Goal: Information Seeking & Learning: Learn about a topic

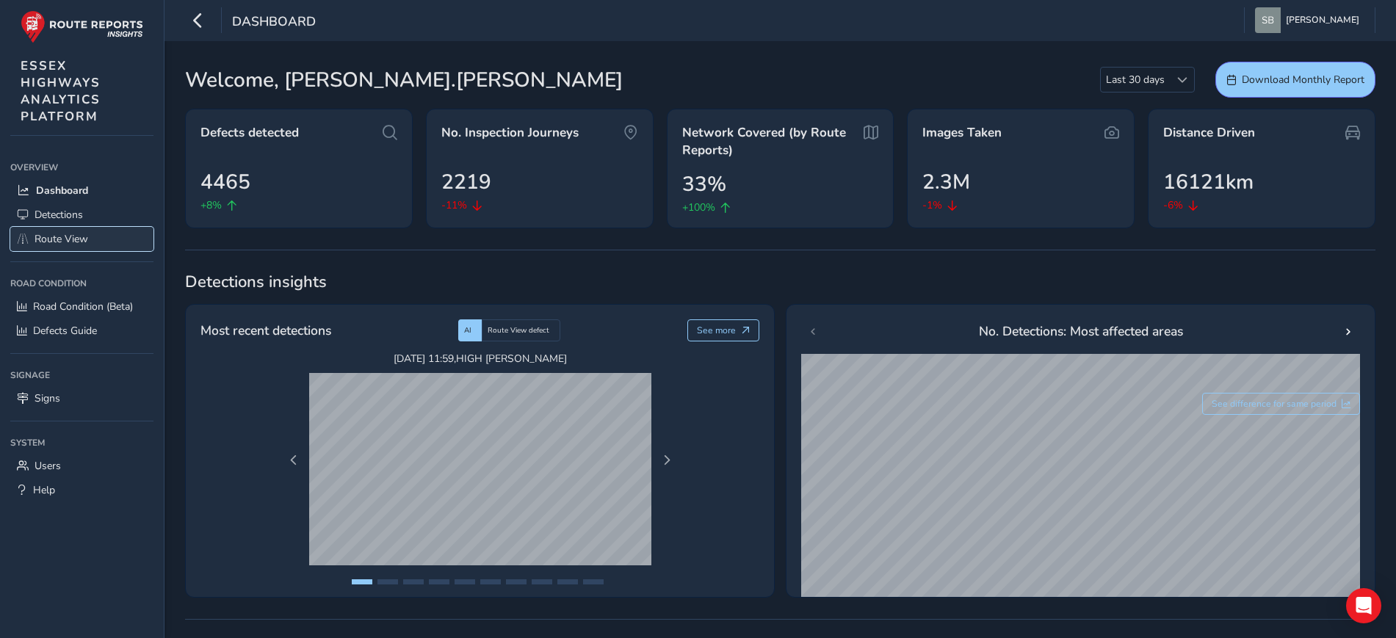
click at [84, 239] on span "Route View" at bounding box center [62, 239] width 54 height 14
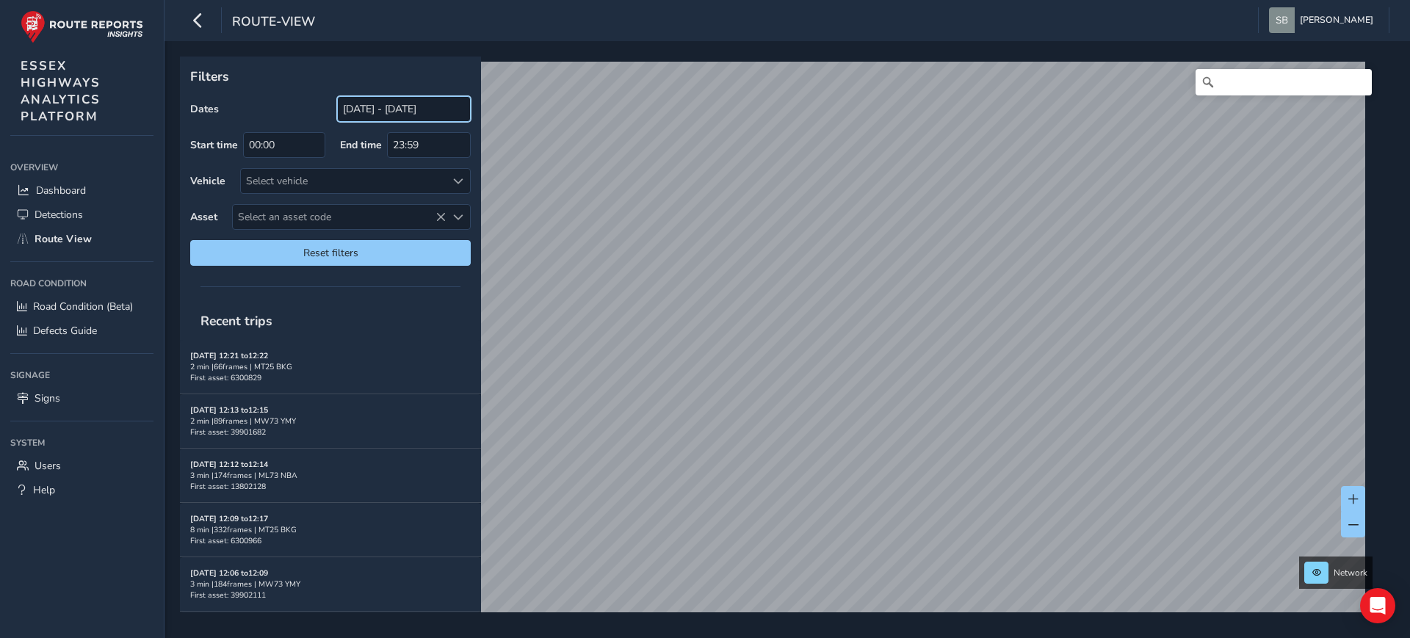
click at [386, 112] on input "[DATE] - [DATE]" at bounding box center [404, 109] width 134 height 26
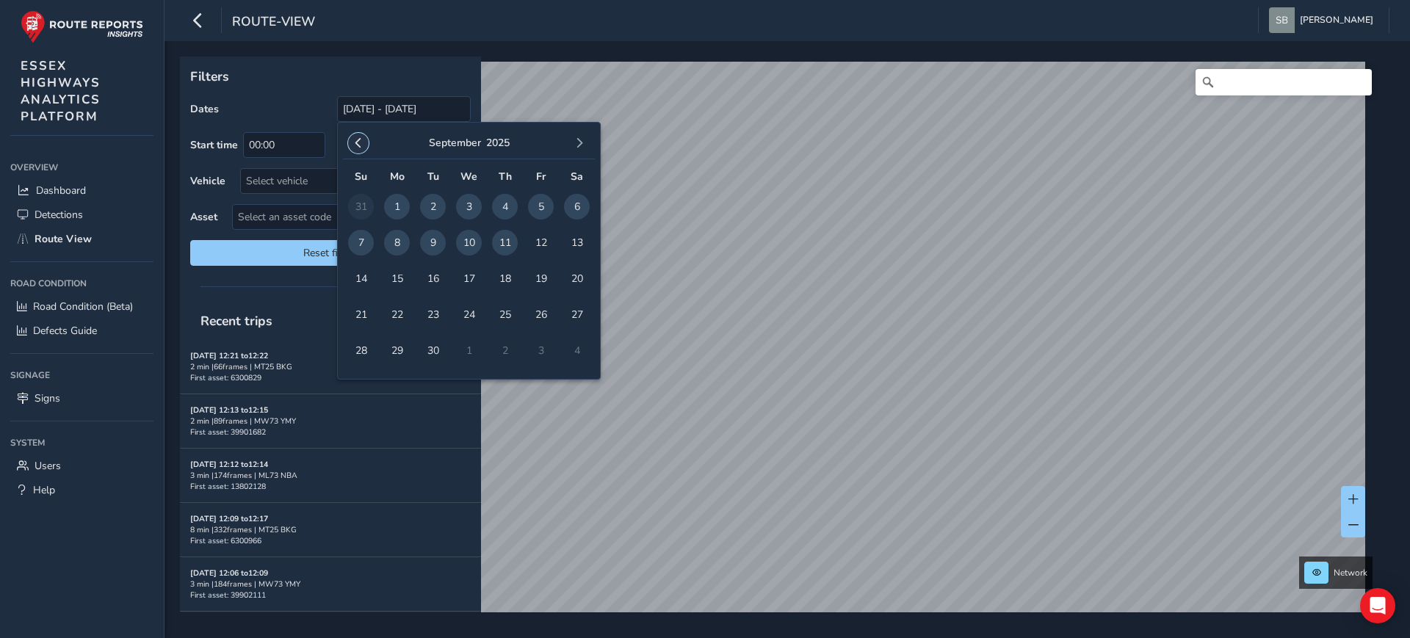
click at [364, 142] on button "button" at bounding box center [358, 143] width 21 height 21
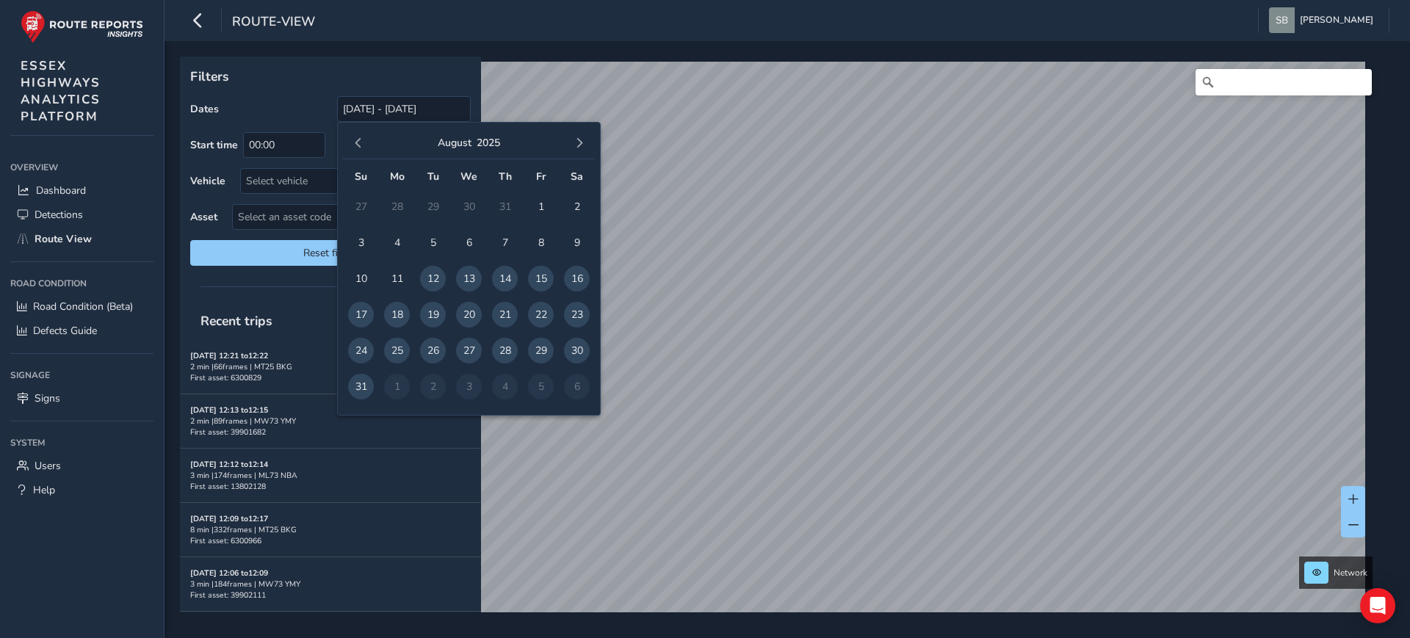
click at [364, 142] on button "button" at bounding box center [358, 143] width 21 height 21
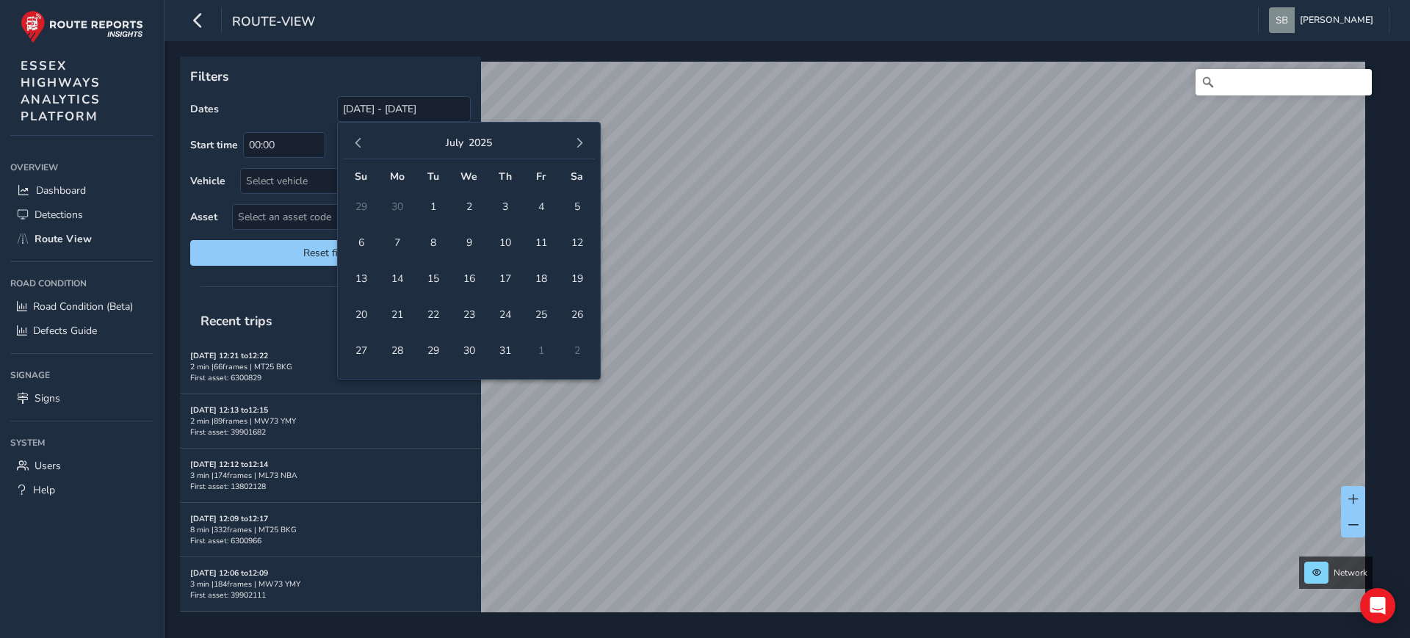
click at [364, 142] on button "button" at bounding box center [358, 143] width 21 height 21
click at [364, 203] on span "1" at bounding box center [361, 207] width 26 height 26
click at [582, 143] on span "button" at bounding box center [579, 143] width 10 height 10
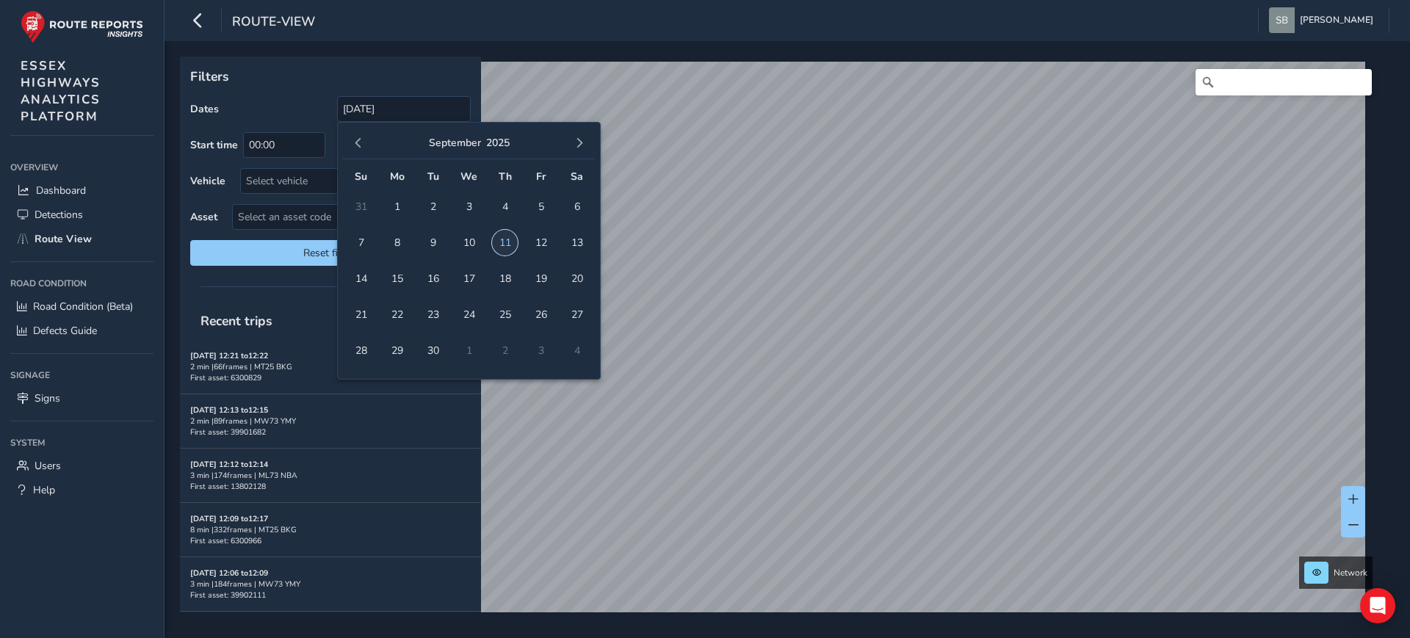
click at [509, 246] on span "11" at bounding box center [505, 243] width 26 height 26
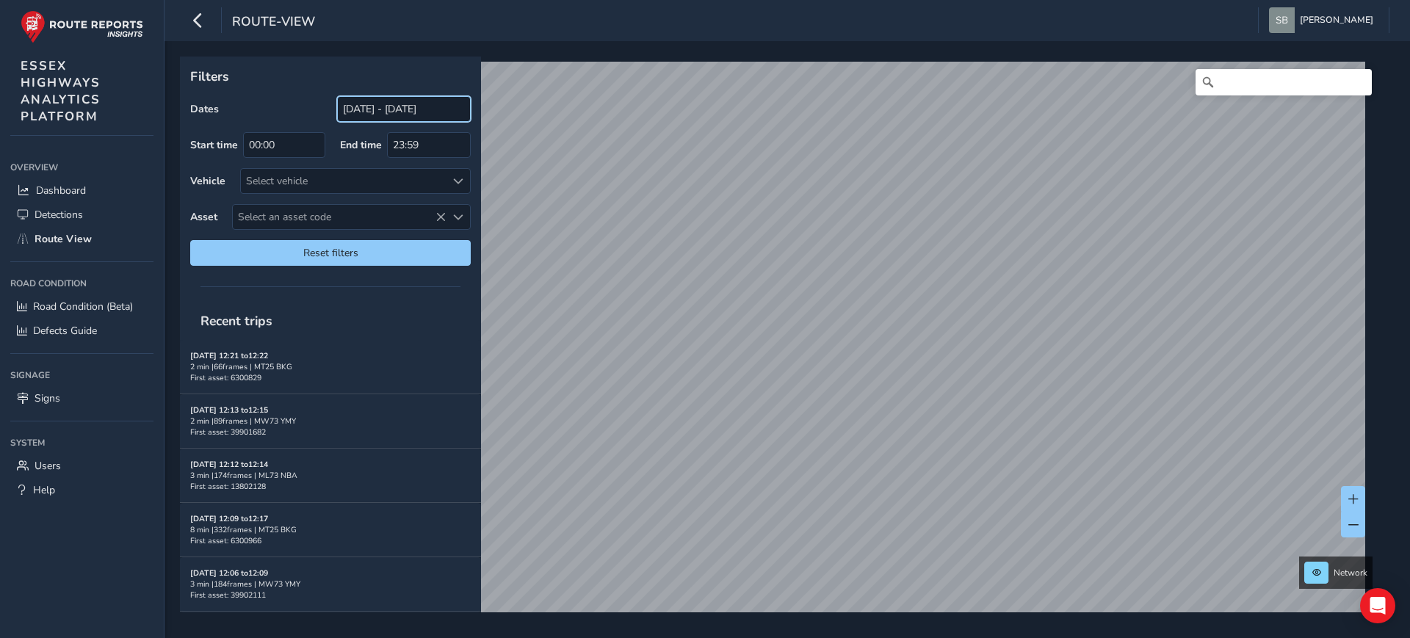
click at [375, 105] on input "[DATE] - [DATE]" at bounding box center [404, 109] width 134 height 26
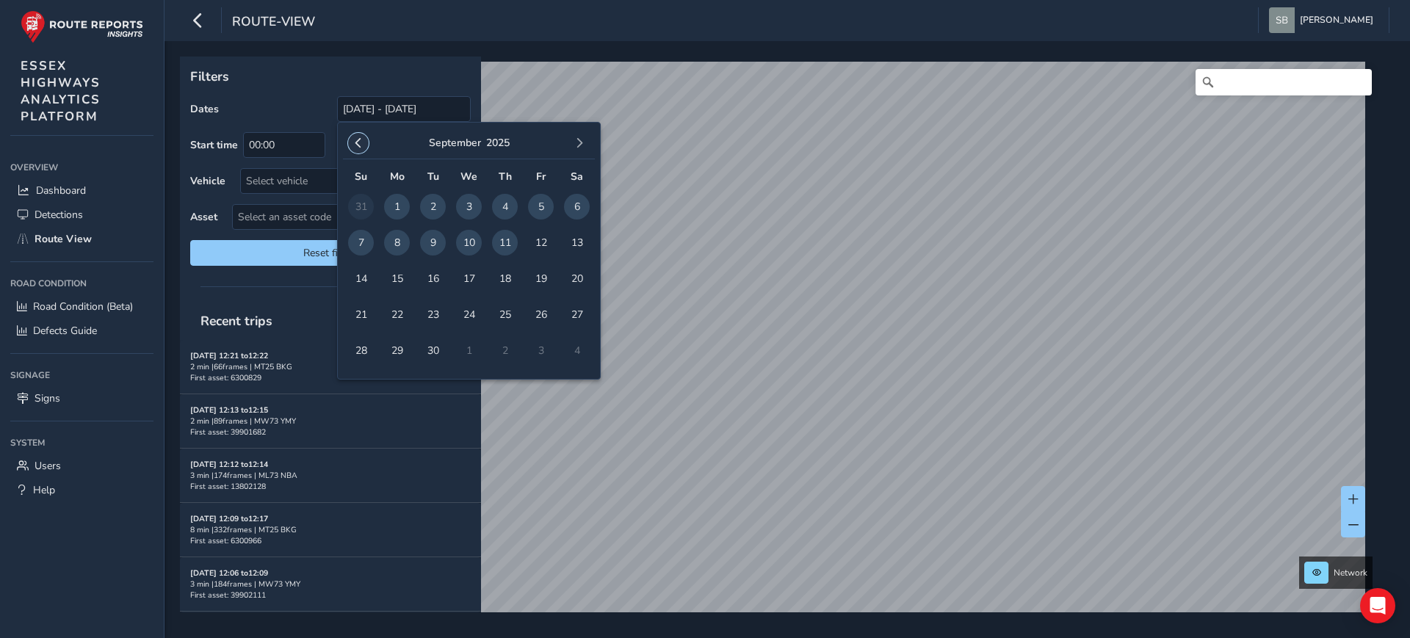
click at [361, 143] on span "button" at bounding box center [358, 143] width 10 height 10
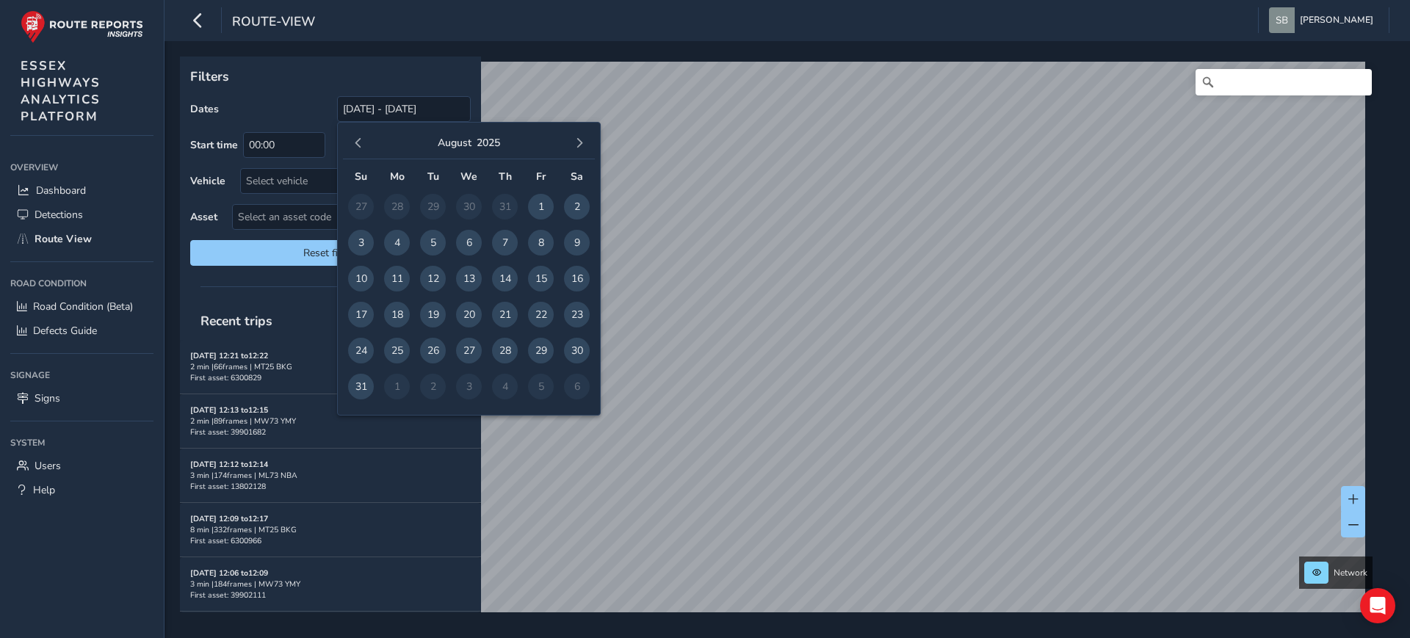
click at [361, 143] on span "button" at bounding box center [358, 143] width 10 height 10
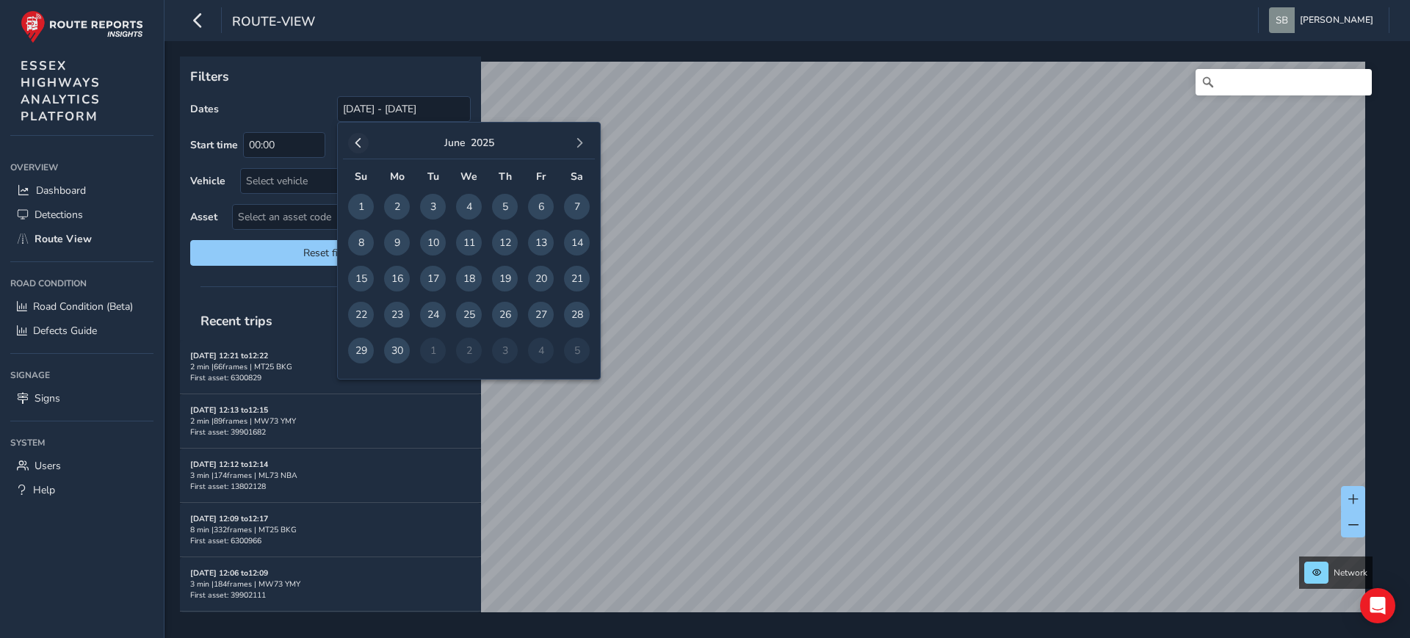
click at [355, 145] on span "button" at bounding box center [358, 143] width 10 height 10
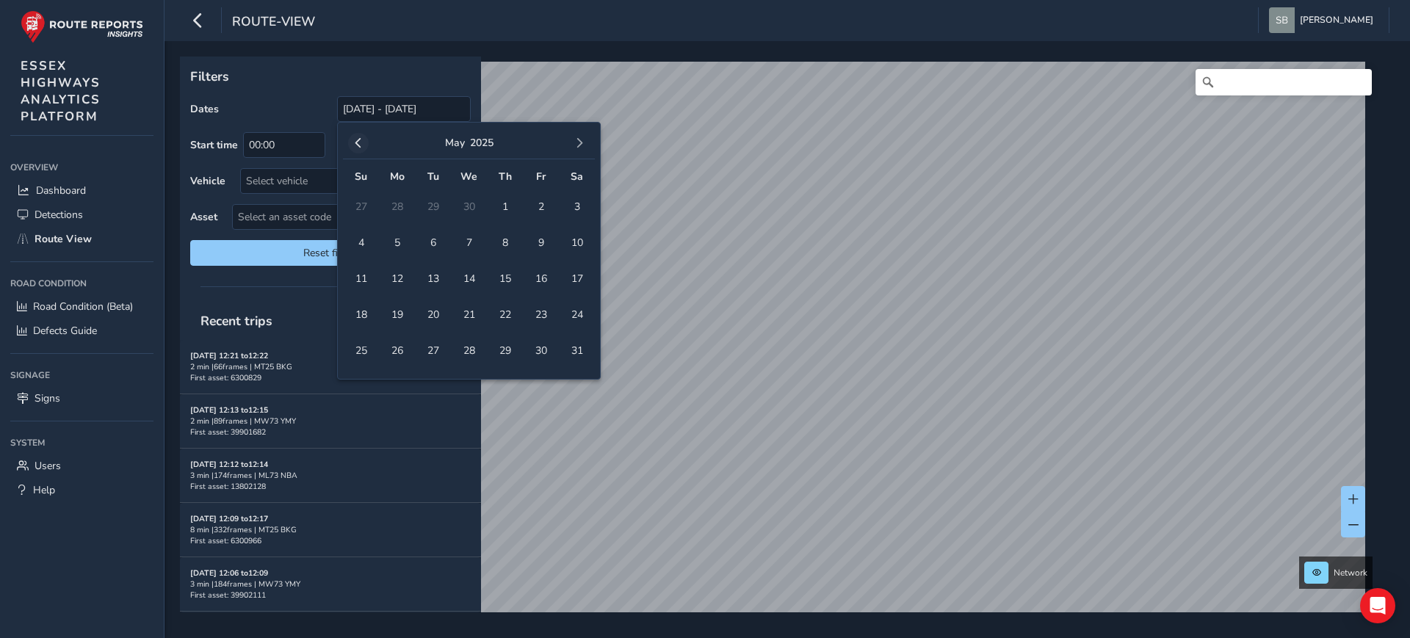
click at [355, 145] on span "button" at bounding box center [358, 143] width 10 height 10
click at [574, 202] on span "1" at bounding box center [577, 207] width 26 height 26
click at [582, 141] on span "button" at bounding box center [579, 143] width 10 height 10
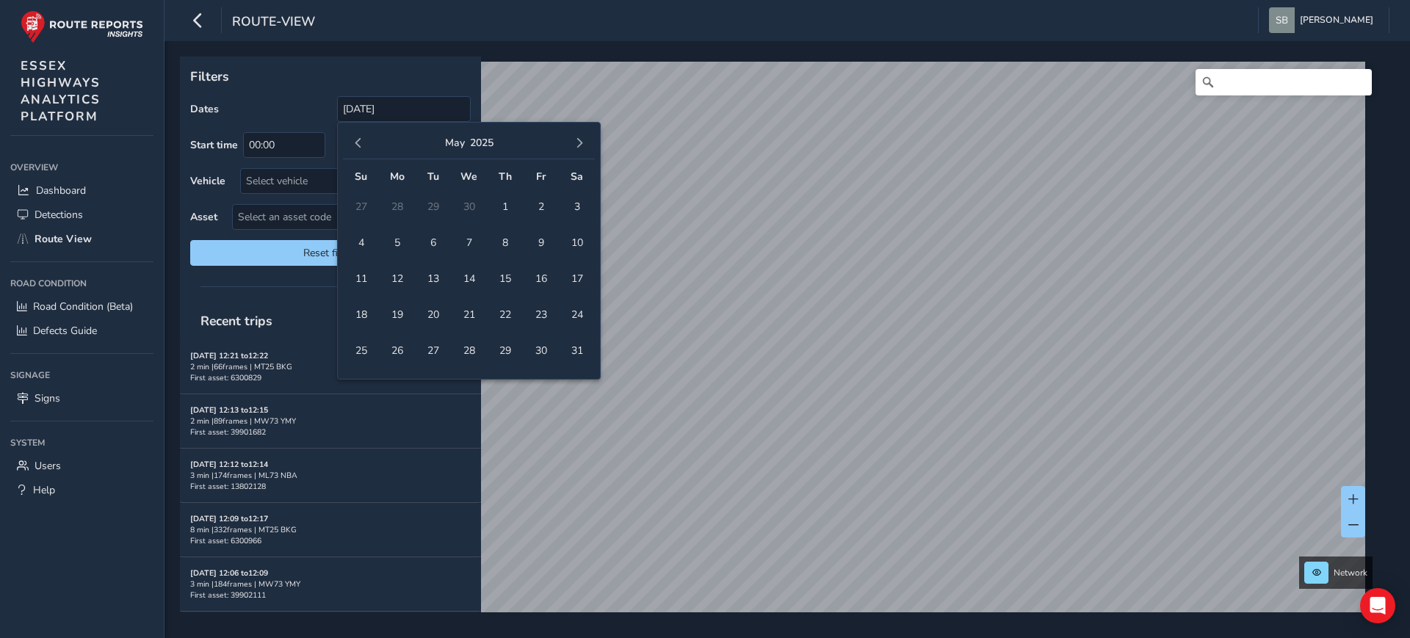
click at [582, 141] on span "button" at bounding box center [579, 143] width 10 height 10
click at [506, 245] on span "11" at bounding box center [505, 243] width 26 height 26
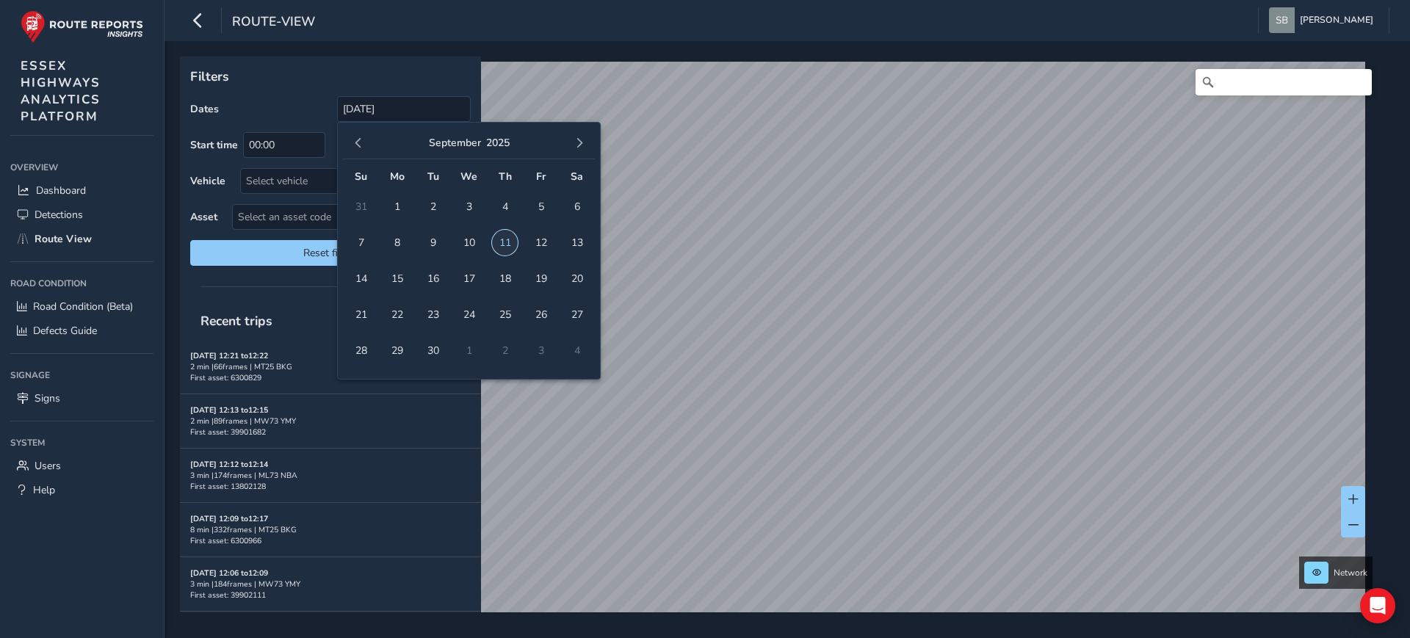
type input "[DATE] - [DATE]"
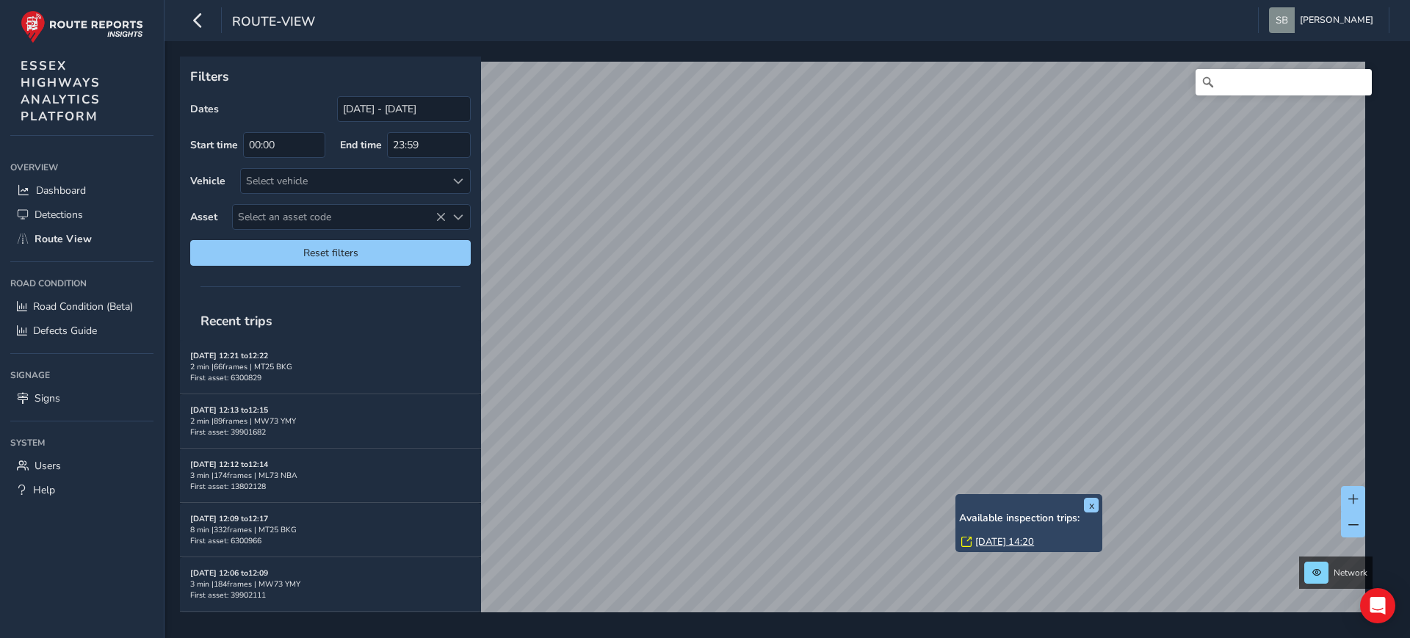
click at [1018, 538] on link "[DATE] 14:20" at bounding box center [1004, 541] width 59 height 13
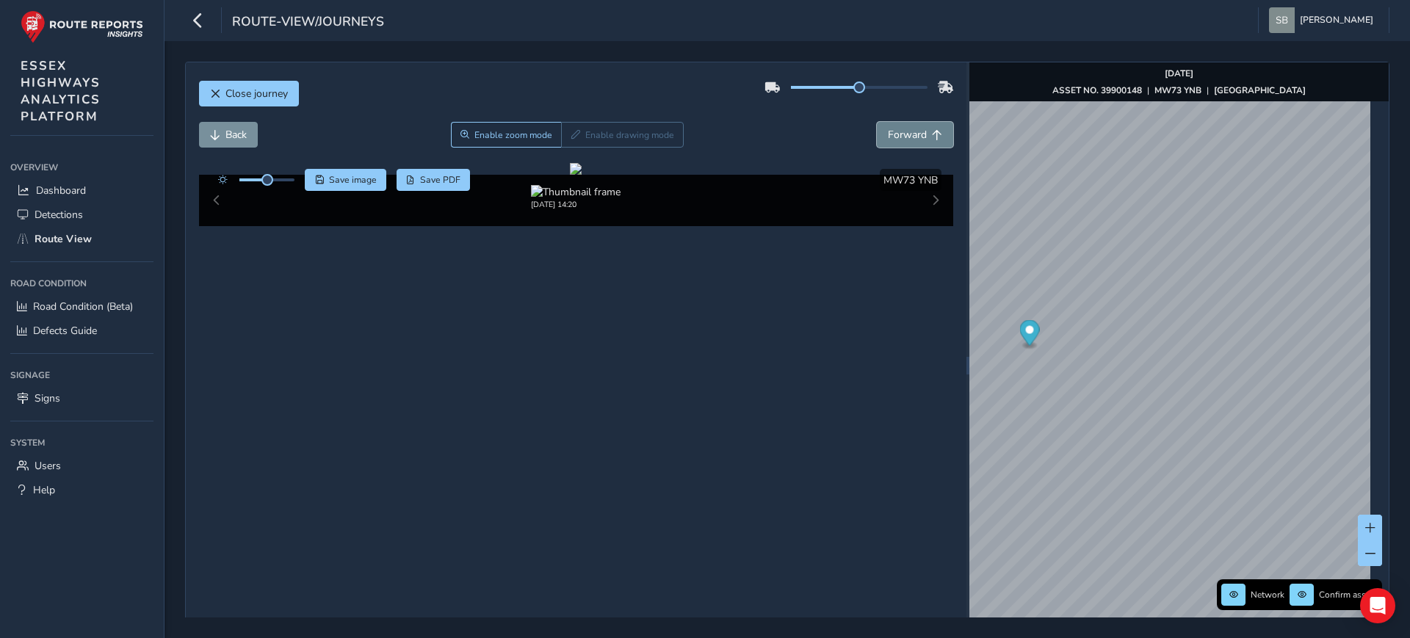
click at [919, 128] on button "Forward" at bounding box center [915, 135] width 76 height 26
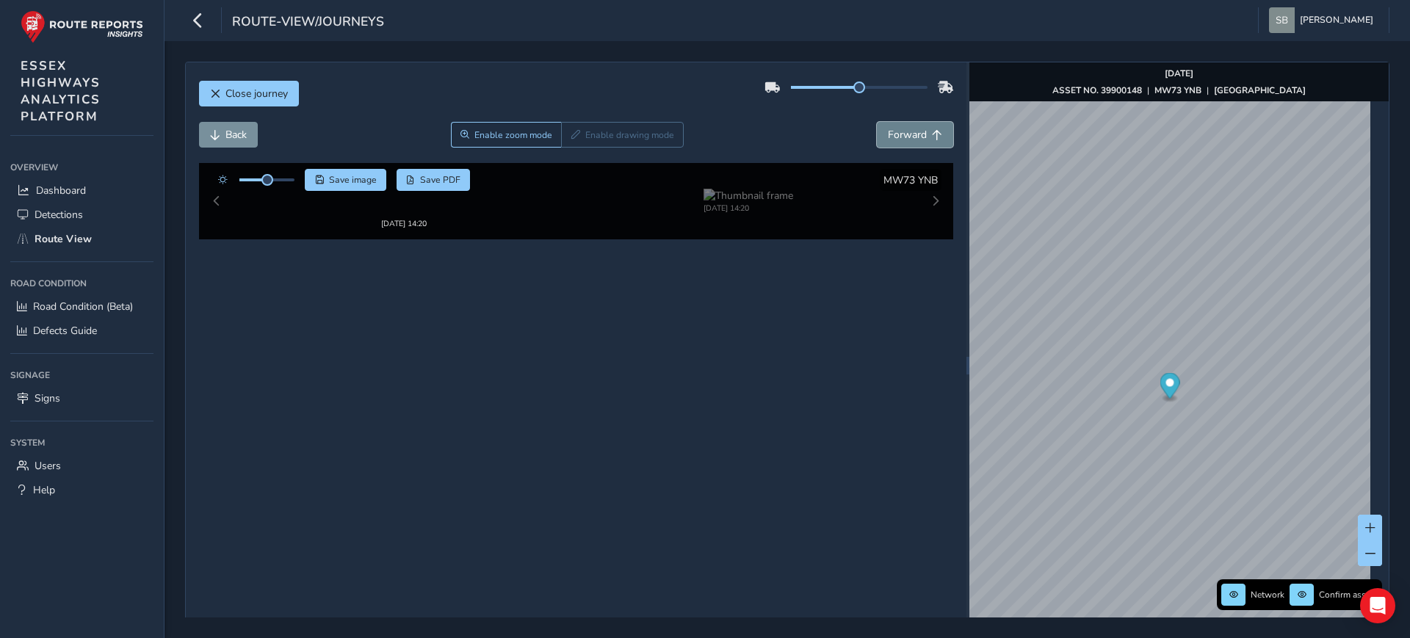
click at [919, 128] on button "Forward" at bounding box center [915, 135] width 76 height 26
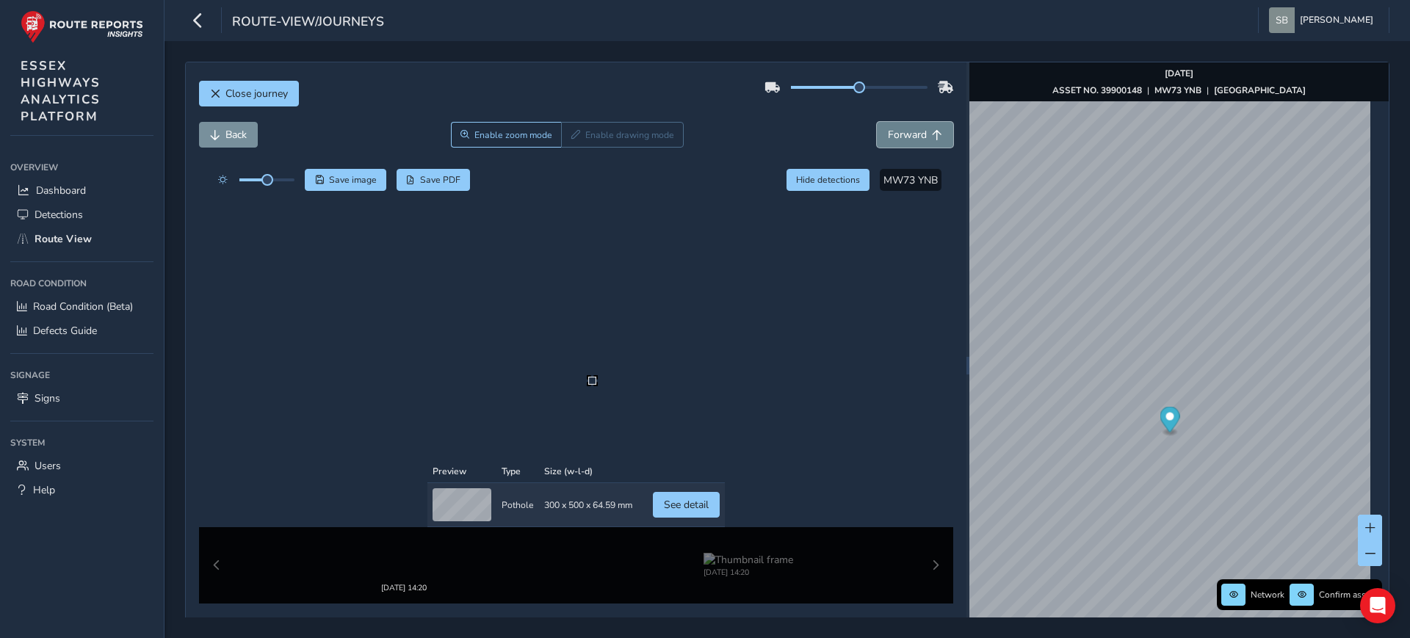
click at [919, 128] on button "Forward" at bounding box center [915, 135] width 76 height 26
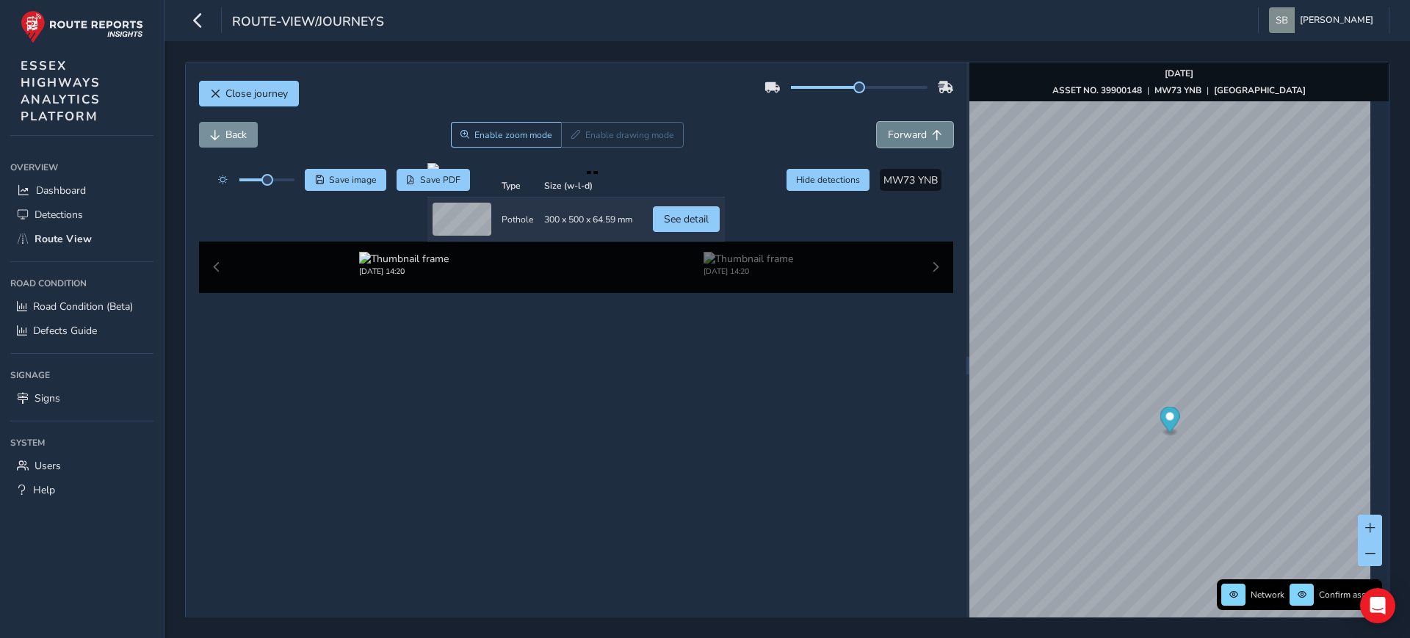
click at [919, 128] on button "Forward" at bounding box center [915, 135] width 76 height 26
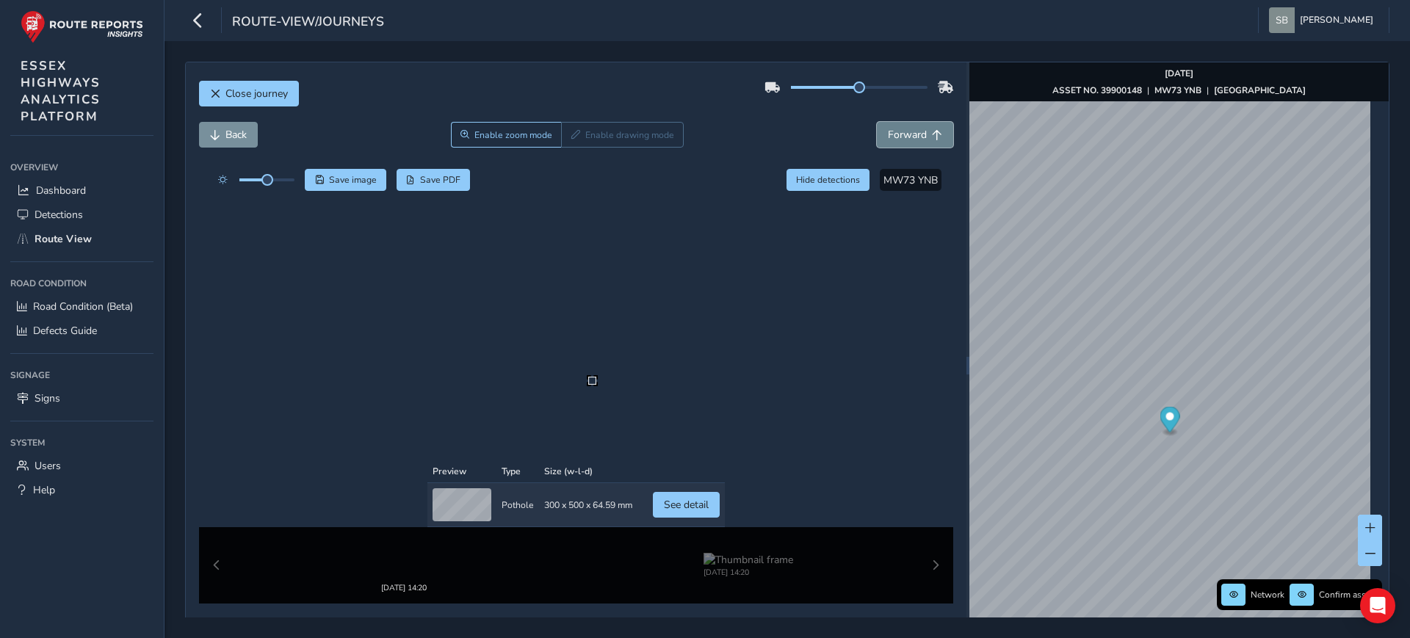
click at [919, 128] on button "Forward" at bounding box center [915, 135] width 76 height 26
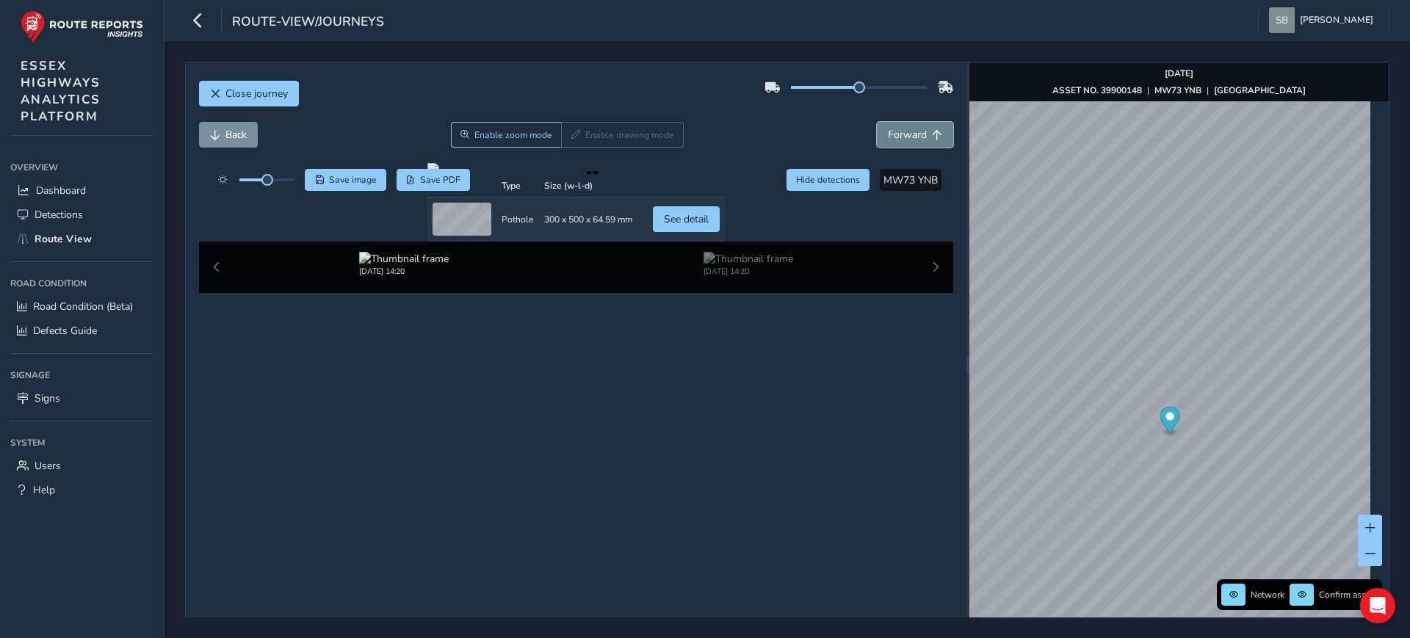
click at [917, 128] on span "Forward" at bounding box center [907, 135] width 39 height 14
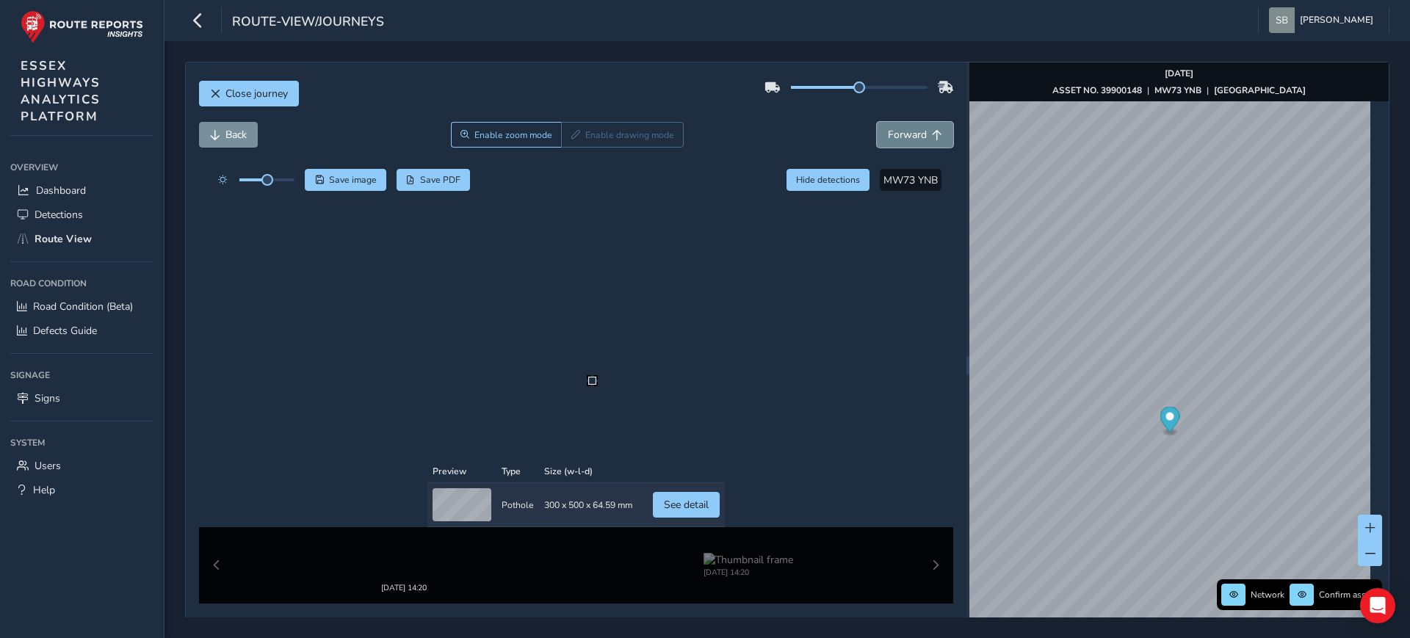
click at [917, 128] on span "Forward" at bounding box center [907, 135] width 39 height 14
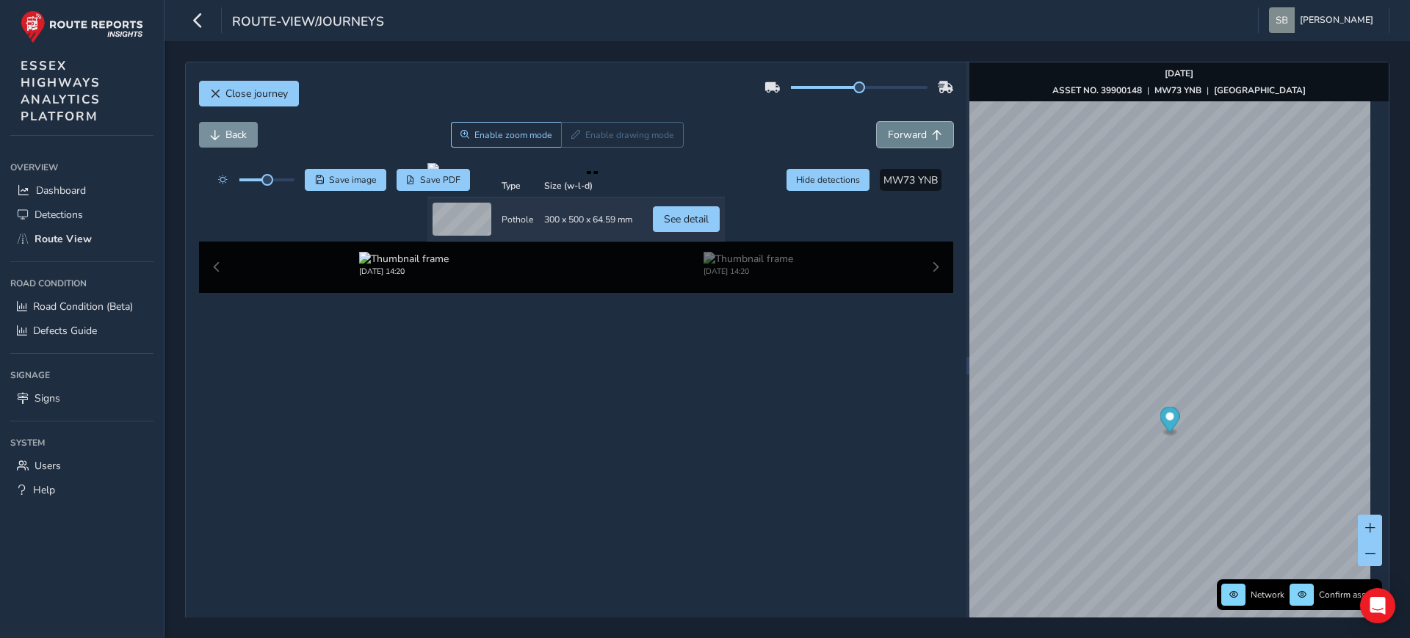
click at [917, 128] on span "Forward" at bounding box center [907, 135] width 39 height 14
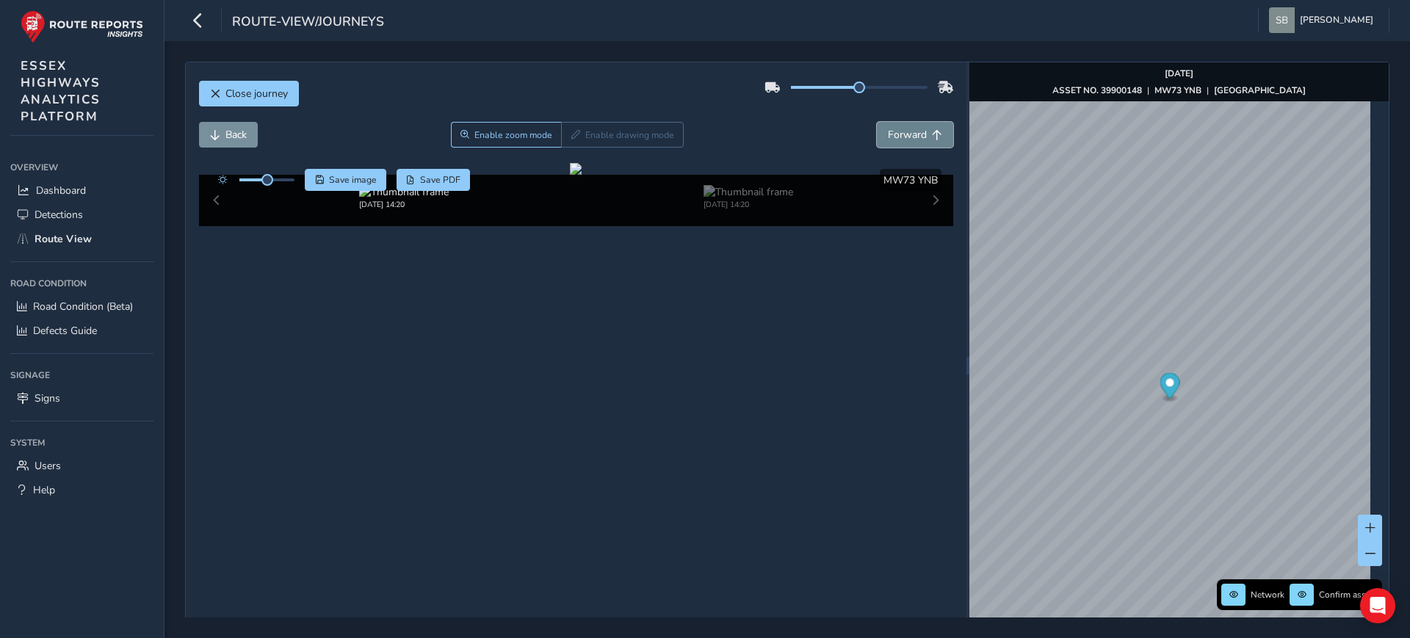
click at [897, 130] on span "Forward" at bounding box center [907, 135] width 39 height 14
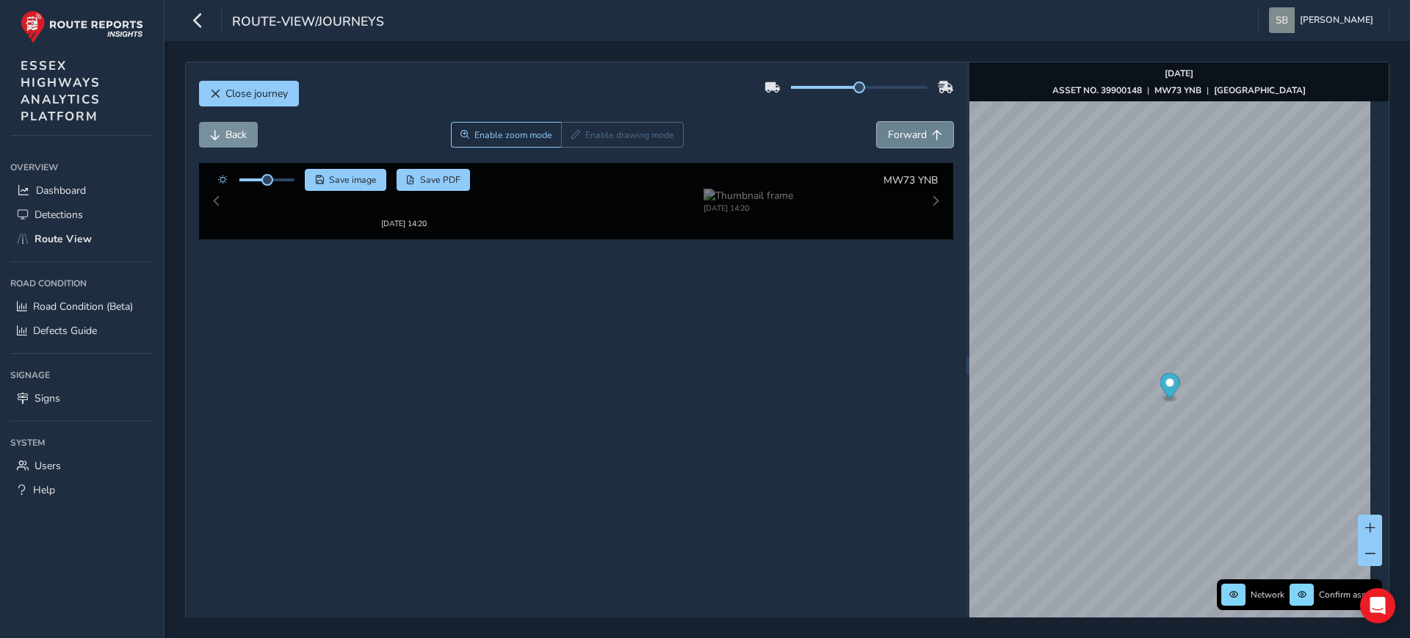
click at [897, 130] on span "Forward" at bounding box center [907, 135] width 39 height 14
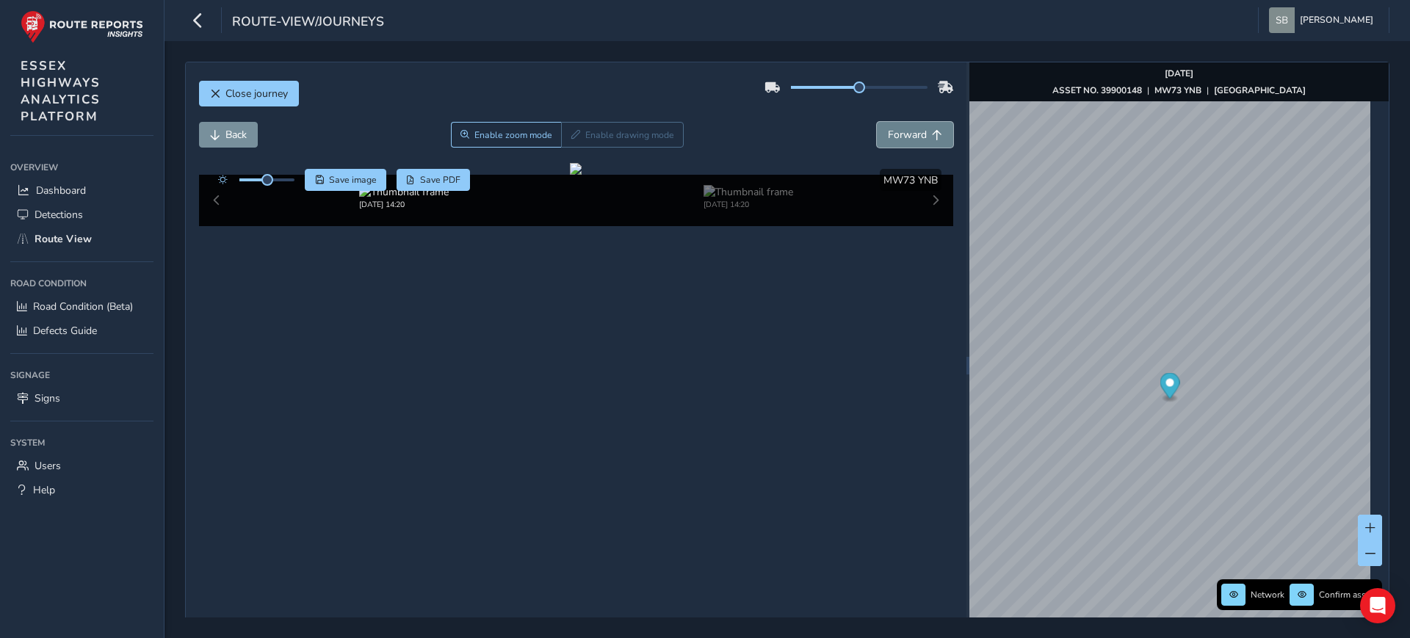
click at [897, 130] on span "Forward" at bounding box center [907, 135] width 39 height 14
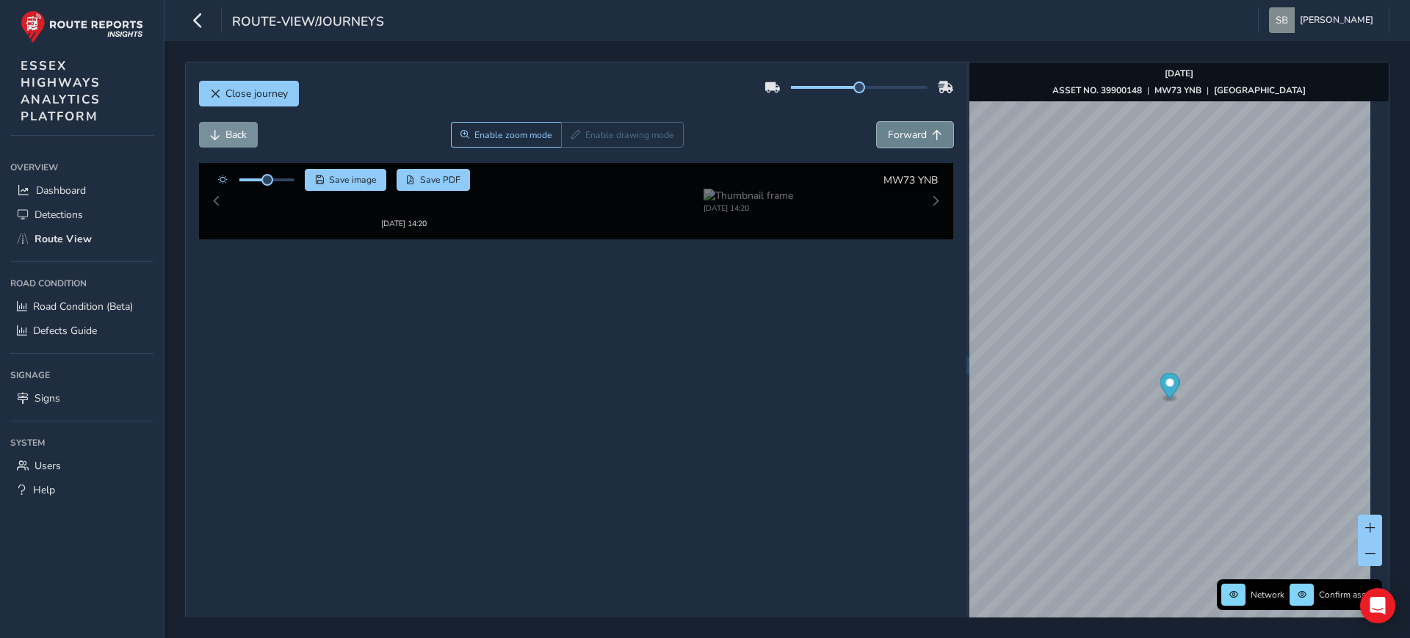
click at [897, 130] on span "Forward" at bounding box center [907, 135] width 39 height 14
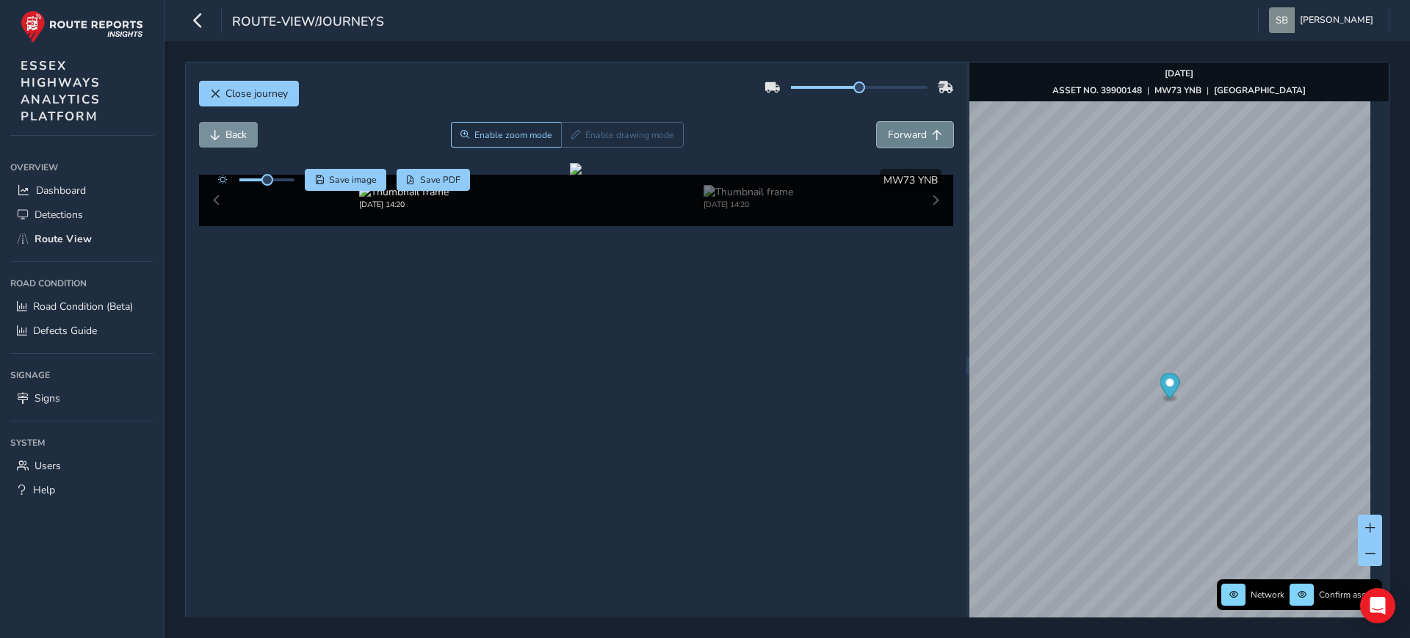
click at [897, 130] on span "Forward" at bounding box center [907, 135] width 39 height 14
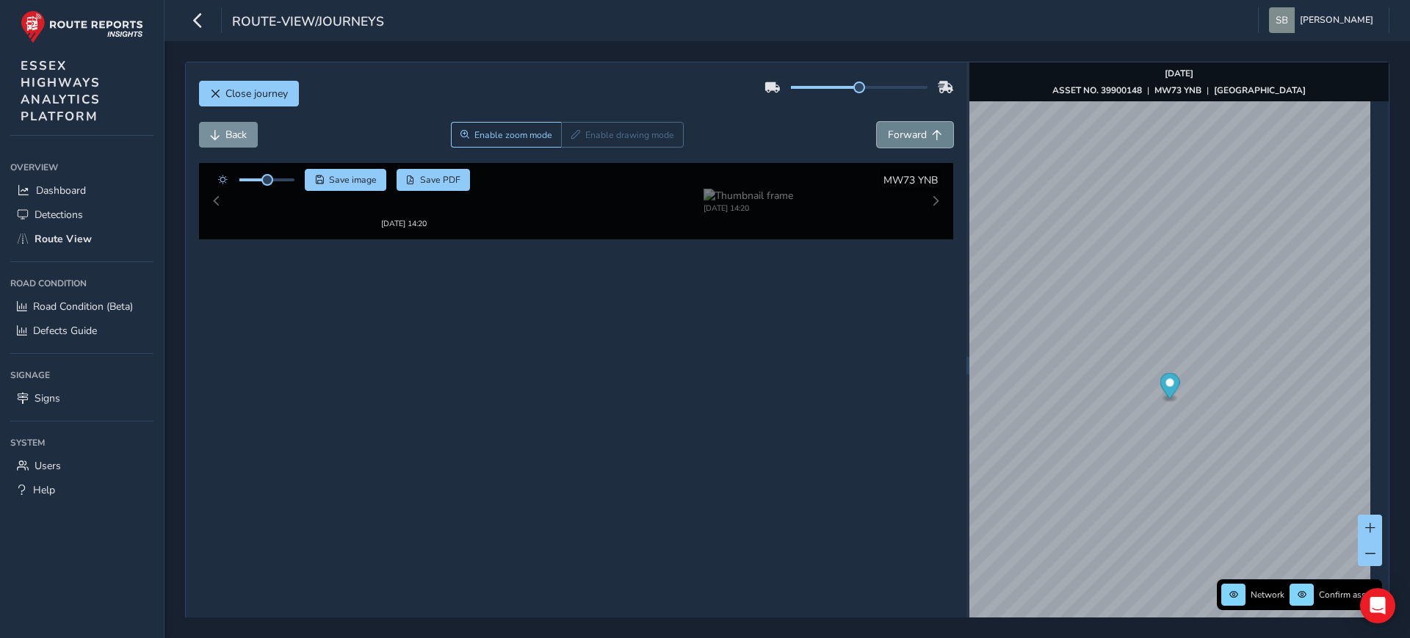
click at [897, 130] on span "Forward" at bounding box center [907, 135] width 39 height 14
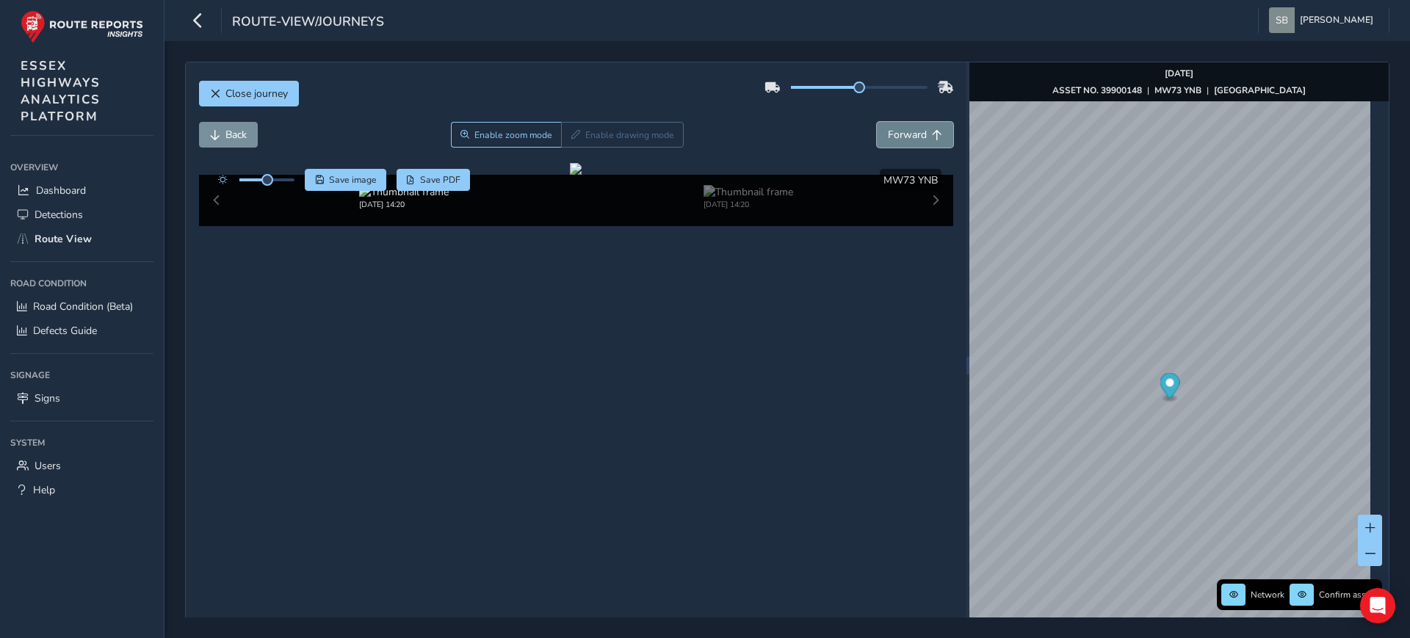
click at [897, 130] on span "Forward" at bounding box center [907, 135] width 39 height 14
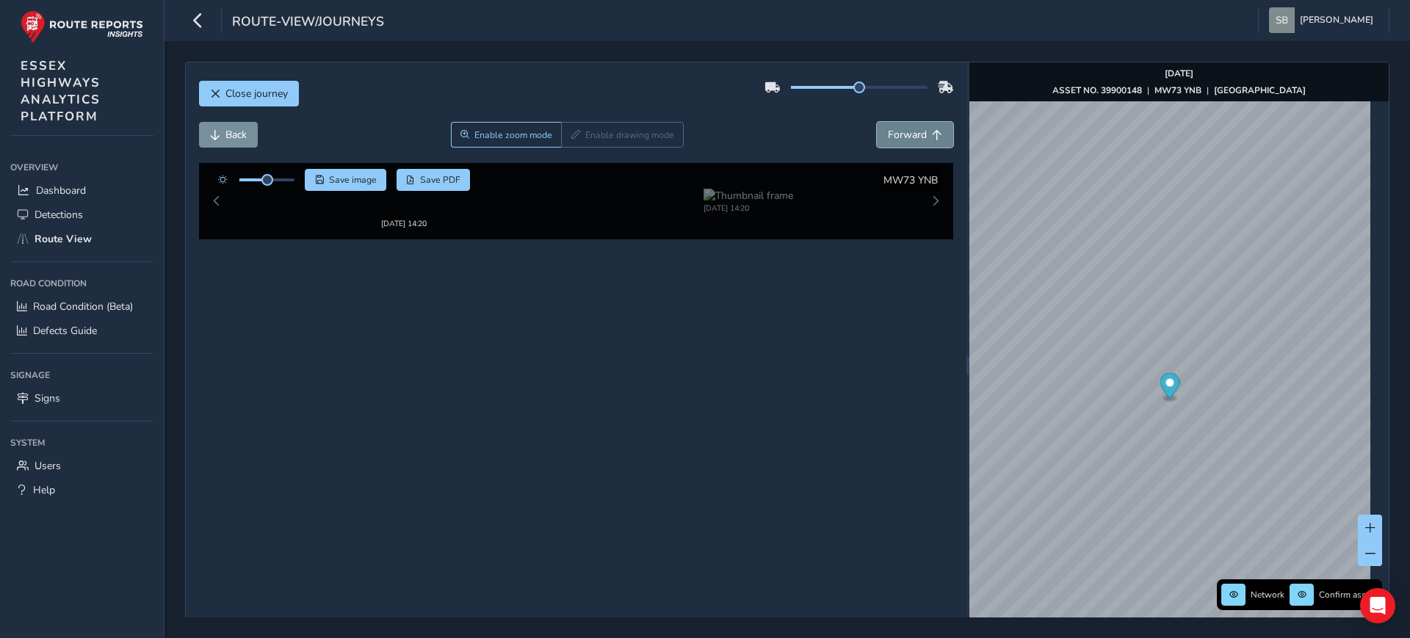
click at [897, 130] on span "Forward" at bounding box center [907, 135] width 39 height 14
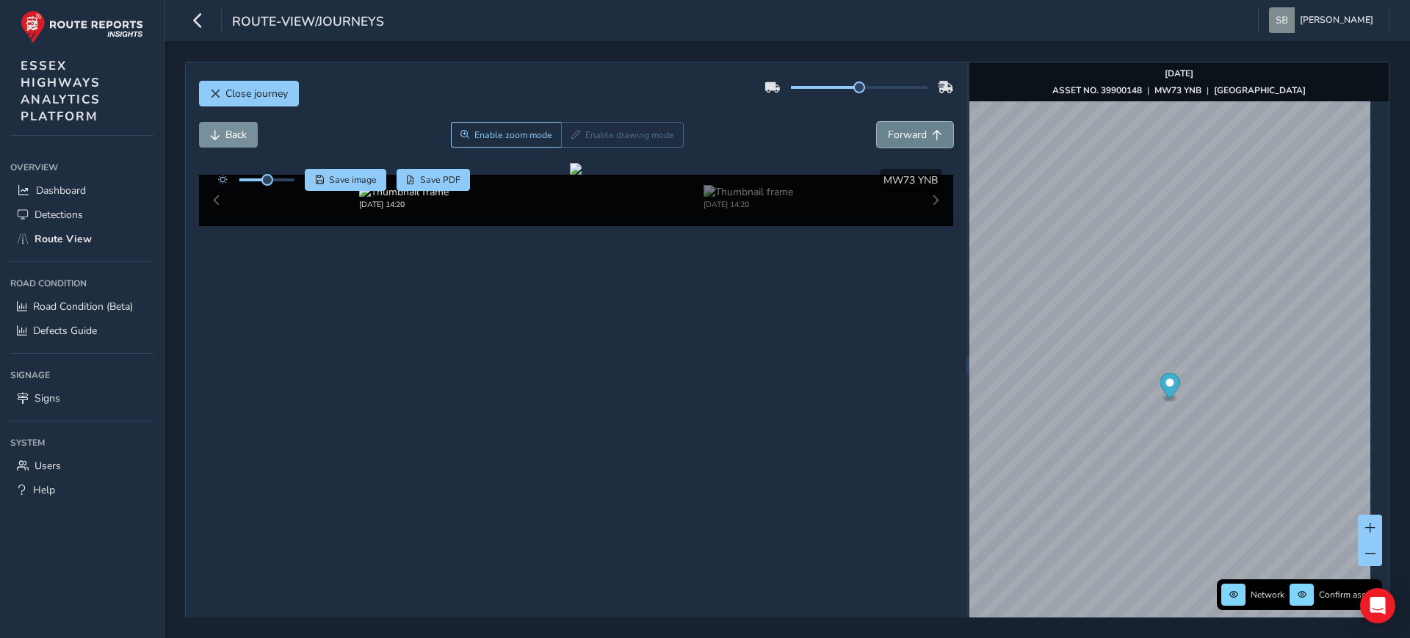
click at [897, 130] on span "Forward" at bounding box center [907, 135] width 39 height 14
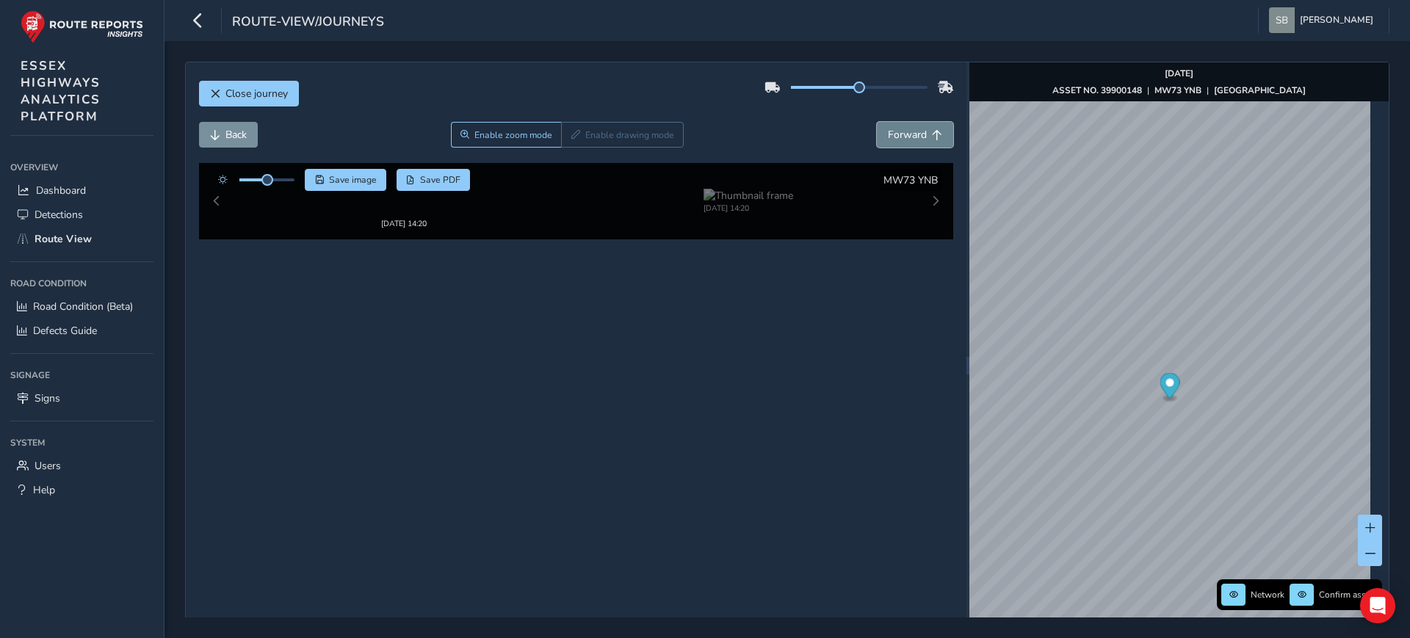
click at [897, 130] on span "Forward" at bounding box center [907, 135] width 39 height 14
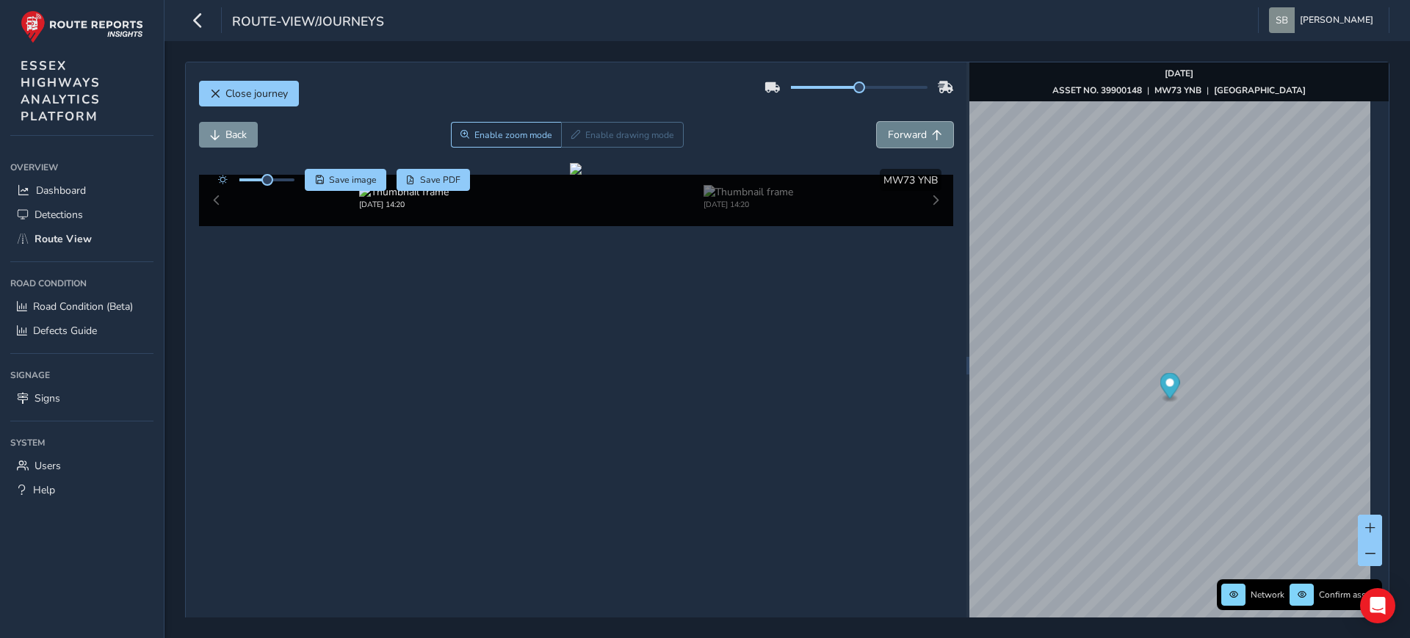
click at [897, 130] on span "Forward" at bounding box center [907, 135] width 39 height 14
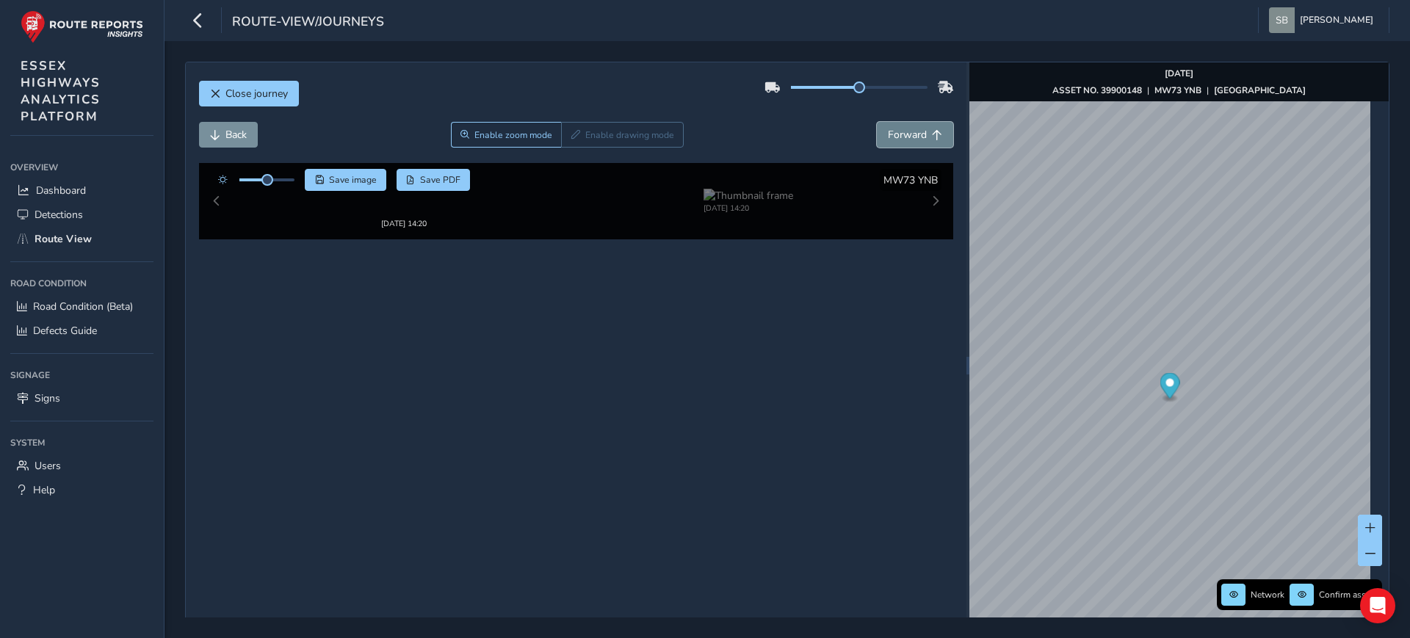
click at [897, 130] on span "Forward" at bounding box center [907, 135] width 39 height 14
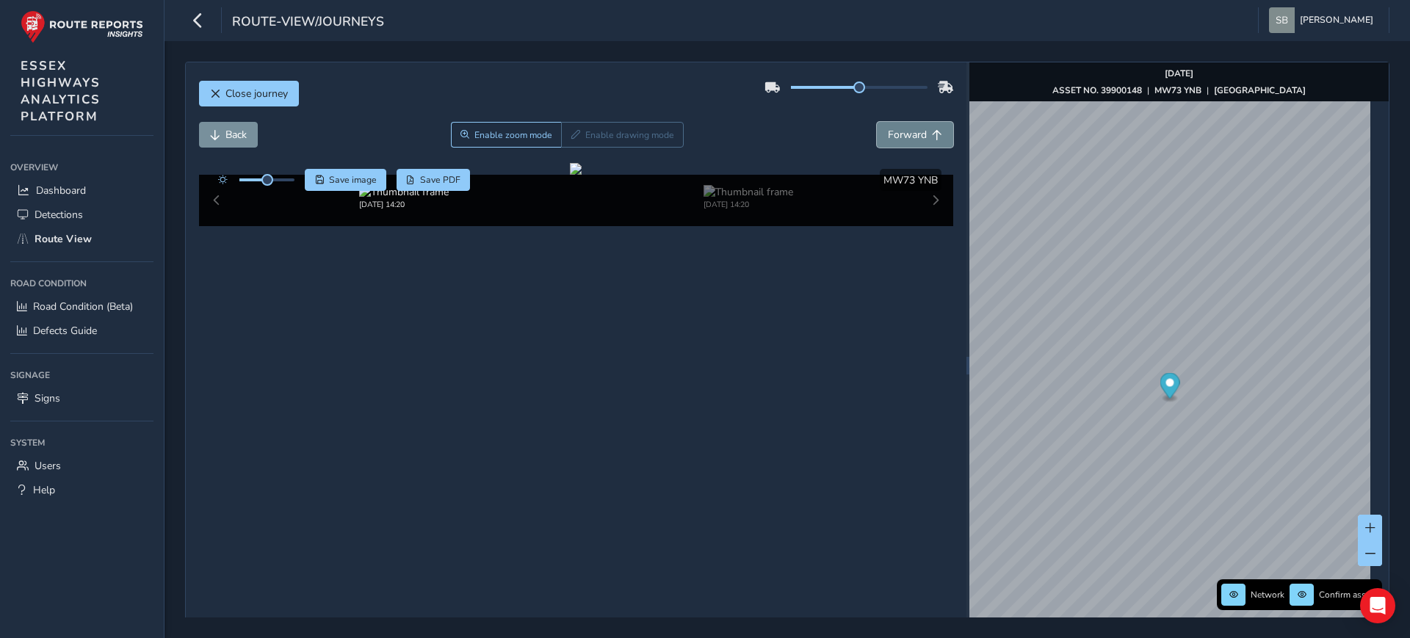
click at [897, 130] on span "Forward" at bounding box center [907, 135] width 39 height 14
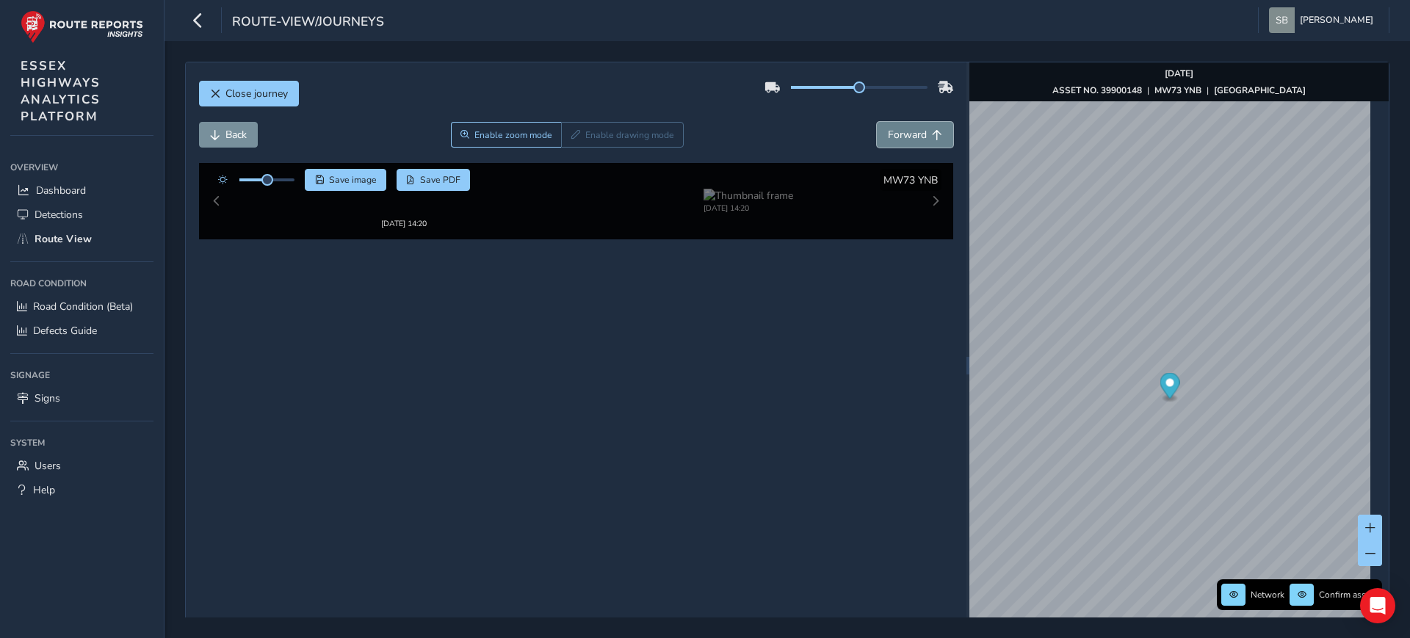
click at [897, 130] on span "Forward" at bounding box center [907, 135] width 39 height 14
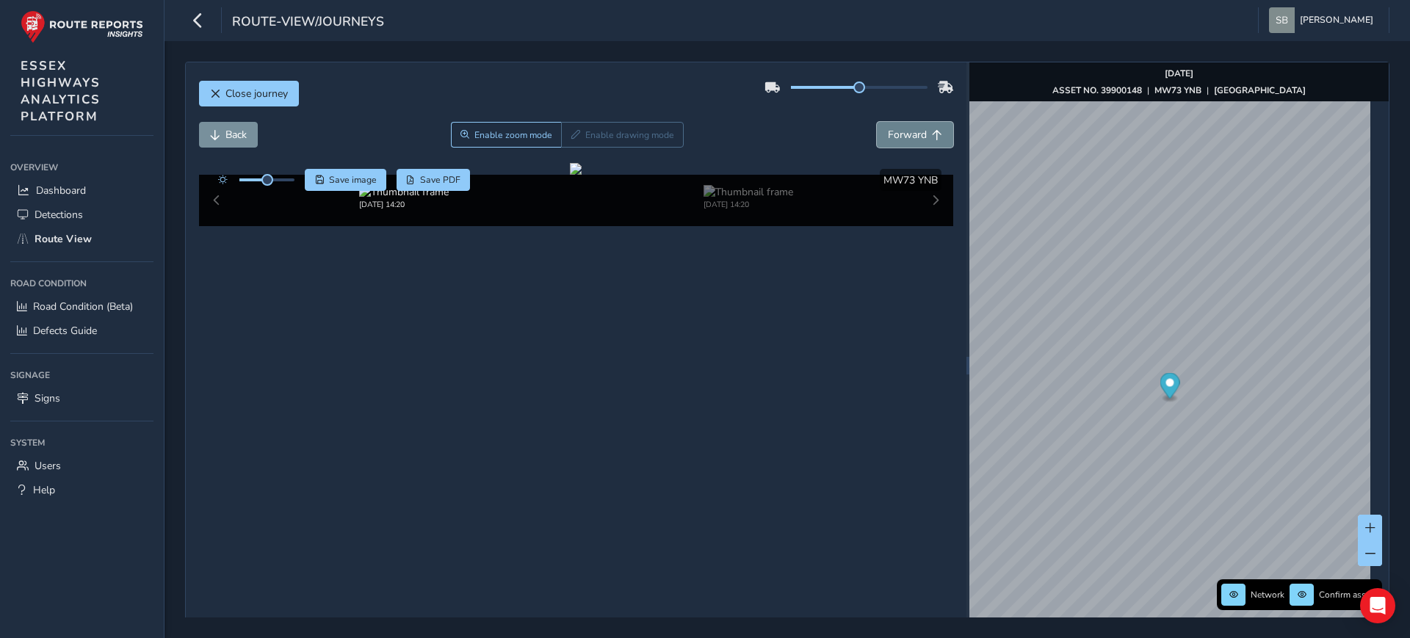
click at [897, 130] on span "Forward" at bounding box center [907, 135] width 39 height 14
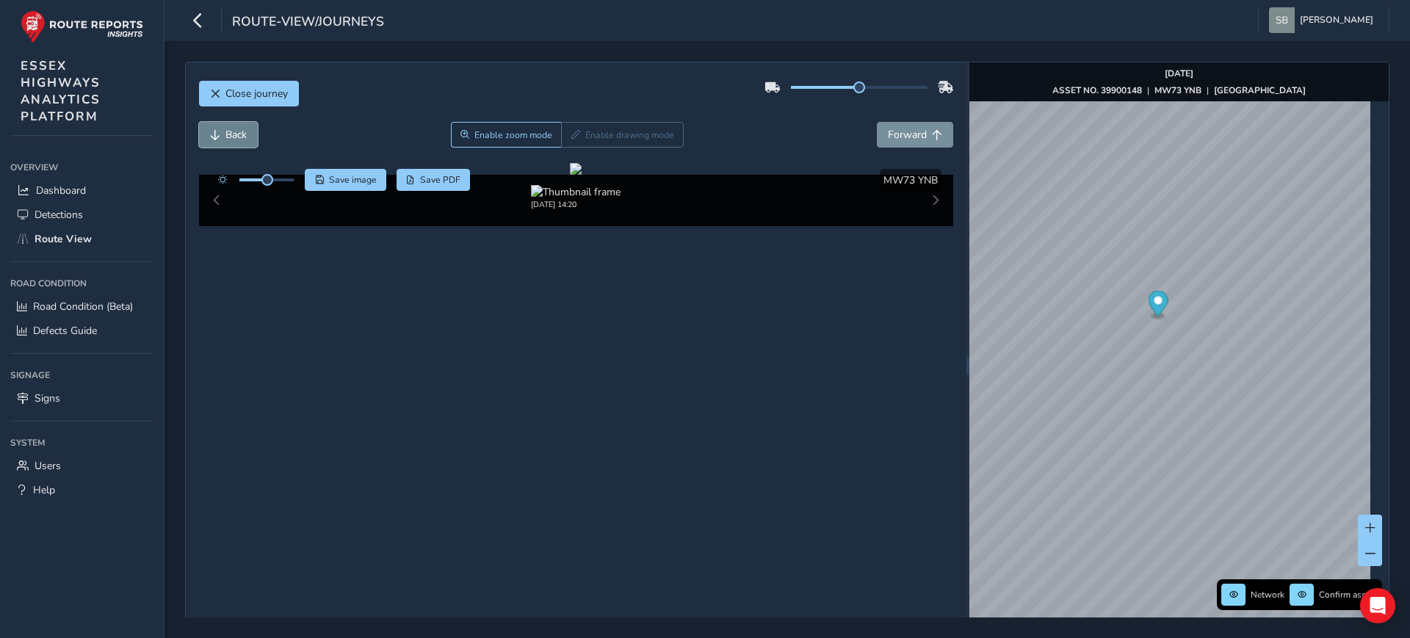
click at [213, 137] on span "Back" at bounding box center [215, 135] width 10 height 10
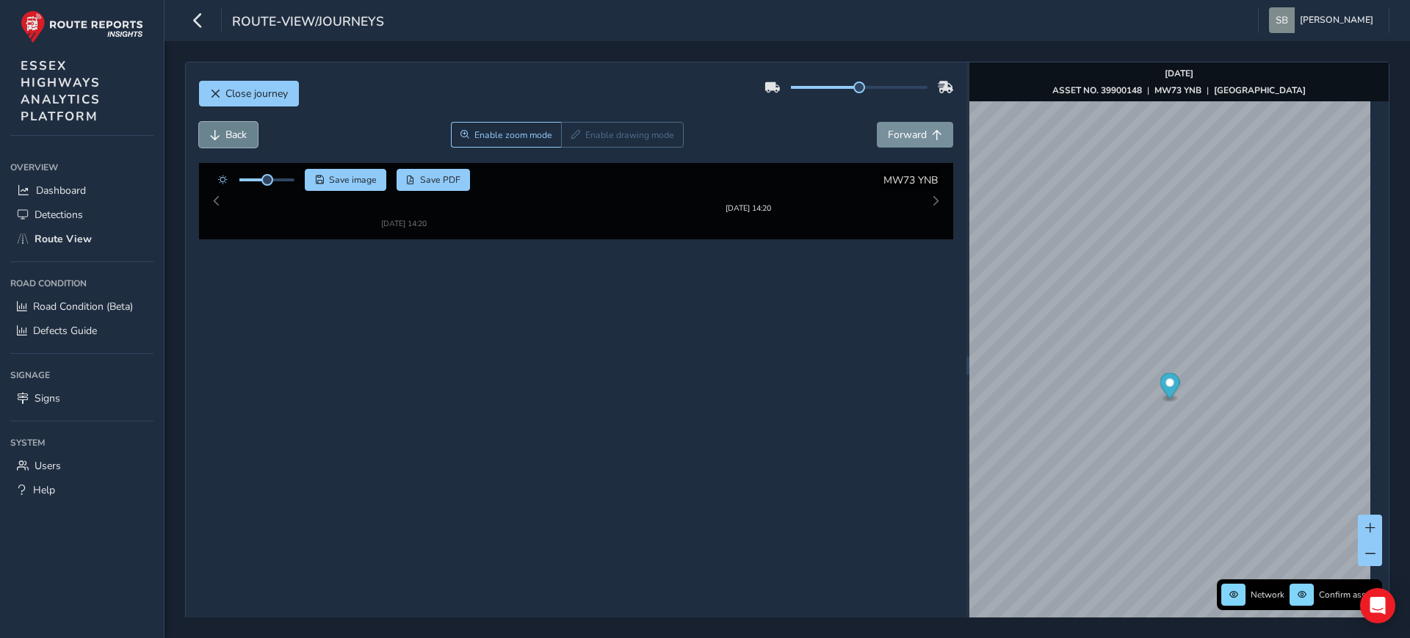
click at [213, 137] on span "Back" at bounding box center [215, 135] width 10 height 10
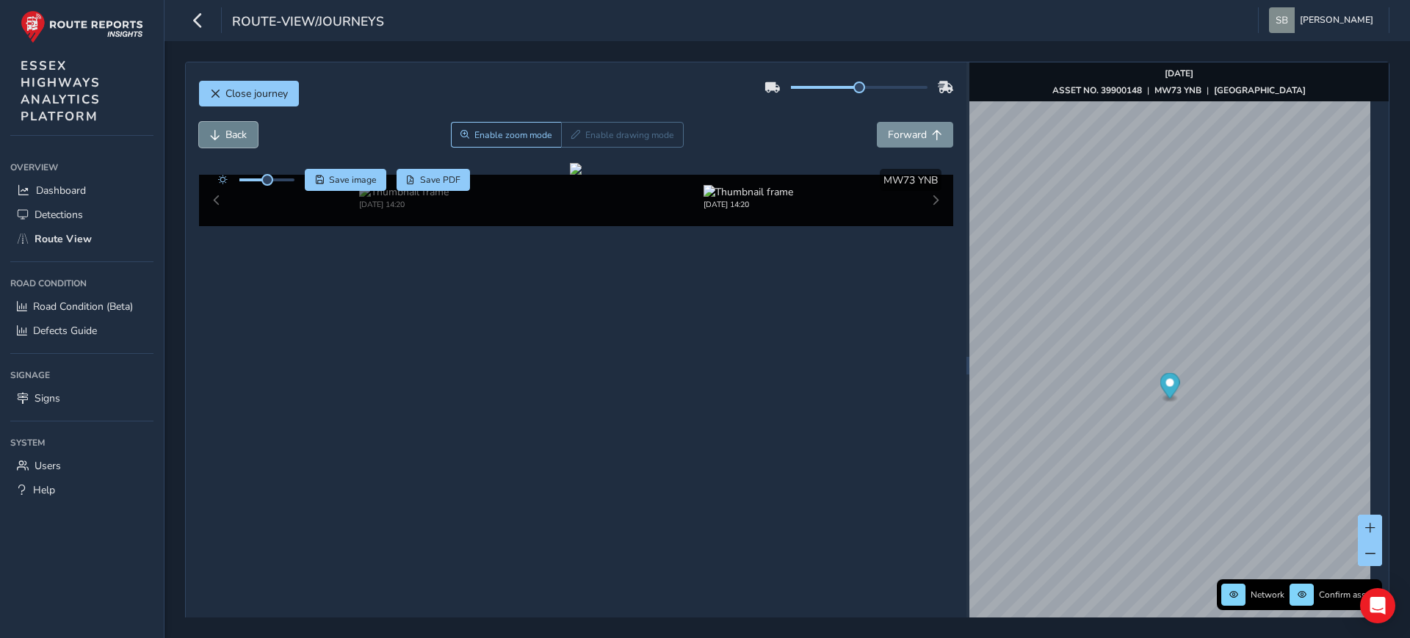
click at [213, 137] on span "Back" at bounding box center [215, 135] width 10 height 10
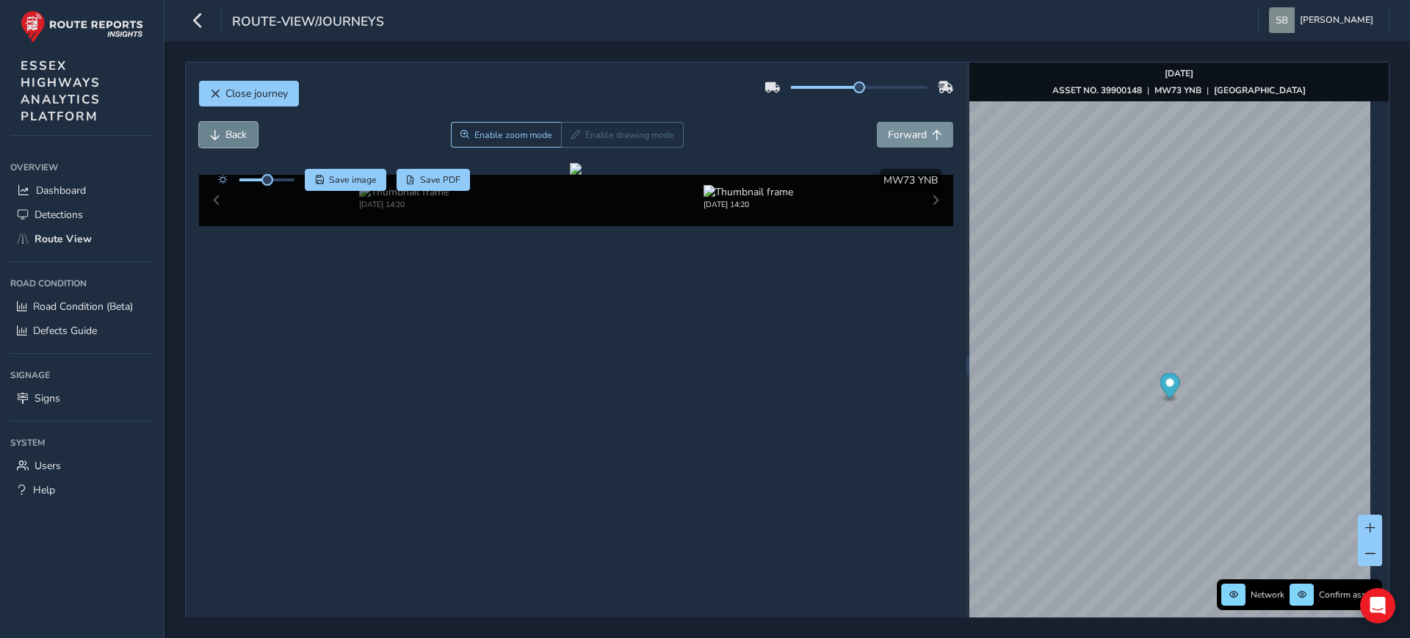
click at [213, 137] on span "Back" at bounding box center [215, 135] width 10 height 10
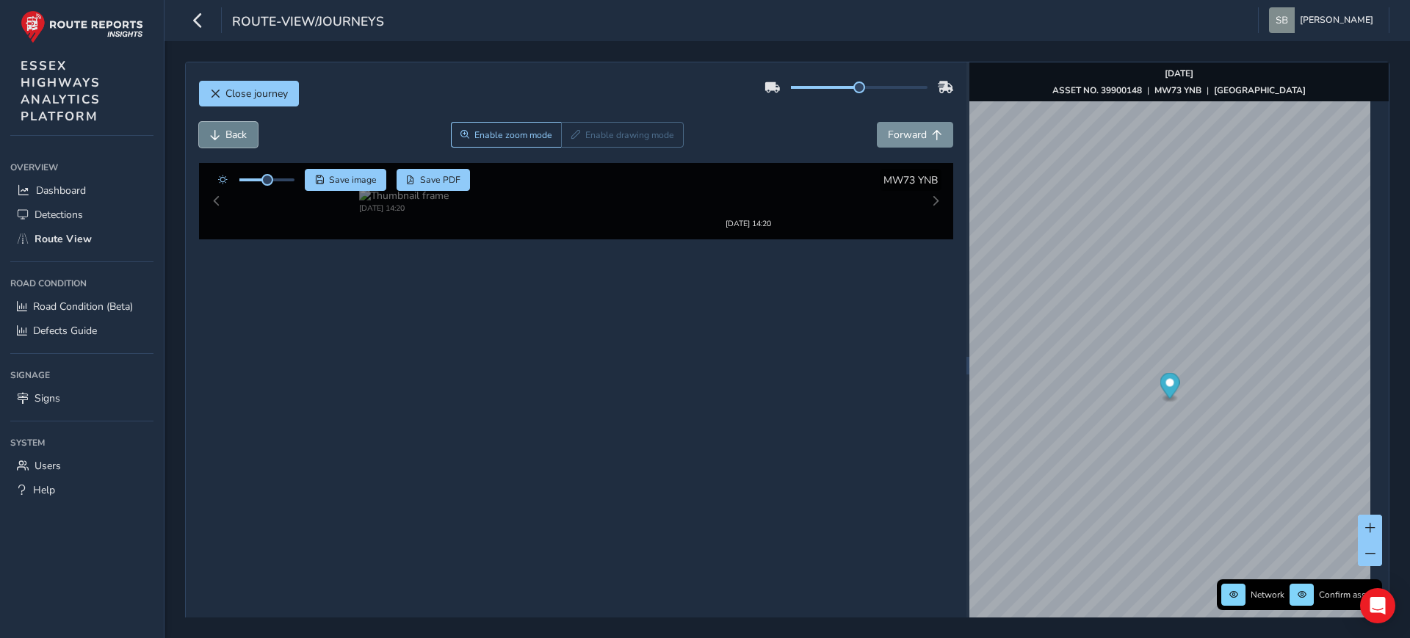
click at [213, 137] on span "Back" at bounding box center [215, 135] width 10 height 10
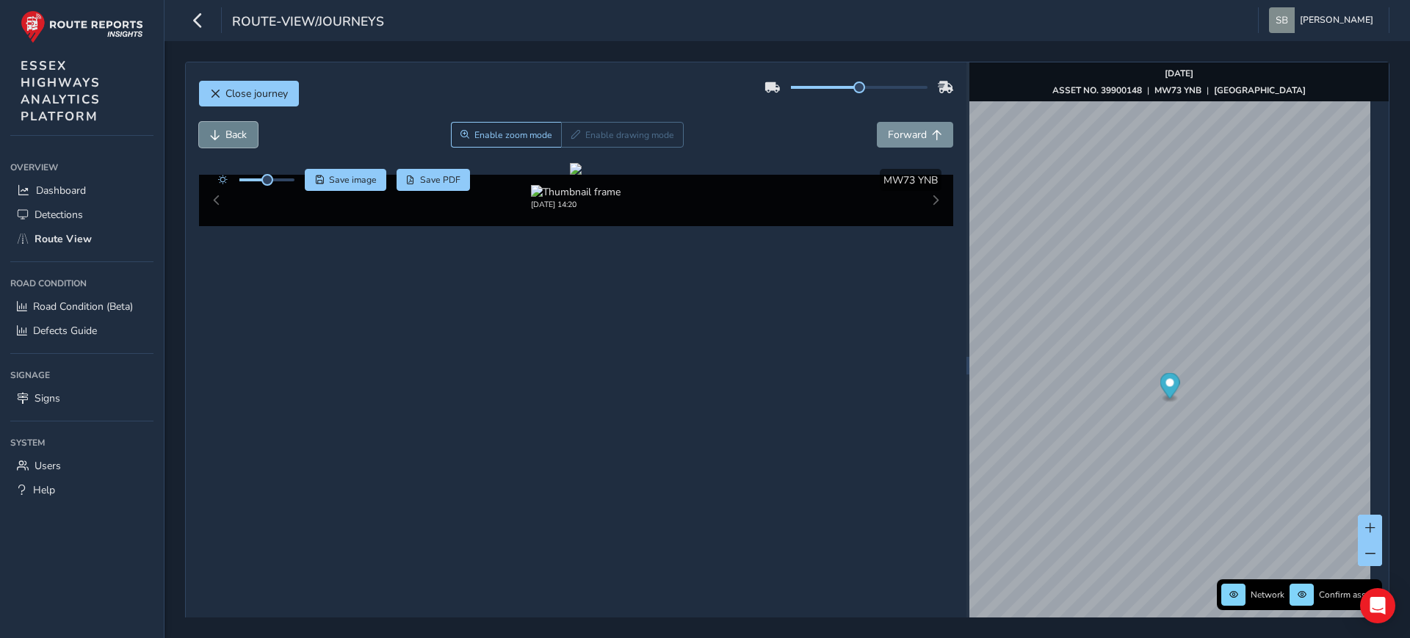
click at [213, 137] on span "Back" at bounding box center [215, 135] width 10 height 10
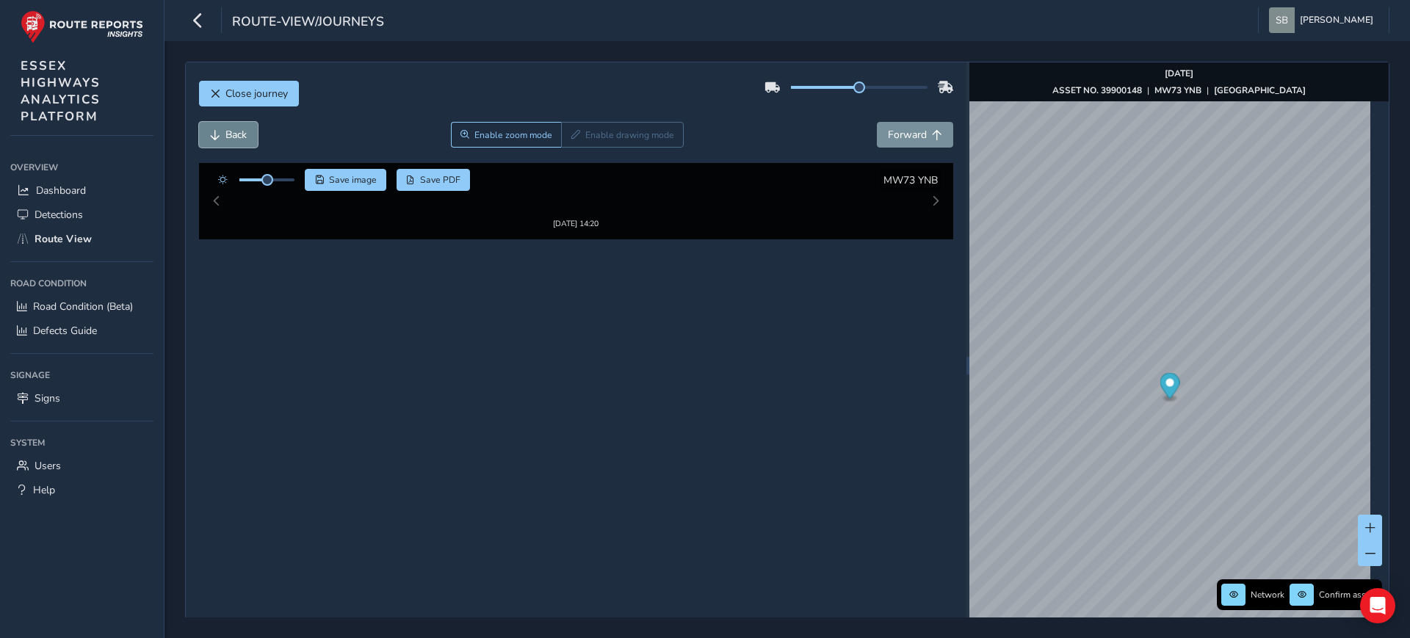
click at [213, 137] on span "Back" at bounding box center [215, 135] width 10 height 10
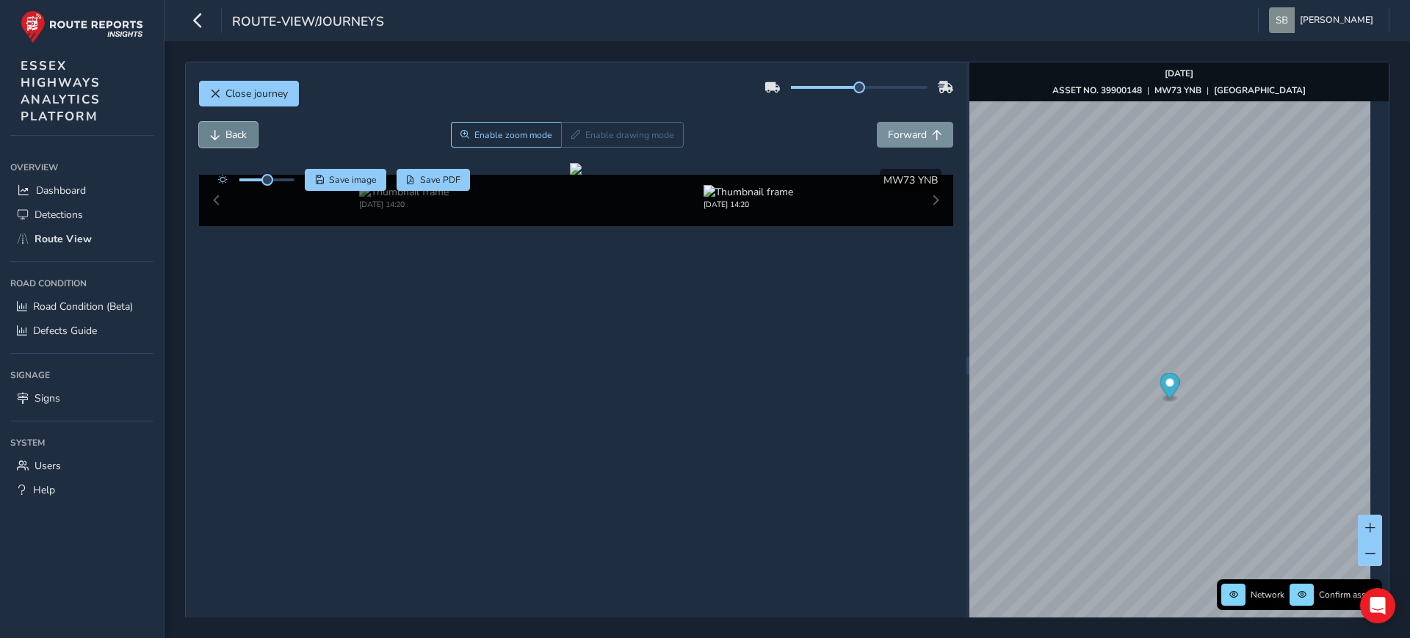
click at [213, 137] on span "Back" at bounding box center [215, 135] width 10 height 10
click at [214, 137] on span "Back" at bounding box center [215, 135] width 10 height 10
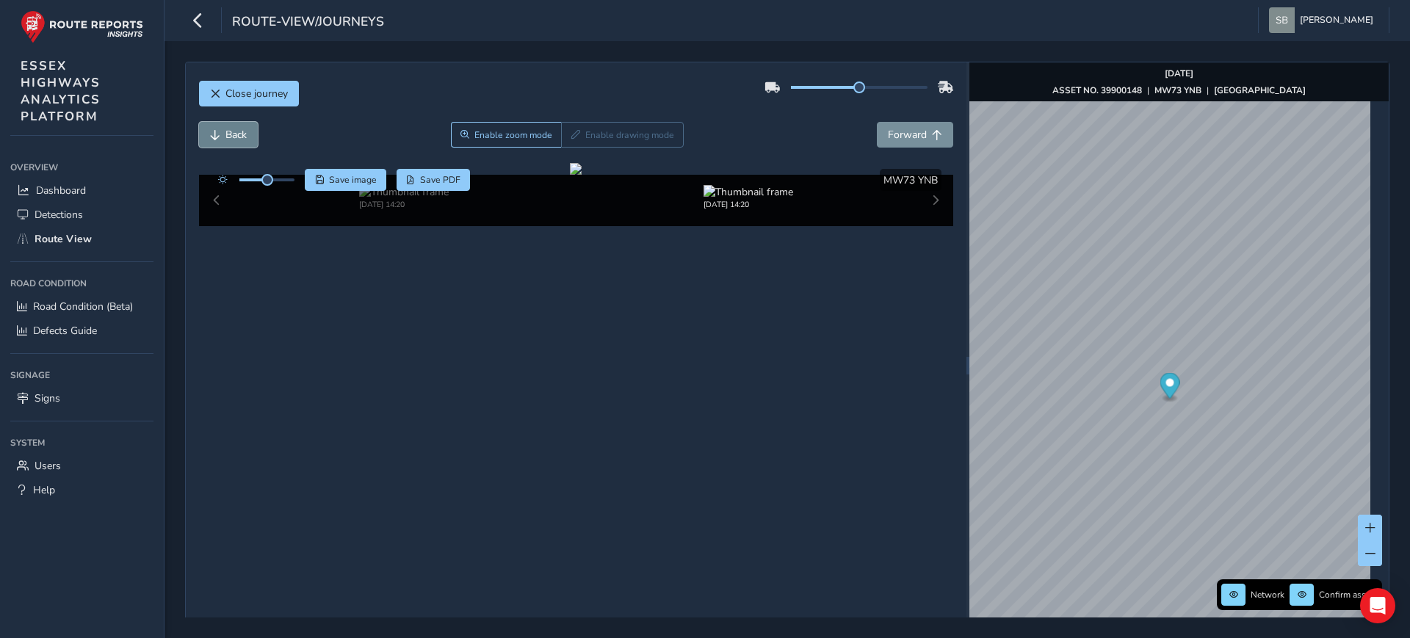
click at [214, 137] on span "Back" at bounding box center [215, 135] width 10 height 10
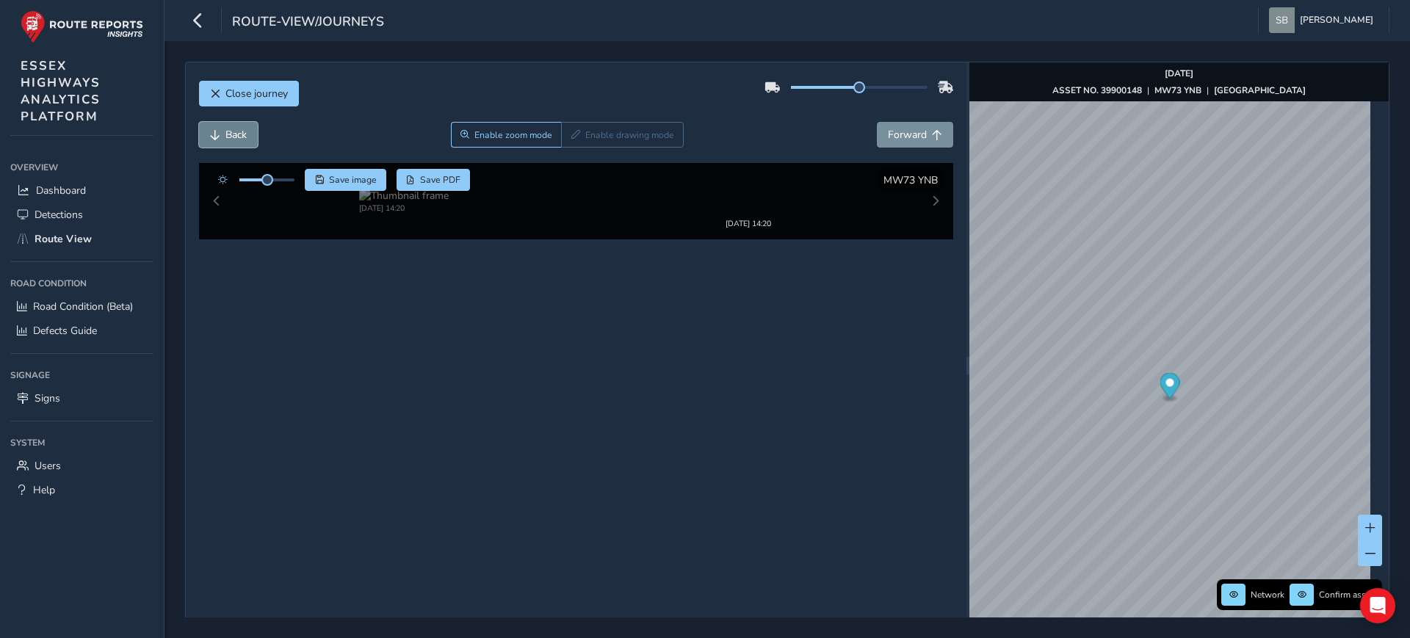
click at [214, 137] on span "Back" at bounding box center [215, 135] width 10 height 10
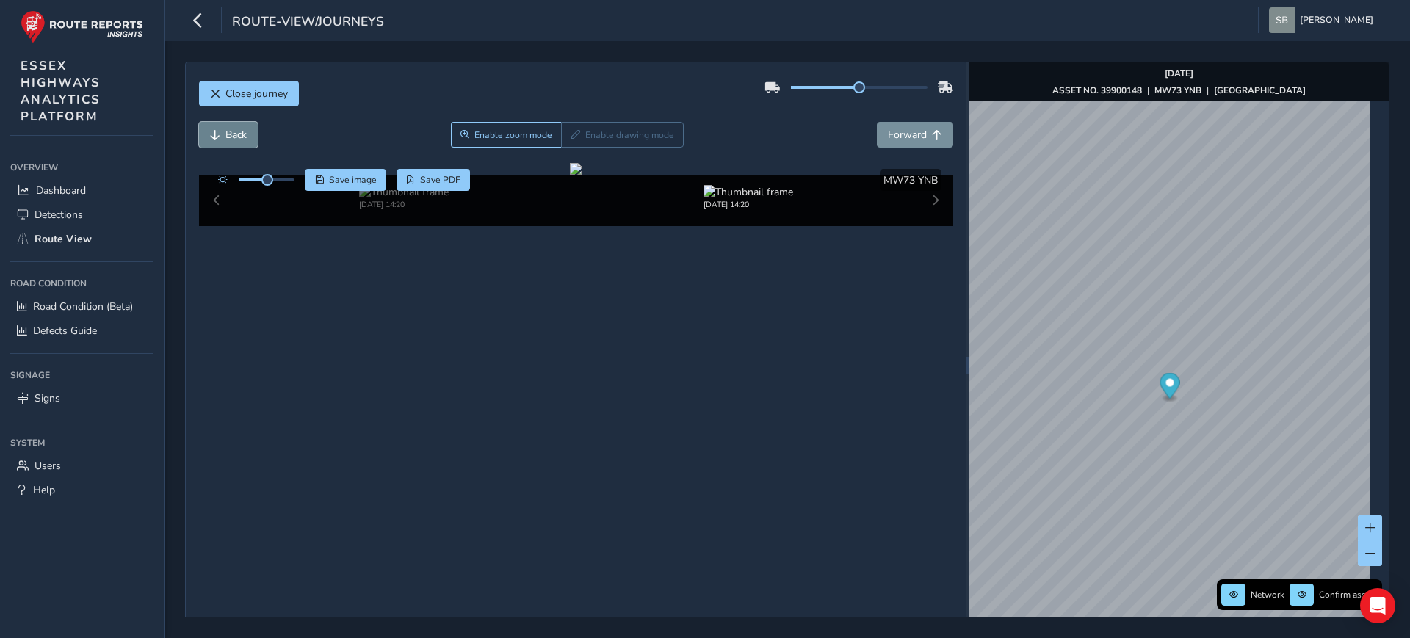
click at [214, 137] on span "Back" at bounding box center [215, 135] width 10 height 10
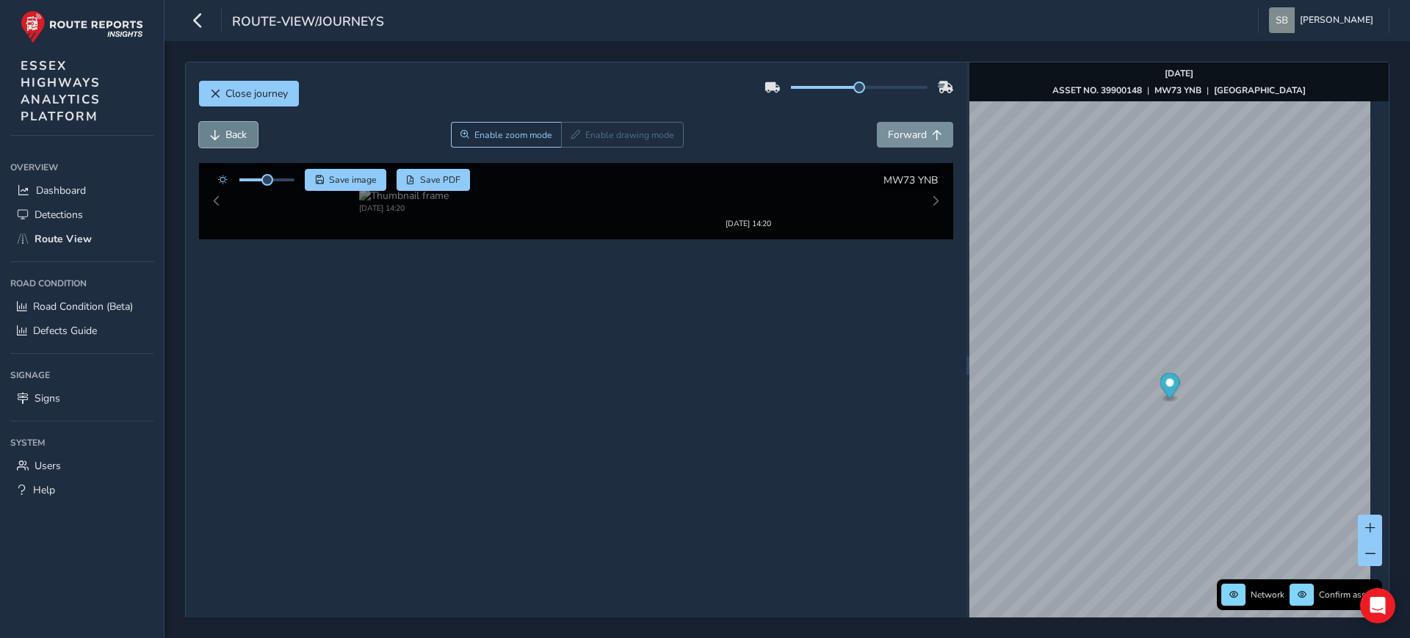
click at [214, 137] on span "Back" at bounding box center [215, 135] width 10 height 10
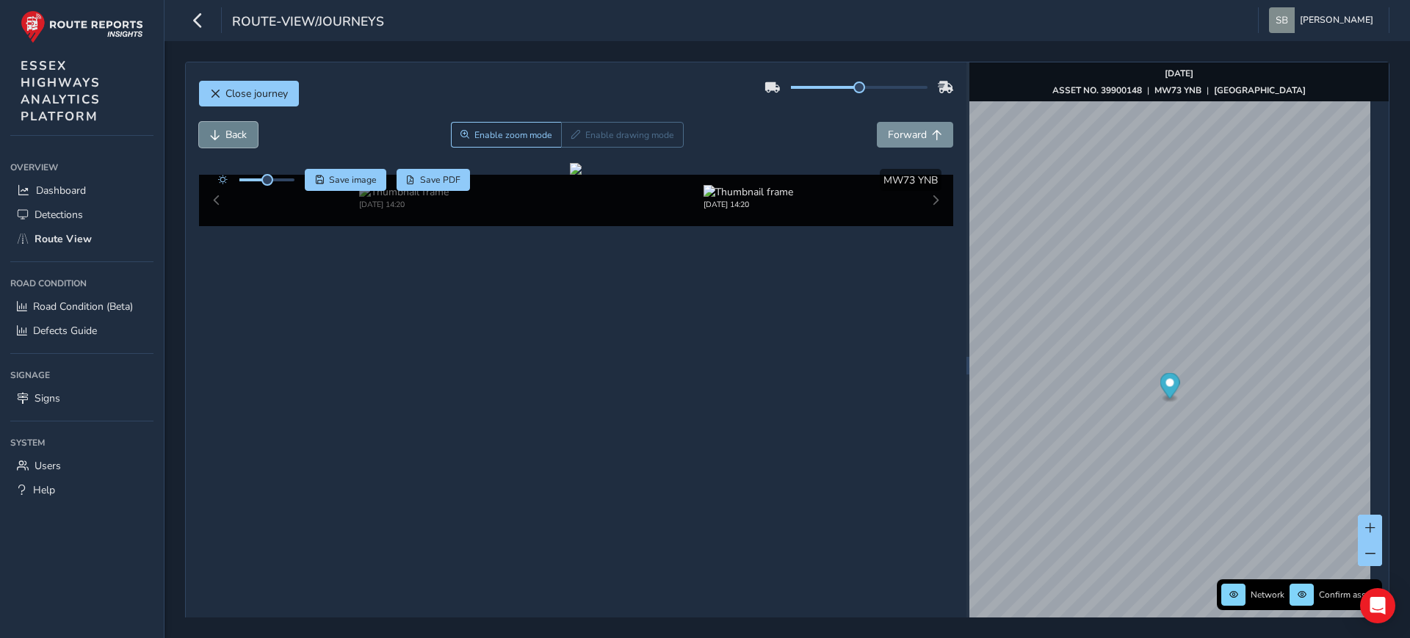
click at [214, 137] on span "Back" at bounding box center [215, 135] width 10 height 10
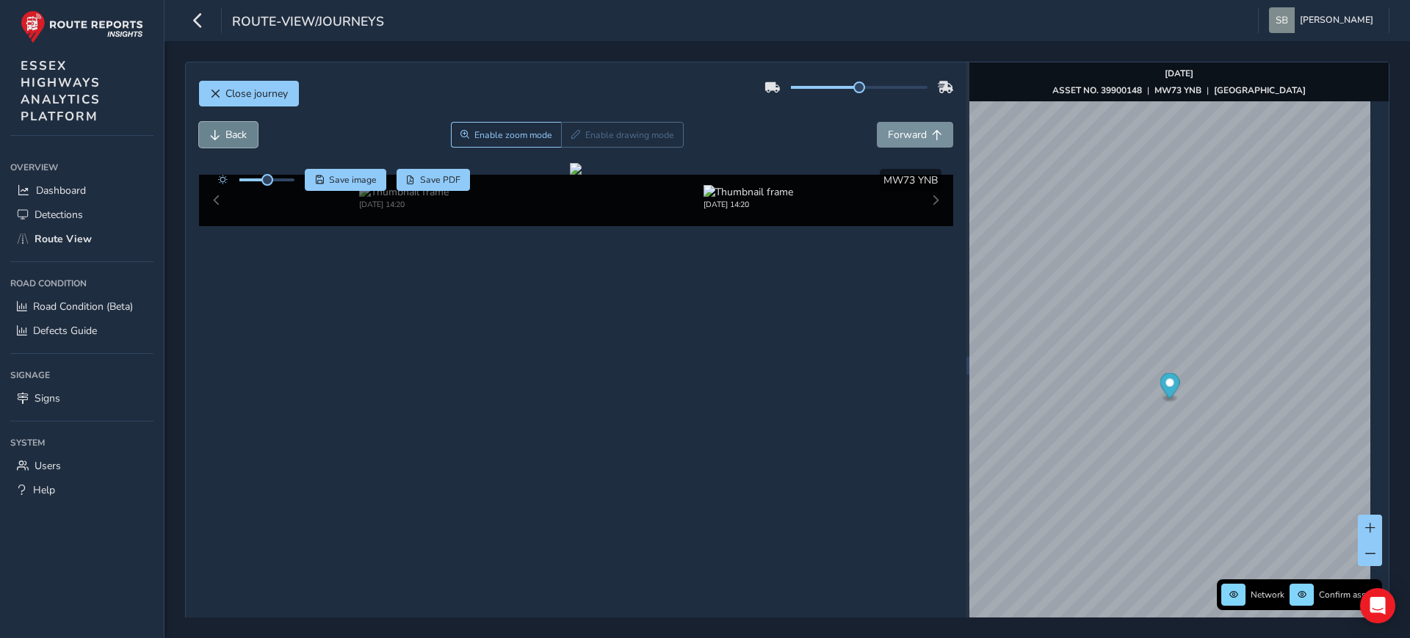
click at [215, 137] on span "Back" at bounding box center [215, 135] width 10 height 10
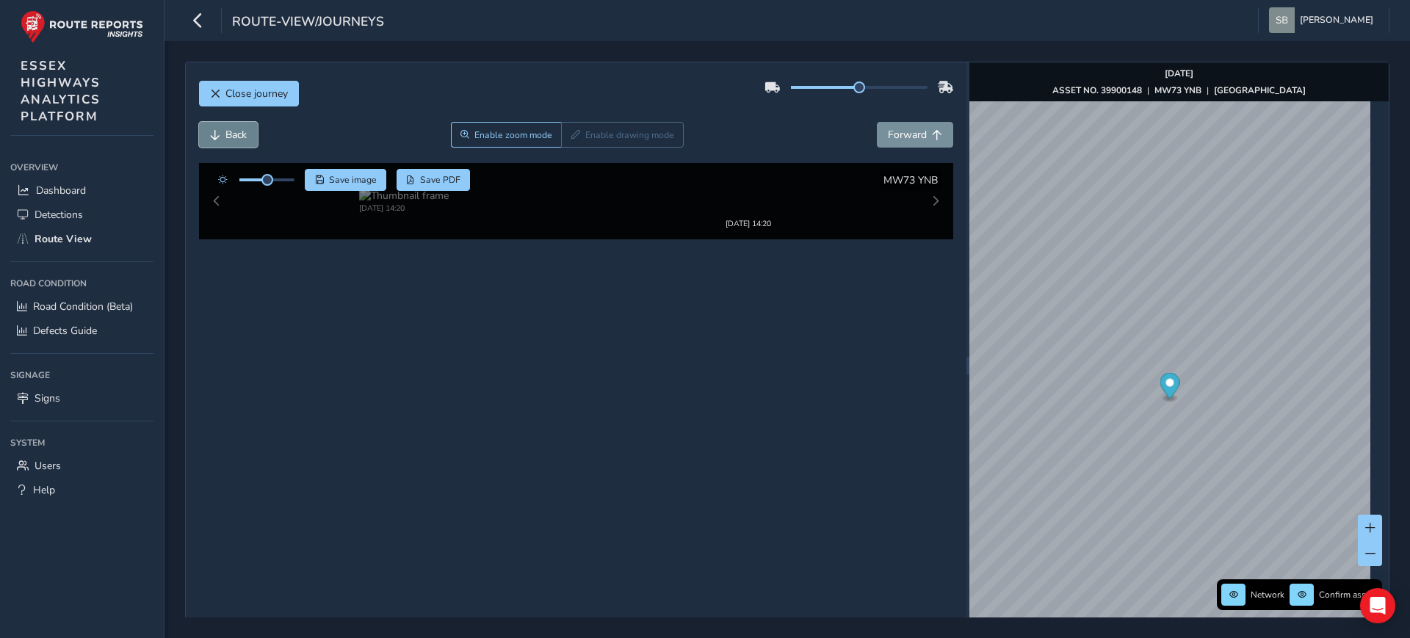
click at [215, 137] on span "Back" at bounding box center [215, 135] width 10 height 10
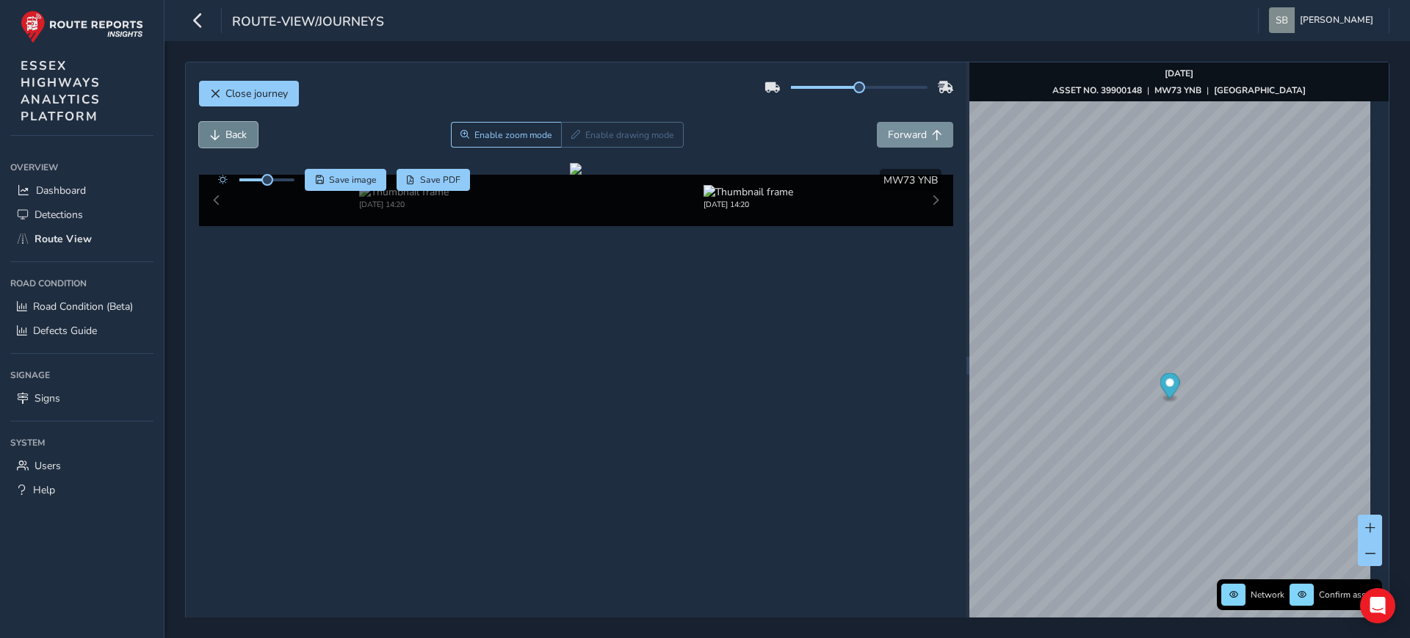
click at [215, 137] on span "Back" at bounding box center [215, 135] width 10 height 10
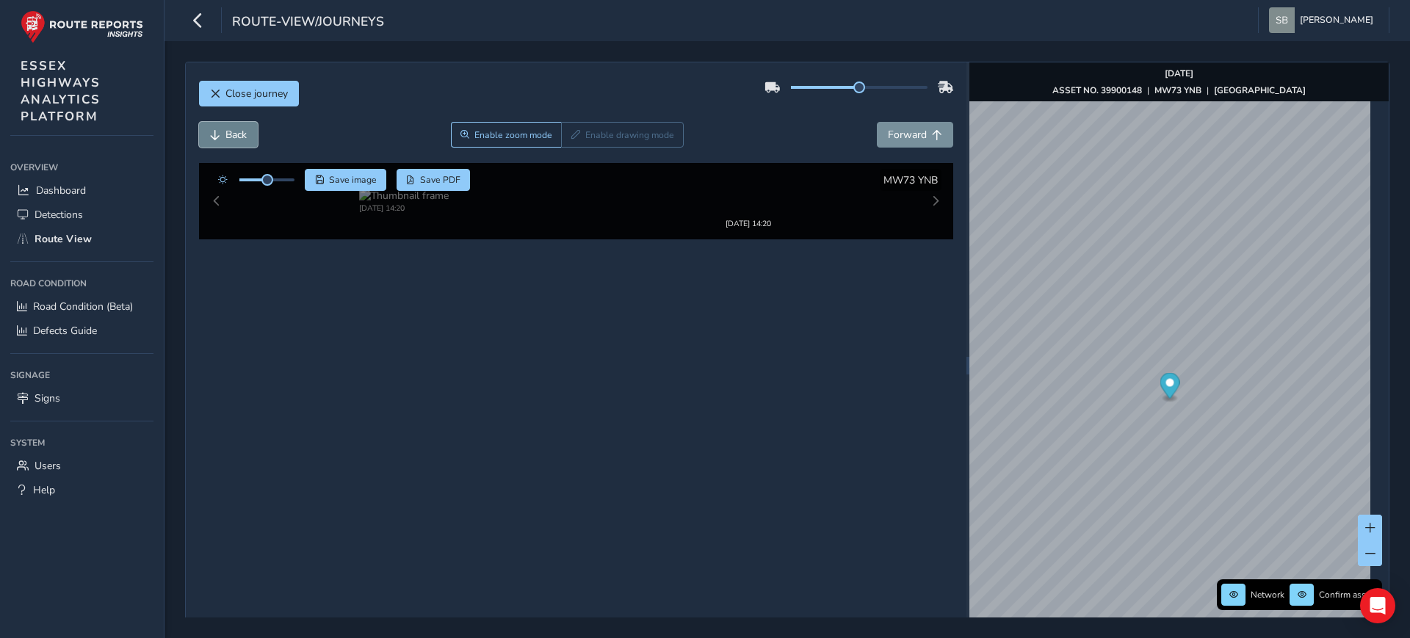
click at [215, 137] on span "Back" at bounding box center [215, 135] width 10 height 10
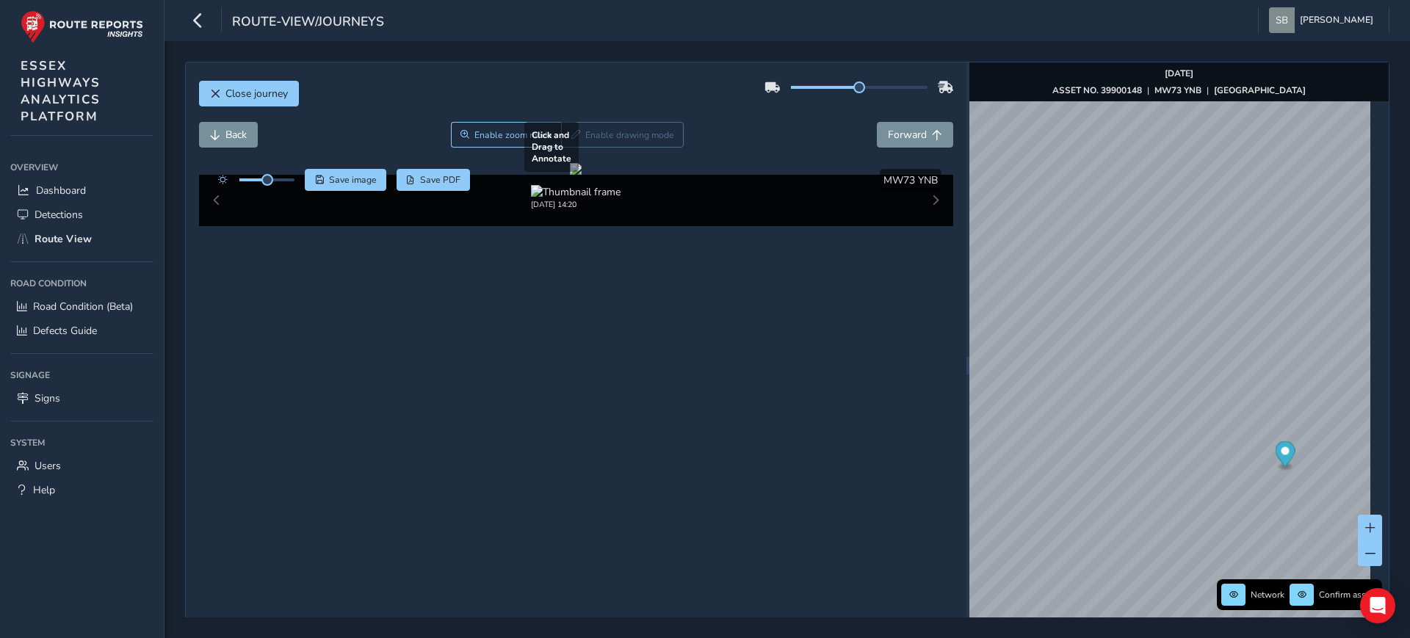
scroll to position [57, 0]
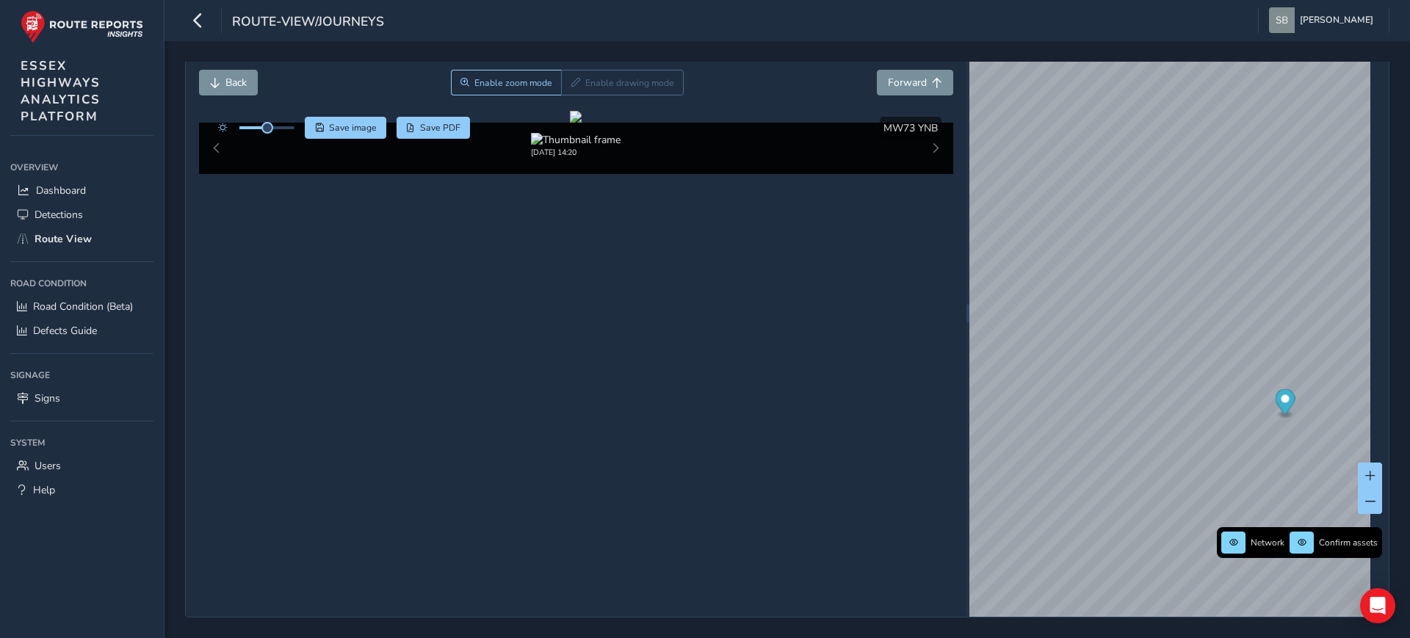
click at [215, 174] on div "[DATE] 14:20" at bounding box center [576, 148] width 755 height 51
click at [220, 174] on div "[DATE] 14:20" at bounding box center [576, 148] width 755 height 51
click at [241, 76] on span "Back" at bounding box center [235, 83] width 21 height 14
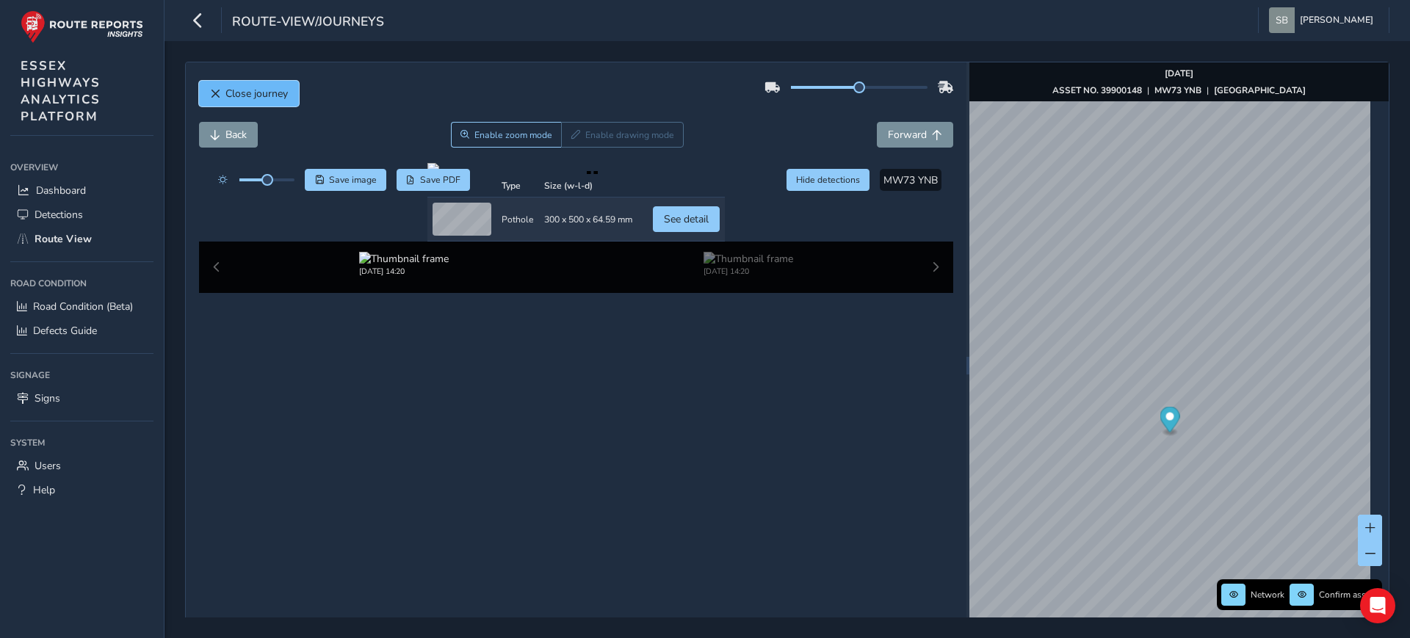
click at [248, 94] on span "Close journey" at bounding box center [256, 94] width 62 height 14
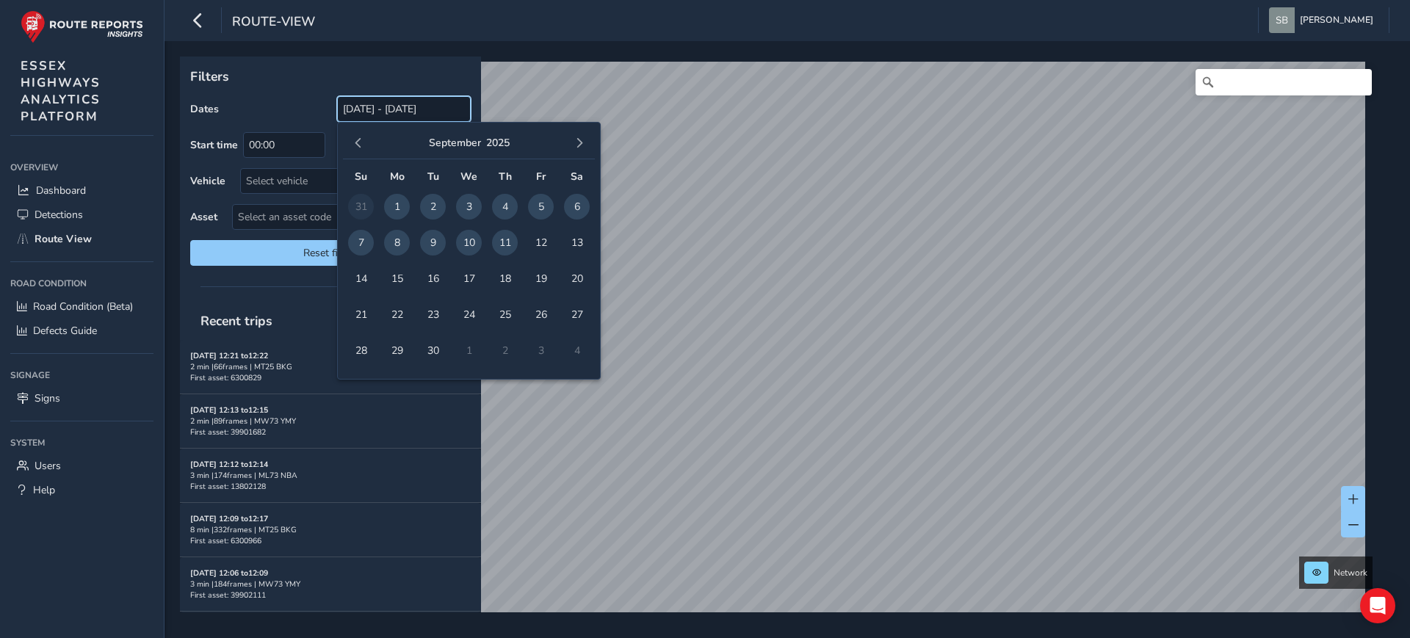
click at [356, 109] on input "[DATE] - [DATE]" at bounding box center [404, 109] width 134 height 26
click at [354, 142] on span "button" at bounding box center [358, 143] width 10 height 10
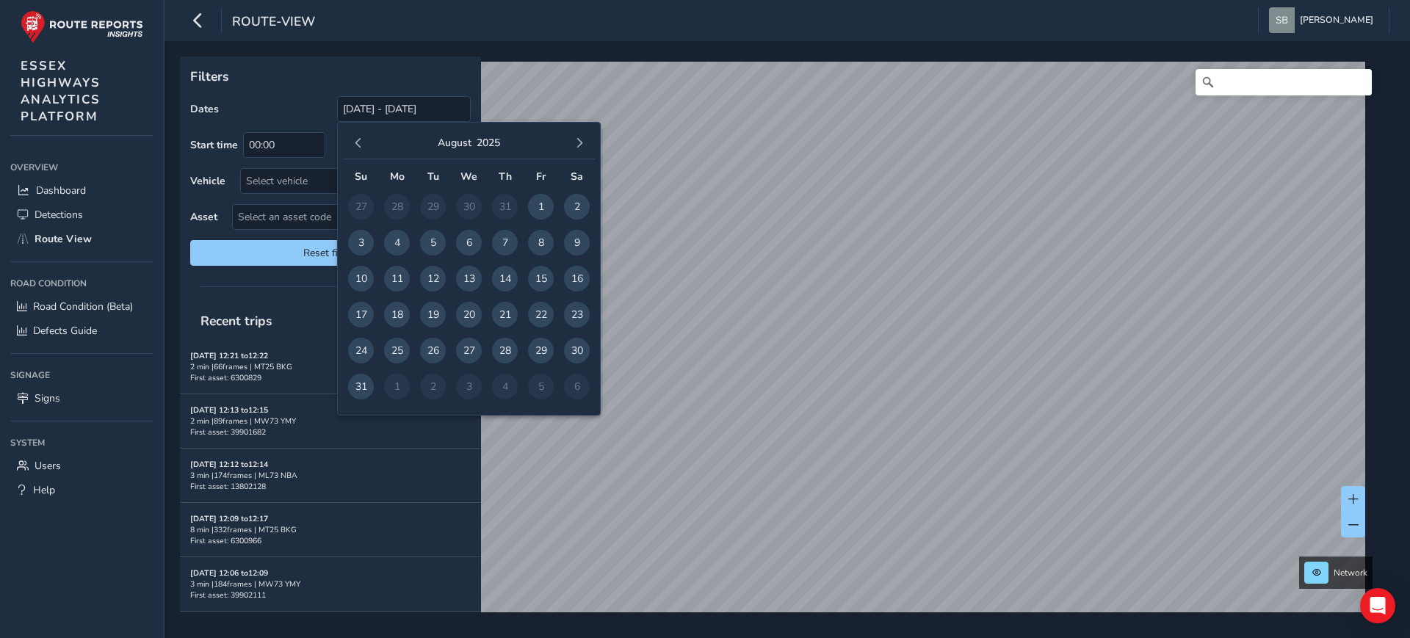
click at [354, 142] on span "button" at bounding box center [358, 143] width 10 height 10
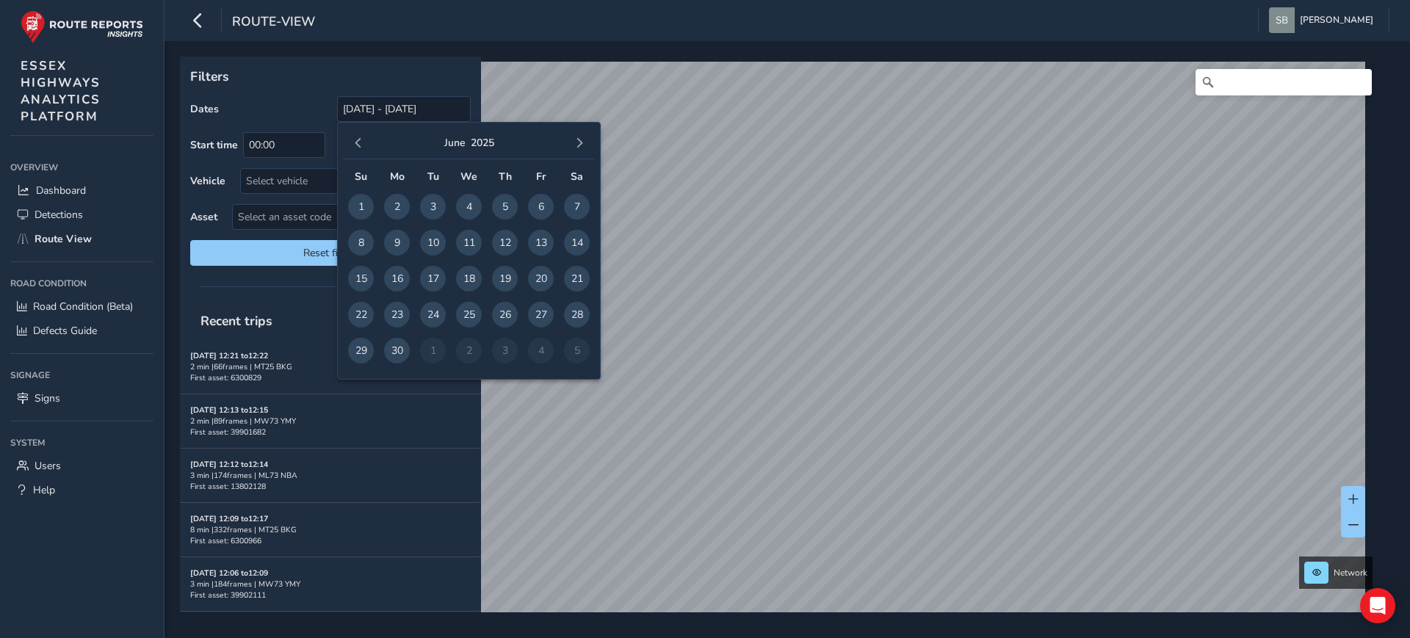
click at [354, 142] on span "button" at bounding box center [358, 143] width 10 height 10
click at [355, 142] on span "button" at bounding box center [358, 143] width 10 height 10
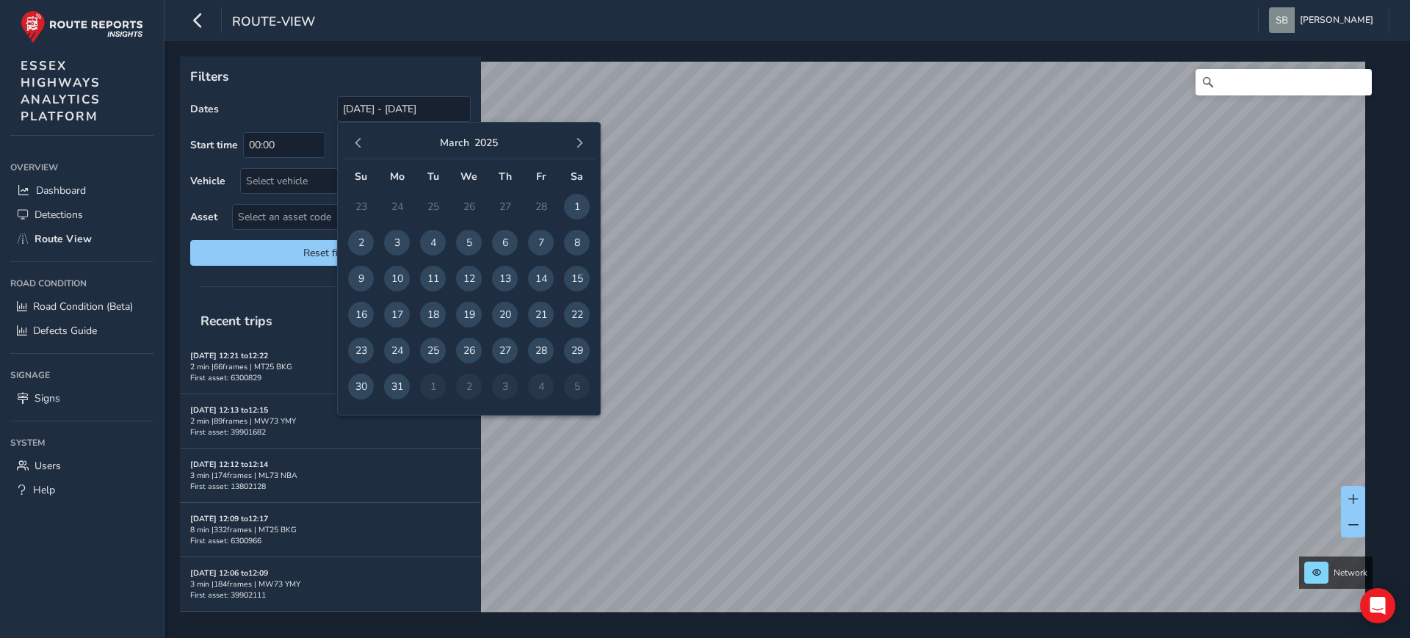
click at [355, 142] on span "button" at bounding box center [358, 143] width 10 height 10
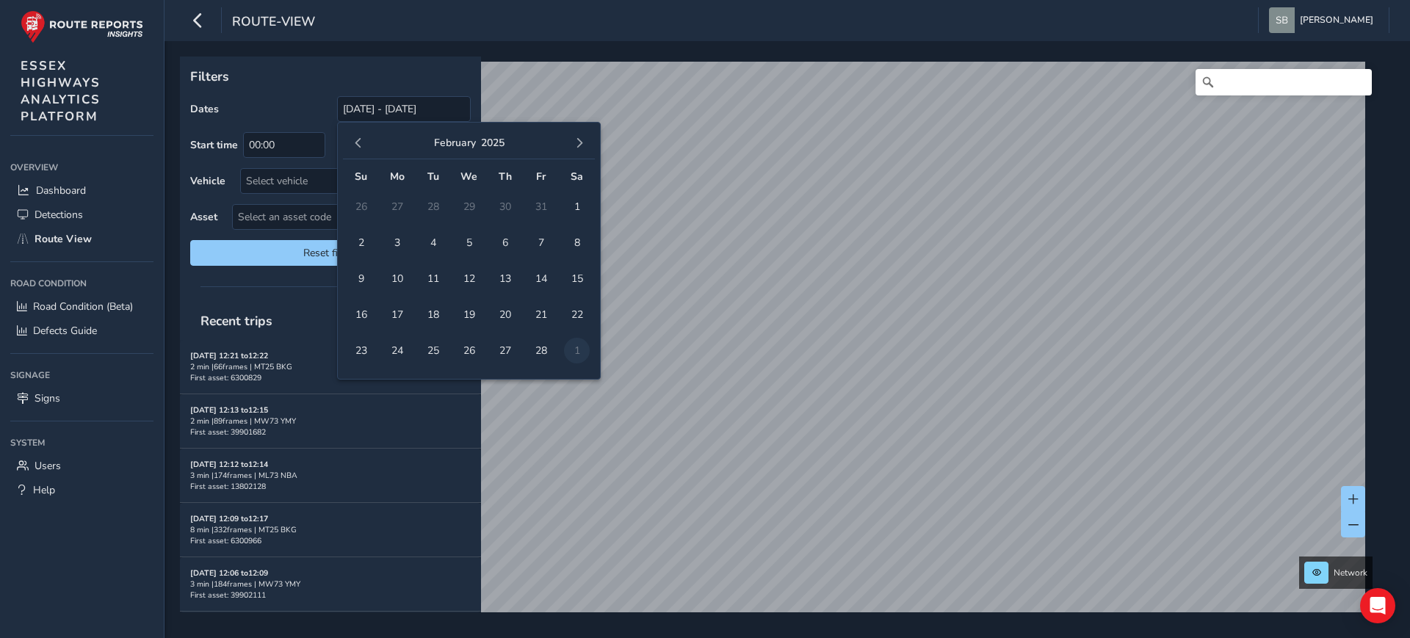
click at [355, 142] on span "button" at bounding box center [358, 143] width 10 height 10
click at [366, 203] on span "1" at bounding box center [361, 207] width 26 height 26
click at [576, 140] on span "button" at bounding box center [579, 143] width 10 height 10
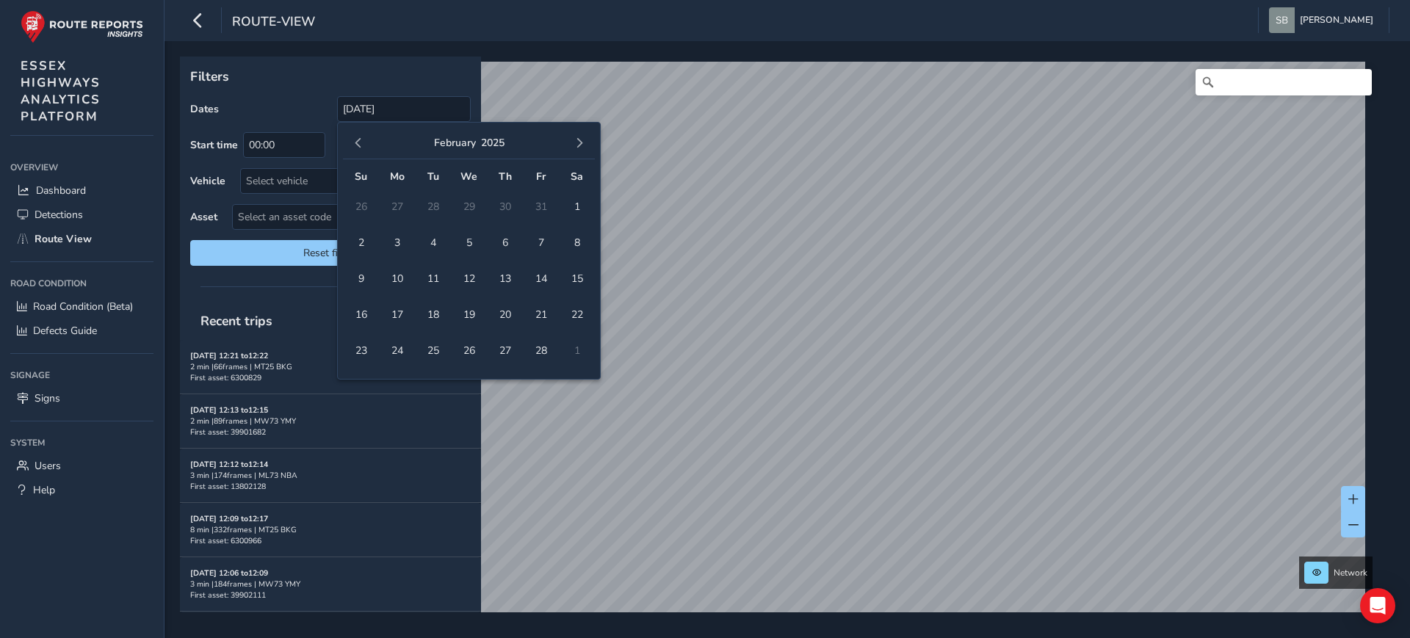
click at [576, 140] on span "button" at bounding box center [579, 143] width 10 height 10
click at [577, 140] on span "button" at bounding box center [579, 143] width 10 height 10
click at [578, 140] on span "button" at bounding box center [579, 143] width 10 height 10
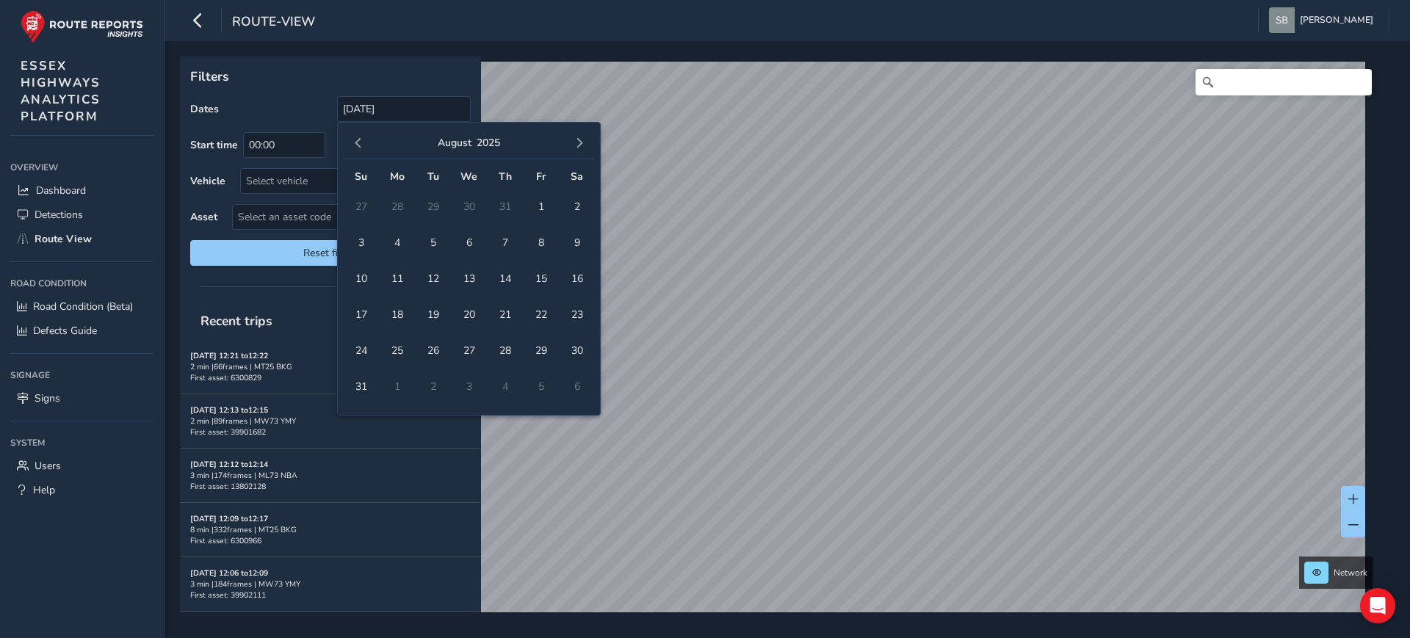
click at [578, 140] on span "button" at bounding box center [579, 143] width 10 height 10
click at [360, 140] on span "button" at bounding box center [358, 143] width 10 height 10
click at [505, 244] on span "11" at bounding box center [505, 243] width 26 height 26
type input "[DATE] - [DATE]"
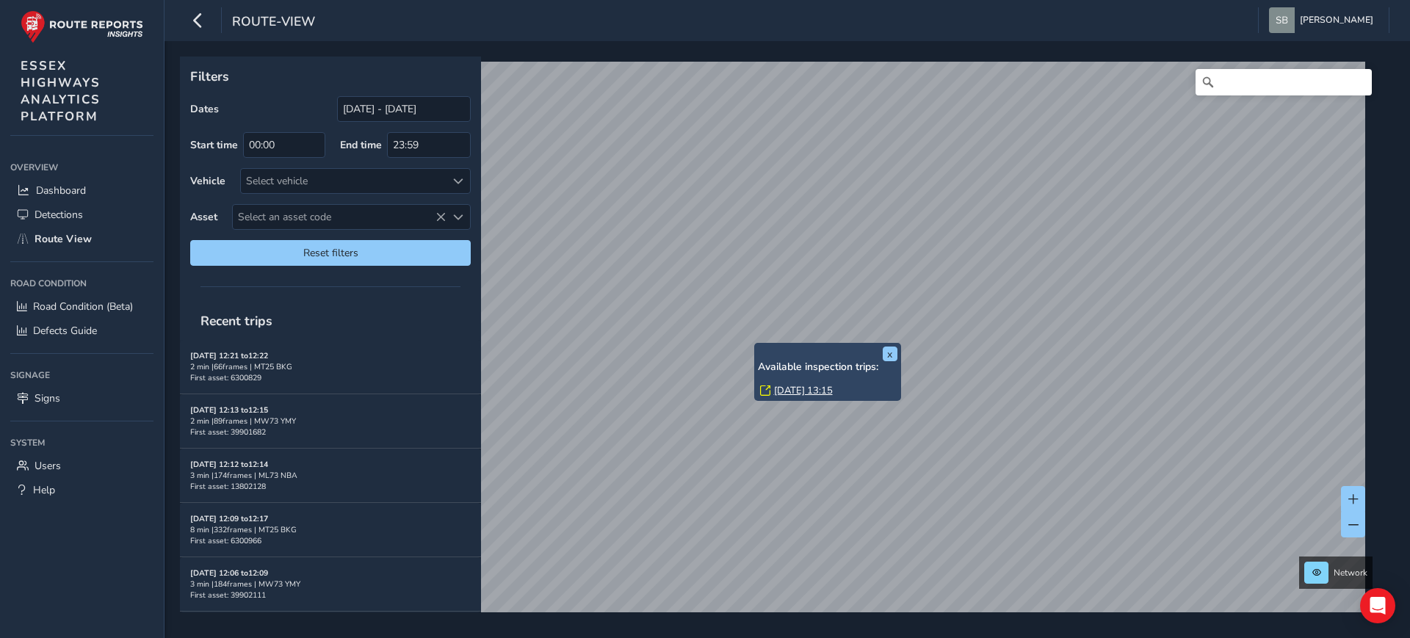
click at [798, 390] on link "[DATE] 13:15" at bounding box center [803, 390] width 59 height 13
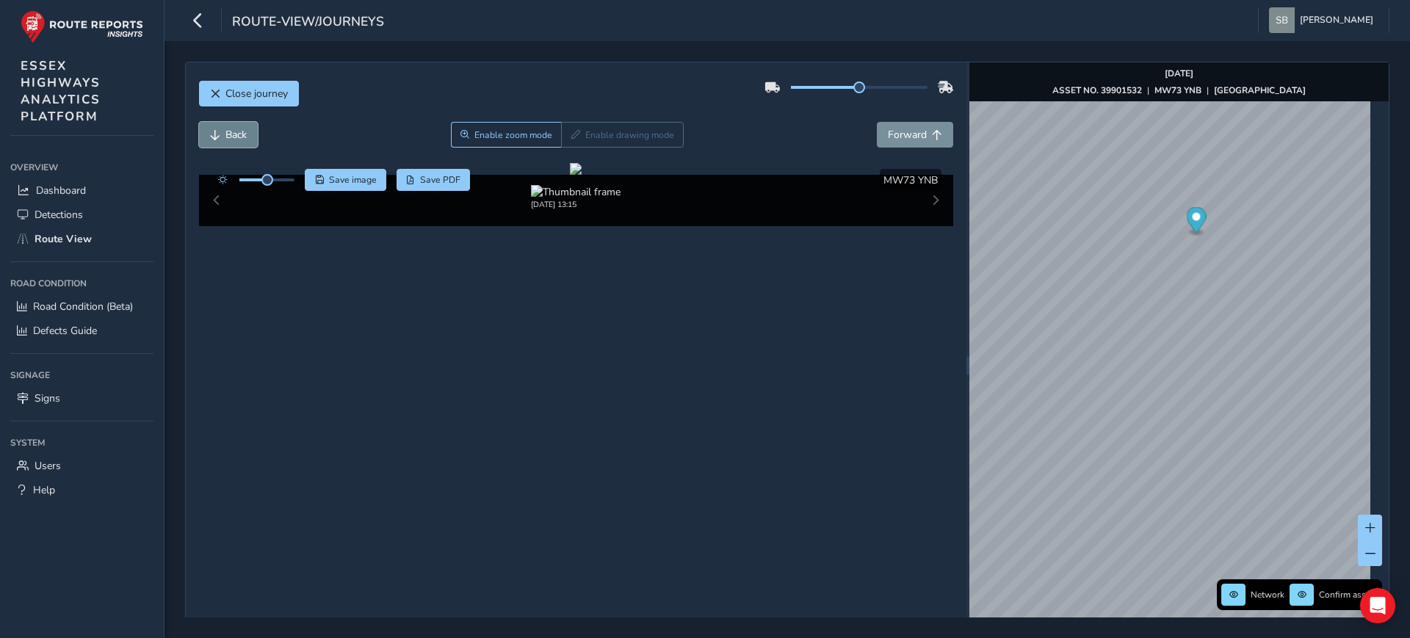
click at [219, 135] on span "Back" at bounding box center [215, 135] width 10 height 10
click at [218, 136] on span "Back" at bounding box center [215, 135] width 10 height 10
click at [219, 136] on span "Back" at bounding box center [215, 135] width 10 height 10
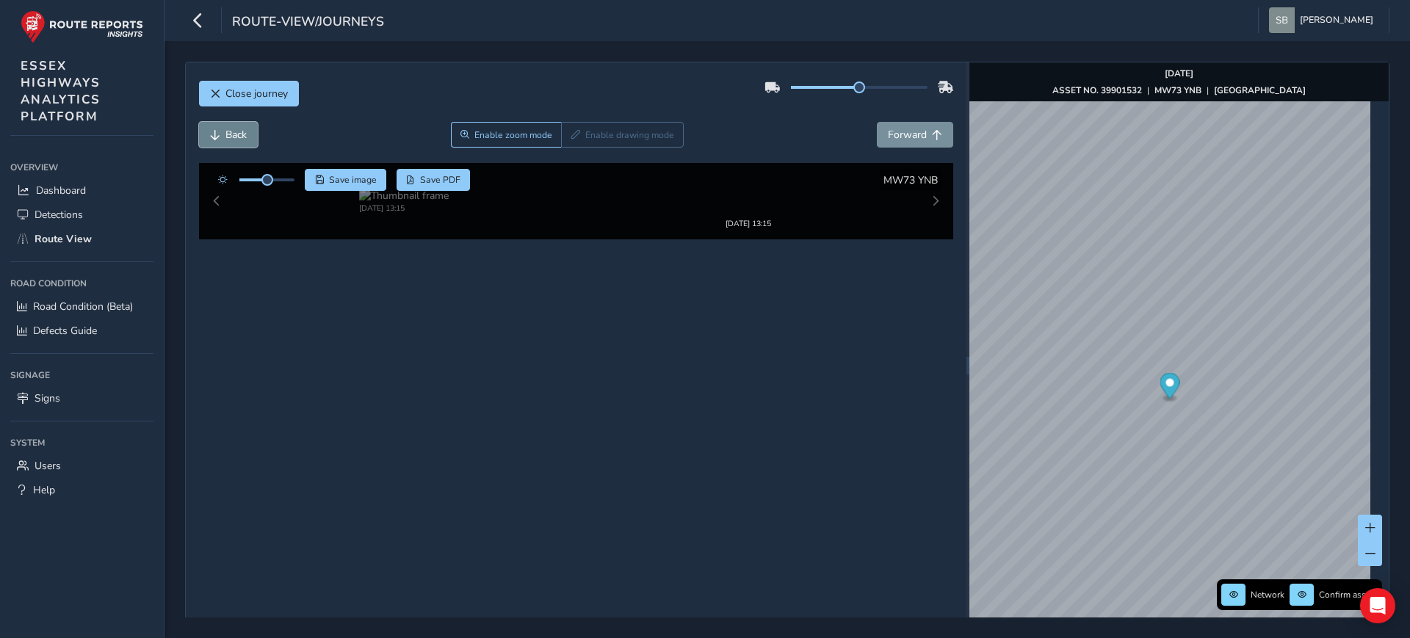
click at [219, 136] on span "Back" at bounding box center [215, 135] width 10 height 10
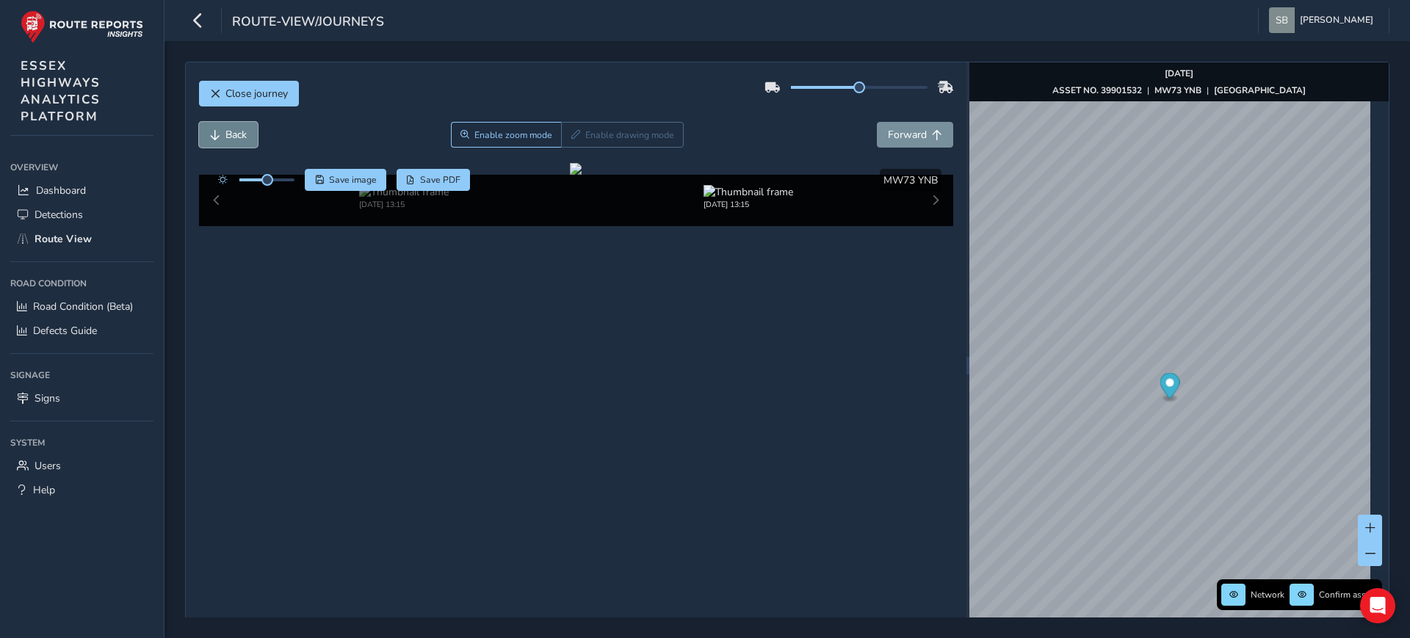
click at [219, 136] on span "Back" at bounding box center [215, 135] width 10 height 10
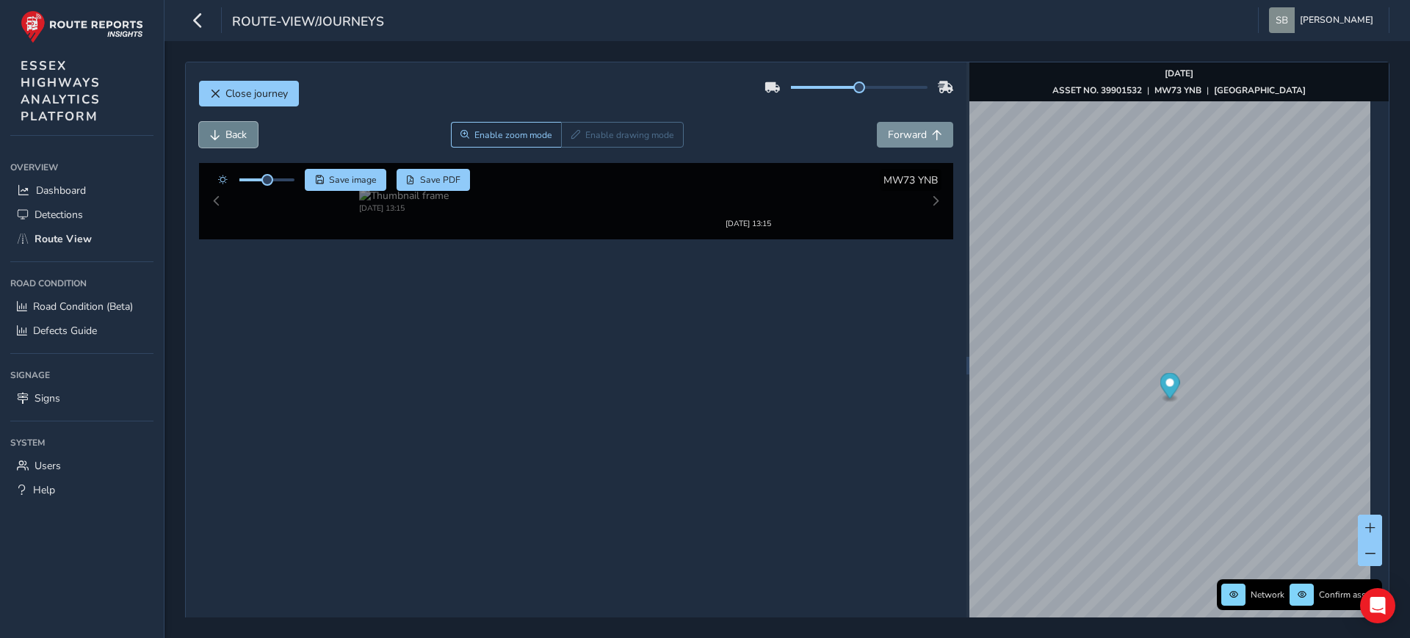
click at [219, 136] on span "Back" at bounding box center [215, 135] width 10 height 10
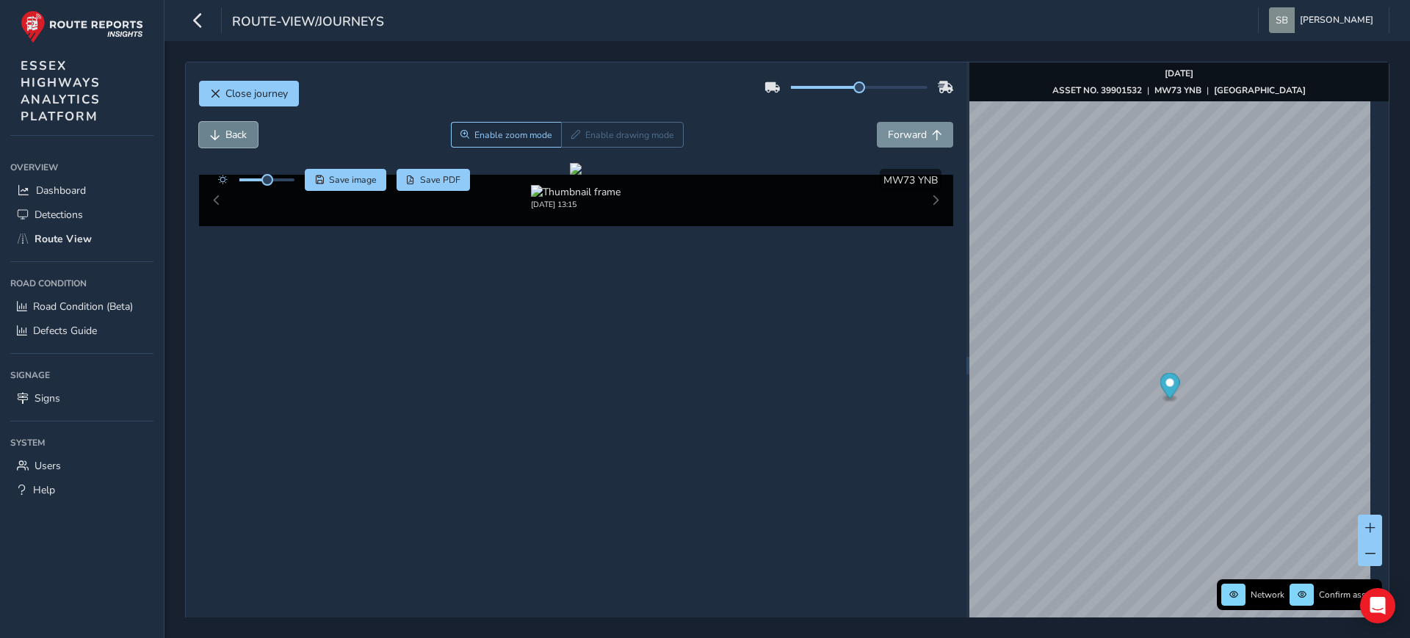
click at [219, 136] on span "Back" at bounding box center [215, 135] width 10 height 10
click at [914, 142] on button "Forward" at bounding box center [915, 135] width 76 height 26
click at [253, 91] on span "Close journey" at bounding box center [256, 94] width 62 height 14
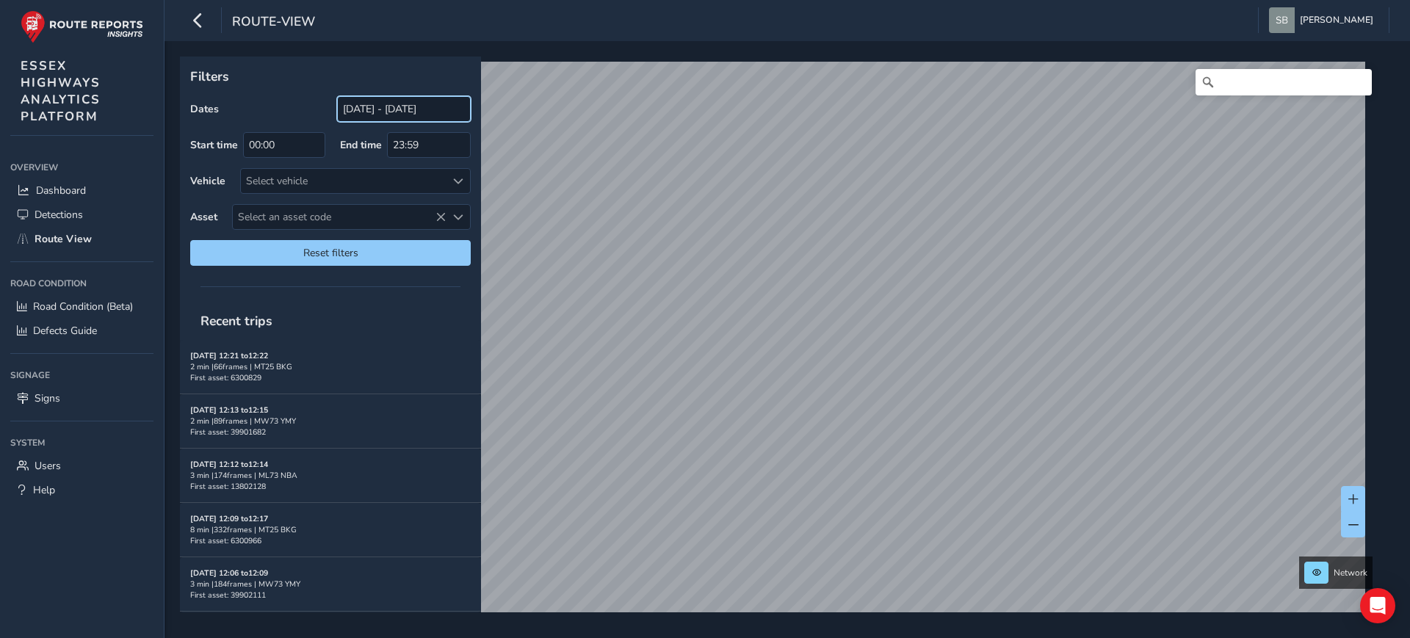
click at [392, 106] on input "[DATE] - [DATE]" at bounding box center [404, 109] width 134 height 26
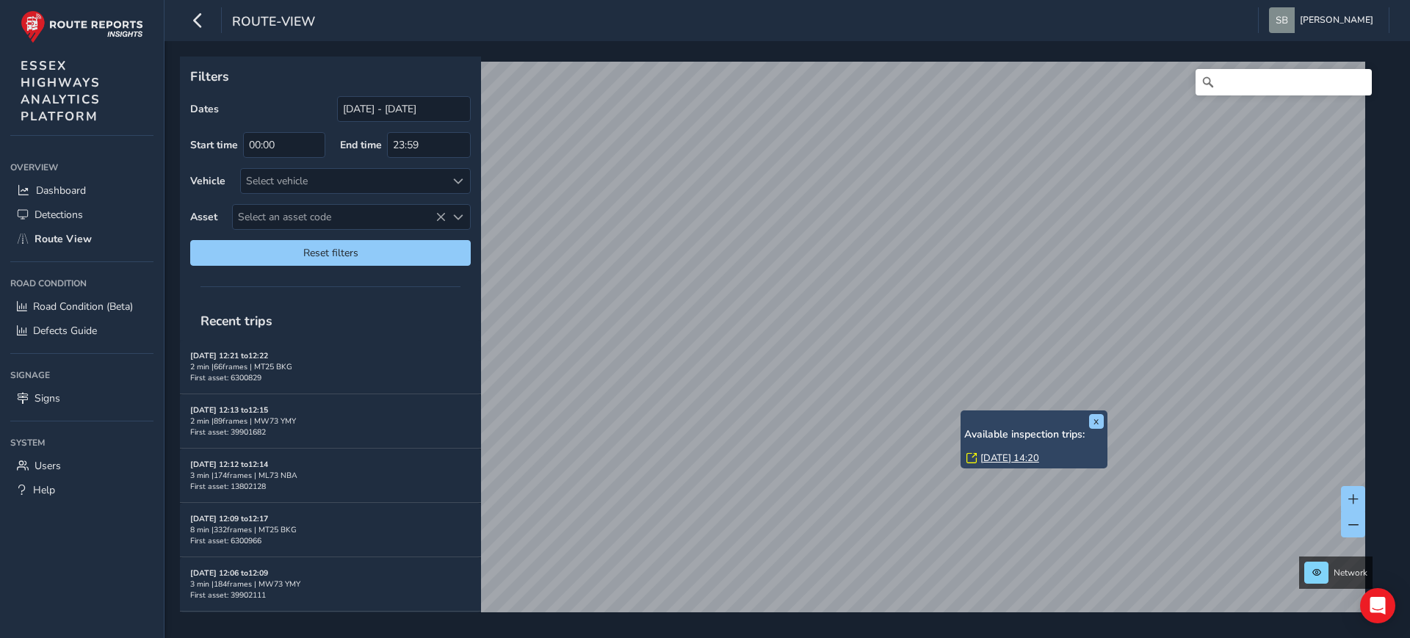
click at [1013, 460] on link "[DATE] 14:20" at bounding box center [1009, 458] width 59 height 13
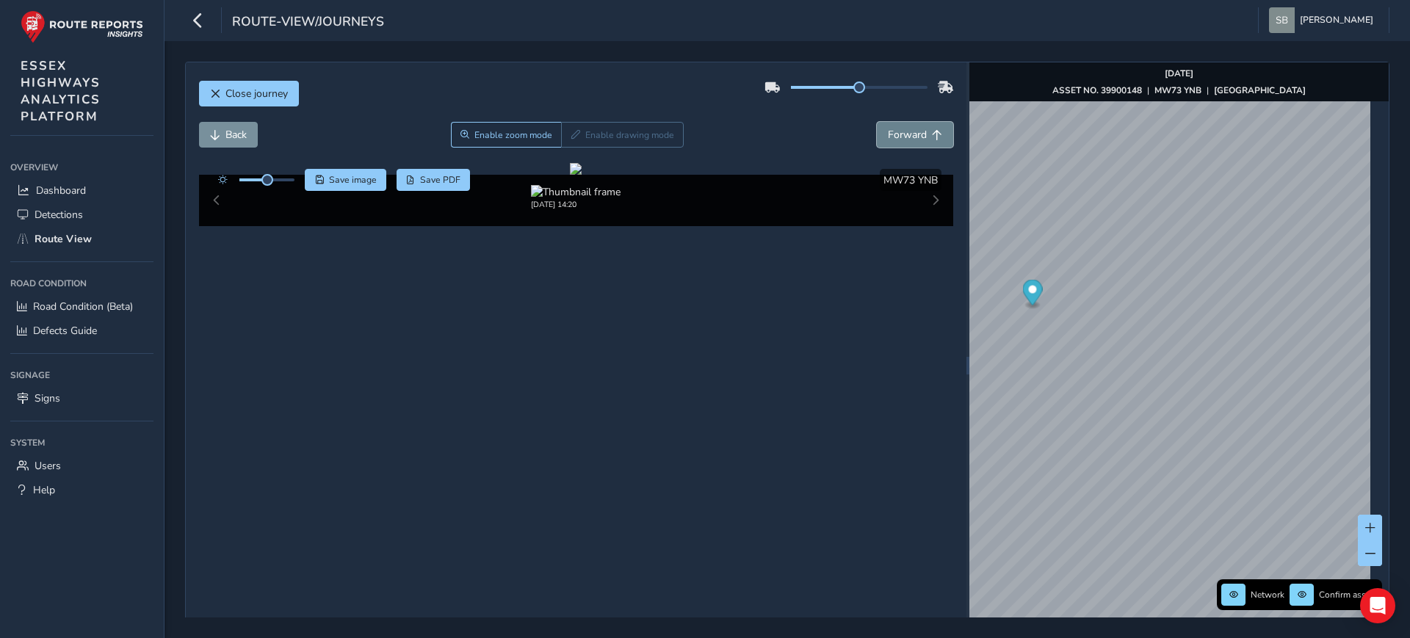
click at [932, 137] on span "Forward" at bounding box center [937, 135] width 10 height 10
click at [232, 129] on span "Back" at bounding box center [235, 135] width 21 height 14
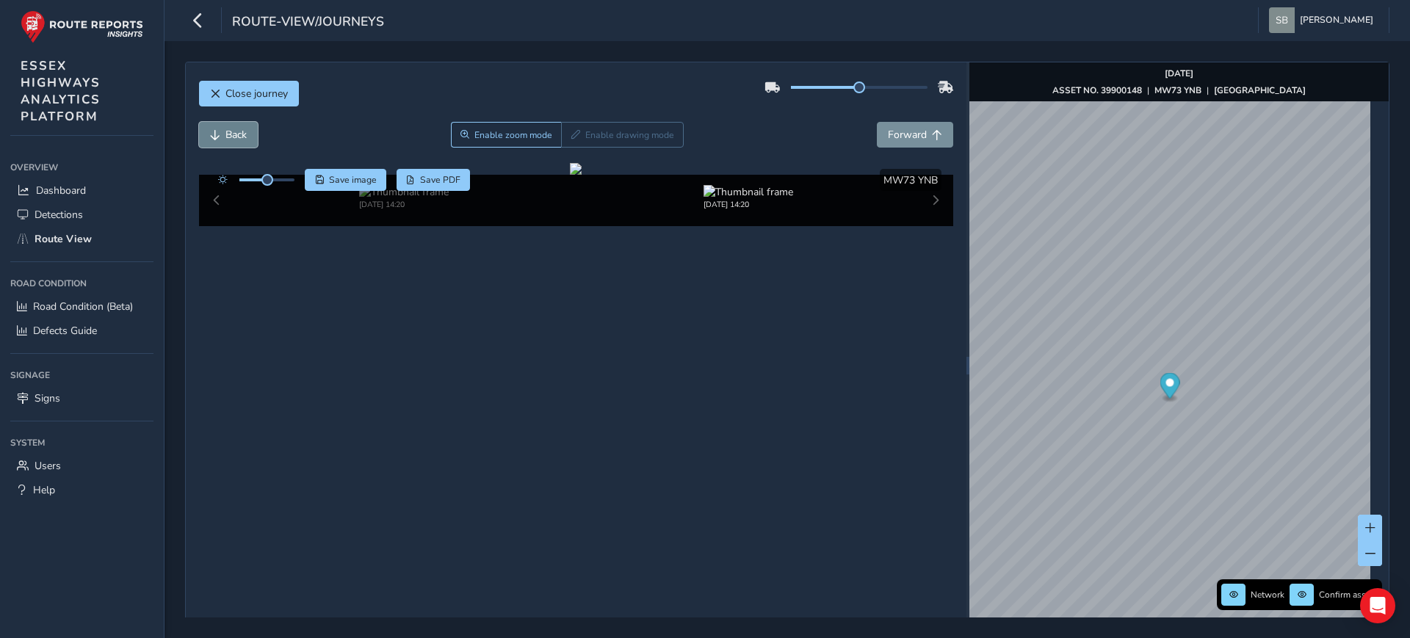
click at [232, 129] on span "Back" at bounding box center [235, 135] width 21 height 14
click at [232, 131] on span "Back" at bounding box center [235, 135] width 21 height 14
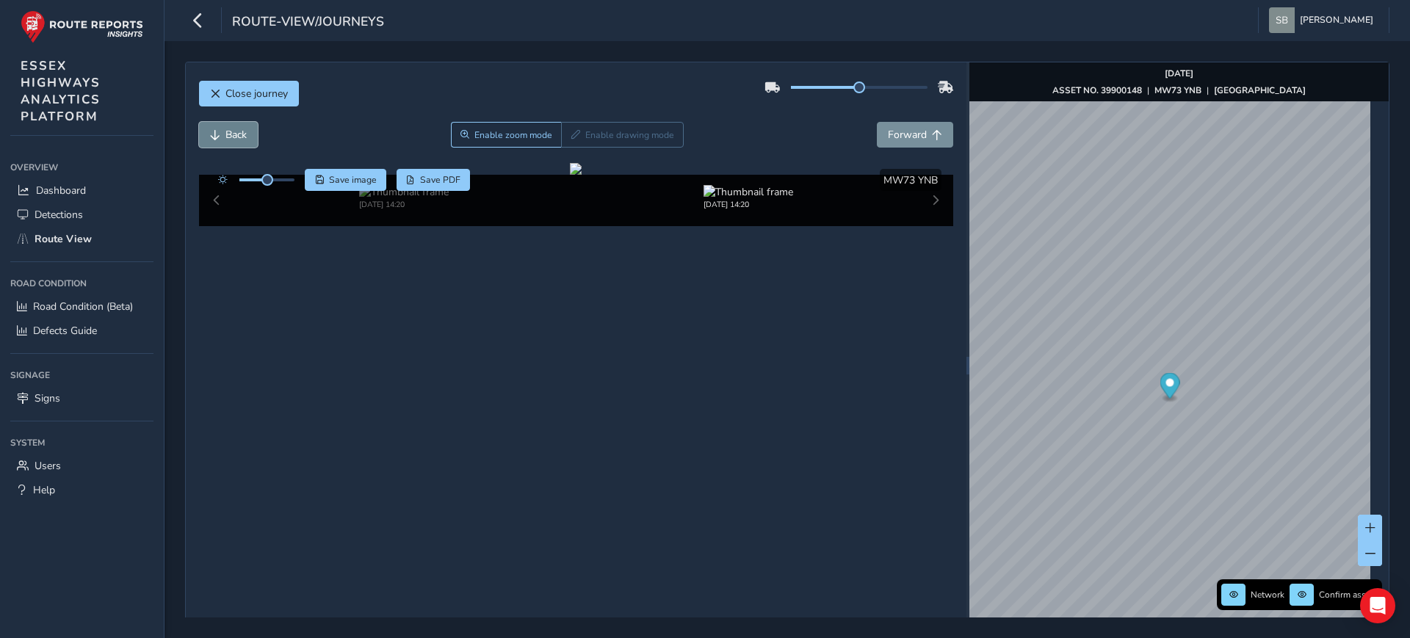
click at [232, 131] on span "Back" at bounding box center [235, 135] width 21 height 14
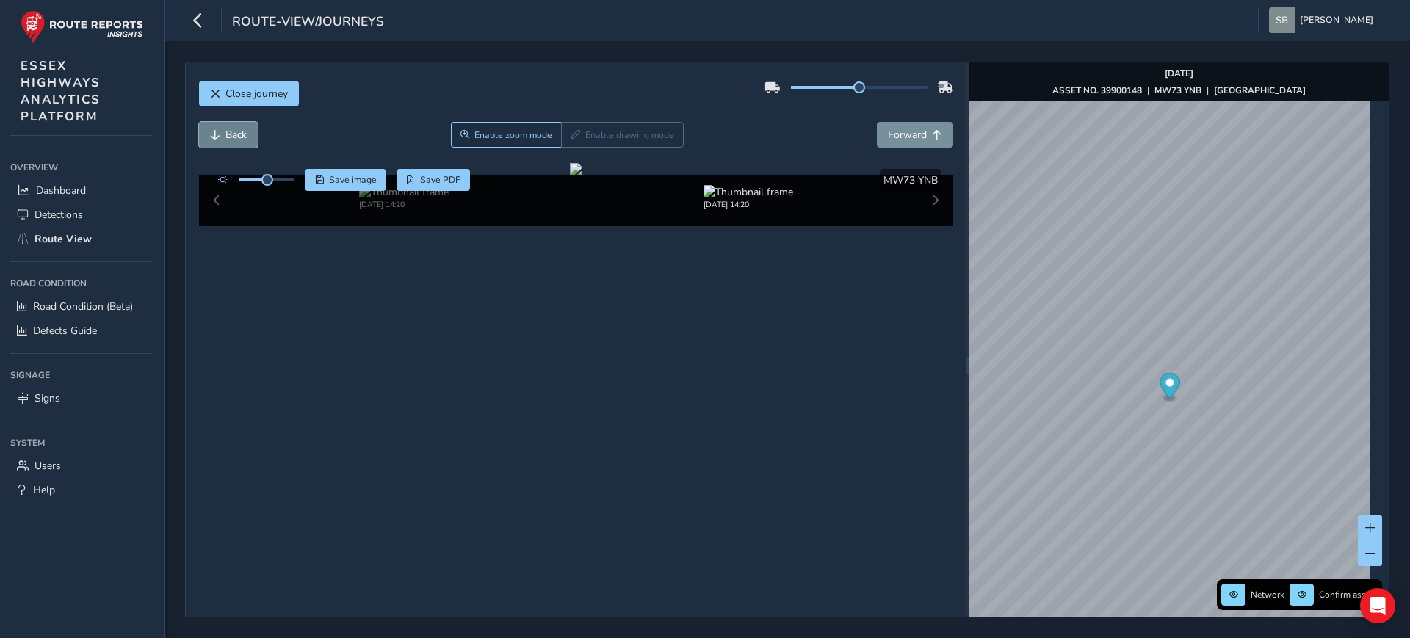
click at [232, 131] on span "Back" at bounding box center [235, 135] width 21 height 14
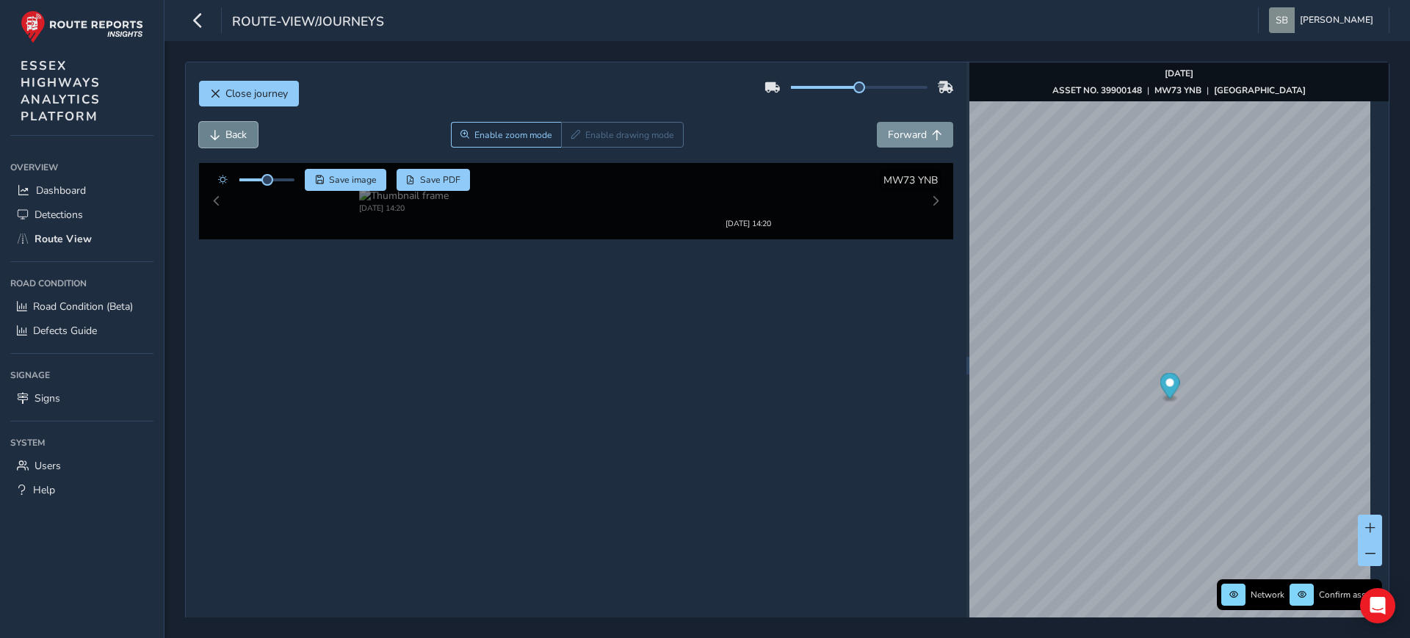
click at [232, 131] on span "Back" at bounding box center [235, 135] width 21 height 14
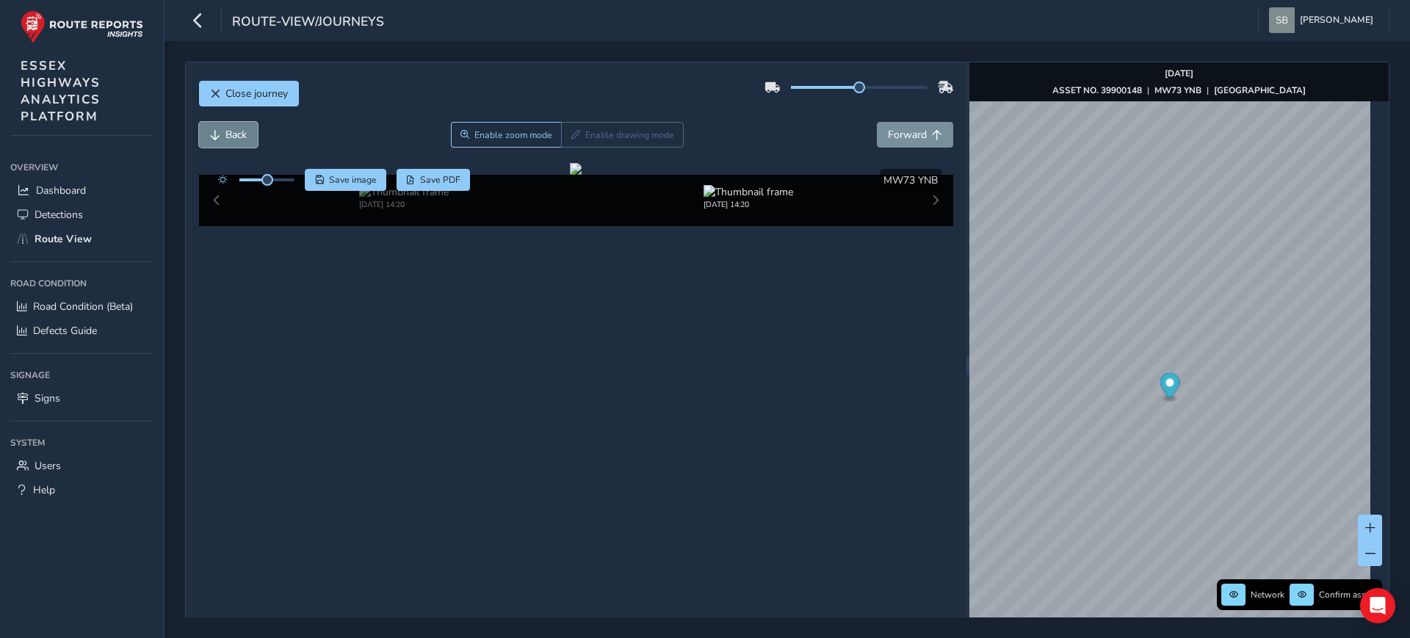
click at [232, 131] on span "Back" at bounding box center [235, 135] width 21 height 14
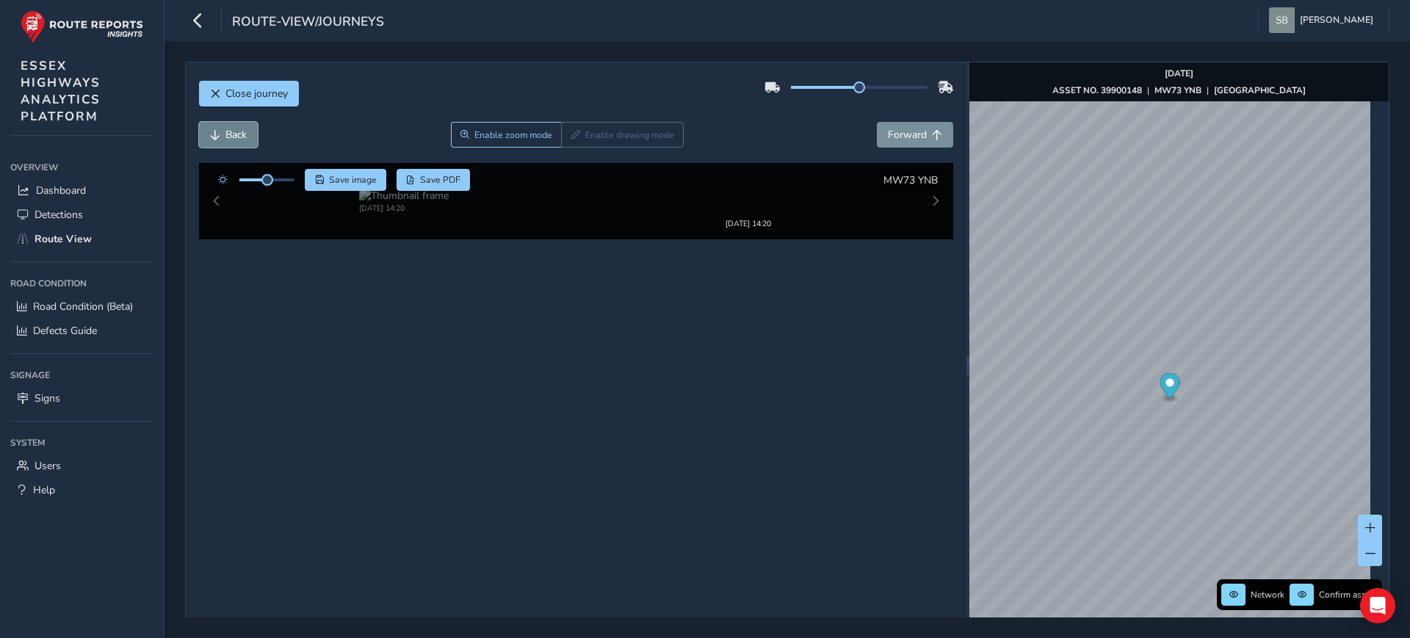
click at [233, 131] on span "Back" at bounding box center [235, 135] width 21 height 14
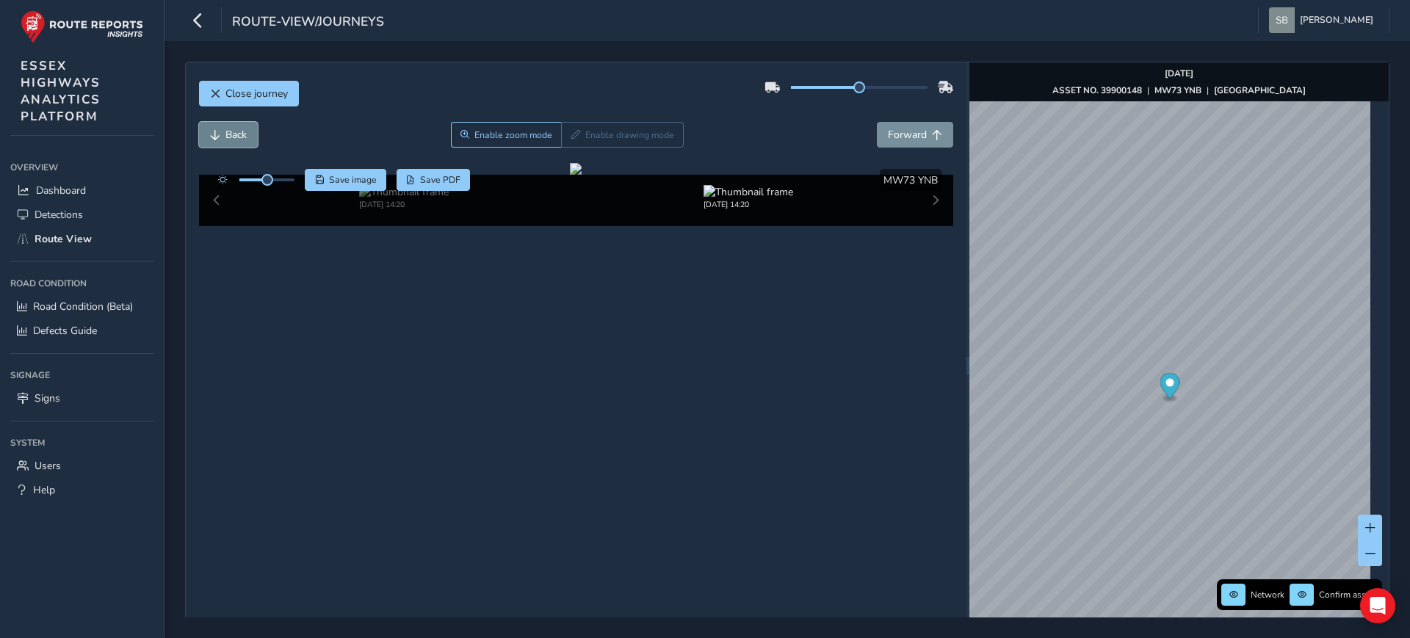
click at [233, 131] on span "Back" at bounding box center [235, 135] width 21 height 14
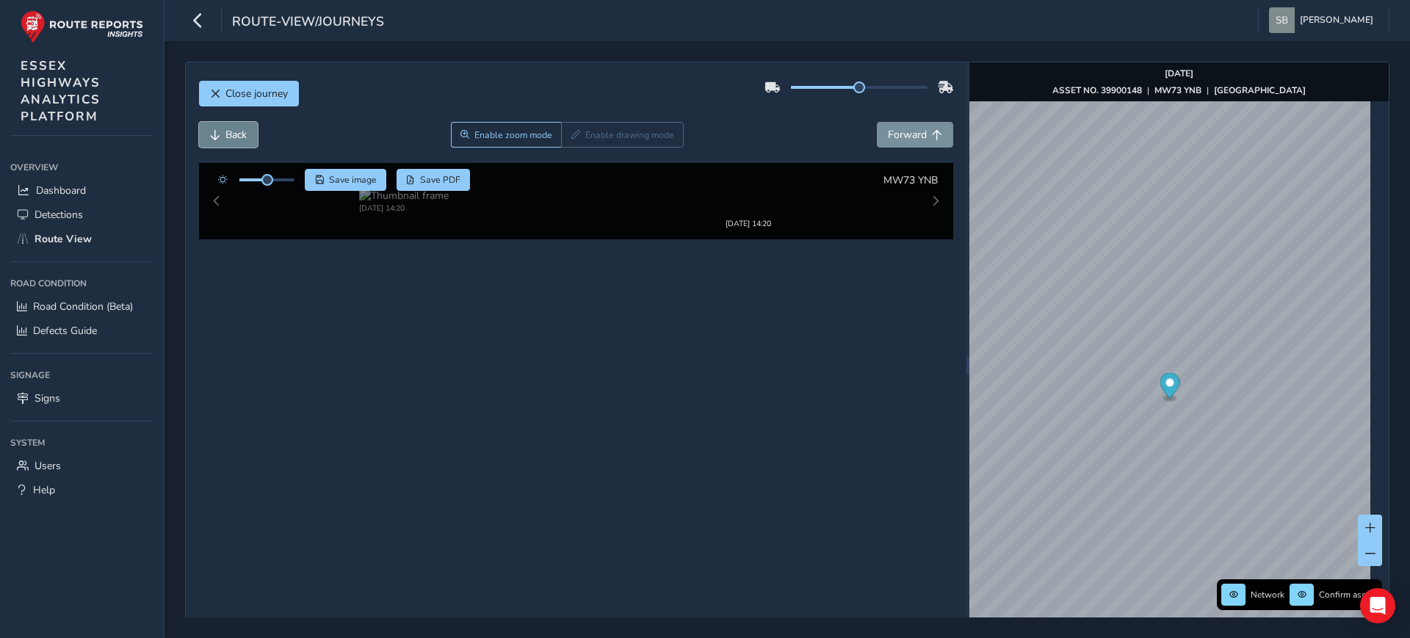
click at [234, 131] on span "Back" at bounding box center [235, 135] width 21 height 14
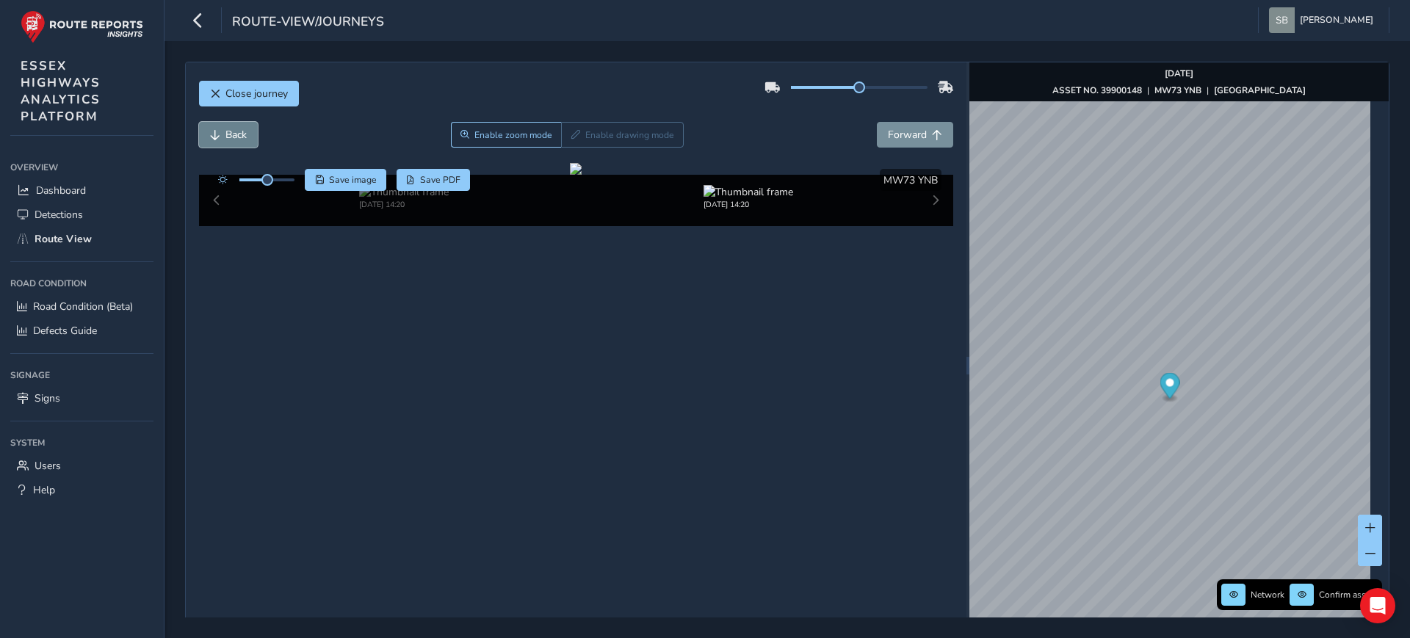
click at [234, 131] on span "Back" at bounding box center [235, 135] width 21 height 14
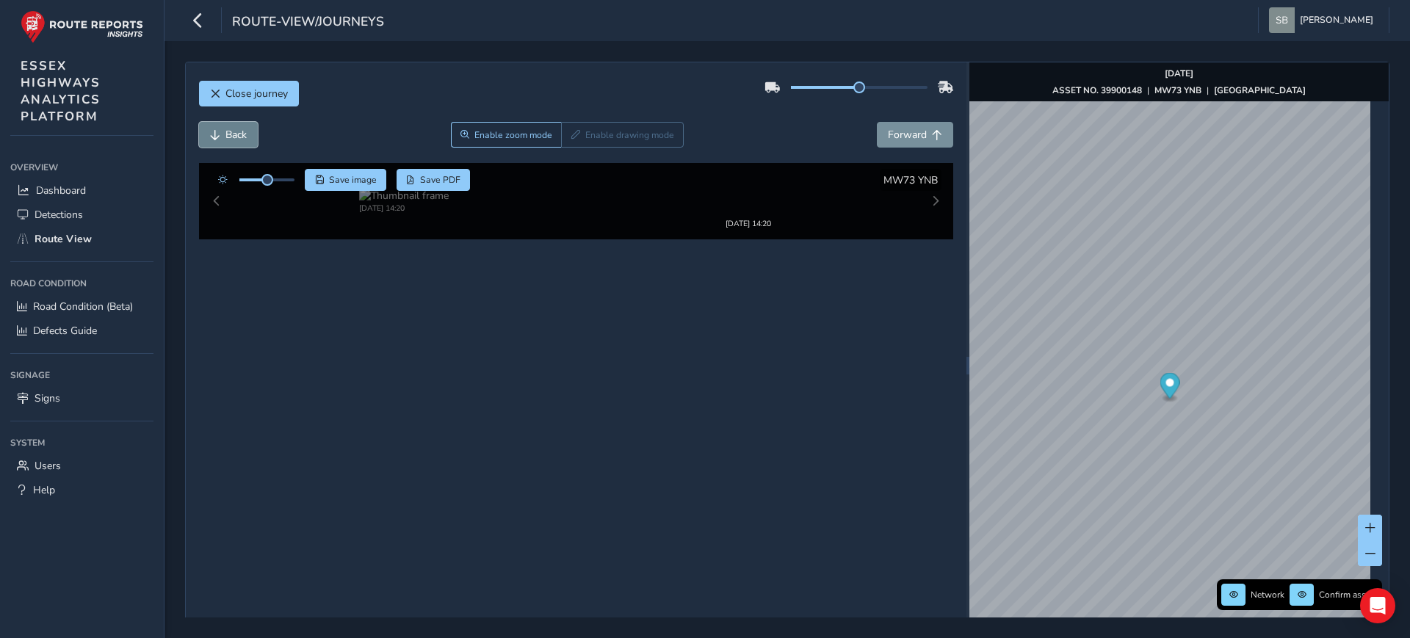
click at [234, 131] on span "Back" at bounding box center [235, 135] width 21 height 14
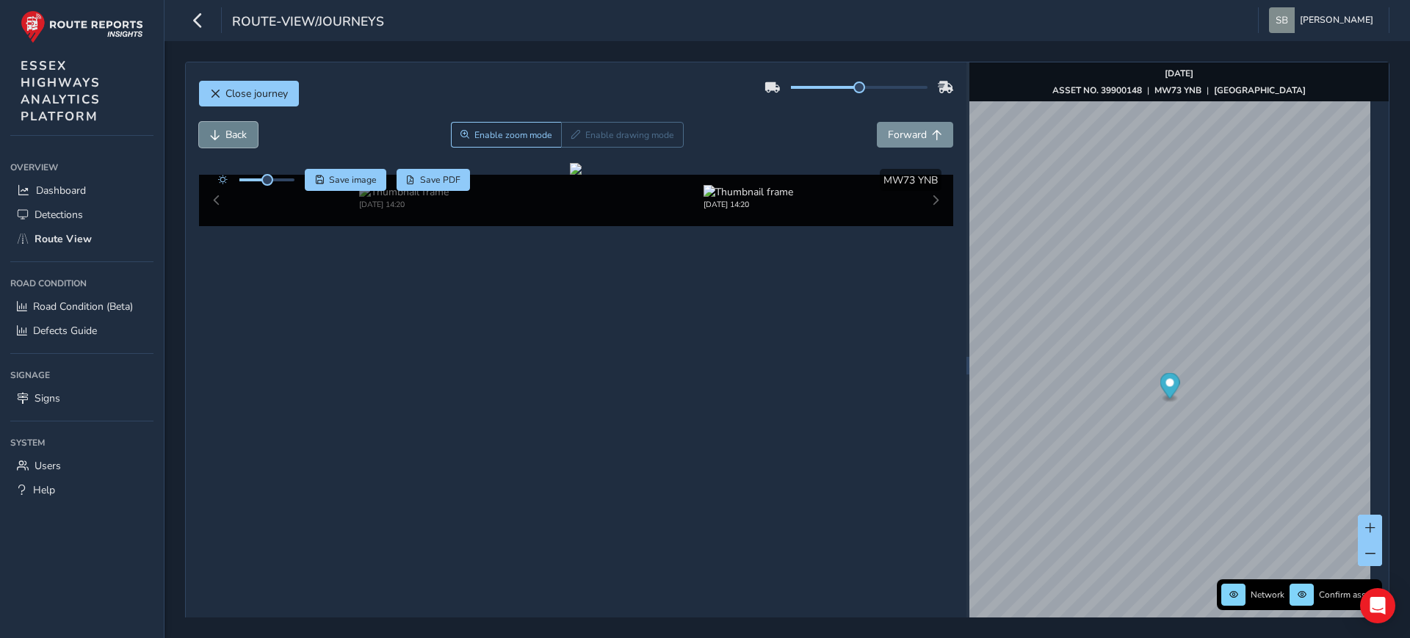
click at [234, 131] on span "Back" at bounding box center [235, 135] width 21 height 14
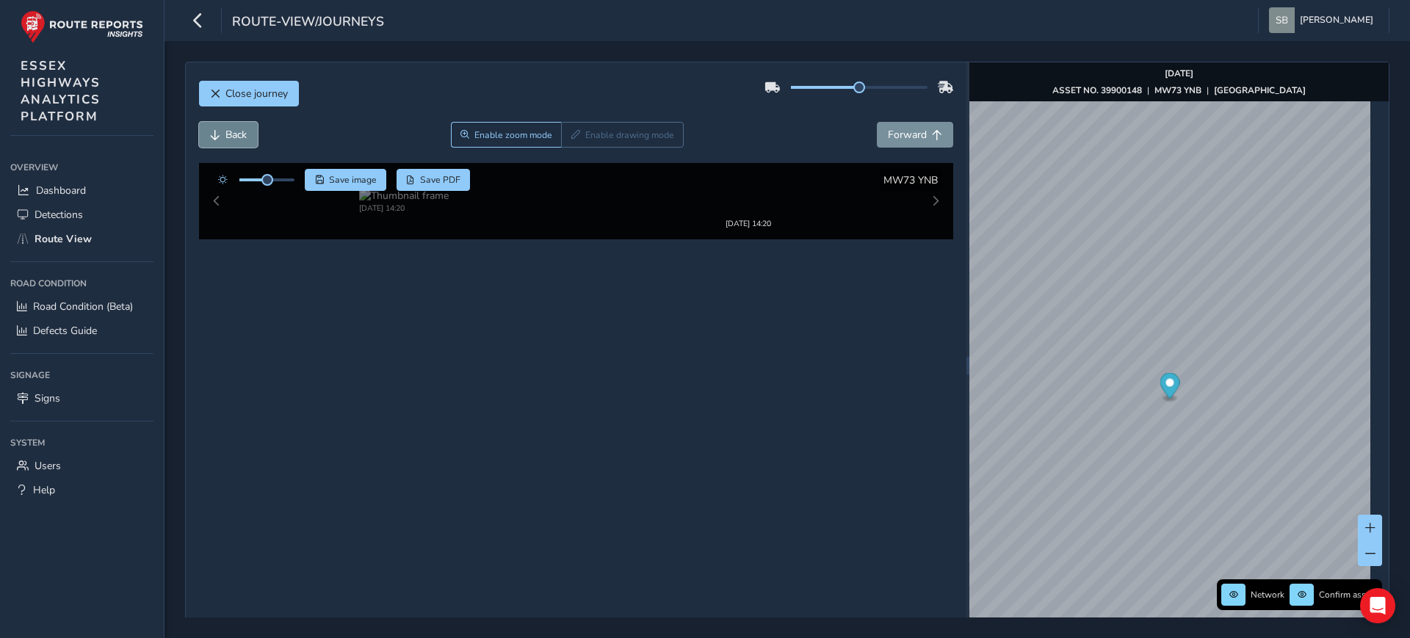
click at [235, 134] on span "Back" at bounding box center [235, 135] width 21 height 14
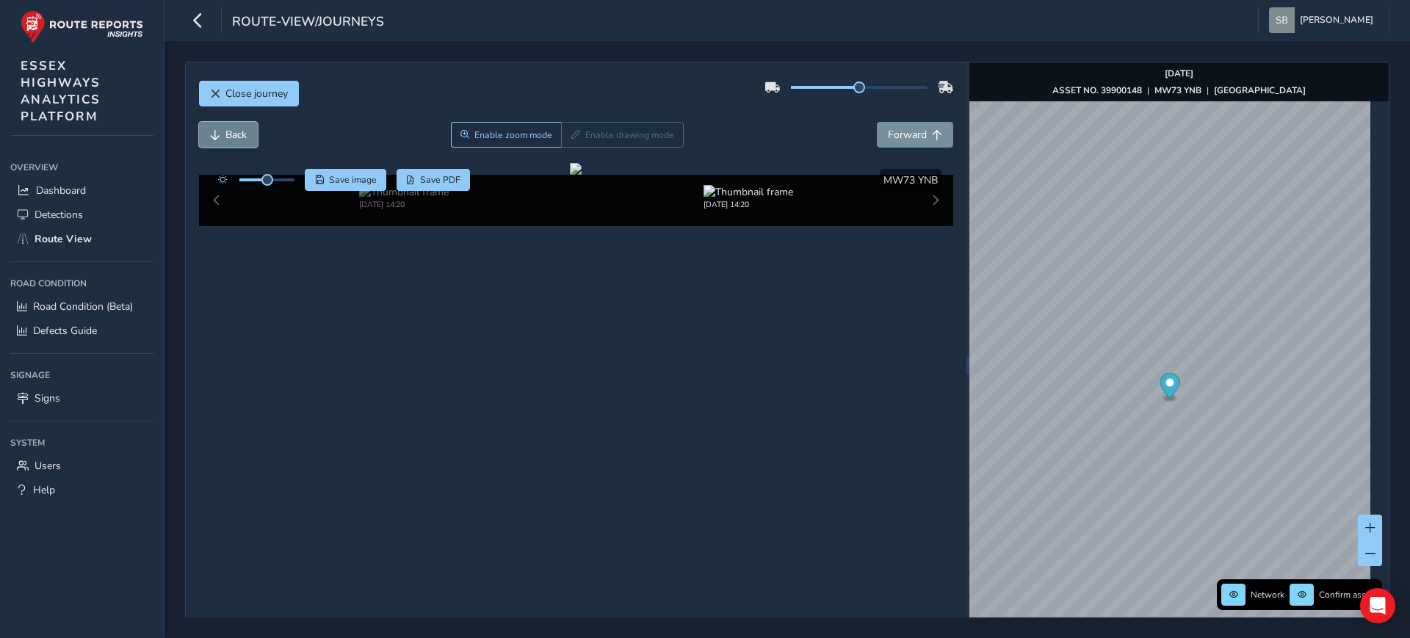
click at [234, 134] on span "Back" at bounding box center [235, 135] width 21 height 14
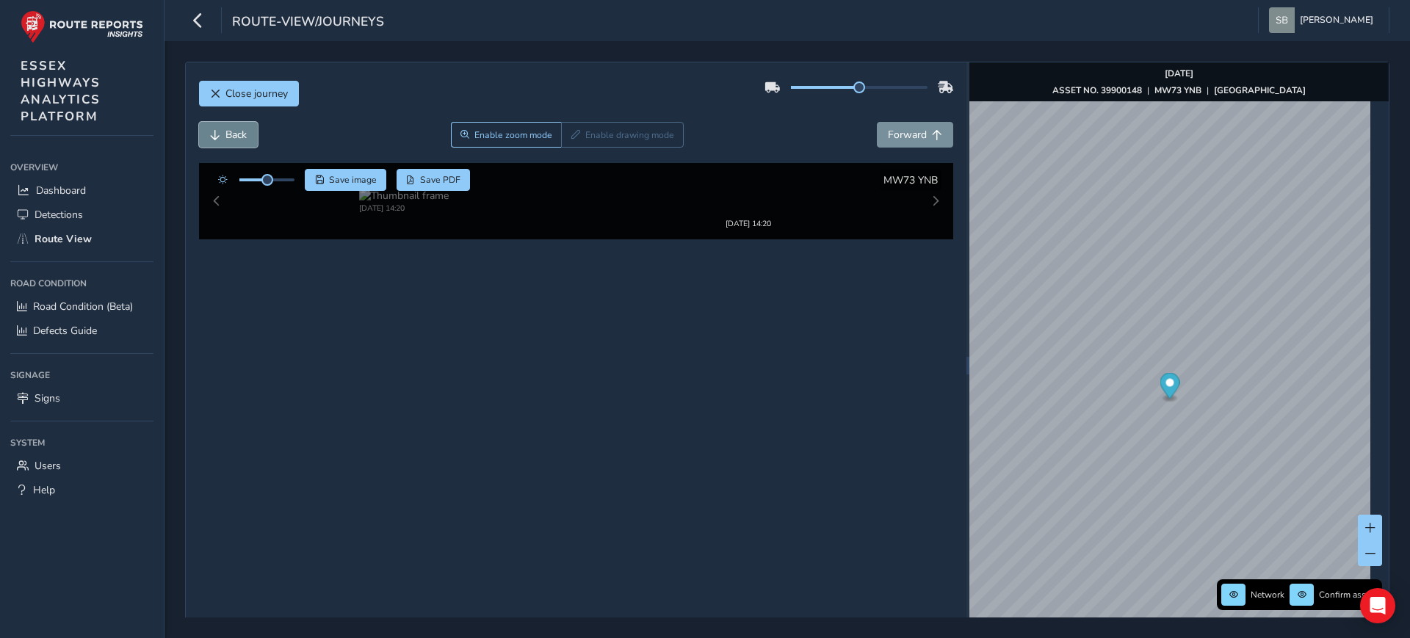
click at [234, 134] on span "Back" at bounding box center [235, 135] width 21 height 14
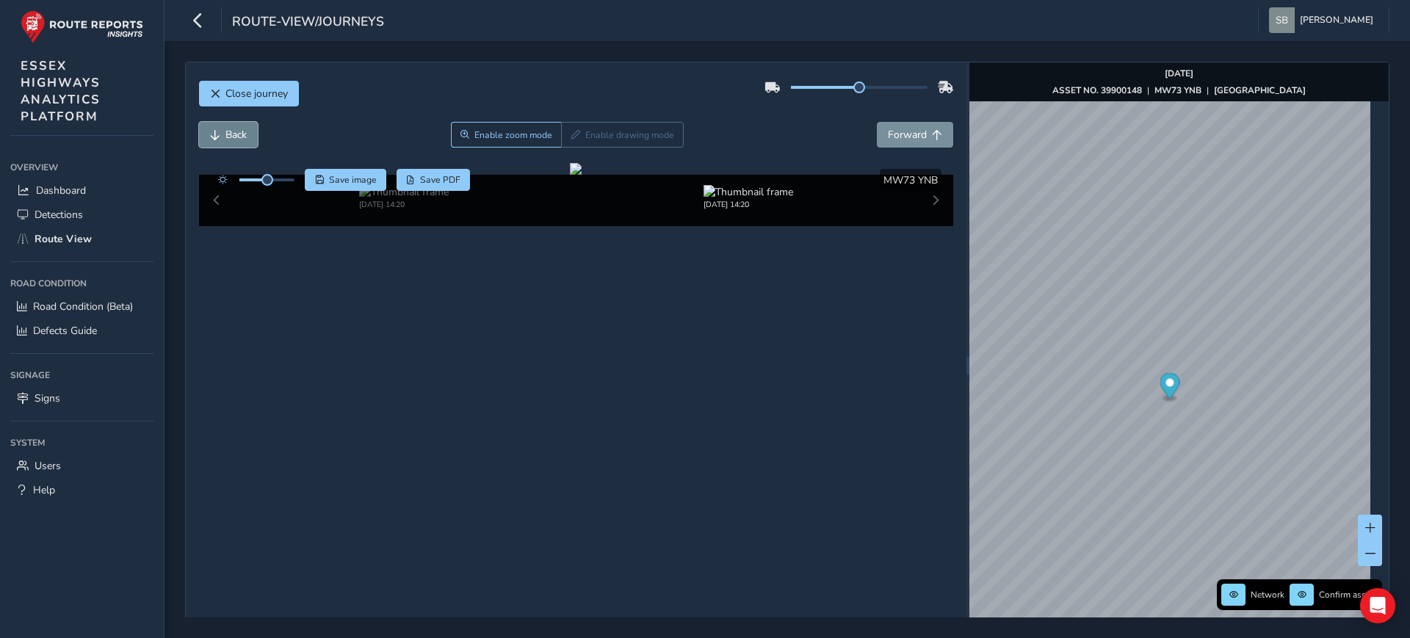
click at [234, 134] on span "Back" at bounding box center [235, 135] width 21 height 14
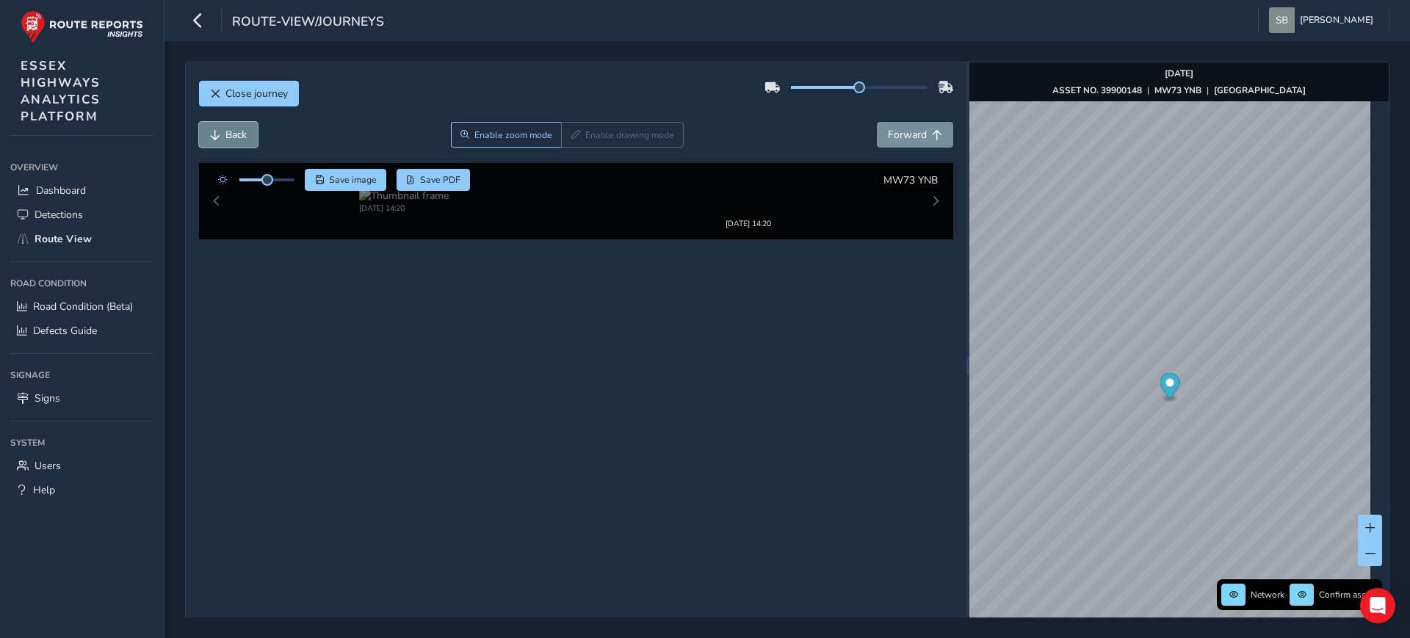
click at [234, 135] on span "Back" at bounding box center [235, 135] width 21 height 14
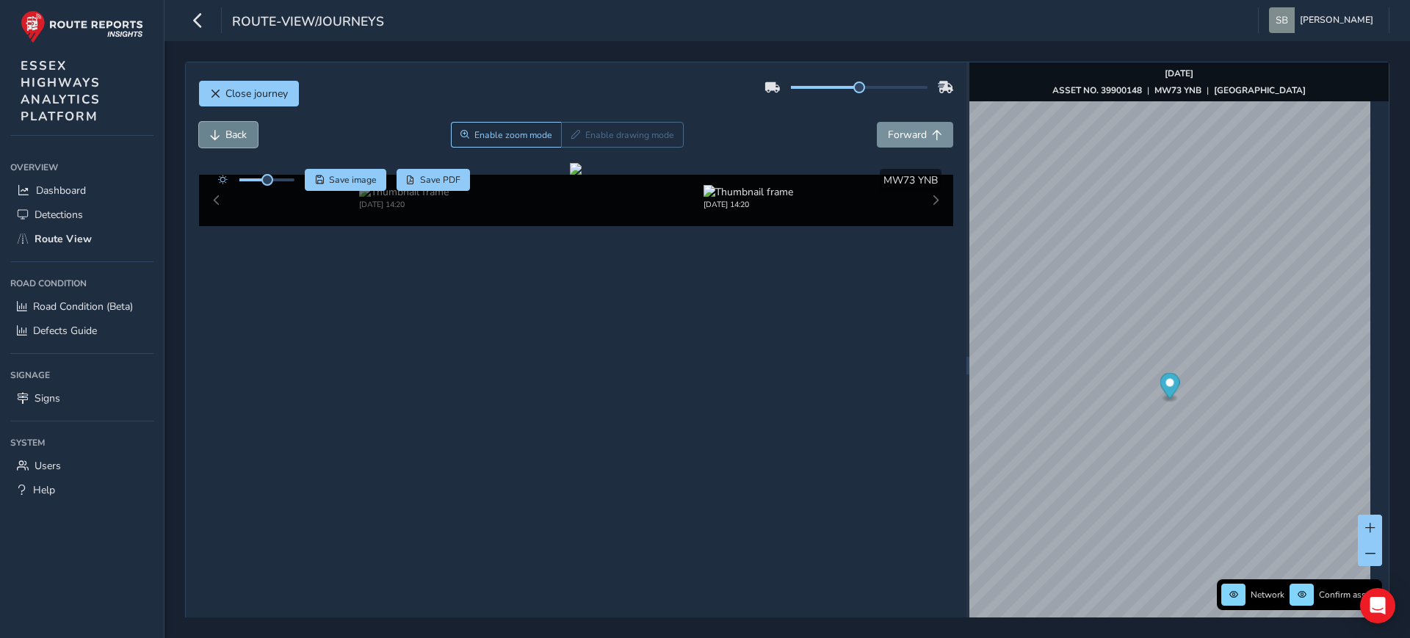
click at [234, 135] on span "Back" at bounding box center [235, 135] width 21 height 14
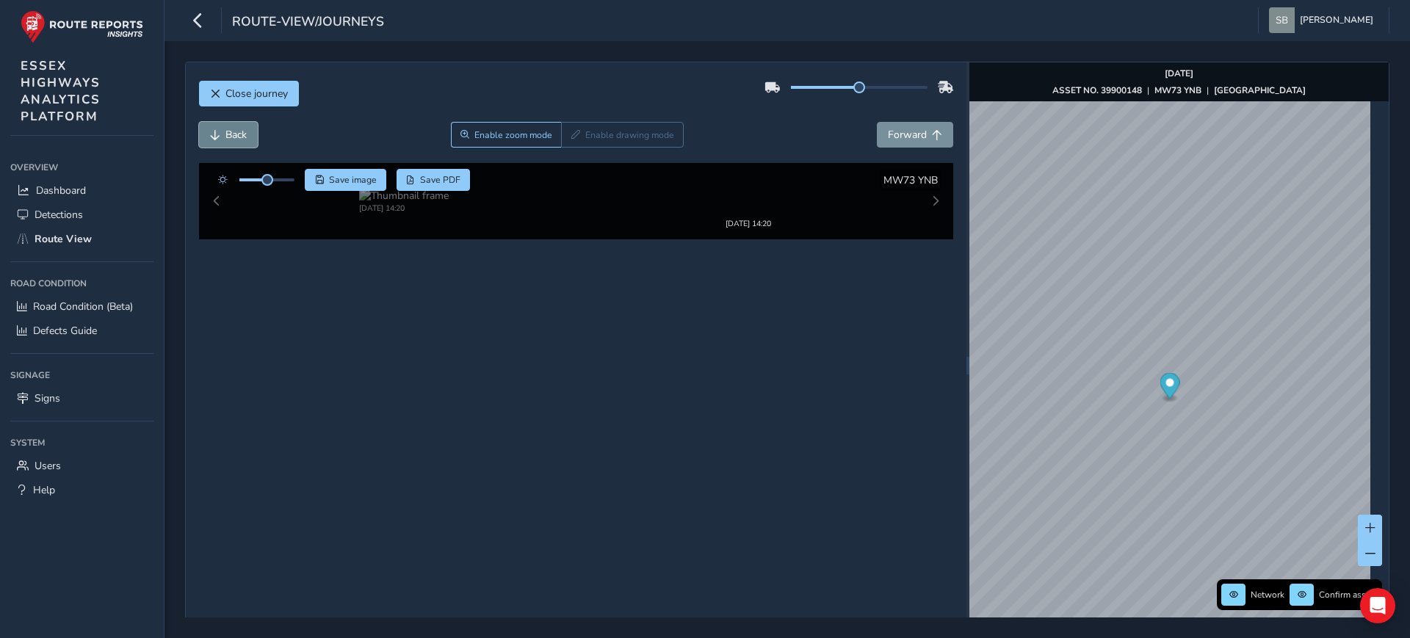
click at [234, 135] on span "Back" at bounding box center [235, 135] width 21 height 14
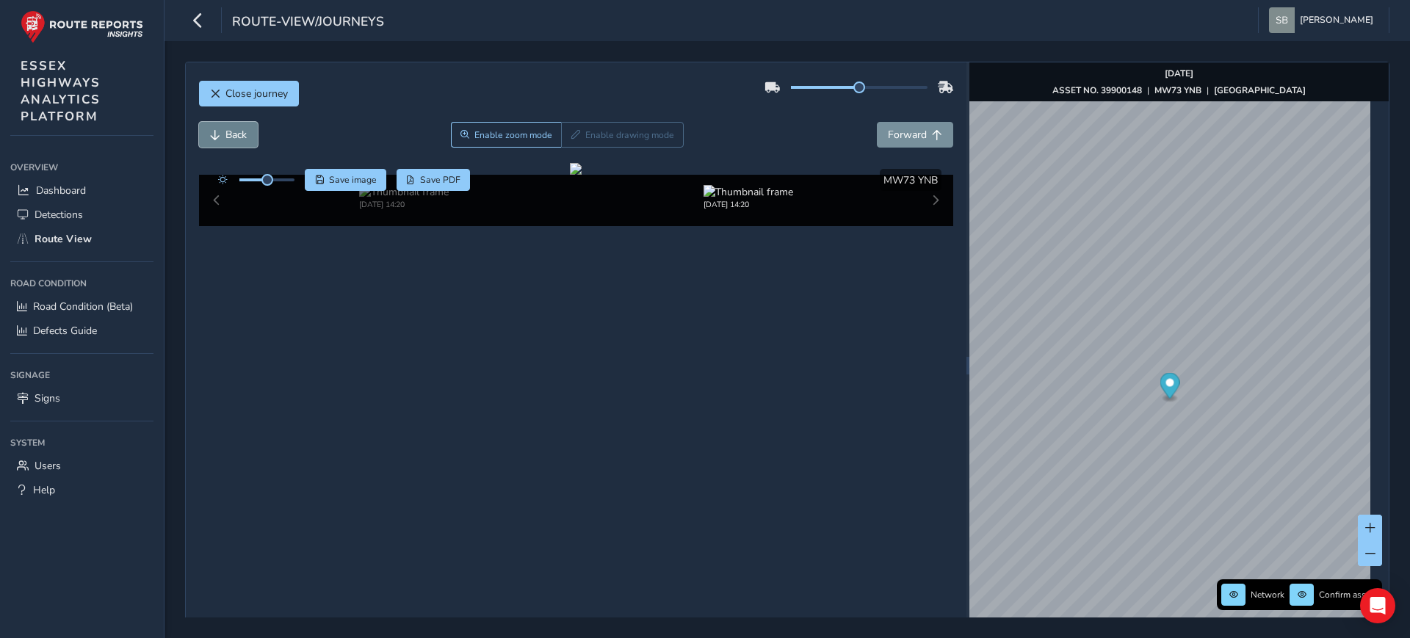
click at [234, 135] on span "Back" at bounding box center [235, 135] width 21 height 14
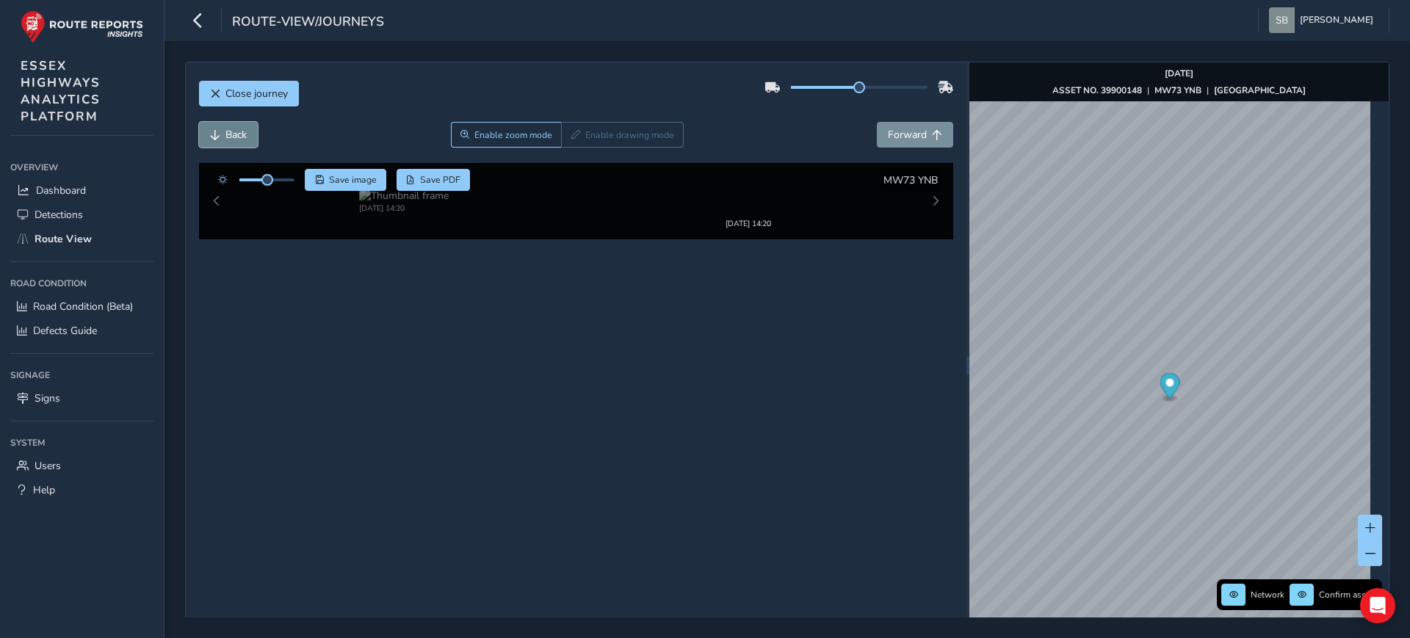
click at [234, 135] on span "Back" at bounding box center [235, 135] width 21 height 14
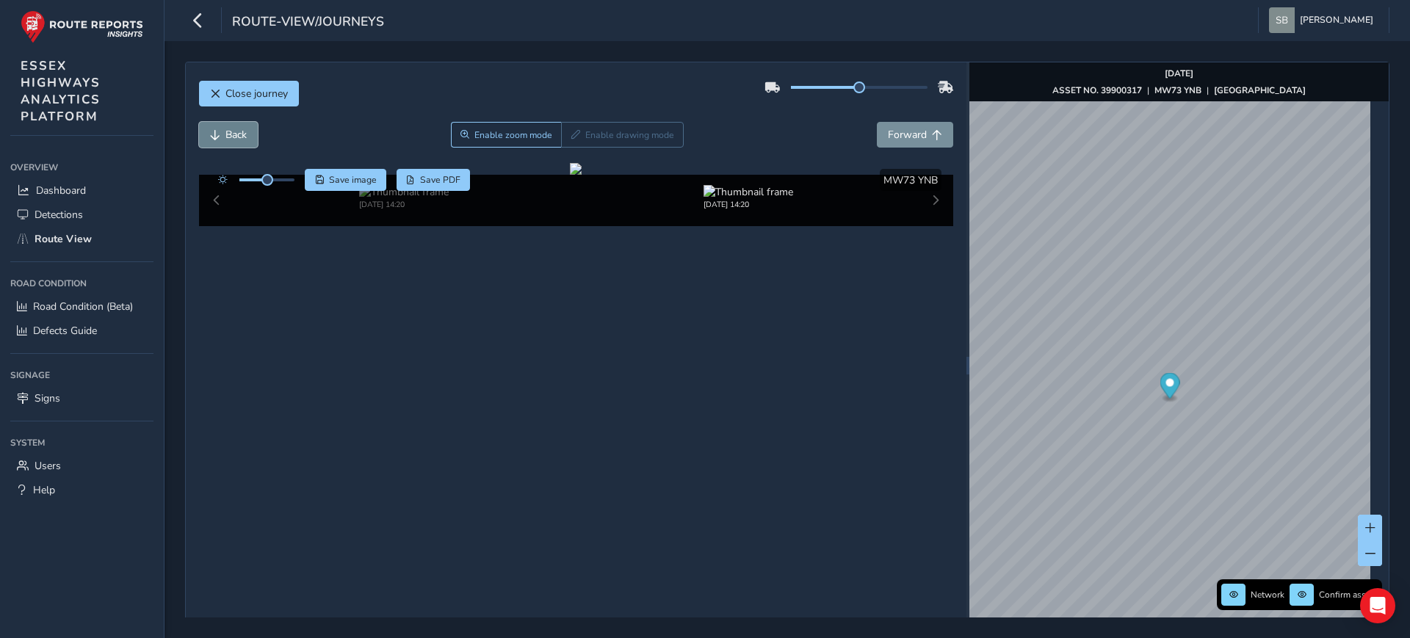
click at [234, 135] on span "Back" at bounding box center [235, 135] width 21 height 14
click at [921, 137] on button "Forward" at bounding box center [915, 135] width 76 height 26
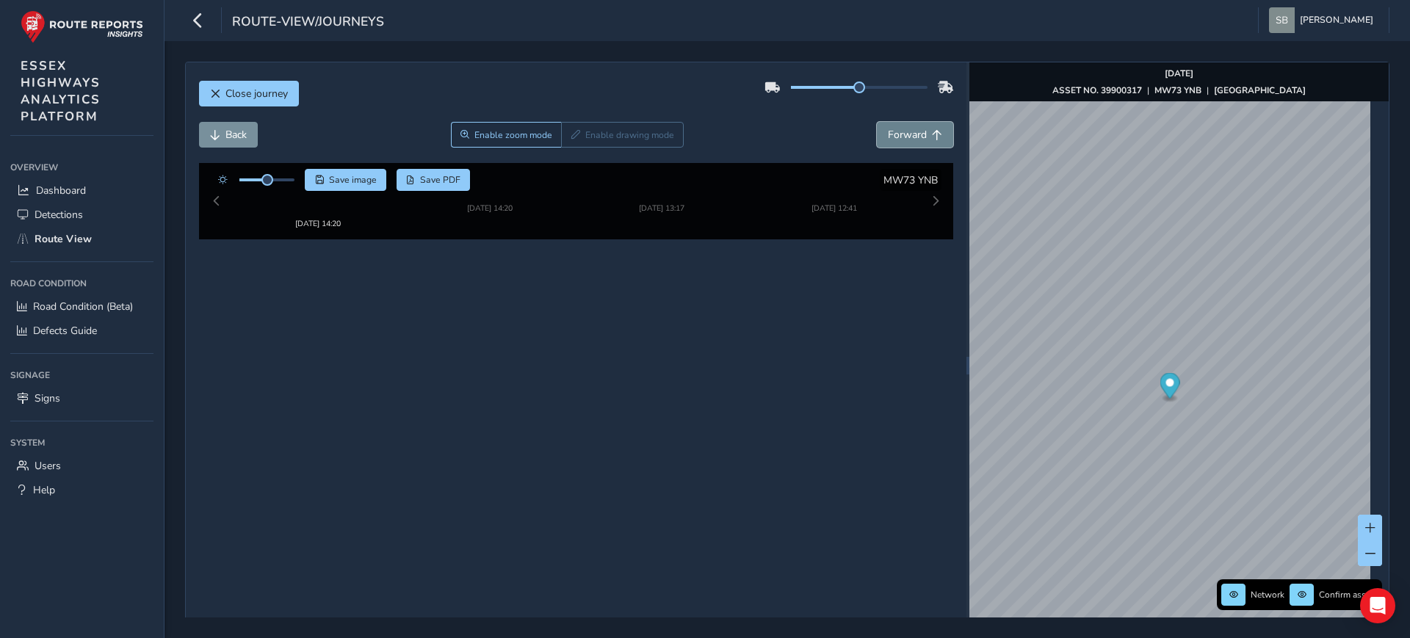
click at [921, 137] on button "Forward" at bounding box center [915, 135] width 76 height 26
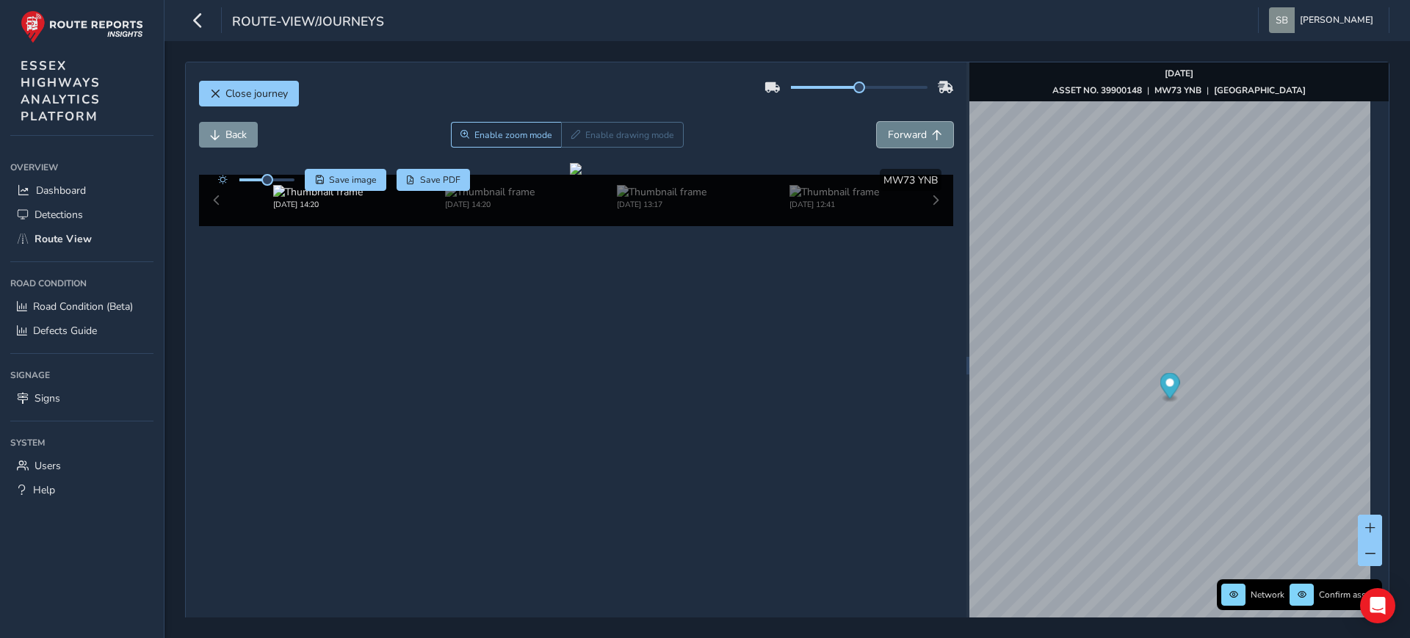
click at [922, 136] on button "Forward" at bounding box center [915, 135] width 76 height 26
click at [233, 96] on span "Close journey" at bounding box center [256, 94] width 62 height 14
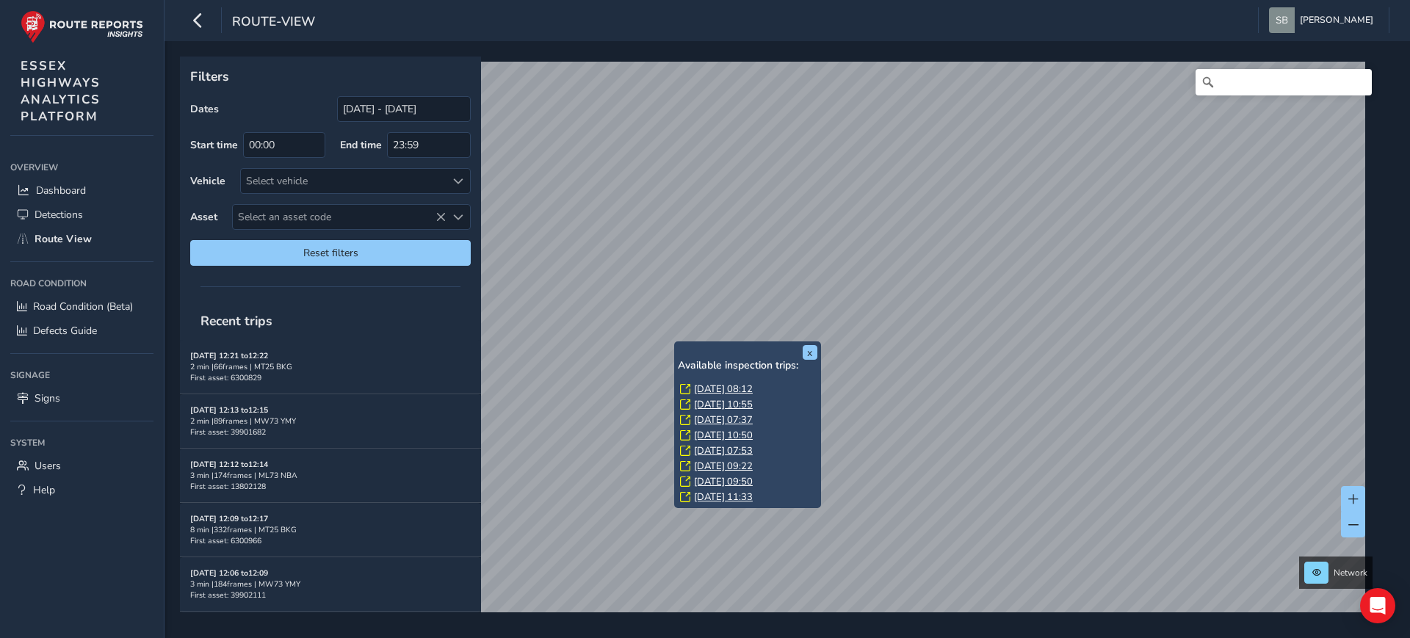
click at [729, 386] on link "[DATE] 08:12" at bounding box center [723, 389] width 59 height 13
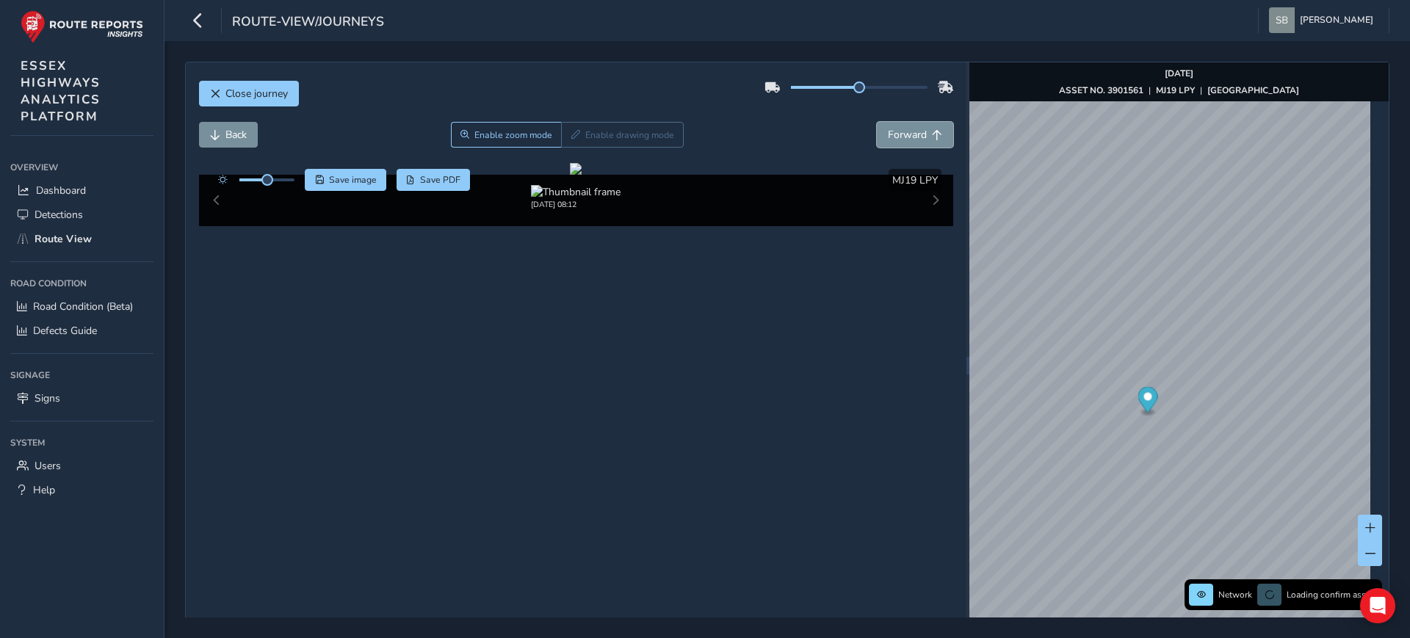
click at [911, 138] on span "Forward" at bounding box center [907, 135] width 39 height 14
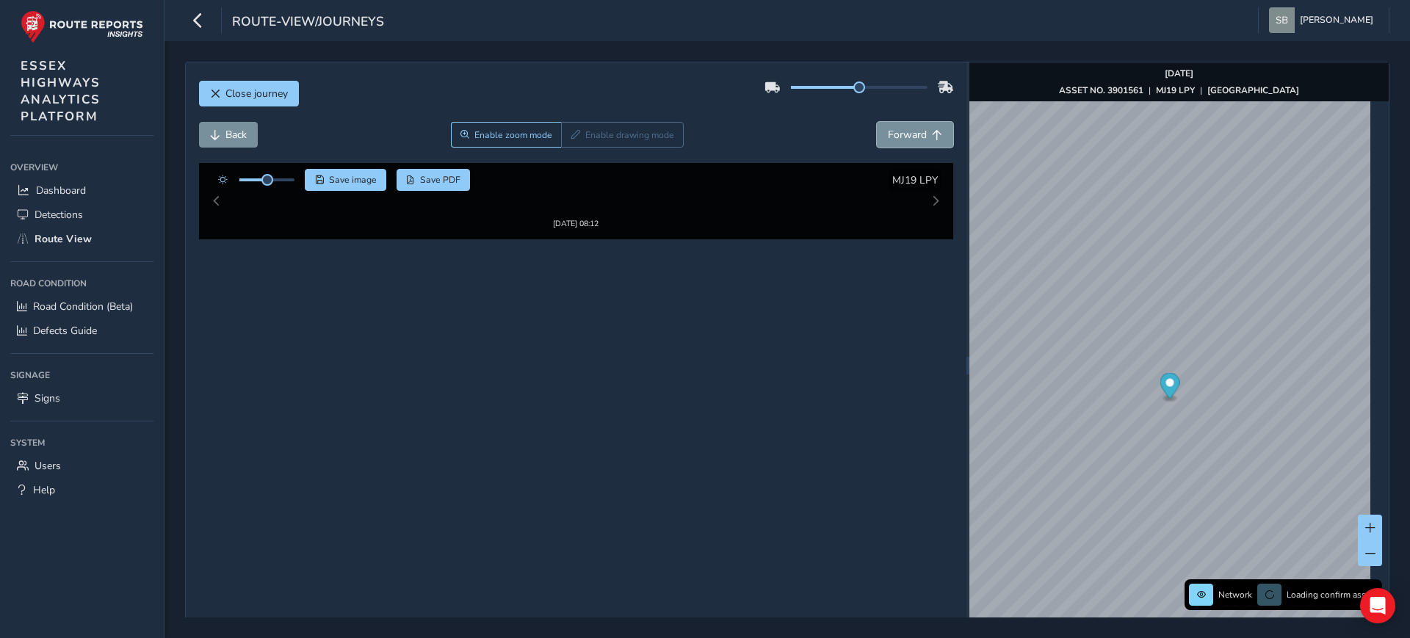
click at [911, 138] on span "Forward" at bounding box center [907, 135] width 39 height 14
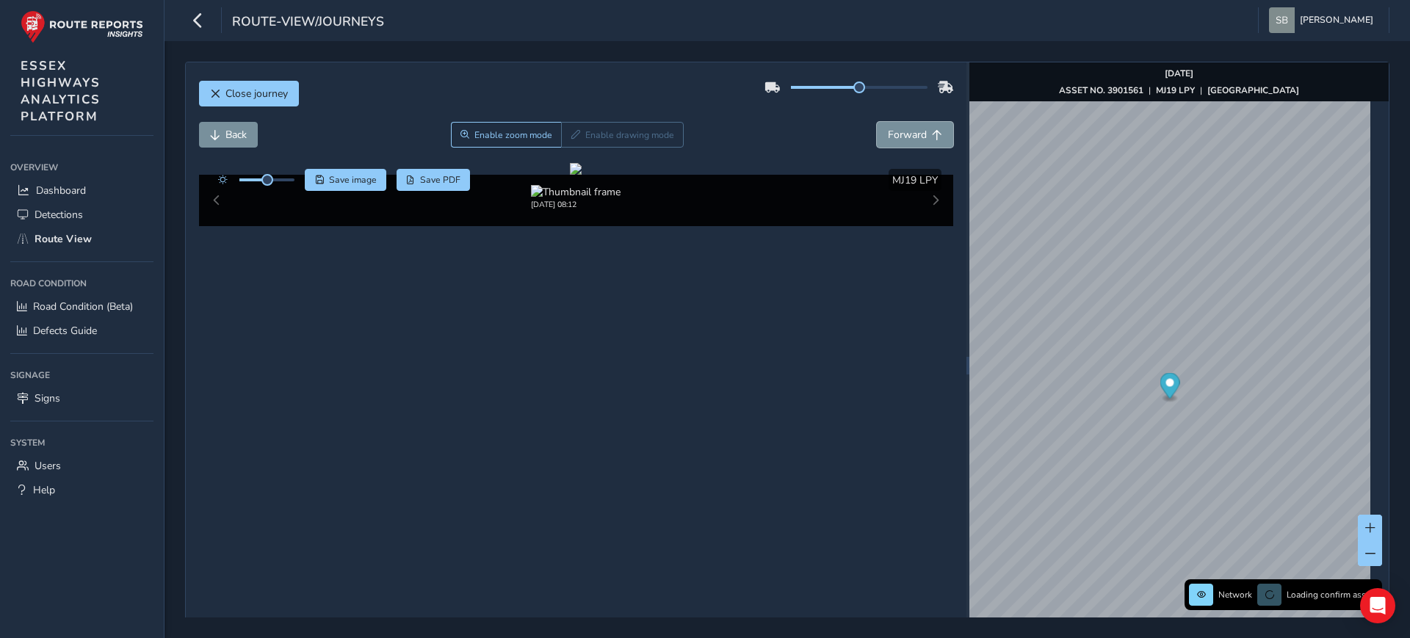
click at [911, 138] on span "Forward" at bounding box center [907, 135] width 39 height 14
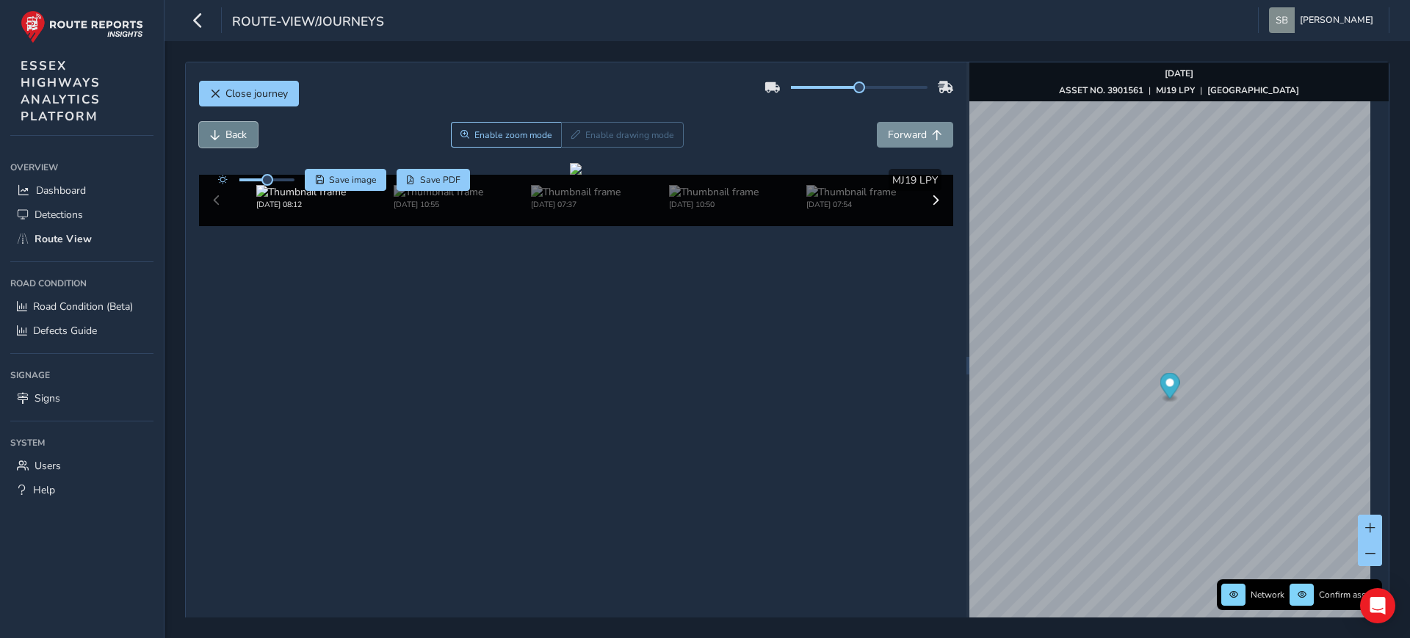
click at [234, 134] on span "Back" at bounding box center [235, 135] width 21 height 14
click at [488, 137] on span "Enable zoom mode" at bounding box center [513, 135] width 78 height 12
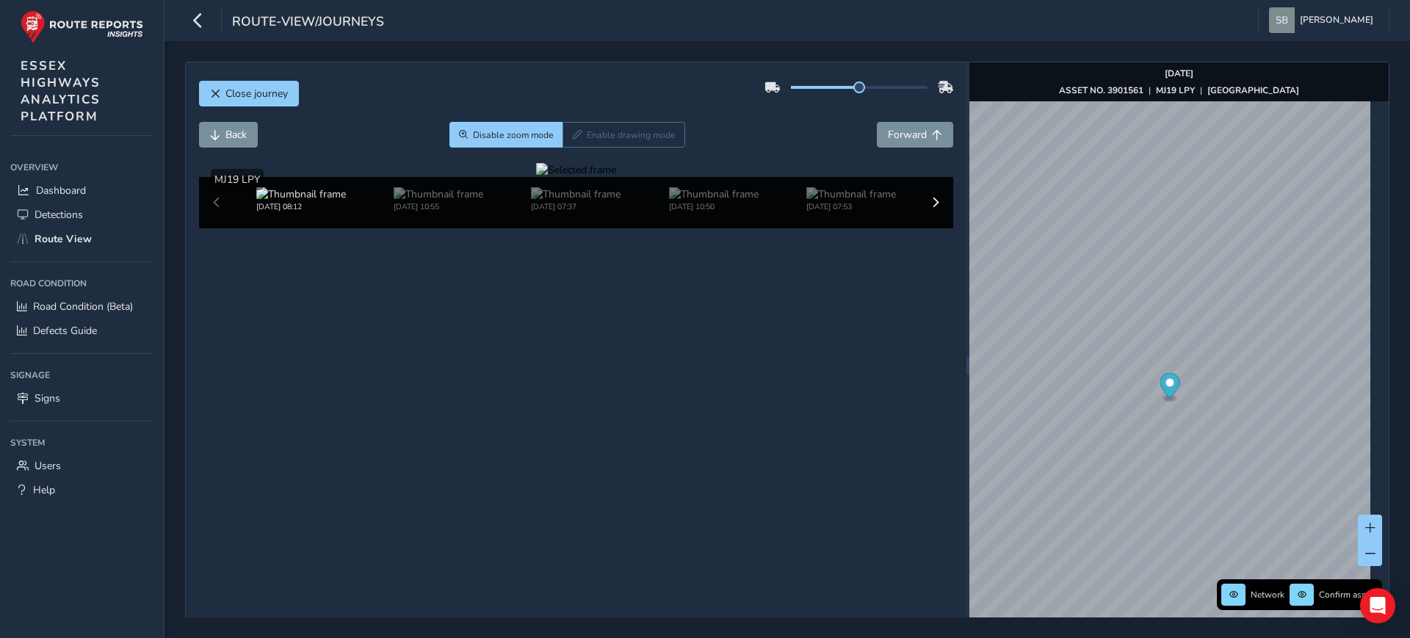
click at [577, 177] on div at bounding box center [576, 170] width 80 height 14
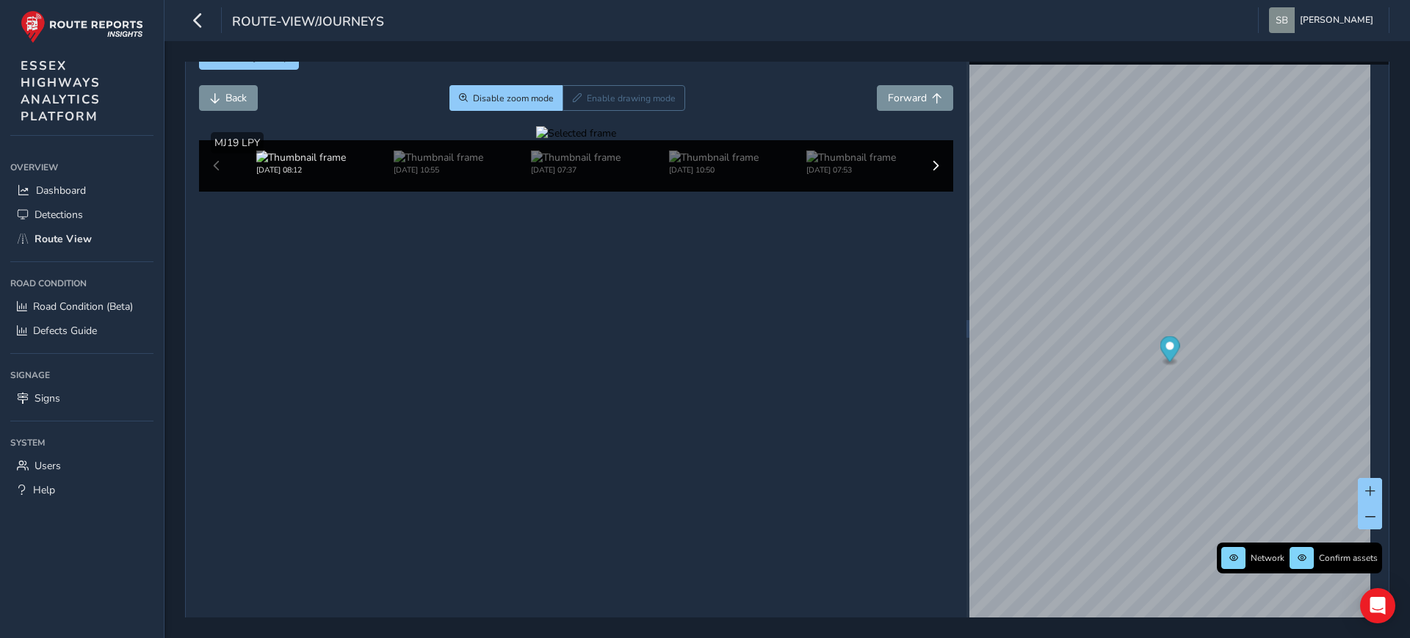
scroll to position [57, 0]
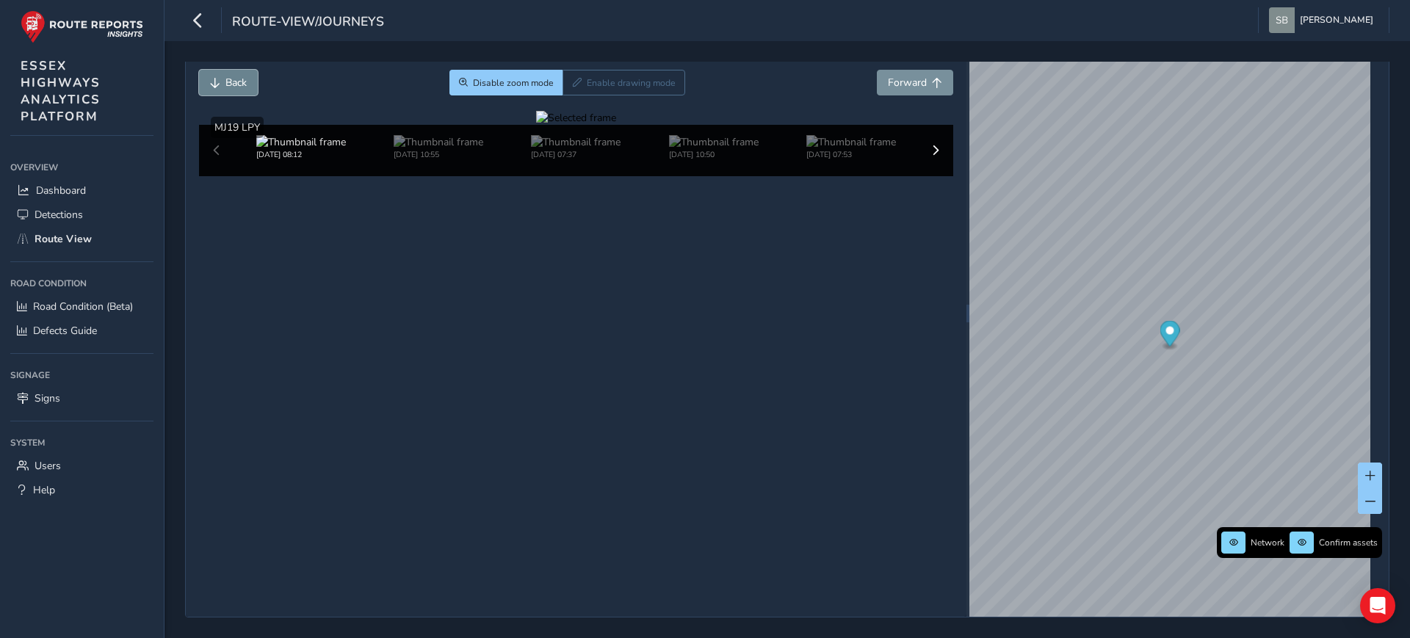
click at [220, 71] on button "Back" at bounding box center [228, 83] width 59 height 26
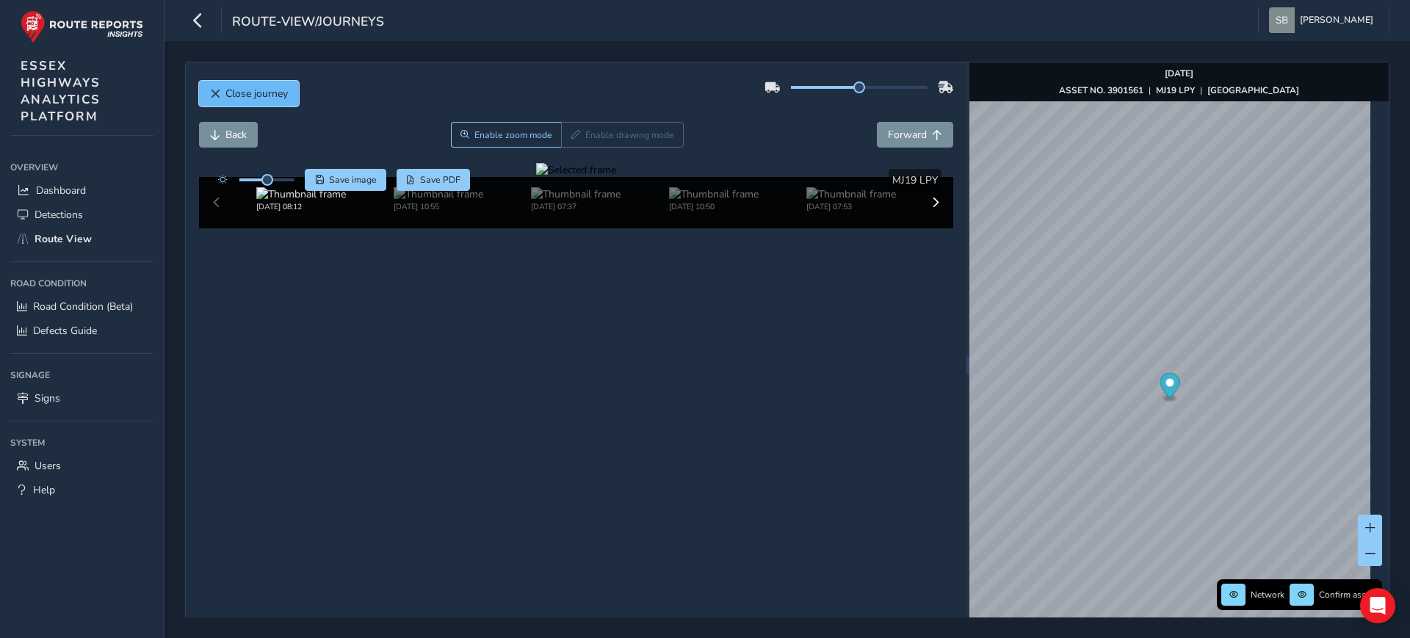
click at [272, 95] on span "Close journey" at bounding box center [256, 94] width 62 height 14
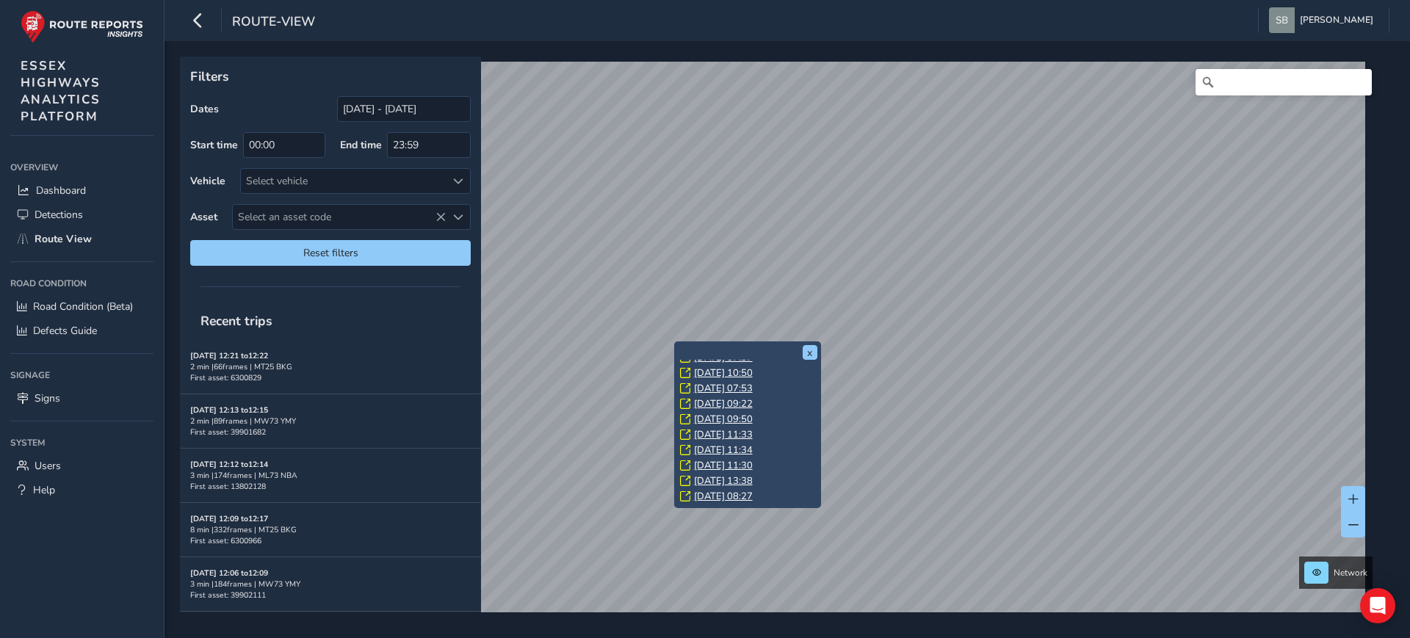
scroll to position [92, 0]
click at [740, 496] on link "[DATE] 15:43" at bounding box center [723, 497] width 59 height 13
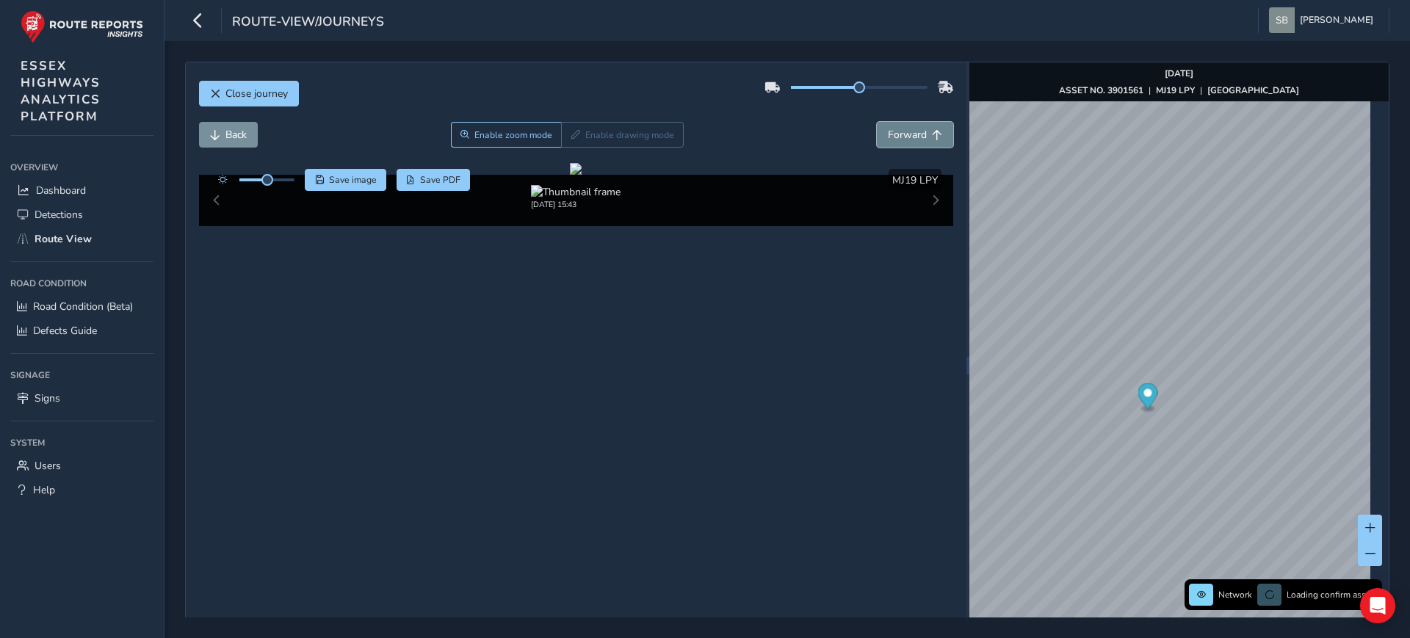
click at [917, 134] on span "Forward" at bounding box center [907, 135] width 39 height 14
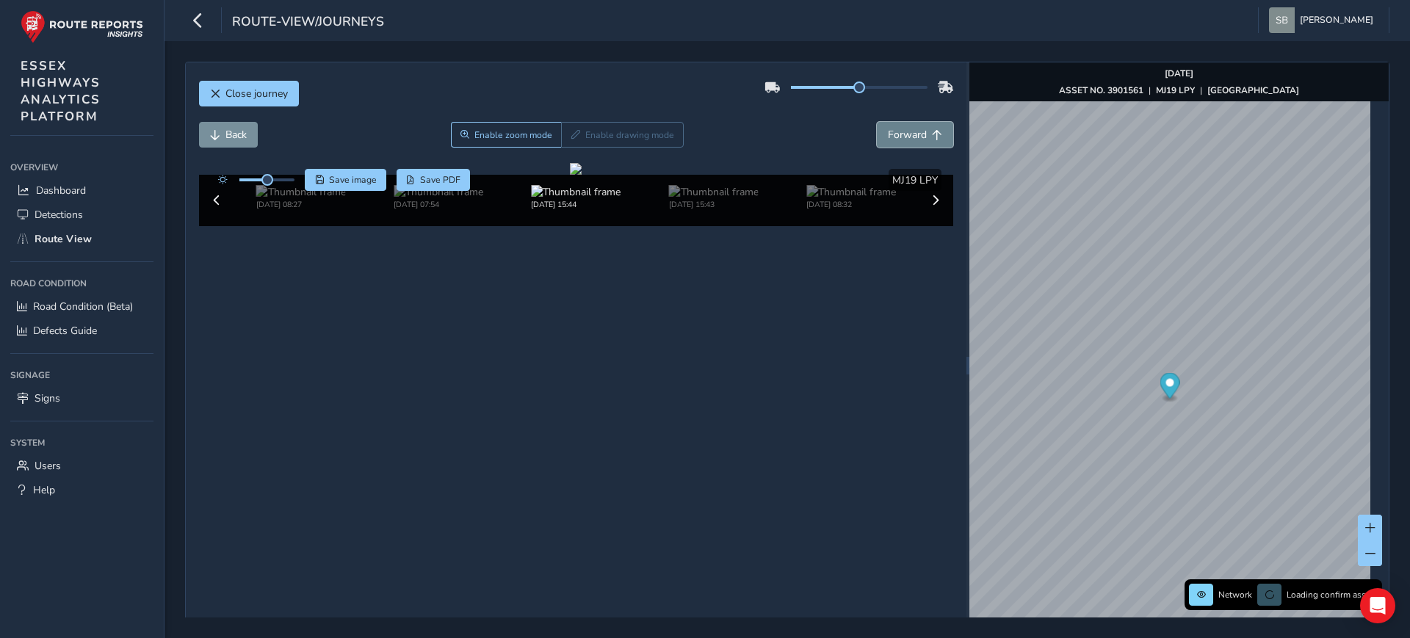
click at [917, 134] on span "Forward" at bounding box center [907, 135] width 39 height 14
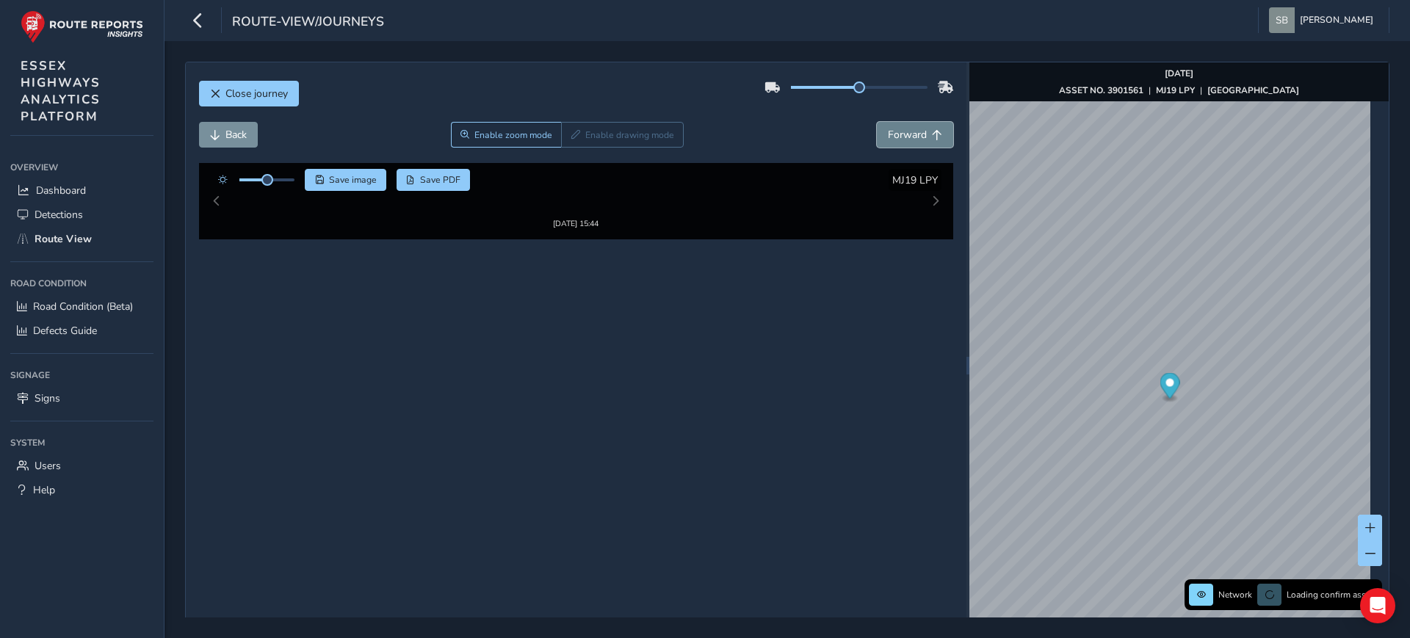
click at [917, 134] on span "Forward" at bounding box center [907, 135] width 39 height 14
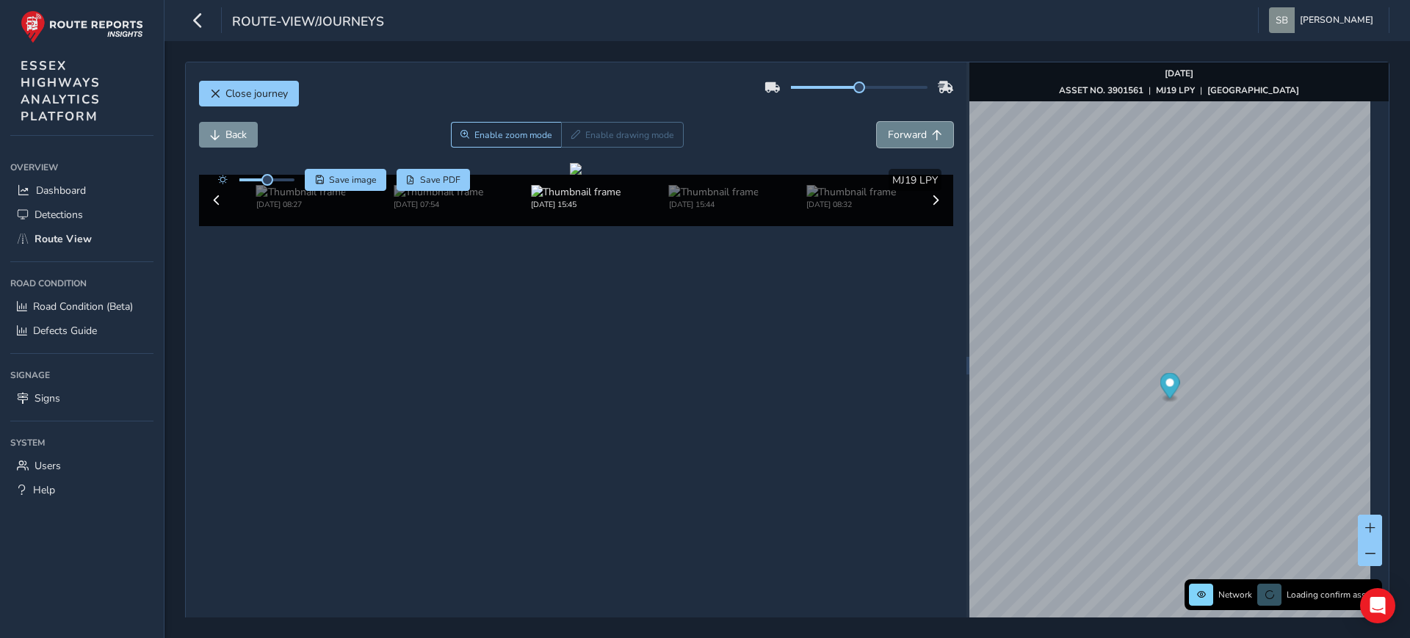
click at [917, 134] on span "Forward" at bounding box center [907, 135] width 39 height 14
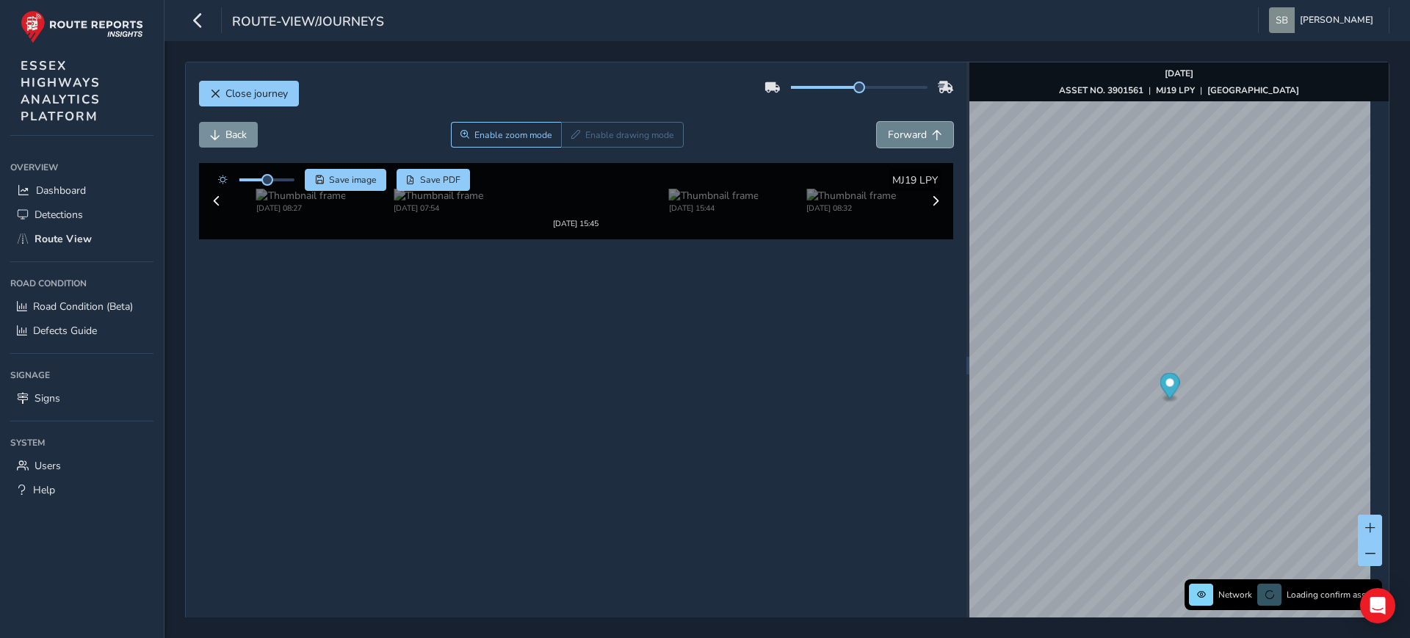
click at [917, 134] on span "Forward" at bounding box center [907, 135] width 39 height 14
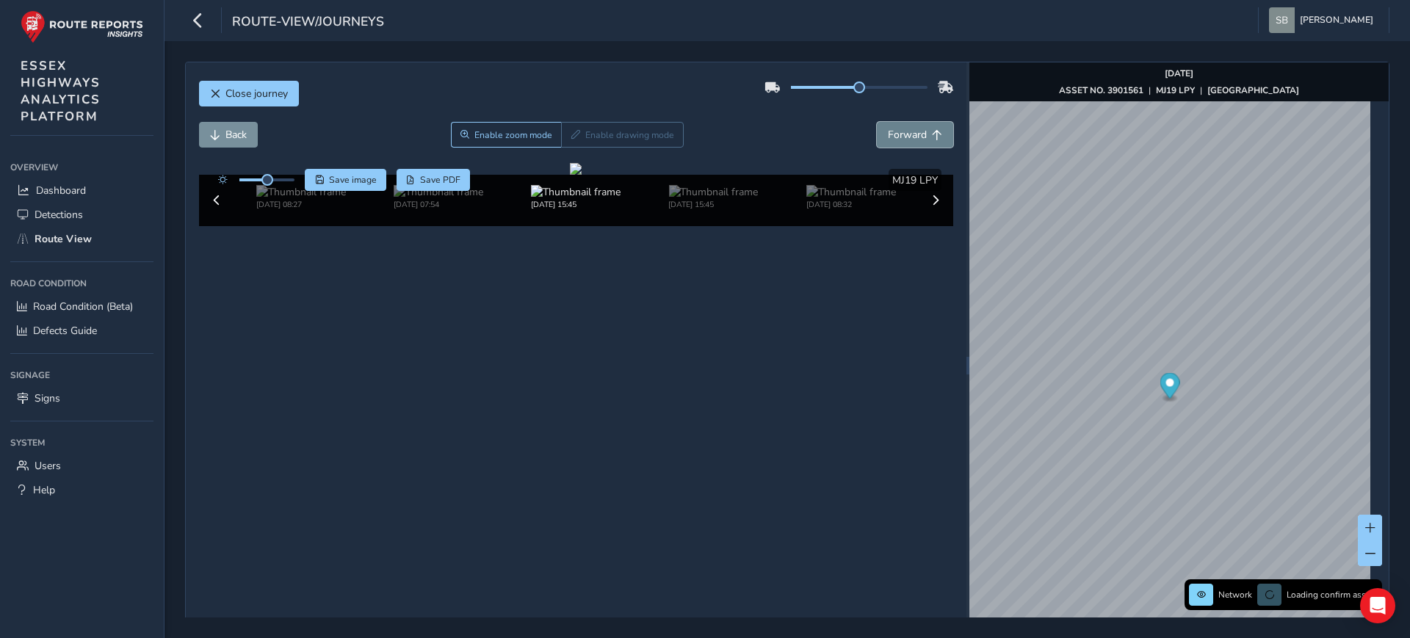
click at [917, 134] on span "Forward" at bounding box center [907, 135] width 39 height 14
click at [242, 139] on span "Back" at bounding box center [235, 135] width 21 height 14
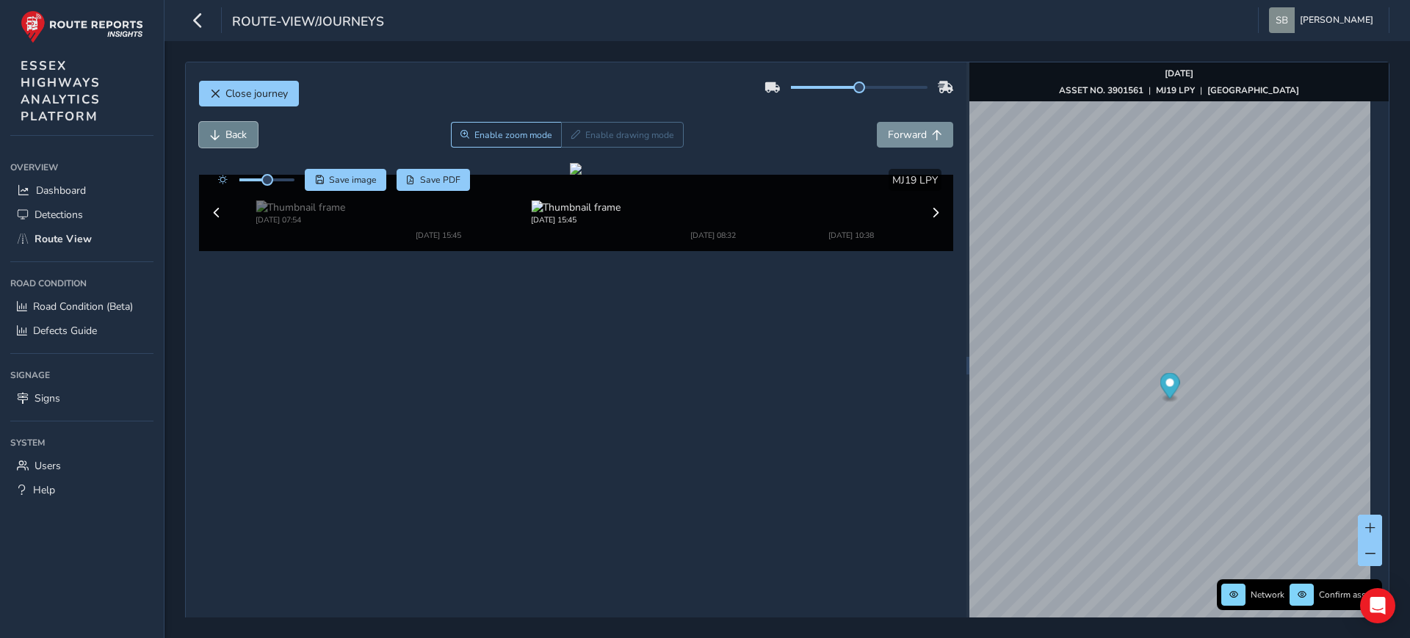
click at [240, 139] on span "Back" at bounding box center [235, 135] width 21 height 14
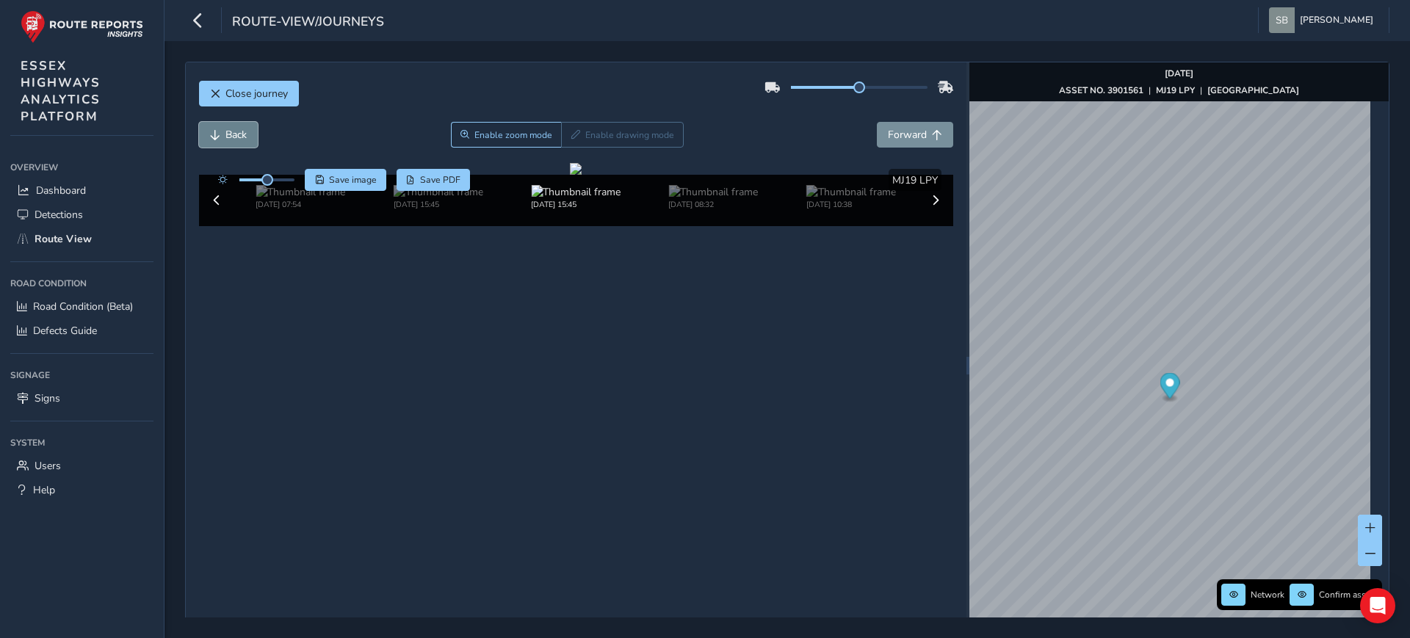
click at [240, 139] on span "Back" at bounding box center [235, 135] width 21 height 14
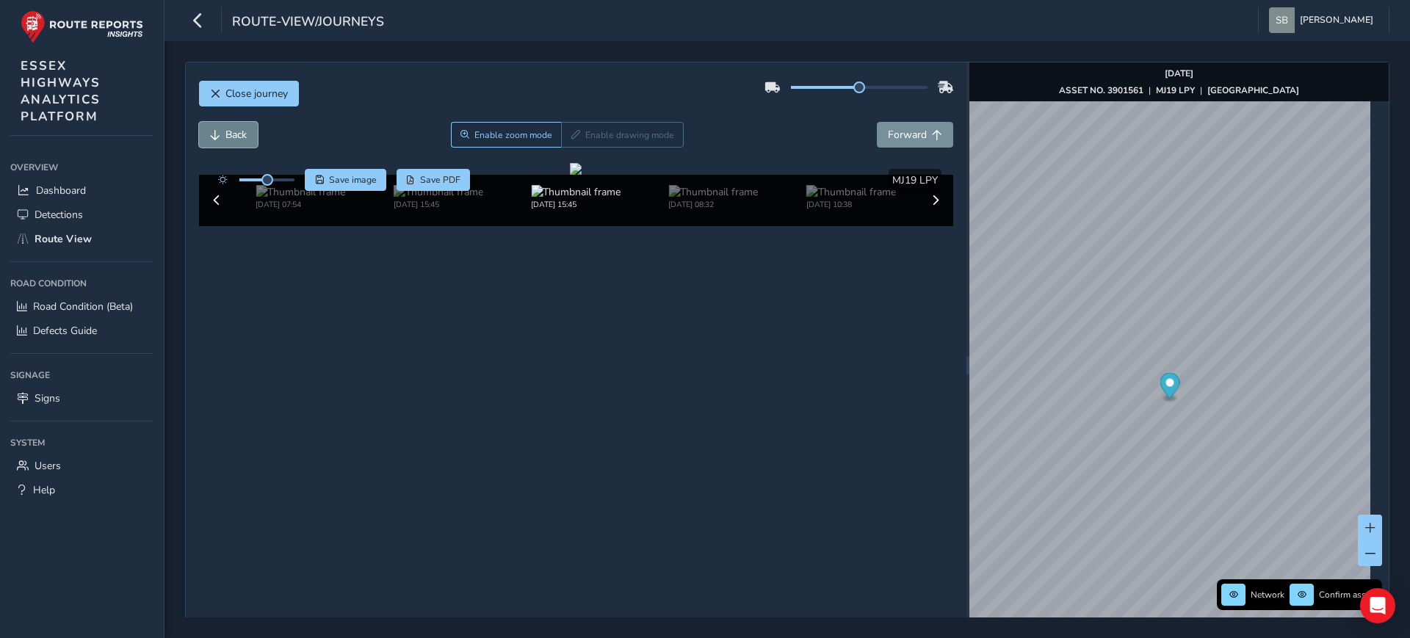
click at [240, 139] on span "Back" at bounding box center [235, 135] width 21 height 14
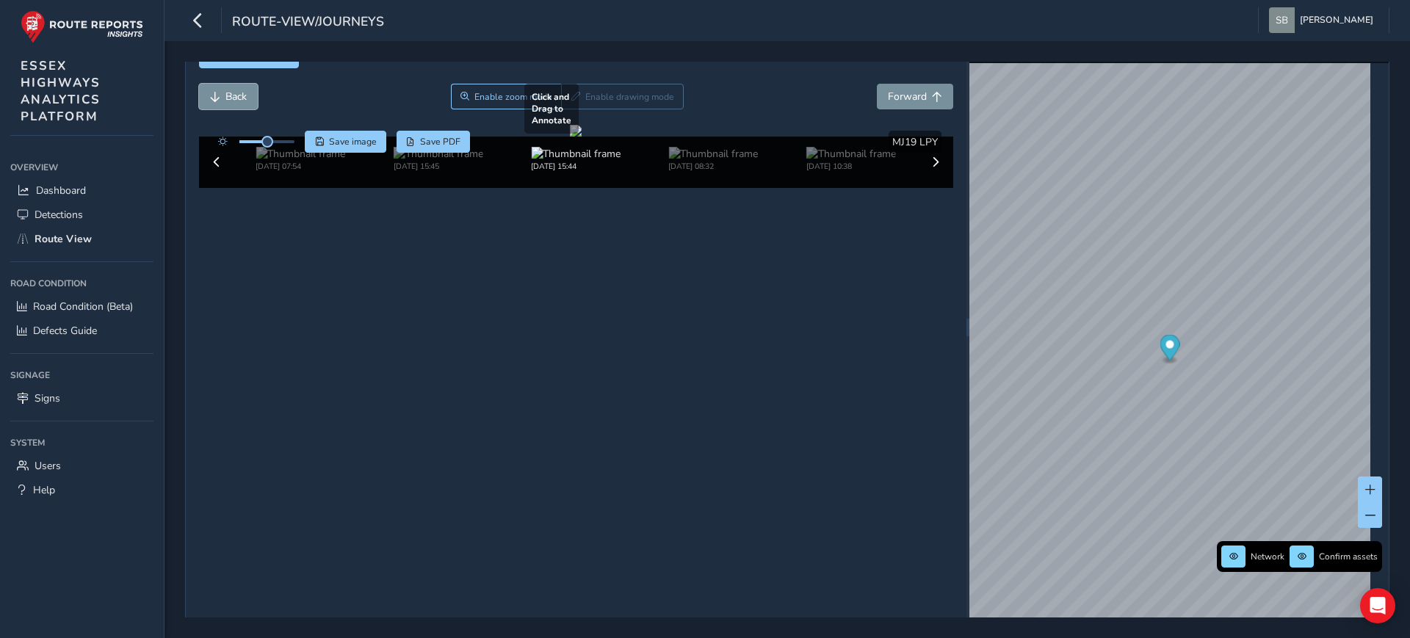
scroll to position [57, 0]
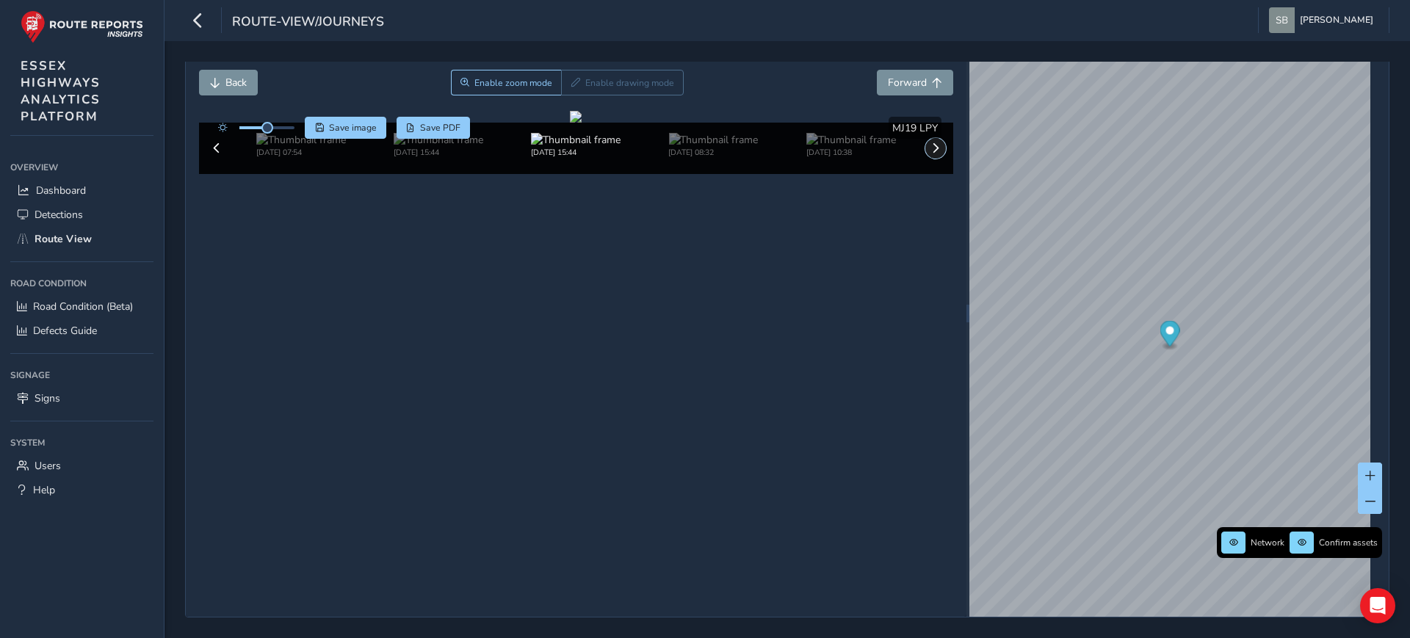
click at [930, 153] on span at bounding box center [935, 148] width 10 height 10
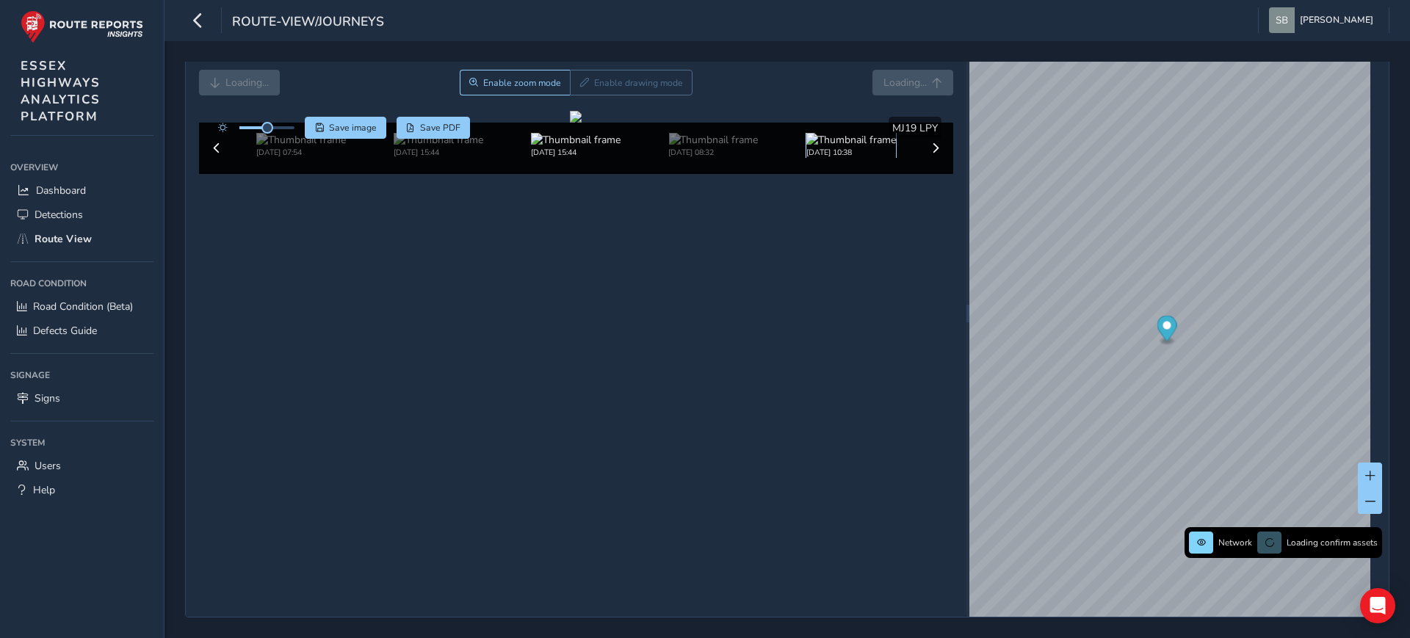
click at [867, 147] on img at bounding box center [851, 140] width 90 height 14
click at [853, 147] on img at bounding box center [851, 140] width 90 height 14
click at [819, 147] on img at bounding box center [851, 140] width 90 height 14
click at [216, 83] on button "Back" at bounding box center [228, 83] width 59 height 26
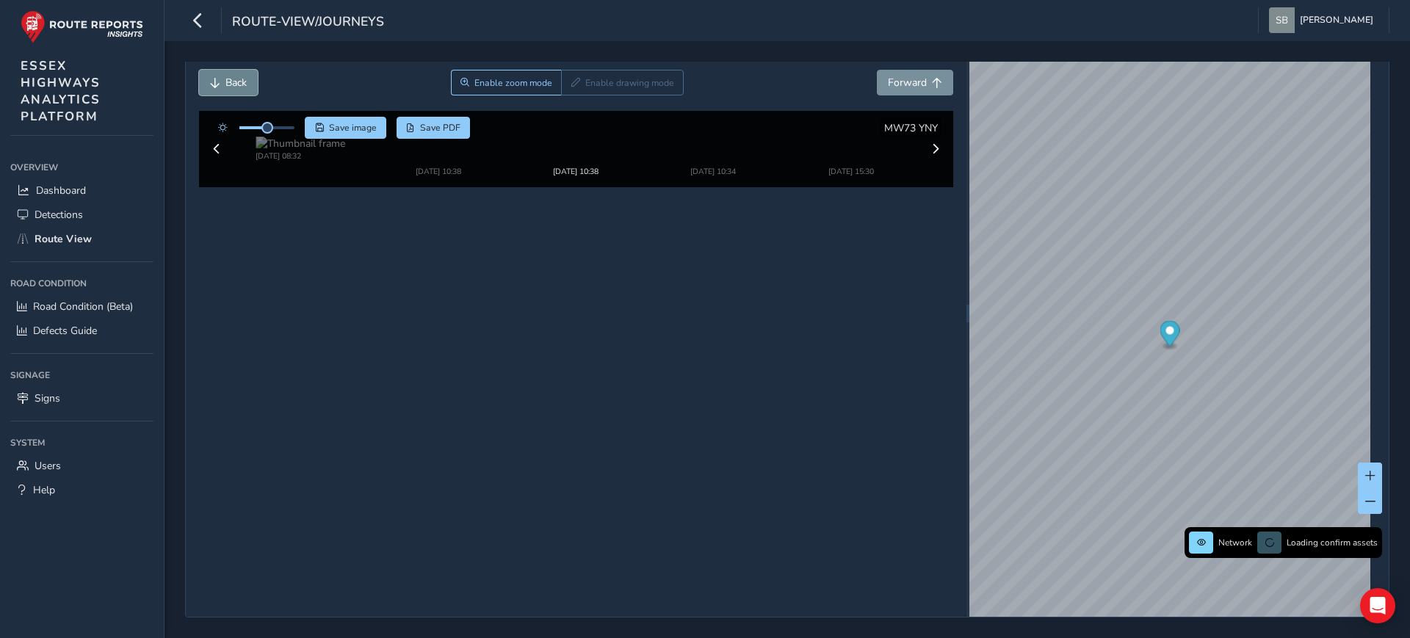
click at [216, 83] on button "Back" at bounding box center [228, 83] width 59 height 26
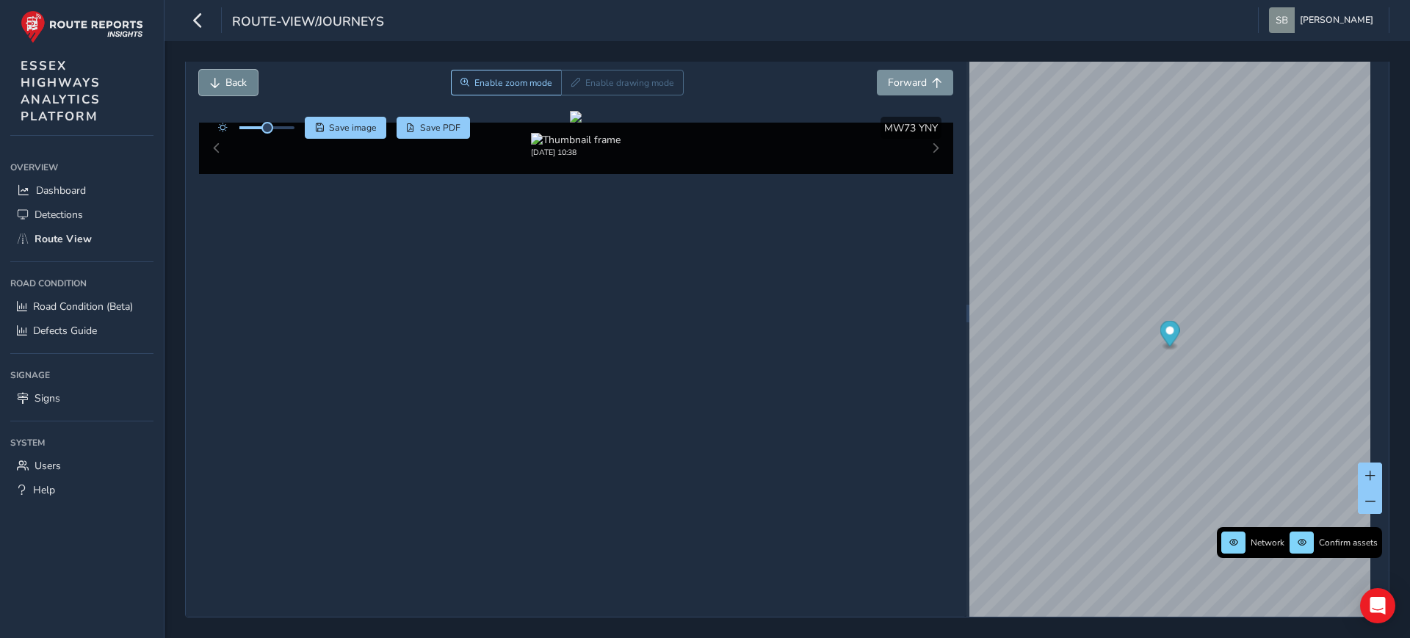
click at [219, 81] on span "Back" at bounding box center [215, 83] width 10 height 10
click at [220, 81] on span "Back" at bounding box center [215, 83] width 10 height 10
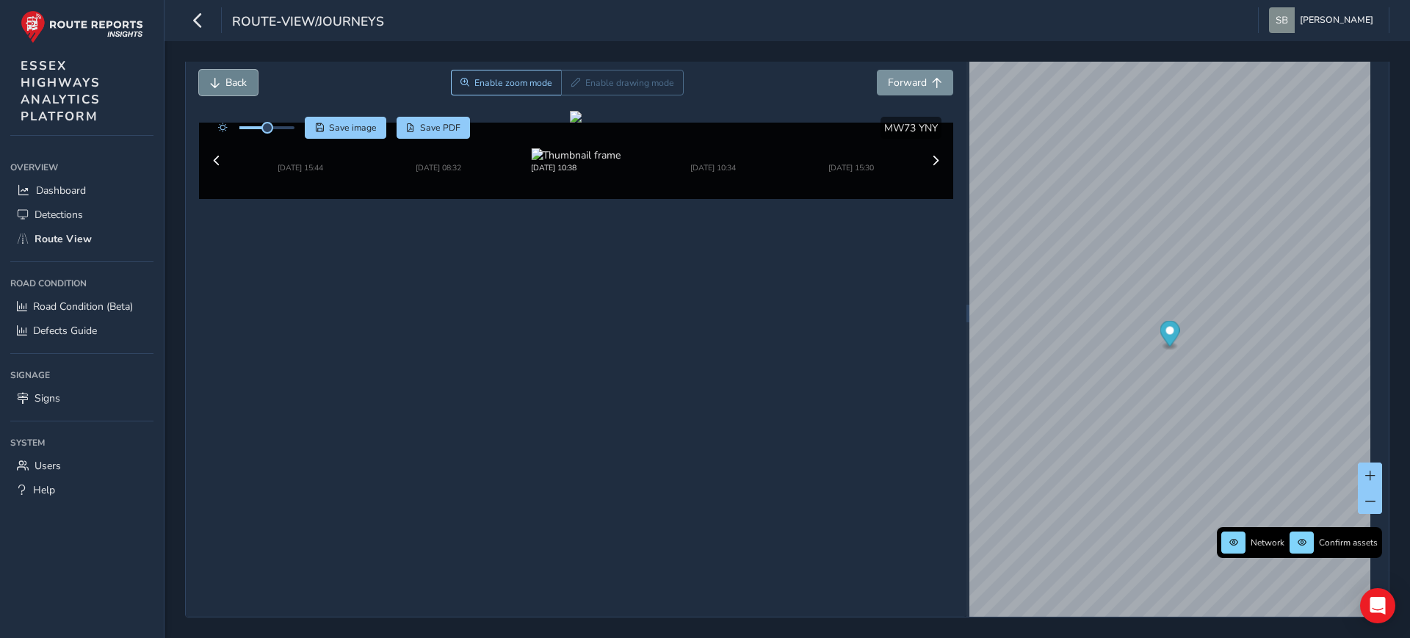
click at [220, 81] on button "Back" at bounding box center [228, 83] width 59 height 26
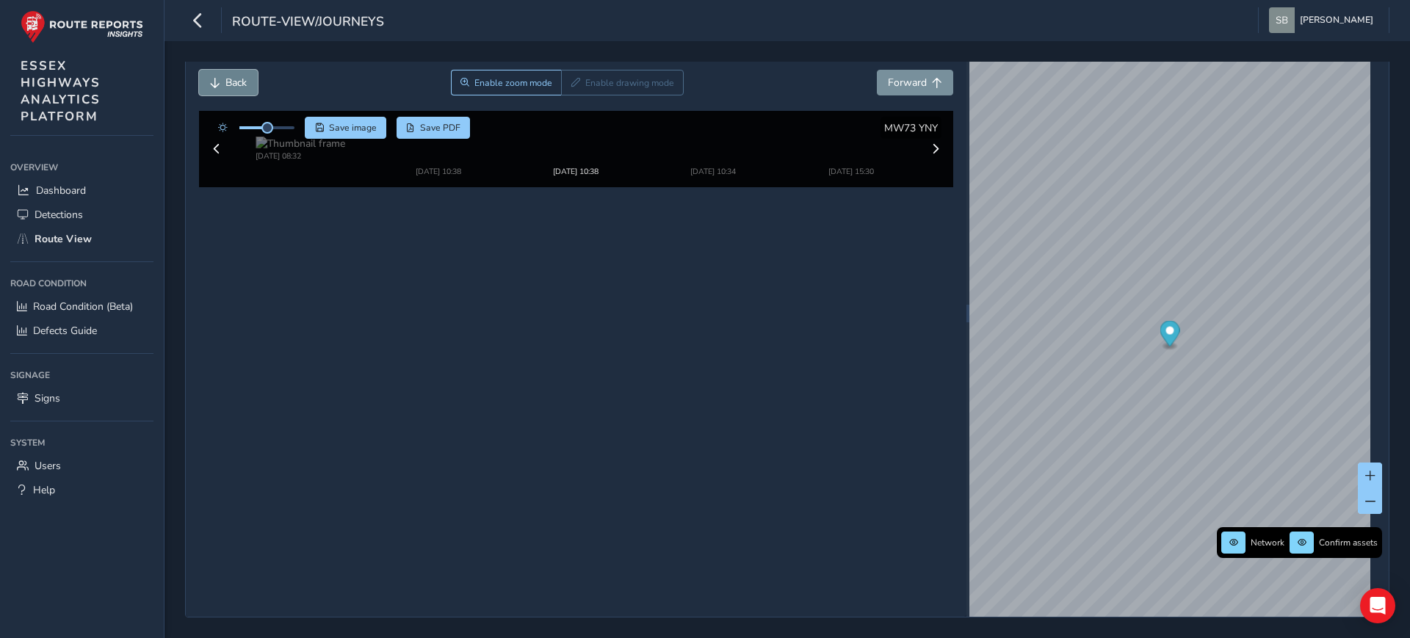
click at [221, 82] on button "Back" at bounding box center [228, 83] width 59 height 26
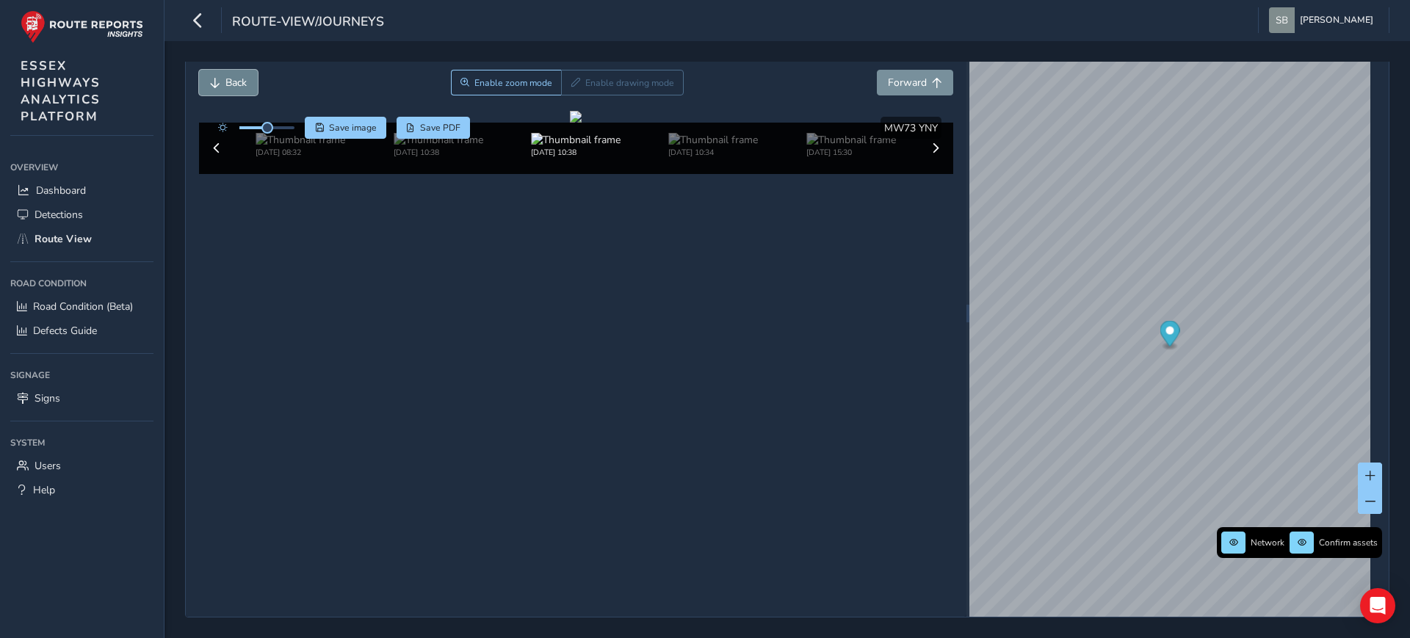
click at [222, 83] on button "Back" at bounding box center [228, 83] width 59 height 26
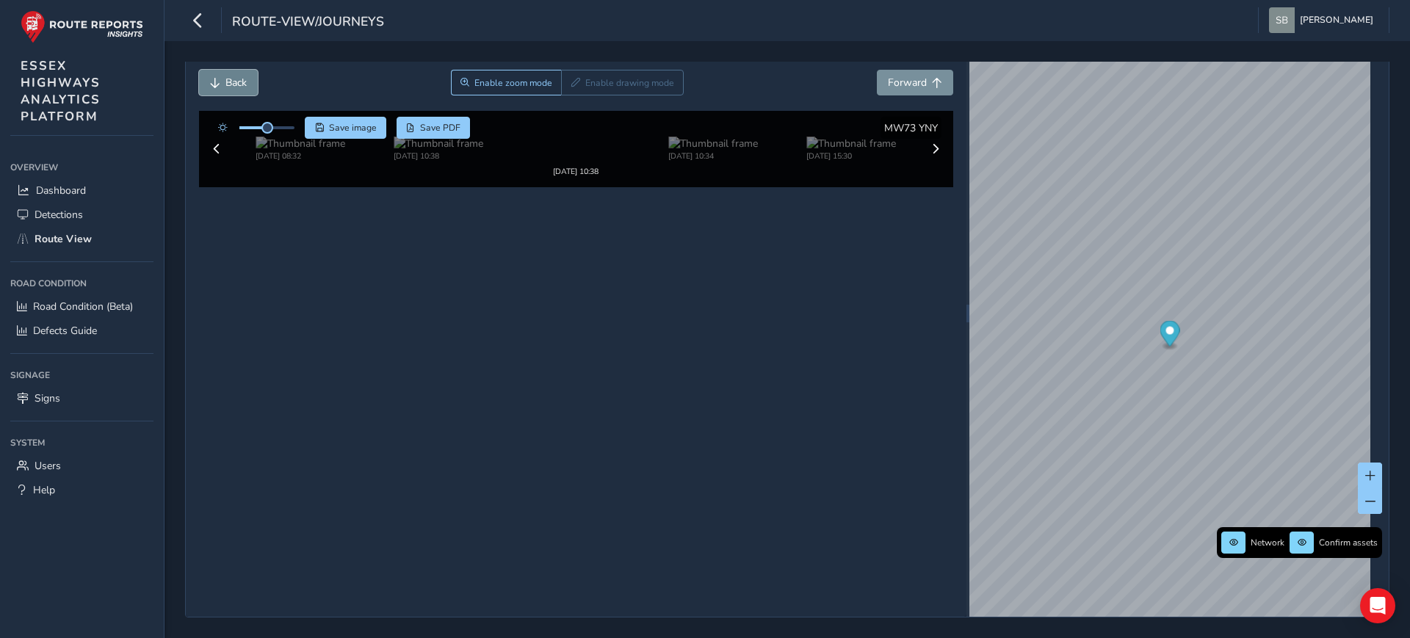
click at [222, 83] on button "Back" at bounding box center [228, 83] width 59 height 26
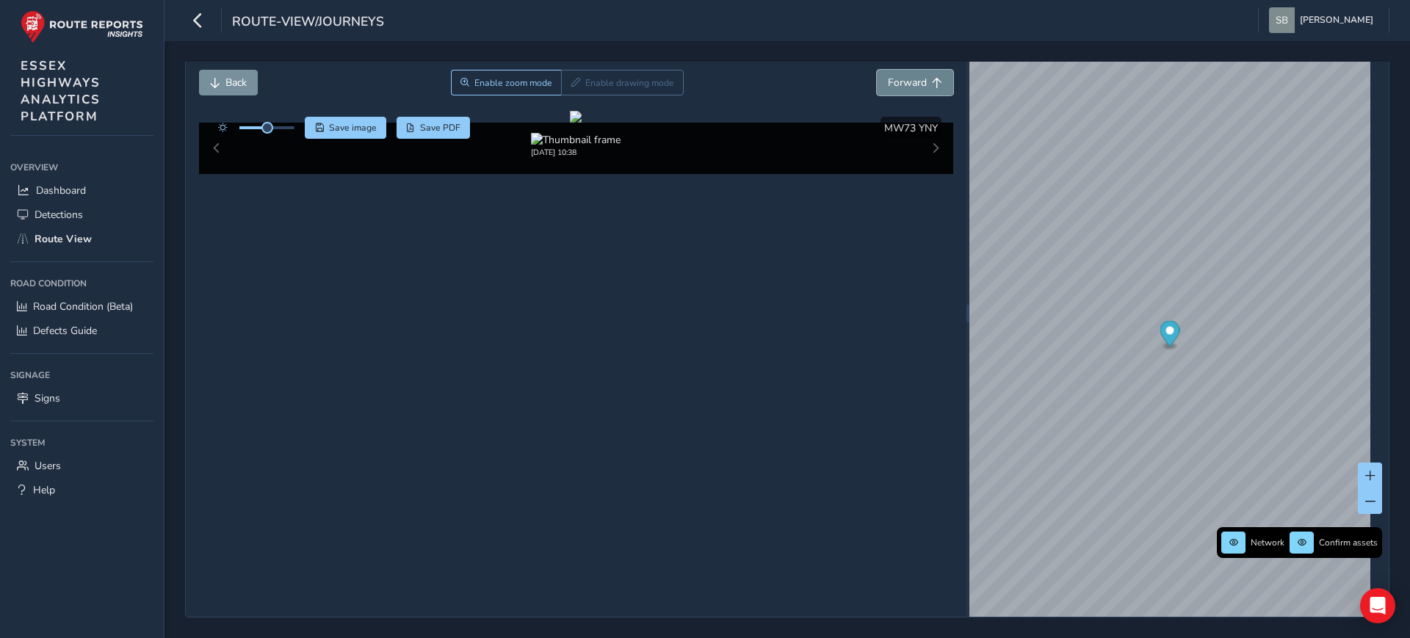
click at [906, 86] on button "Forward" at bounding box center [915, 83] width 76 height 26
click at [906, 85] on button "Forward" at bounding box center [915, 83] width 76 height 26
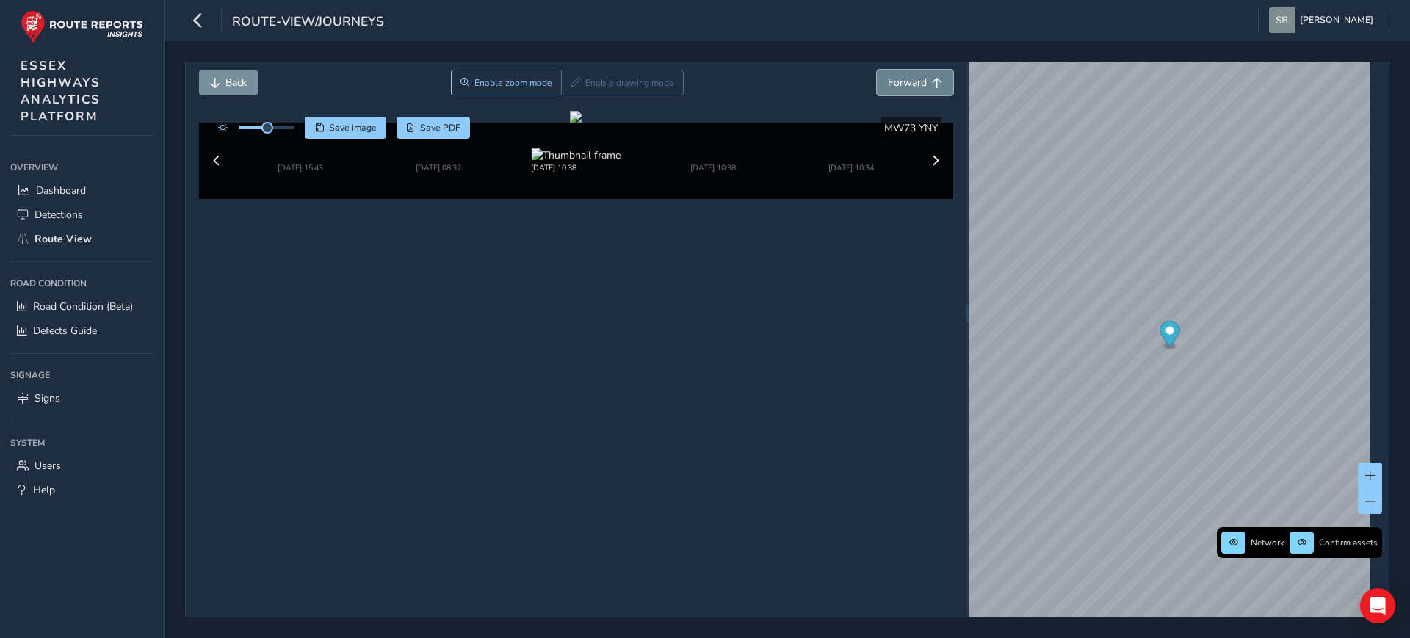
click at [906, 85] on button "Forward" at bounding box center [915, 83] width 76 height 26
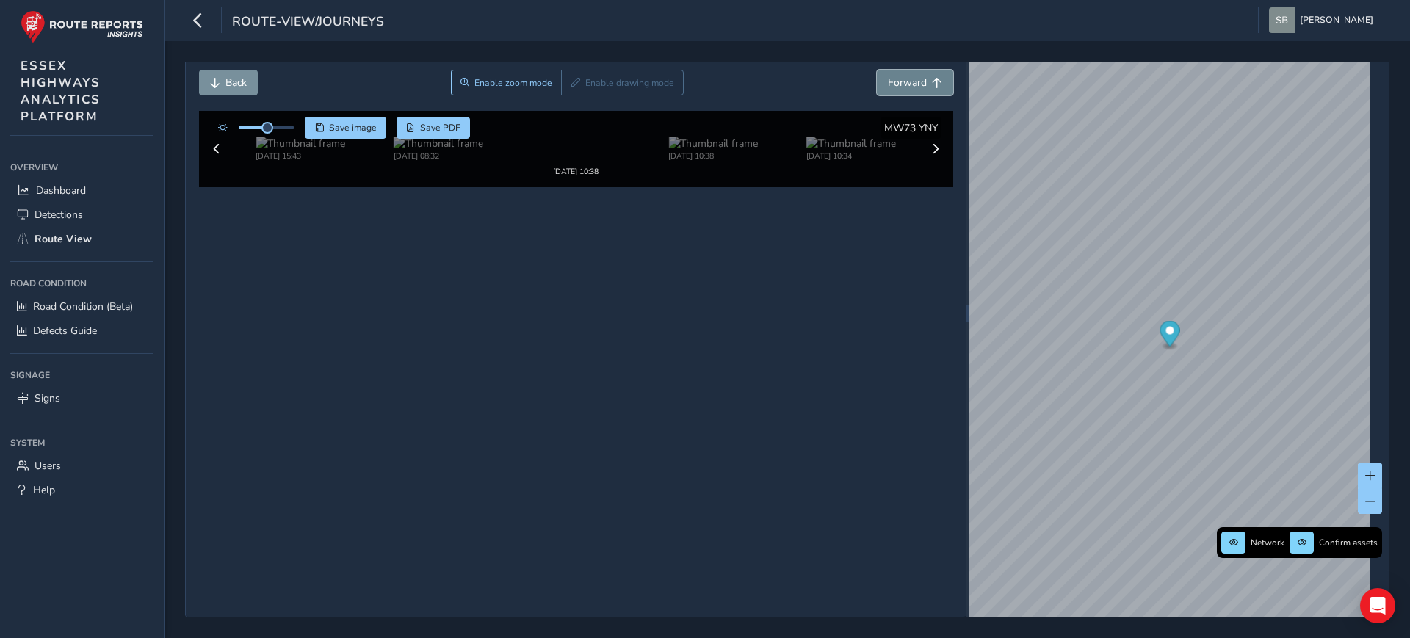
click at [906, 85] on button "Forward" at bounding box center [915, 83] width 76 height 26
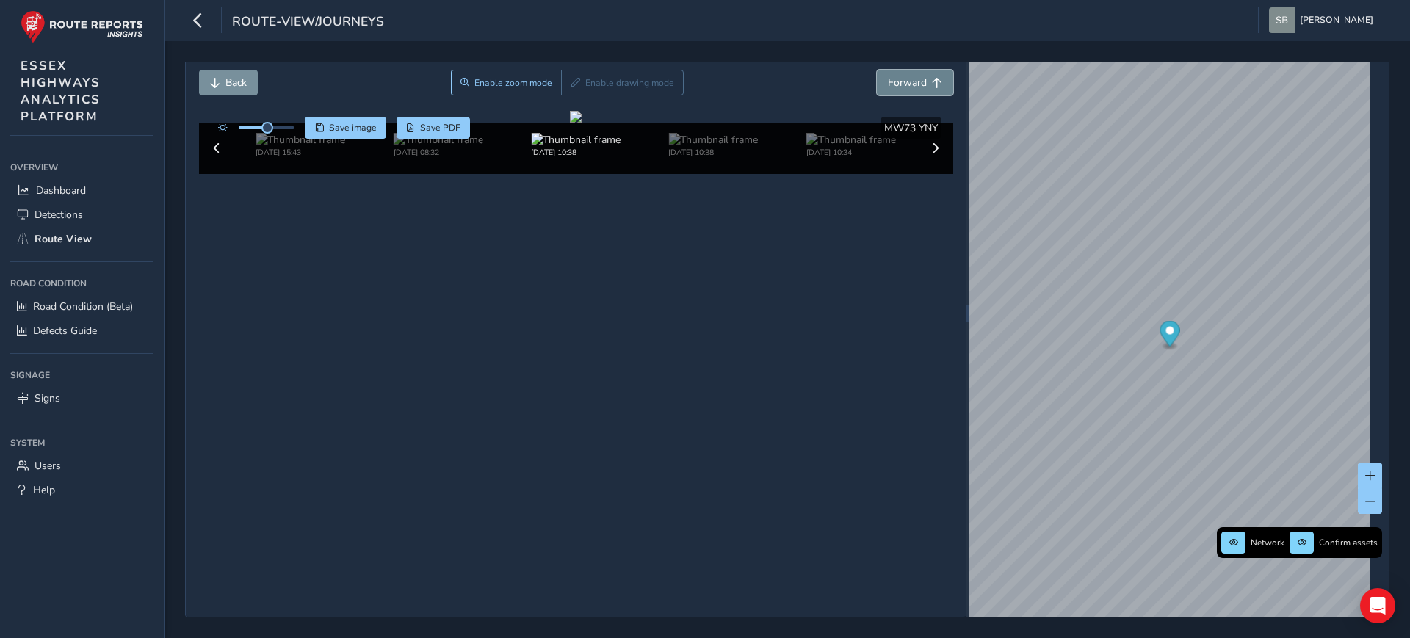
click at [906, 85] on button "Forward" at bounding box center [915, 83] width 76 height 26
click at [907, 85] on button "Forward" at bounding box center [915, 83] width 76 height 26
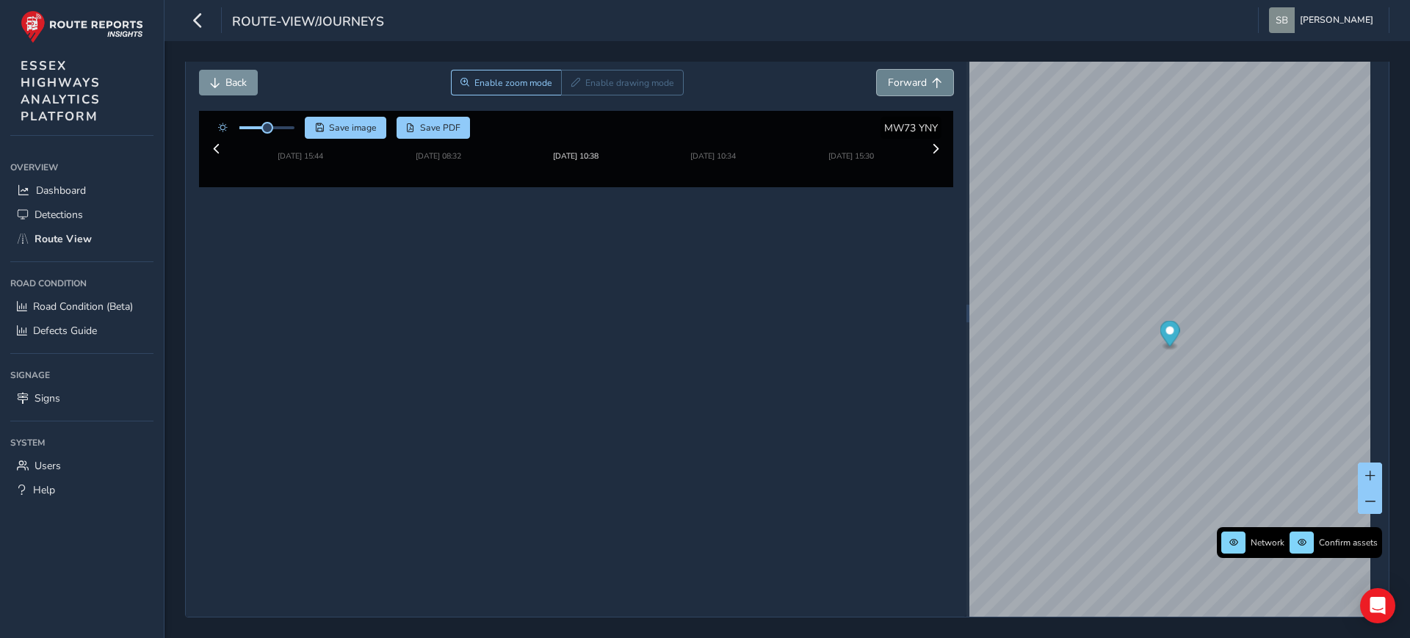
click at [907, 85] on button "Forward" at bounding box center [915, 83] width 76 height 26
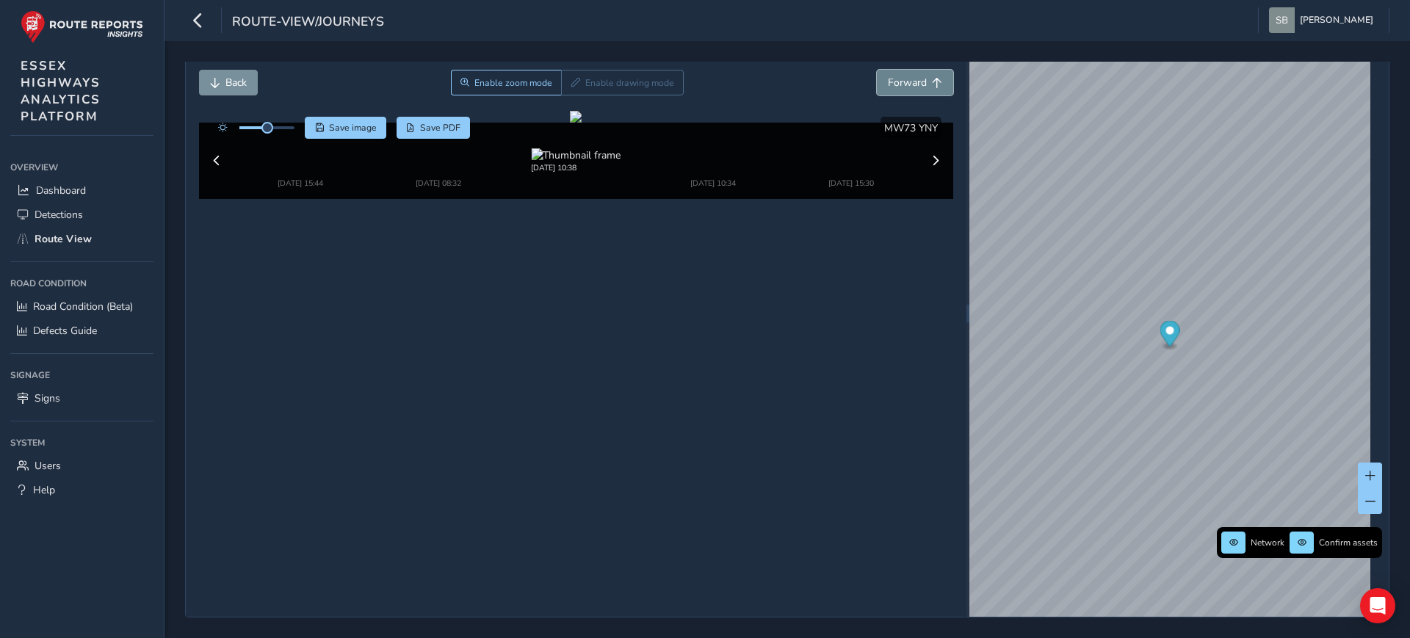
click at [907, 85] on button "Forward" at bounding box center [915, 83] width 76 height 26
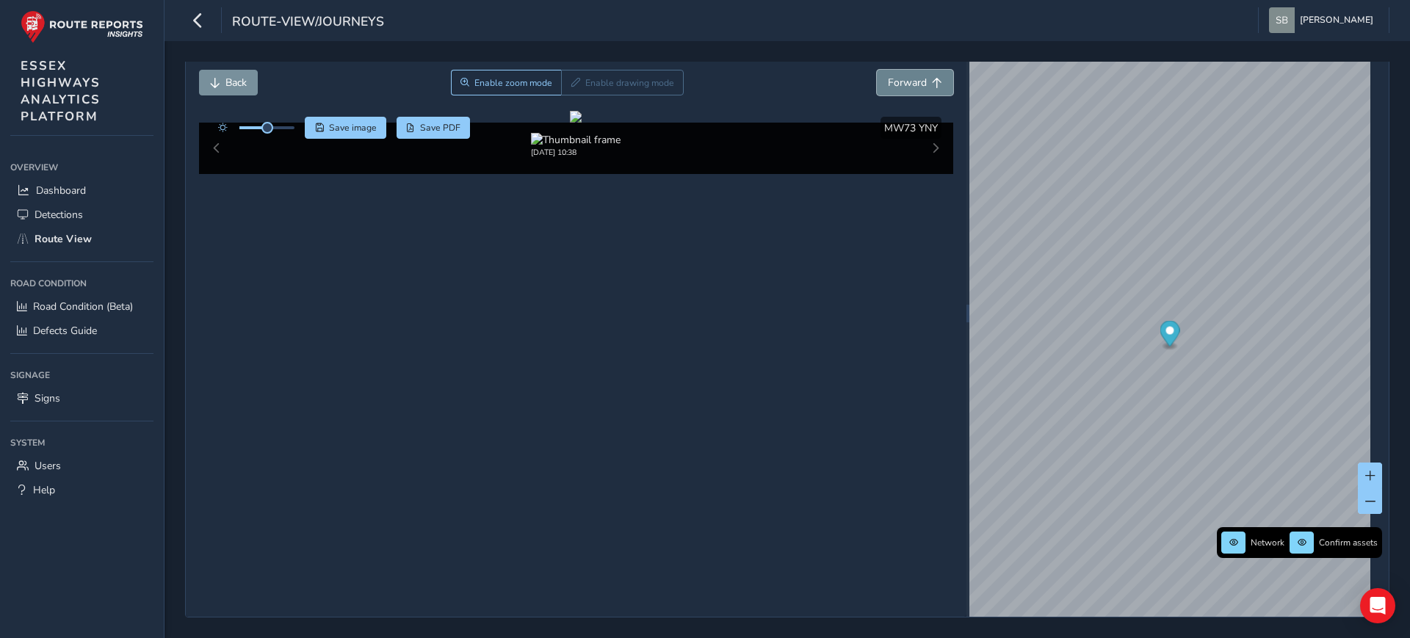
click at [907, 85] on button "Forward" at bounding box center [915, 83] width 76 height 26
click at [234, 81] on span "Back" at bounding box center [235, 83] width 21 height 14
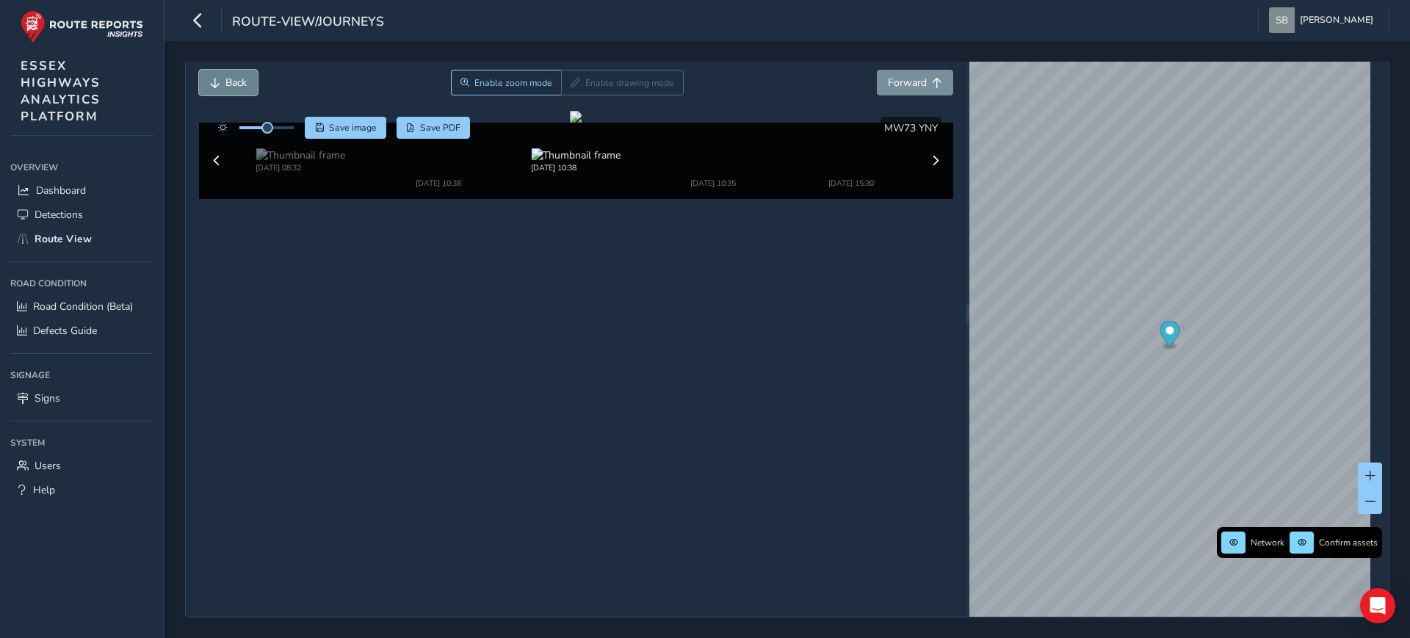
click at [234, 81] on span "Back" at bounding box center [235, 83] width 21 height 14
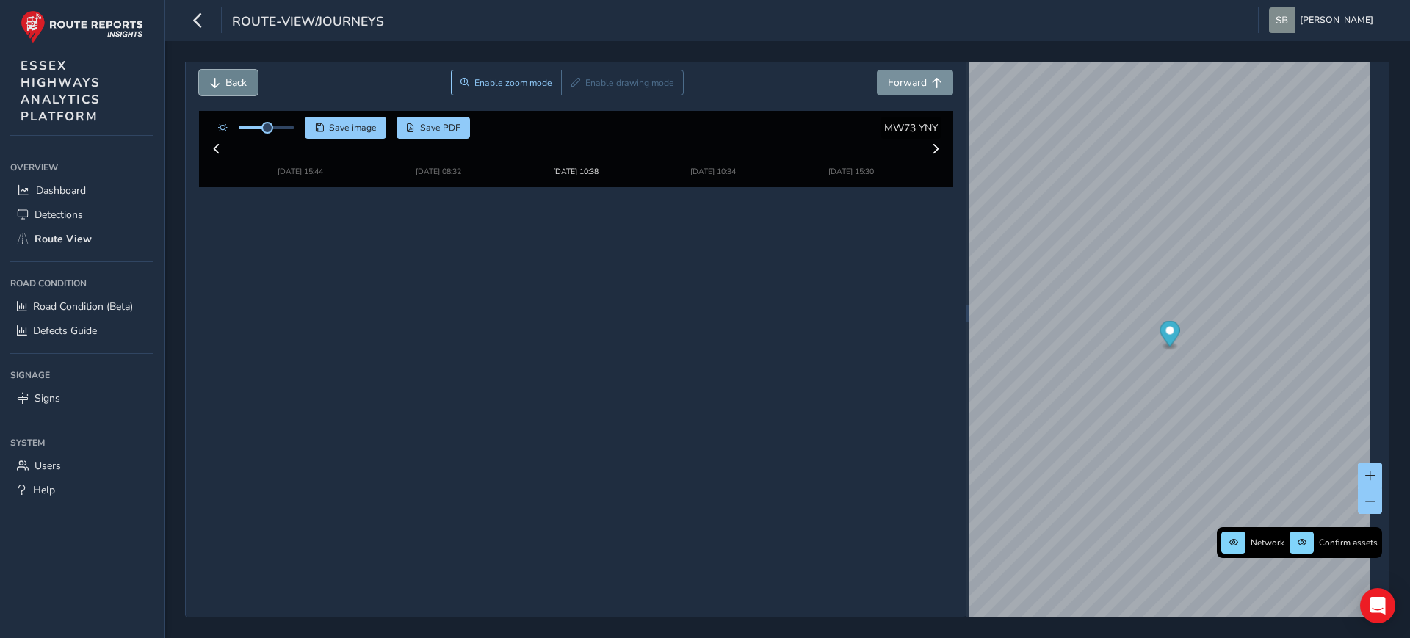
click at [234, 81] on span "Back" at bounding box center [235, 83] width 21 height 14
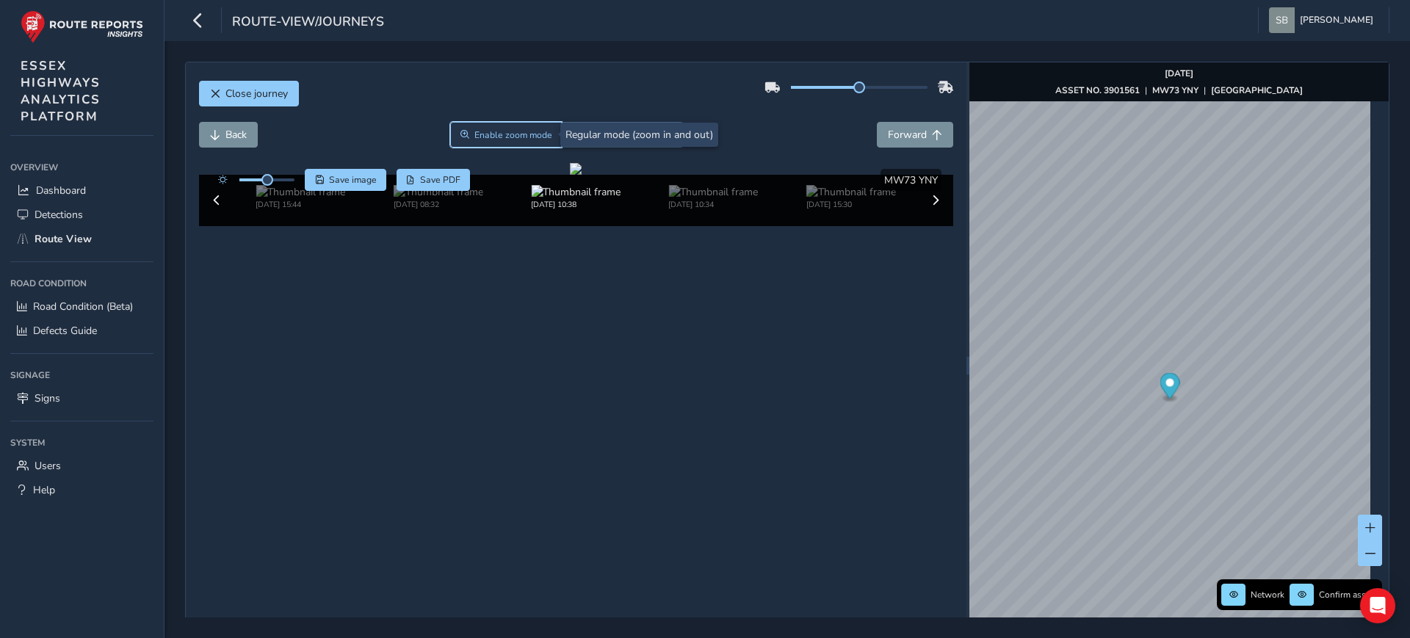
click at [531, 129] on span "Enable zoom mode" at bounding box center [513, 135] width 78 height 12
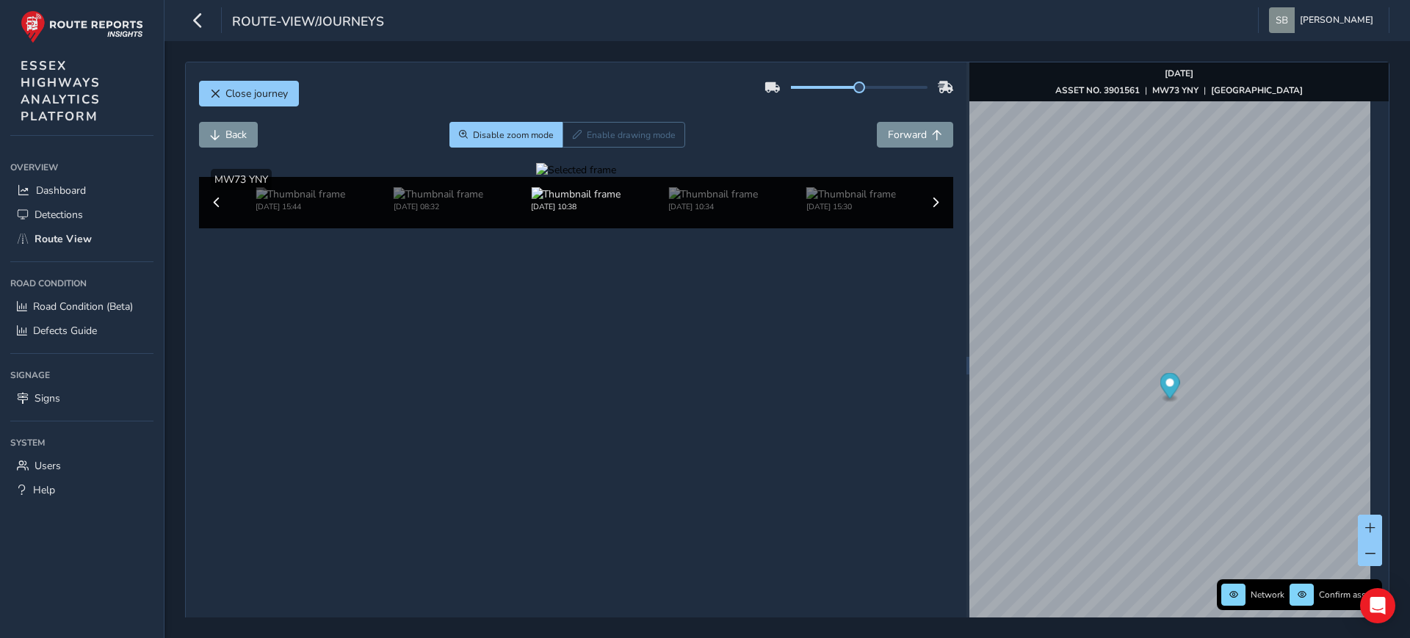
click at [616, 177] on div at bounding box center [576, 170] width 80 height 14
click at [230, 135] on span "Back" at bounding box center [235, 135] width 21 height 14
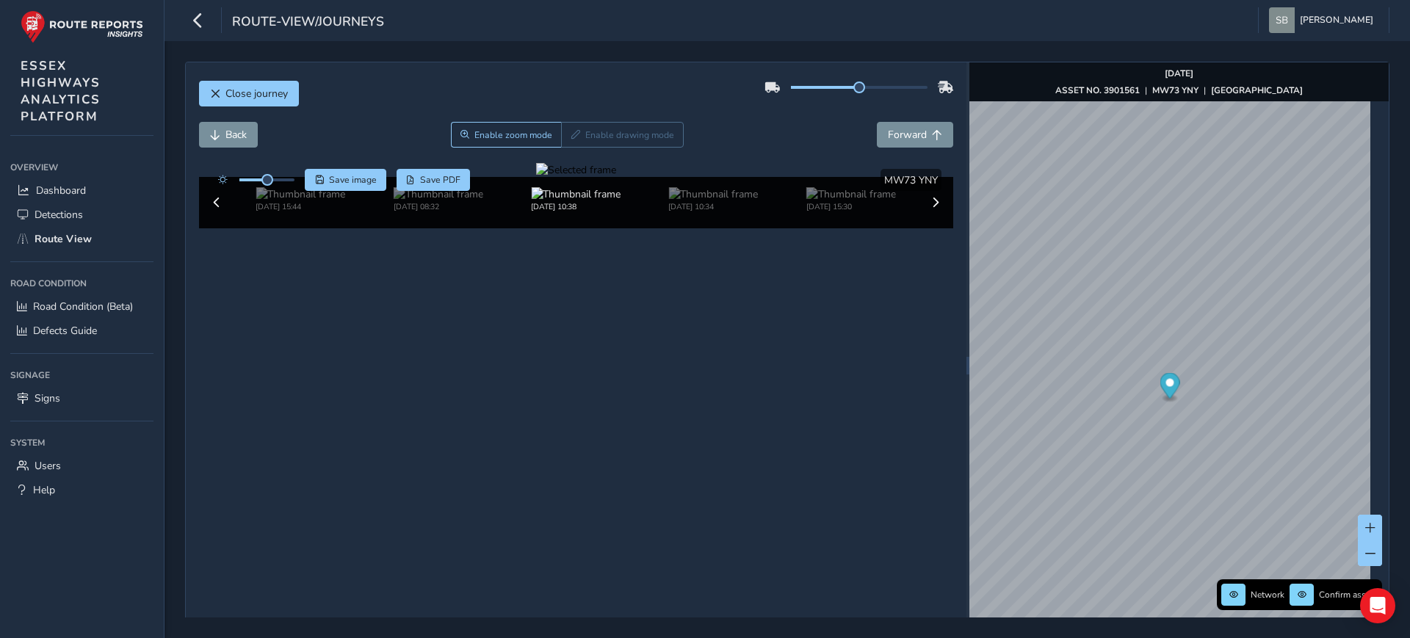
click at [616, 177] on div at bounding box center [576, 170] width 80 height 14
click at [235, 141] on span "Back" at bounding box center [235, 135] width 21 height 14
click at [616, 177] on div at bounding box center [576, 170] width 80 height 14
click at [298, 201] on img at bounding box center [301, 194] width 90 height 14
click at [287, 201] on img at bounding box center [301, 194] width 90 height 14
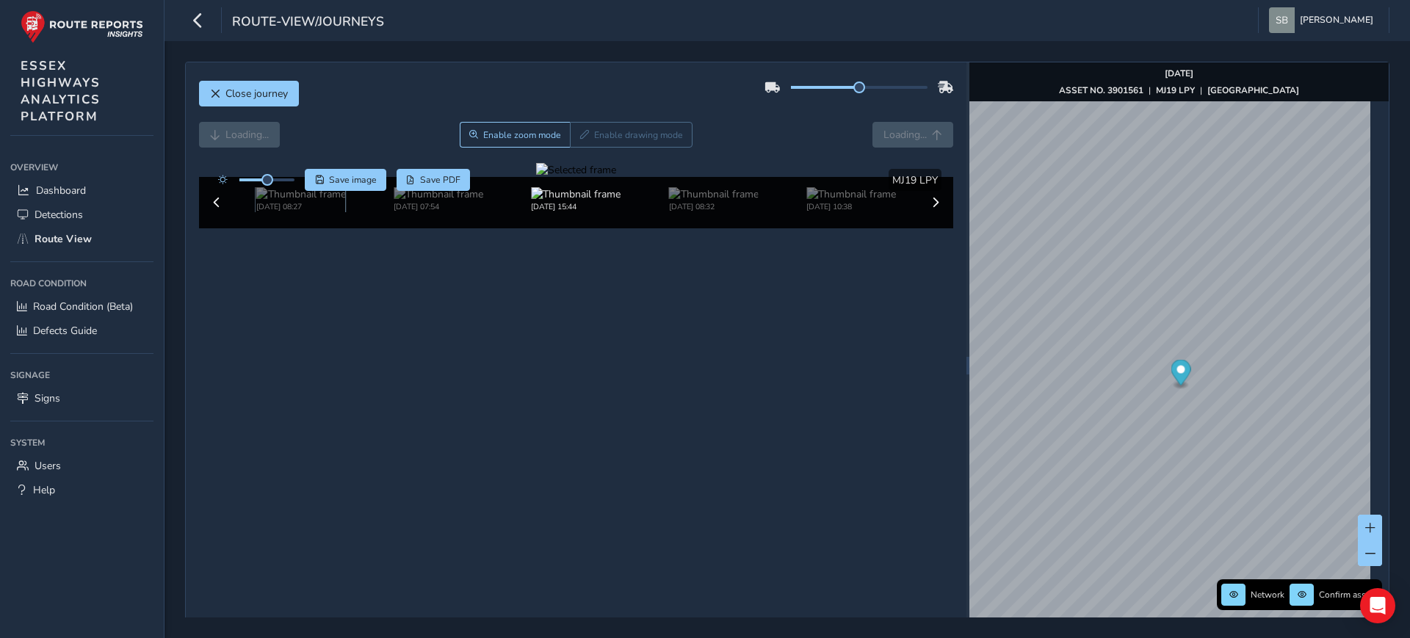
scroll to position [57, 0]
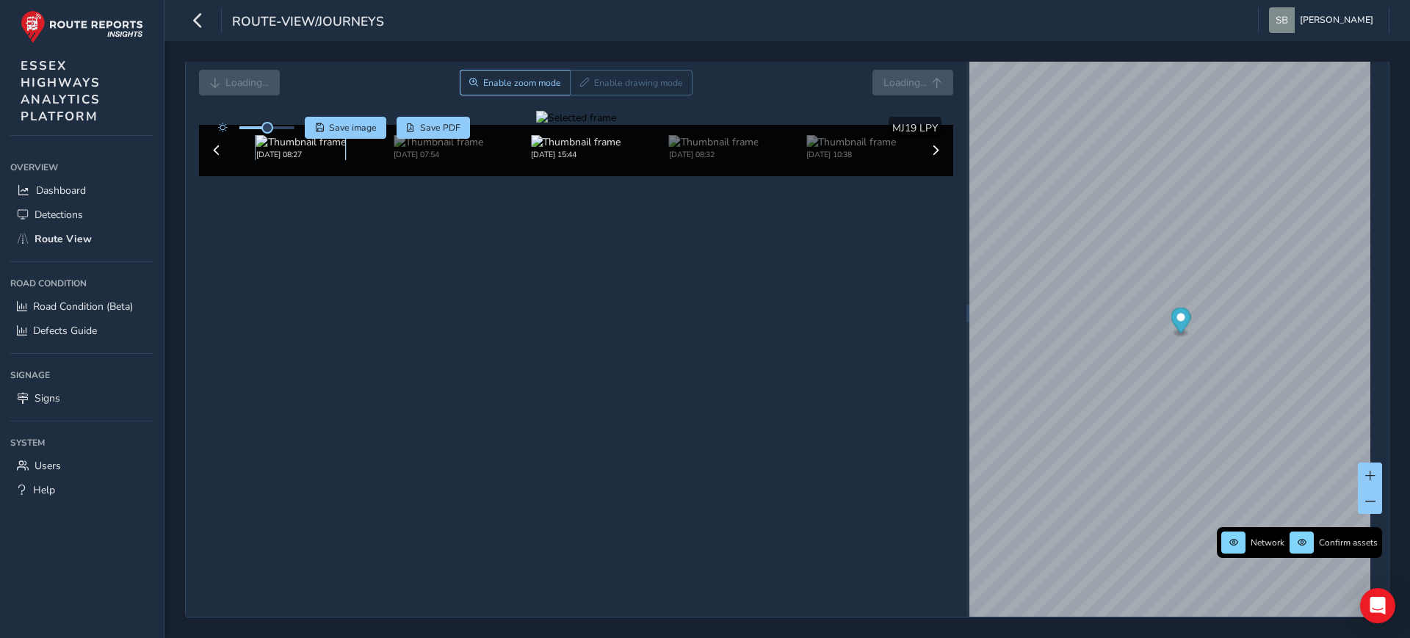
click at [303, 149] on img at bounding box center [301, 142] width 90 height 14
click at [402, 149] on img at bounding box center [439, 142] width 90 height 14
click at [931, 86] on button "Forward" at bounding box center [915, 83] width 76 height 26
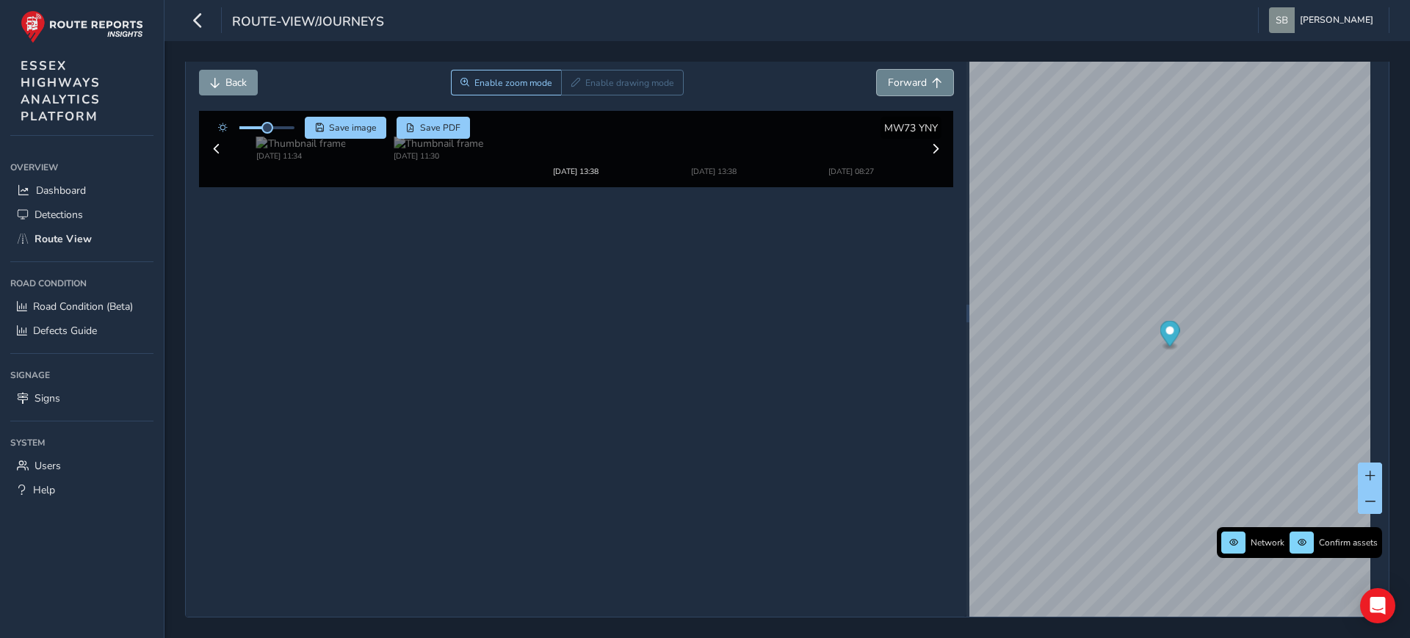
click at [930, 86] on button "Forward" at bounding box center [915, 83] width 76 height 26
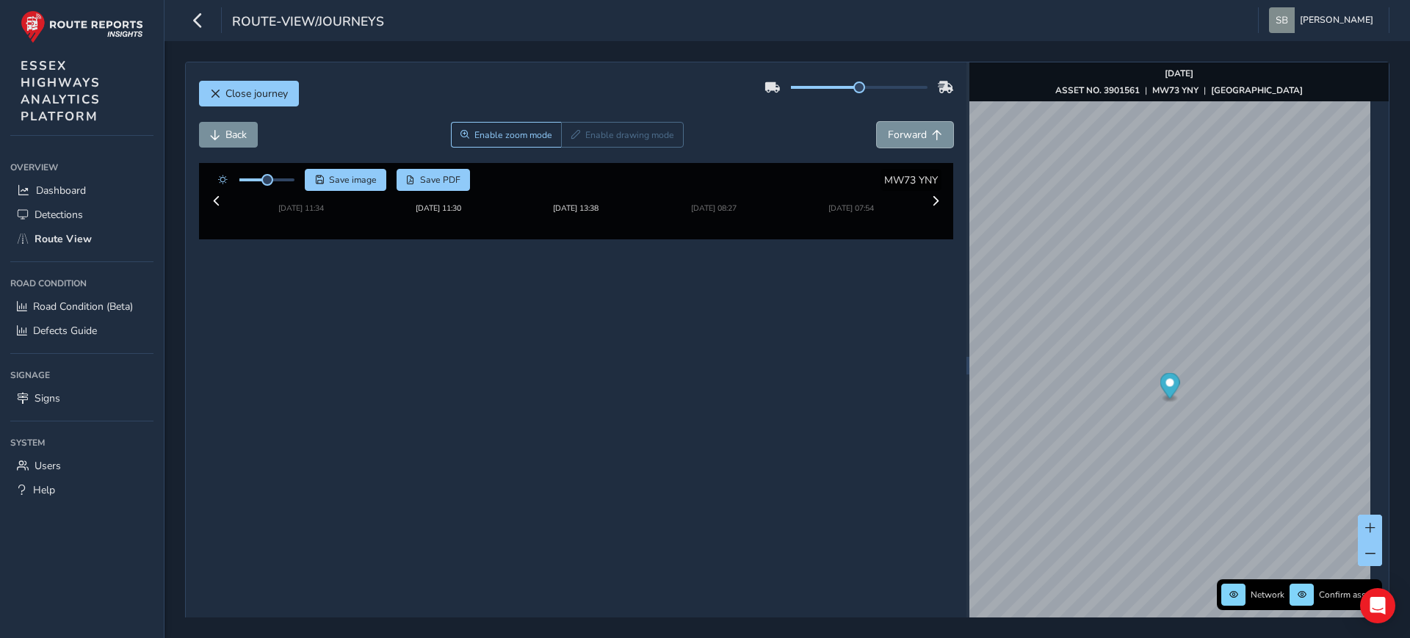
scroll to position [57, 0]
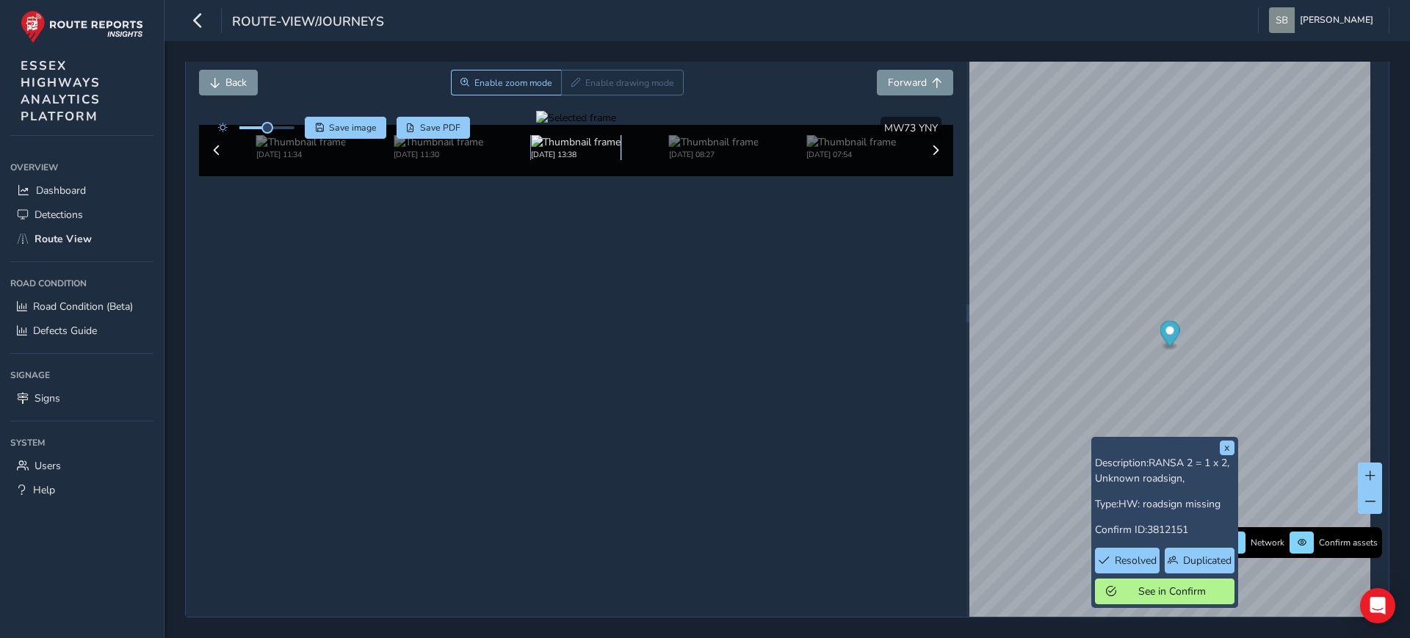
click at [579, 149] on img at bounding box center [576, 142] width 90 height 14
click at [930, 156] on span at bounding box center [935, 150] width 10 height 10
click at [684, 149] on img at bounding box center [714, 142] width 90 height 14
click at [681, 149] on img at bounding box center [714, 142] width 90 height 14
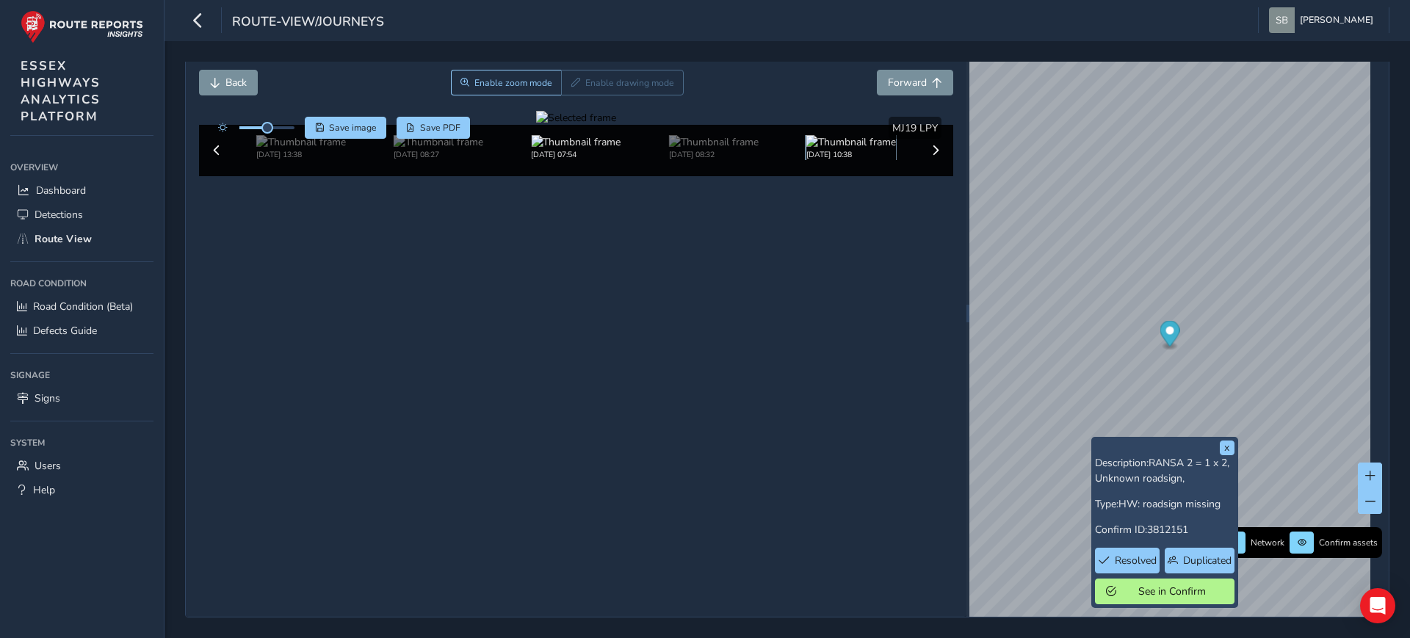
click at [858, 149] on img at bounding box center [851, 142] width 90 height 14
click at [616, 125] on div at bounding box center [576, 118] width 80 height 14
click at [932, 78] on span "Forward" at bounding box center [937, 83] width 10 height 10
click at [892, 76] on span "Forward" at bounding box center [907, 83] width 39 height 14
click at [616, 125] on div at bounding box center [576, 118] width 80 height 14
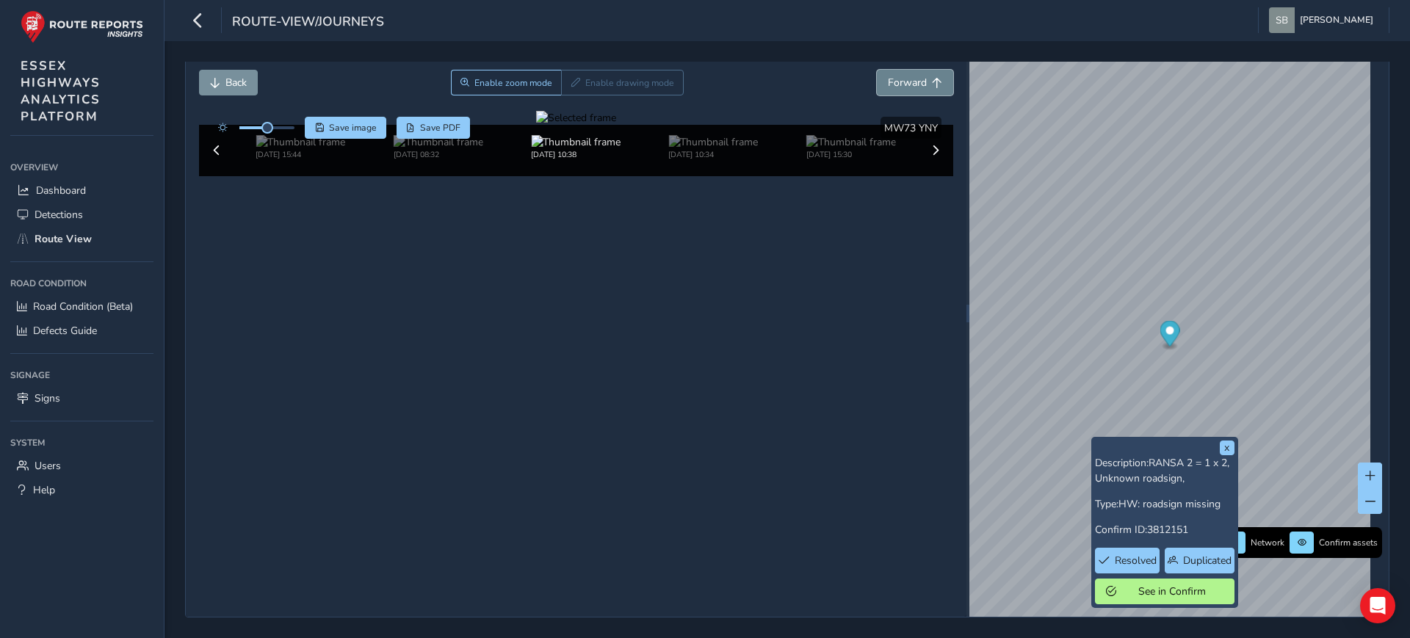
click at [914, 76] on span "Forward" at bounding box center [907, 83] width 39 height 14
click at [217, 80] on span "Back" at bounding box center [215, 83] width 10 height 10
click at [616, 125] on div at bounding box center [576, 118] width 80 height 14
click at [715, 149] on img at bounding box center [713, 142] width 90 height 14
click at [865, 149] on img at bounding box center [851, 142] width 90 height 14
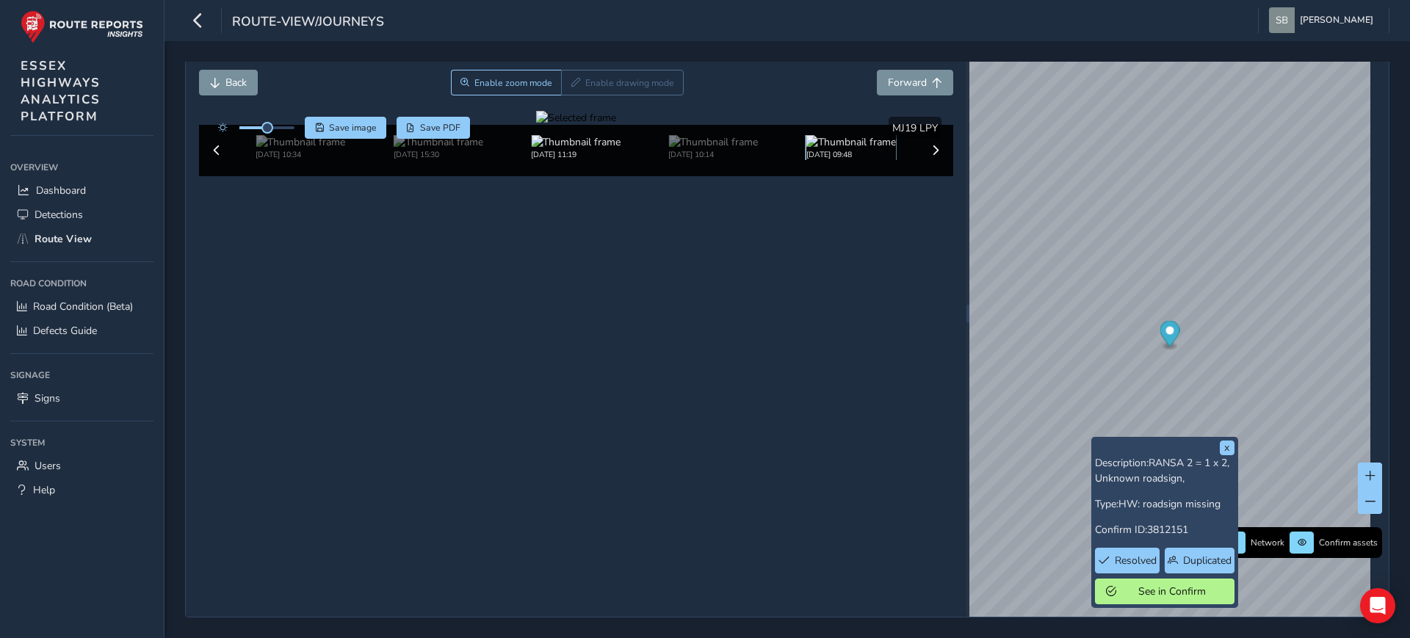
click at [856, 149] on img at bounding box center [851, 142] width 90 height 14
click at [865, 149] on img at bounding box center [851, 142] width 90 height 14
click at [900, 79] on span "Forward" at bounding box center [907, 83] width 39 height 14
click at [862, 149] on img at bounding box center [851, 142] width 90 height 14
click at [833, 149] on img at bounding box center [851, 142] width 90 height 14
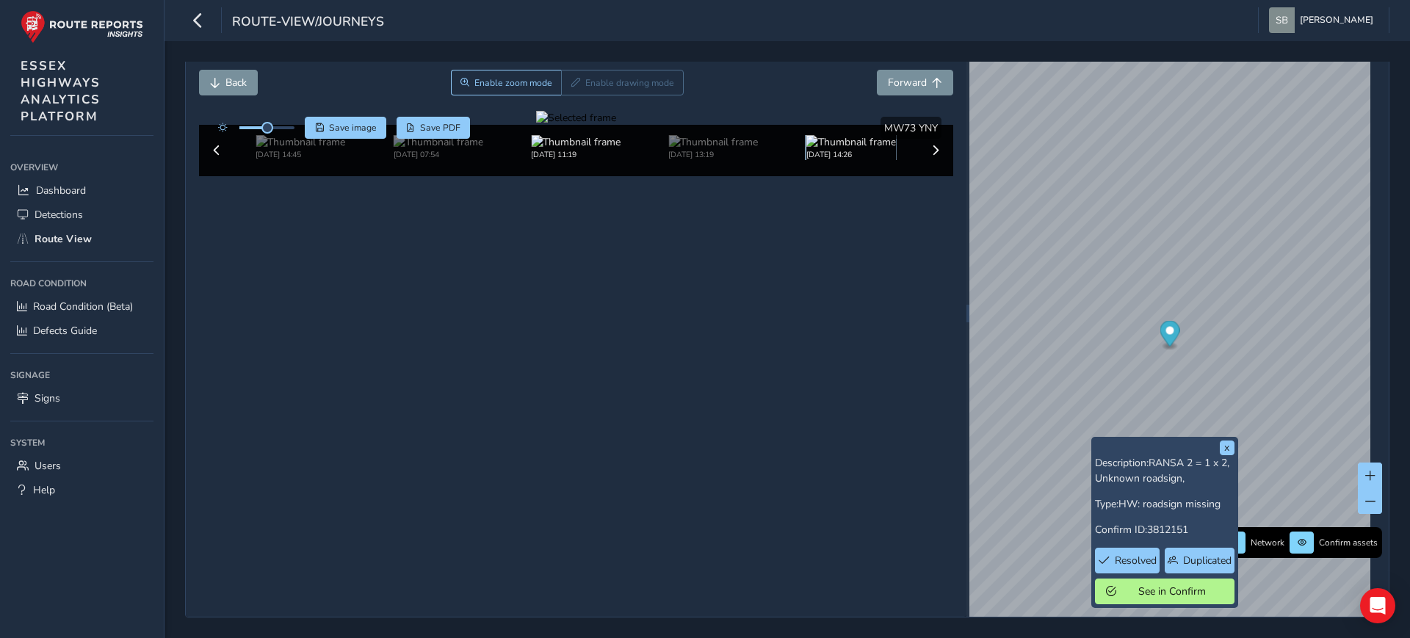
click at [857, 149] on img at bounding box center [851, 142] width 90 height 14
click at [911, 77] on span "Forward" at bounding box center [907, 83] width 39 height 14
click at [211, 81] on span "Back" at bounding box center [215, 83] width 10 height 10
click at [498, 77] on span "Enable zoom mode" at bounding box center [513, 83] width 78 height 12
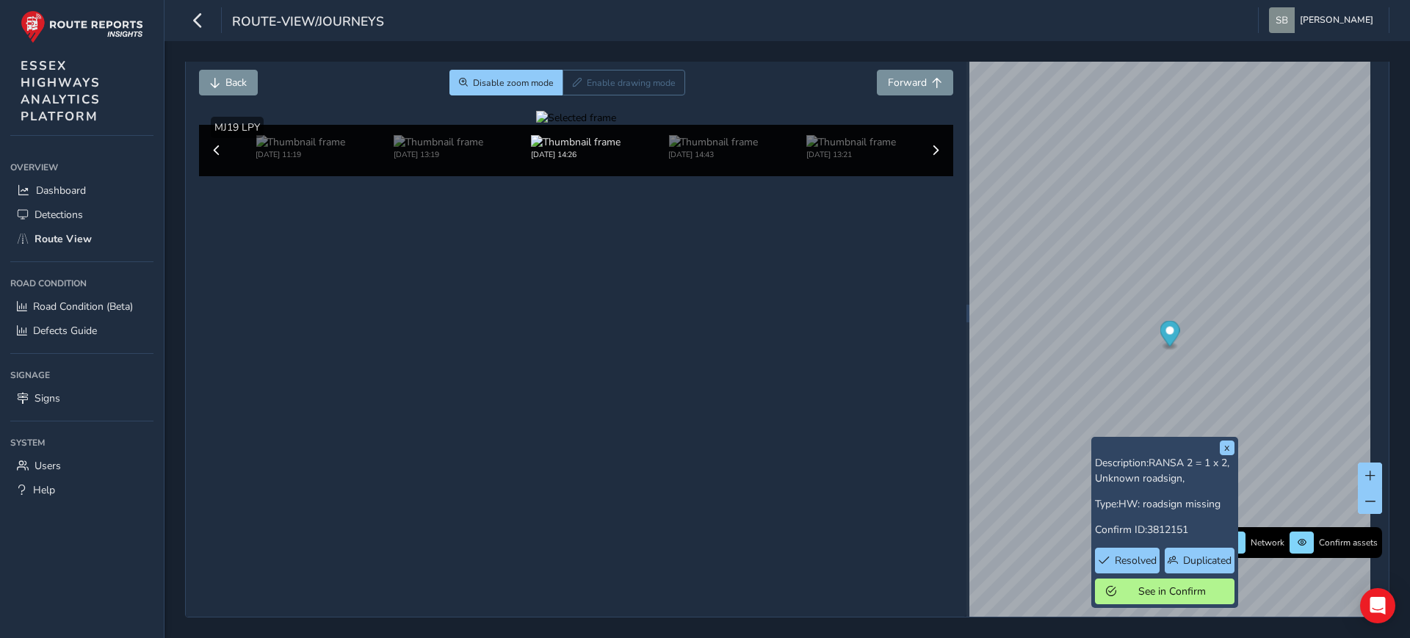
click at [580, 125] on div at bounding box center [576, 118] width 80 height 14
click at [845, 149] on img at bounding box center [851, 142] width 90 height 14
click at [898, 82] on span "Forward" at bounding box center [907, 83] width 39 height 14
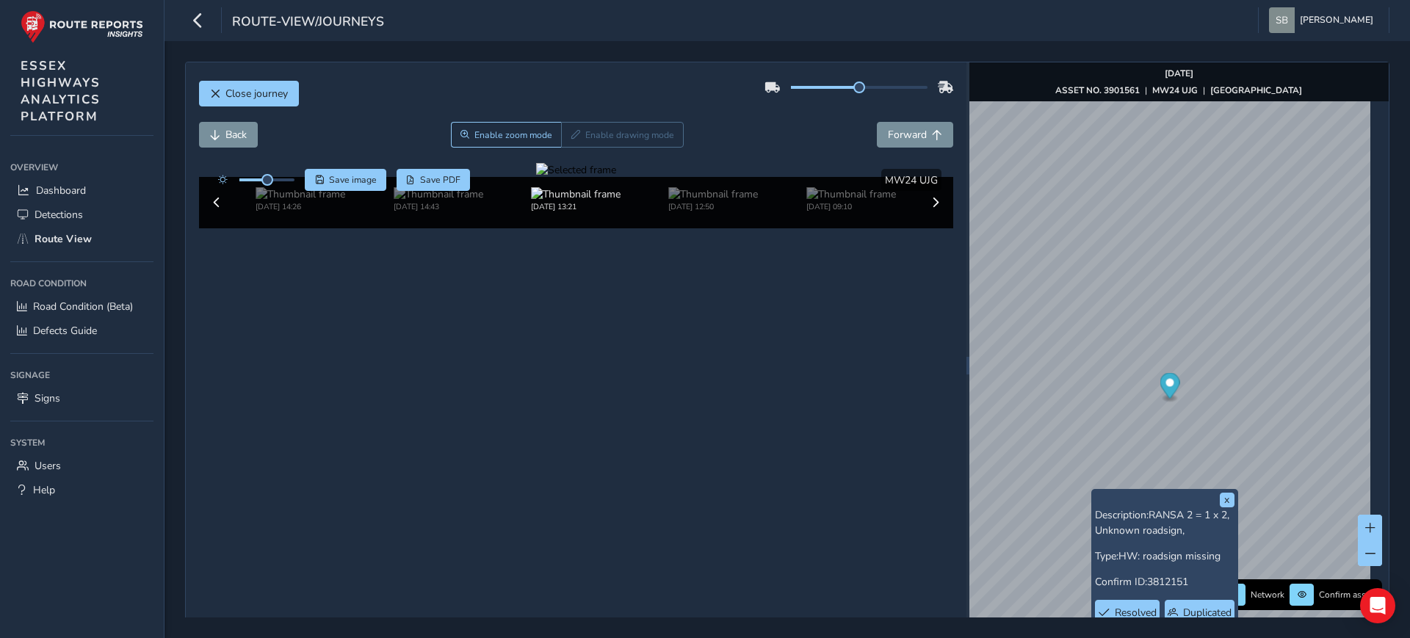
click at [601, 177] on div at bounding box center [576, 170] width 80 height 14
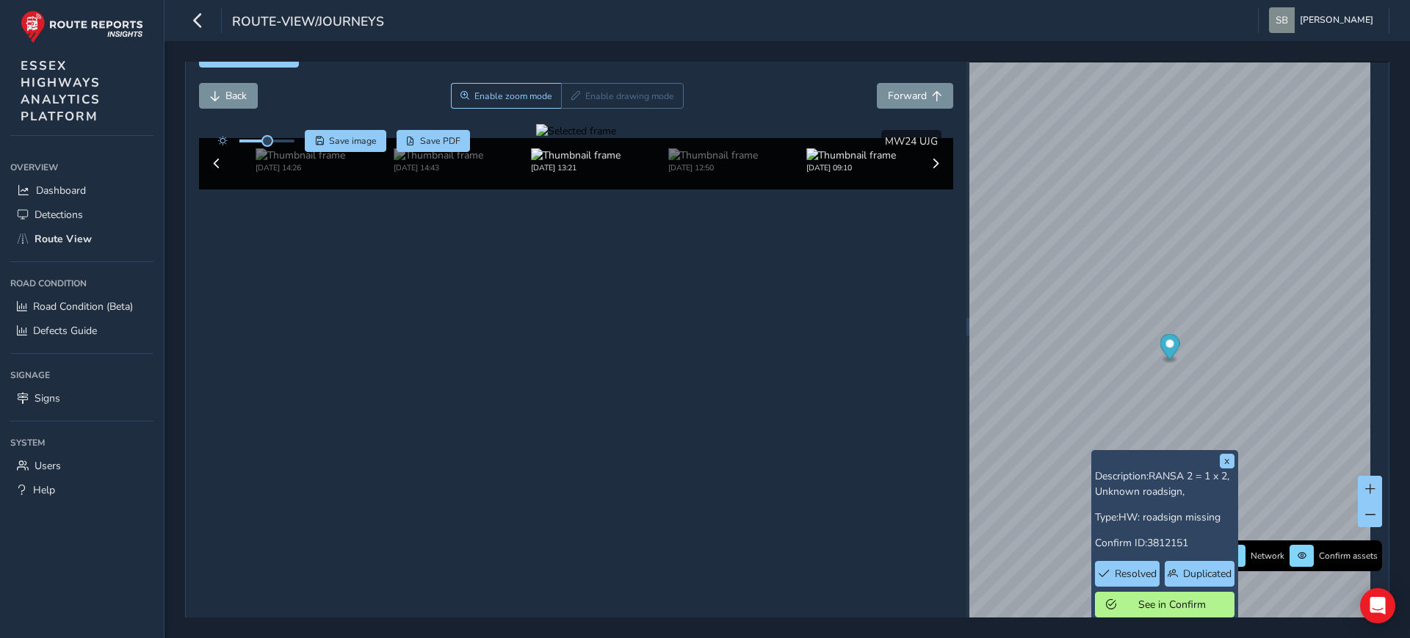
scroll to position [57, 0]
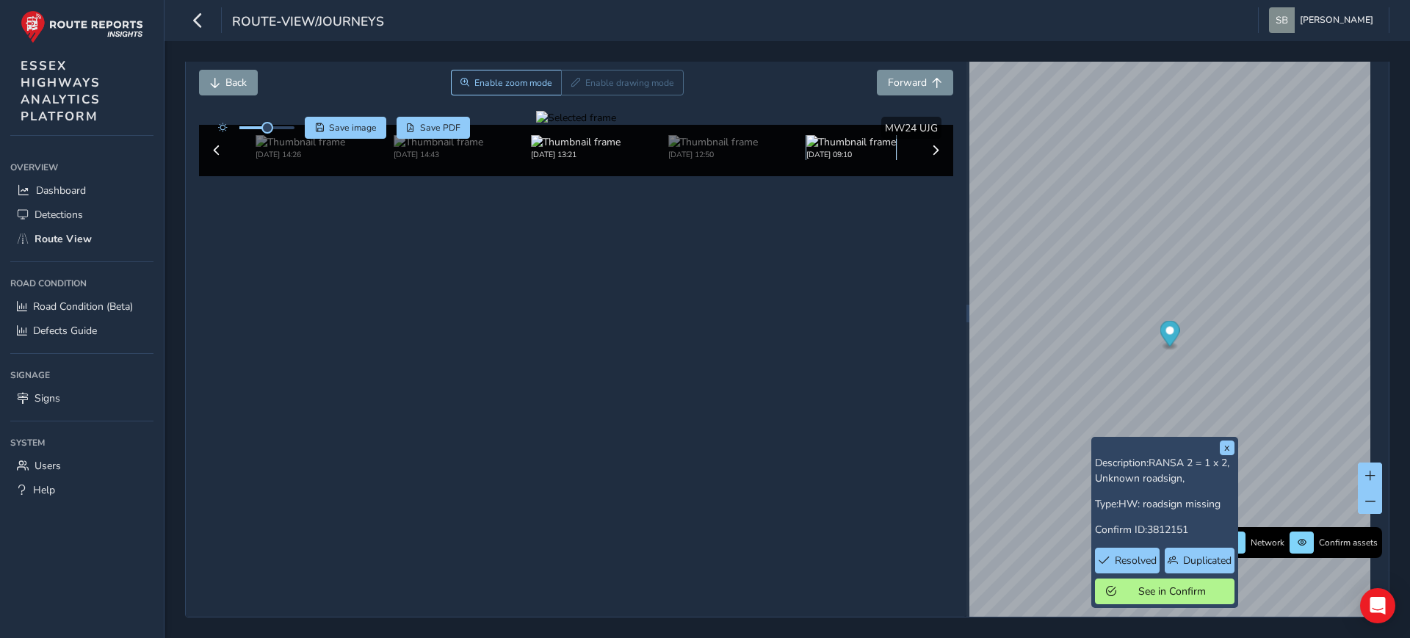
click at [864, 149] on img at bounding box center [851, 142] width 90 height 14
click at [930, 156] on span at bounding box center [935, 150] width 10 height 10
click at [934, 161] on button at bounding box center [935, 150] width 21 height 21
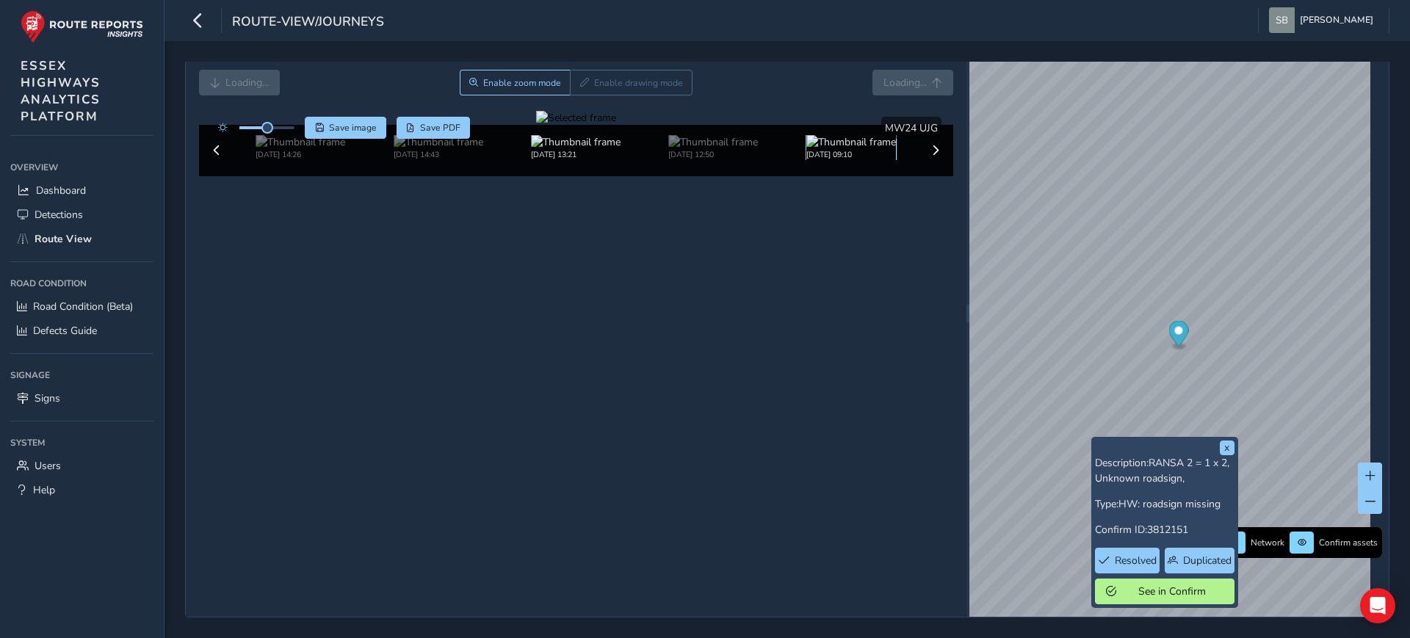
click at [859, 149] on img at bounding box center [851, 142] width 90 height 14
click at [235, 81] on span "Back" at bounding box center [235, 83] width 21 height 14
click at [845, 149] on img at bounding box center [851, 142] width 90 height 14
click at [848, 149] on img at bounding box center [851, 142] width 90 height 14
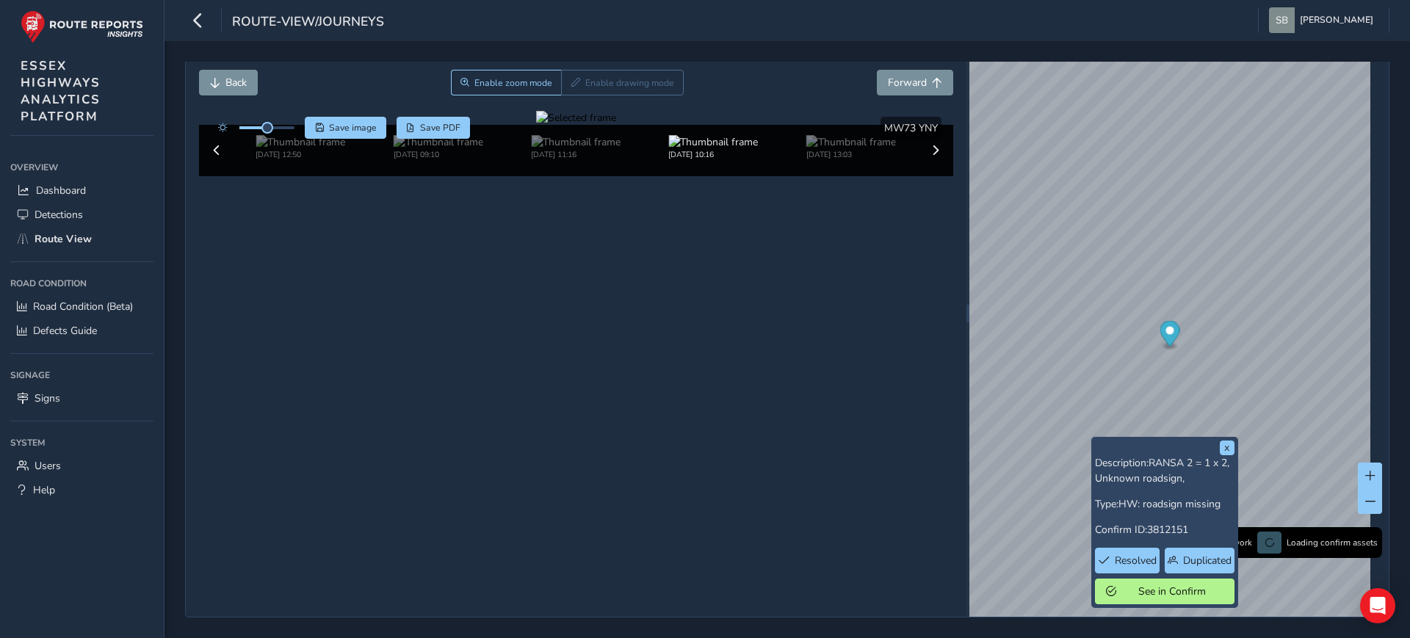
click at [616, 125] on div at bounding box center [576, 118] width 80 height 14
click at [927, 161] on button at bounding box center [935, 150] width 21 height 21
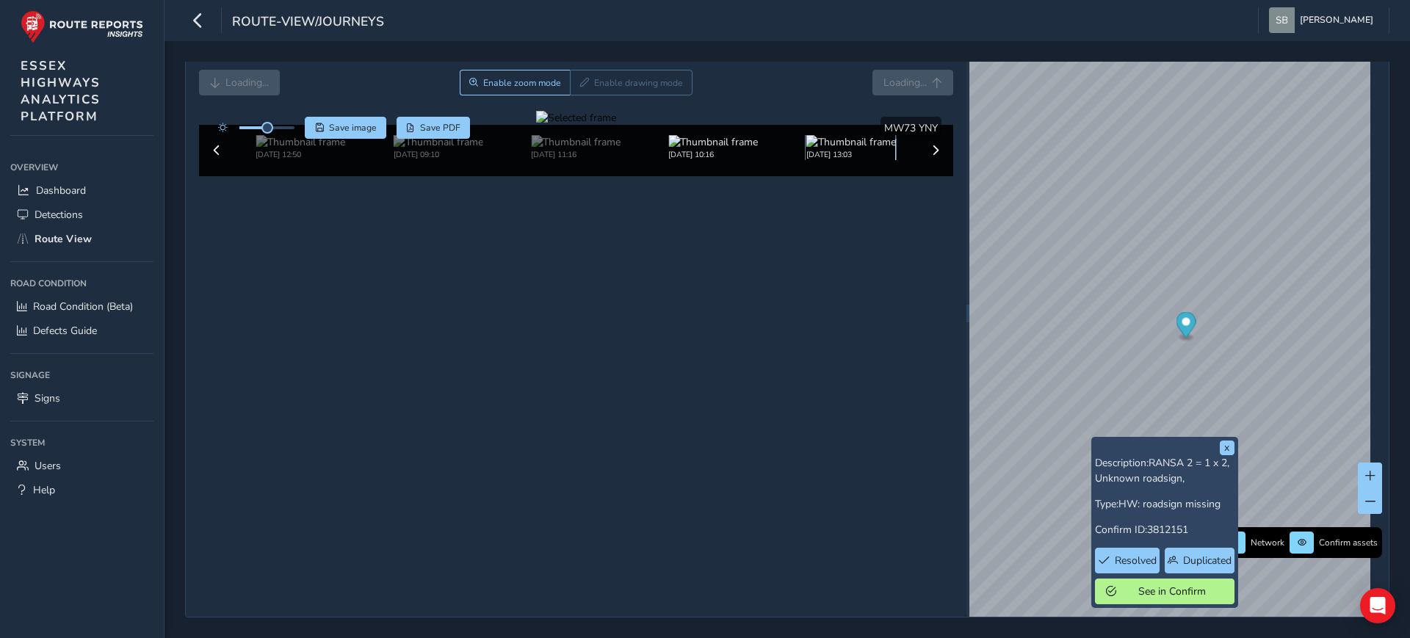
click at [859, 149] on img at bounding box center [851, 142] width 90 height 14
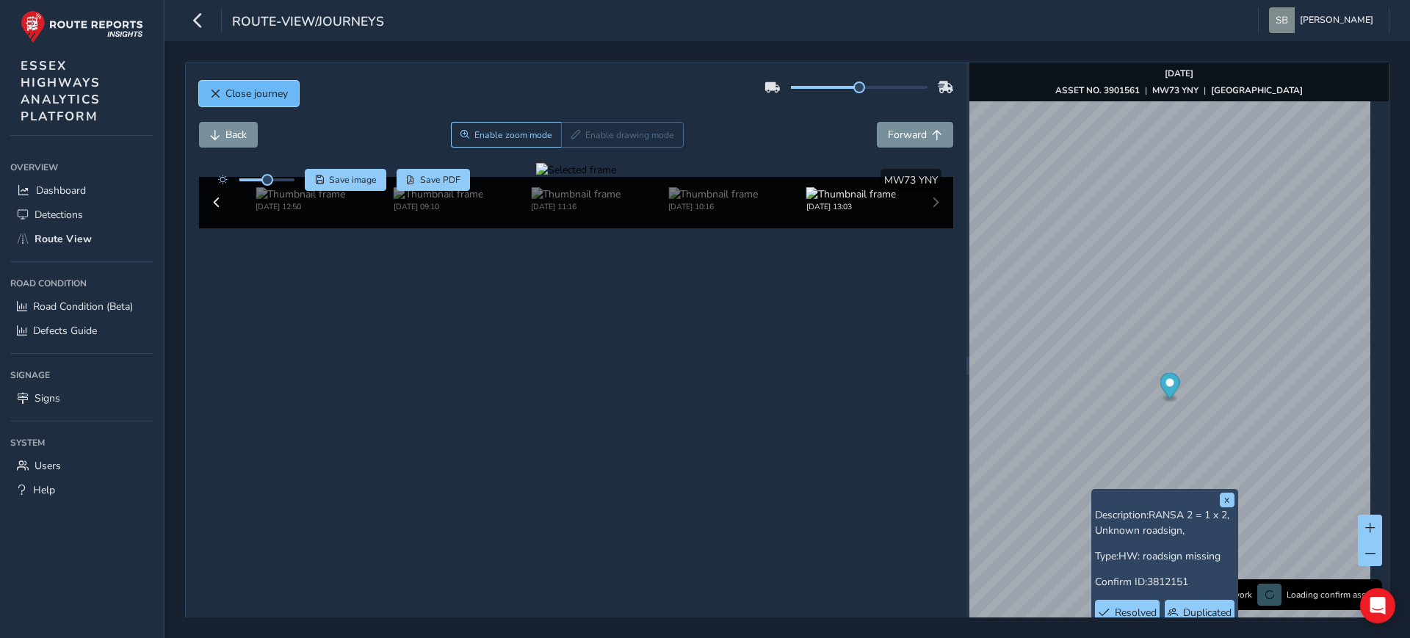
click at [243, 93] on span "Close journey" at bounding box center [256, 94] width 62 height 14
